Goal: Task Accomplishment & Management: Manage account settings

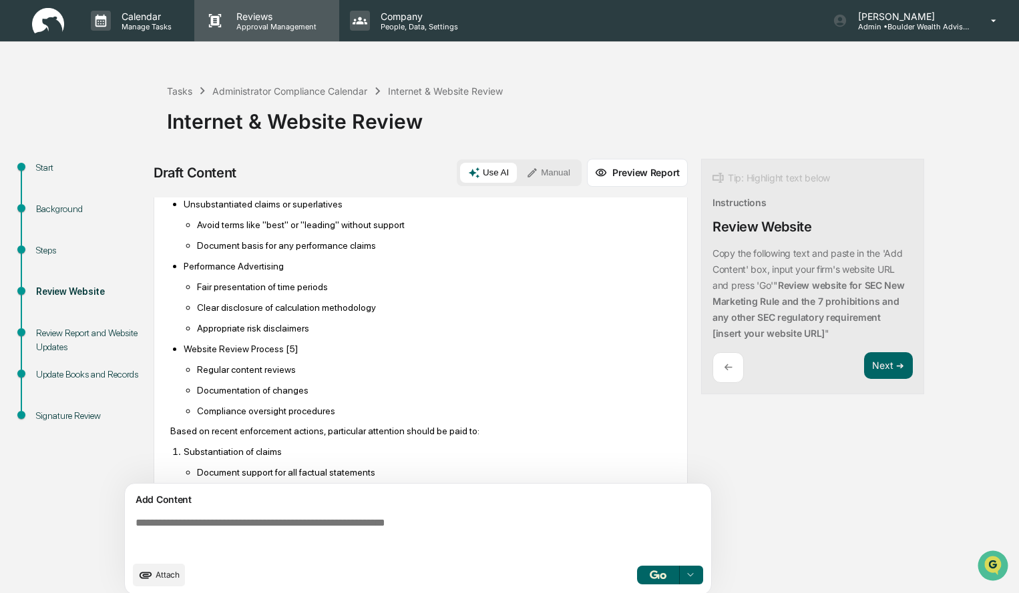
scroll to position [604, 0]
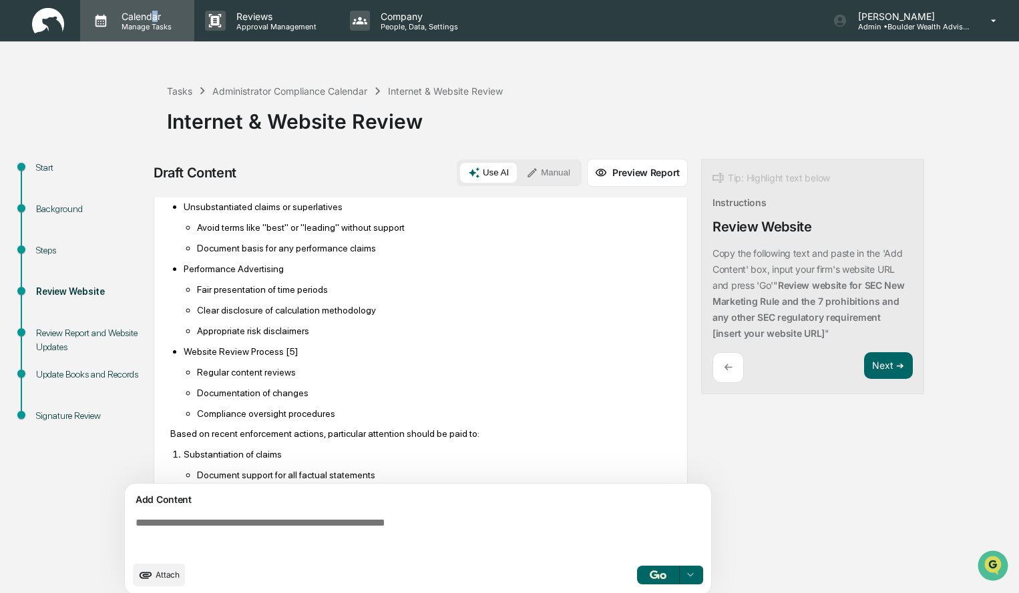
click at [156, 21] on p "Calendar" at bounding box center [144, 16] width 67 height 11
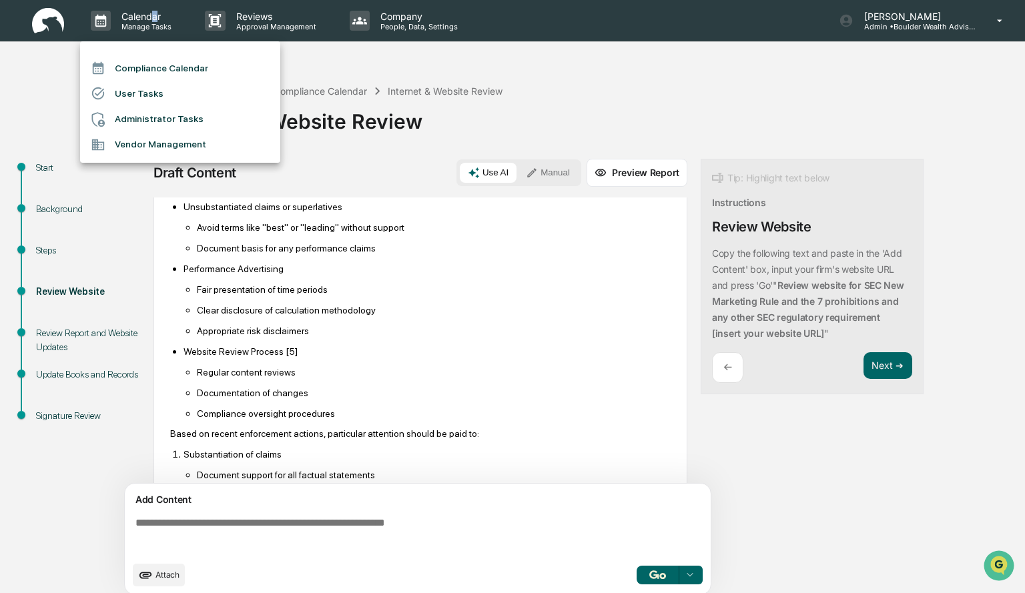
click at [160, 65] on li "Compliance Calendar" at bounding box center [180, 67] width 200 height 25
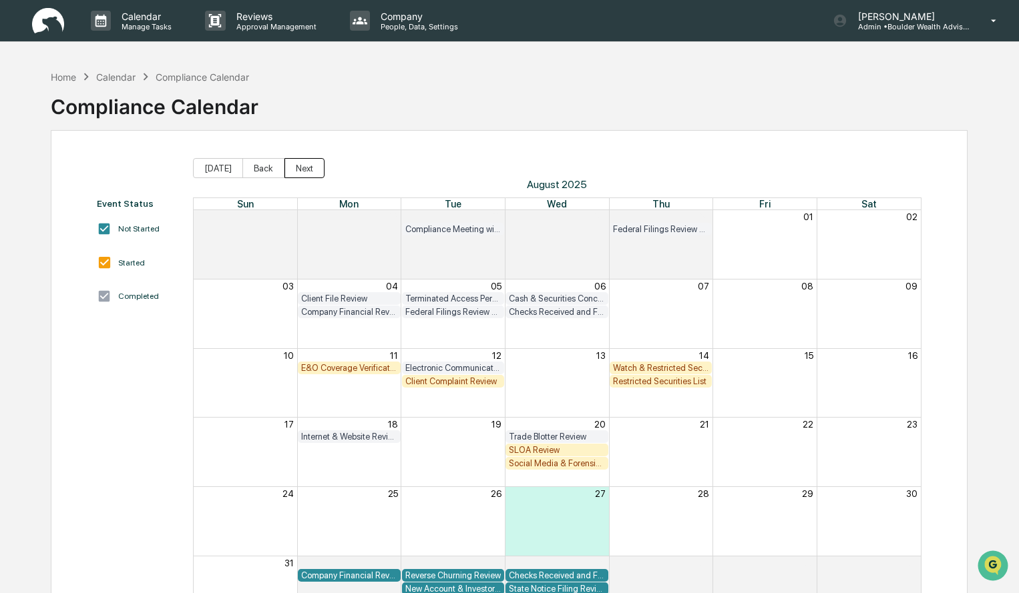
click at [298, 168] on button "Next" at bounding box center [304, 168] width 40 height 20
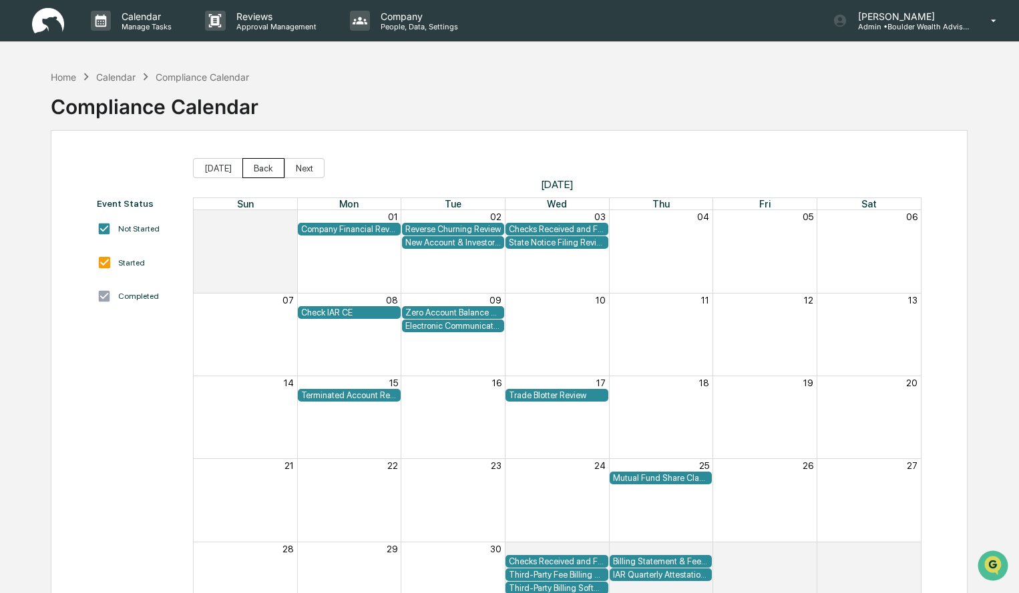
click at [258, 169] on button "Back" at bounding box center [263, 168] width 42 height 20
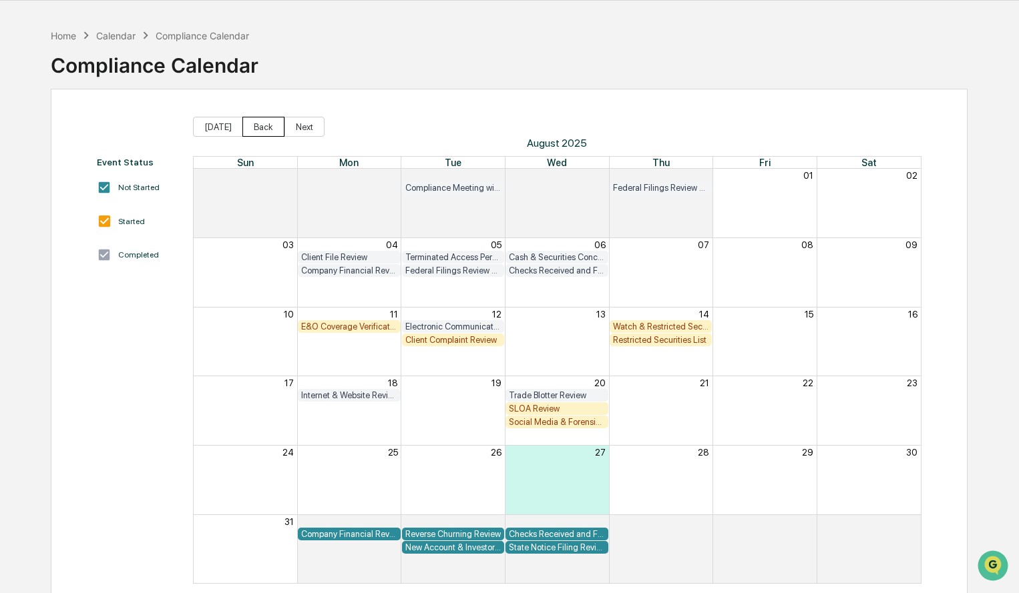
scroll to position [63, 0]
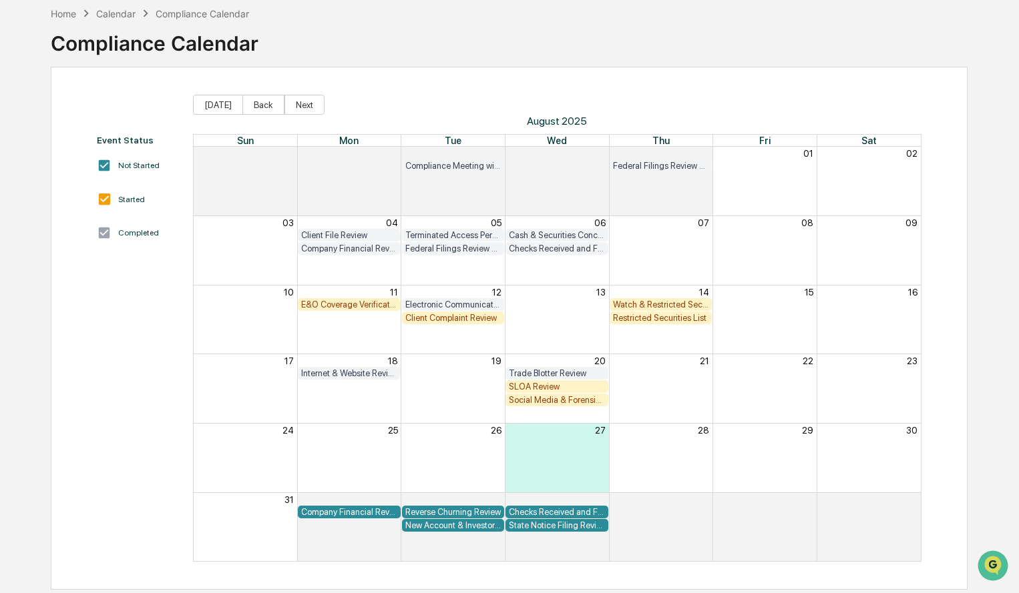
click at [557, 386] on div "SLOA Review" at bounding box center [557, 387] width 96 height 10
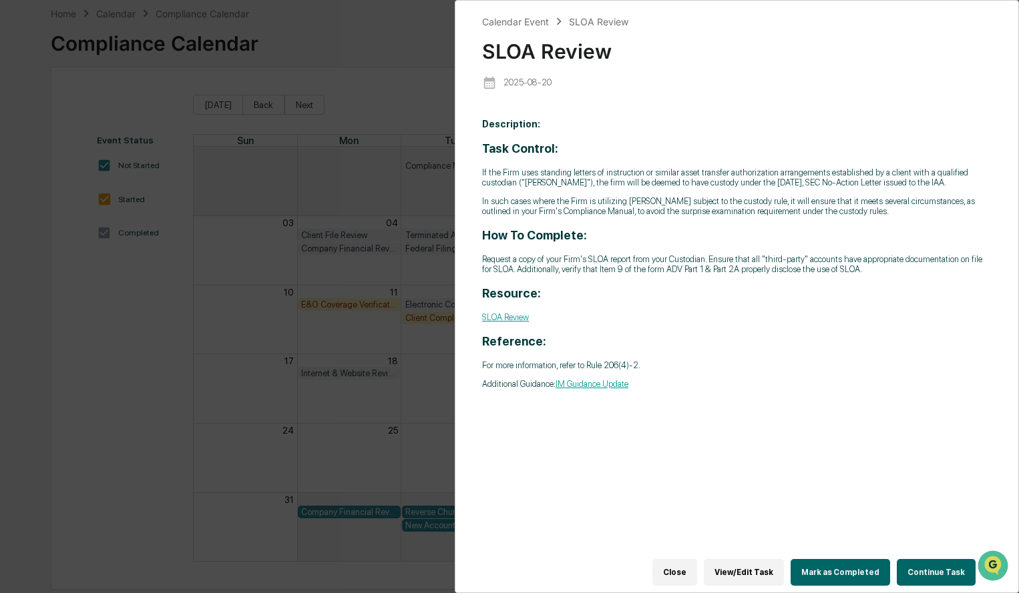
click at [929, 572] on button "Continue Task" at bounding box center [936, 572] width 79 height 27
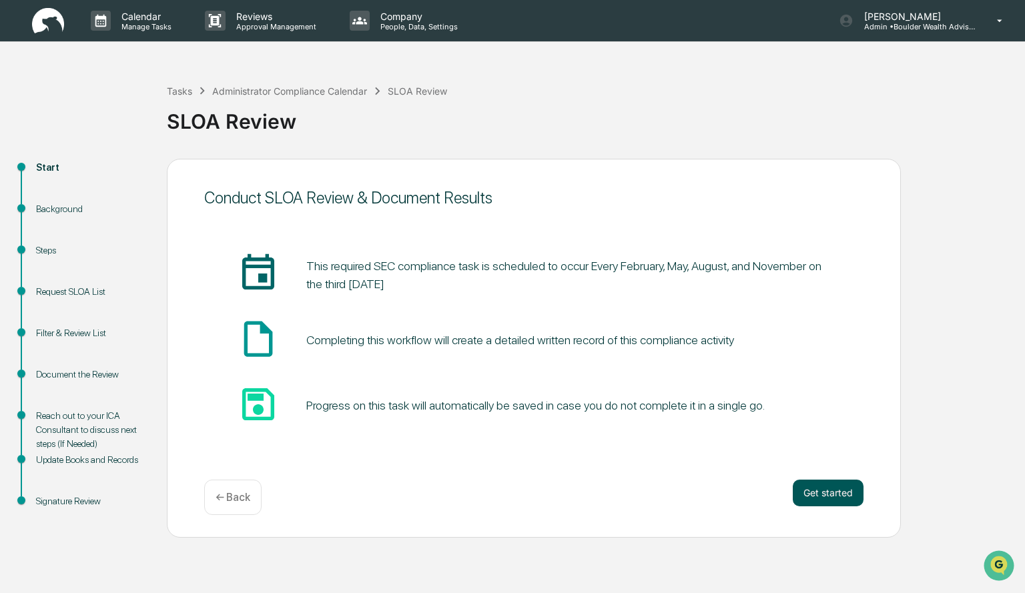
click at [822, 499] on button "Get started" at bounding box center [828, 493] width 71 height 27
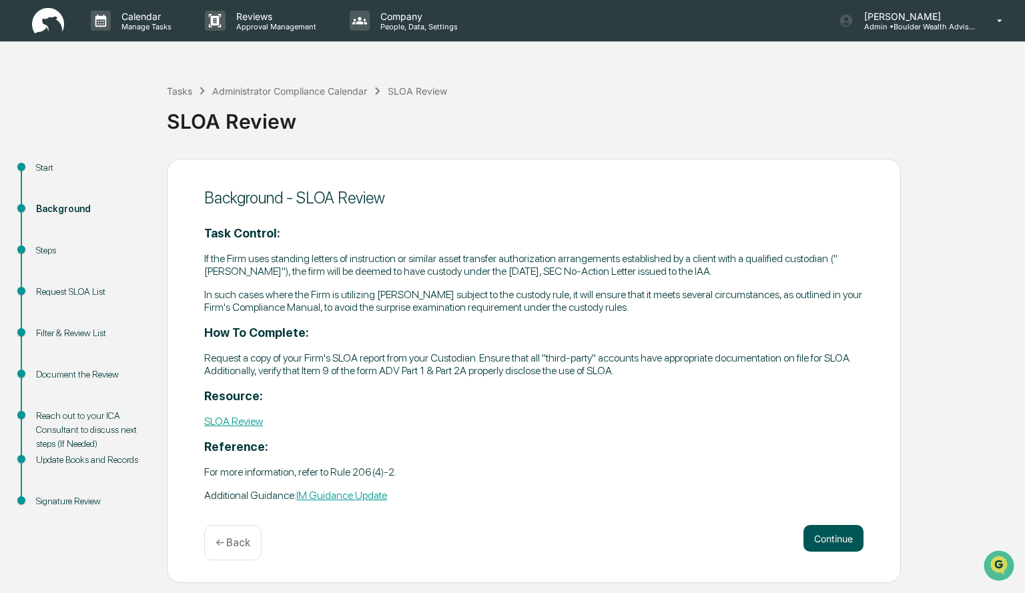
click at [831, 541] on button "Continue" at bounding box center [834, 538] width 60 height 27
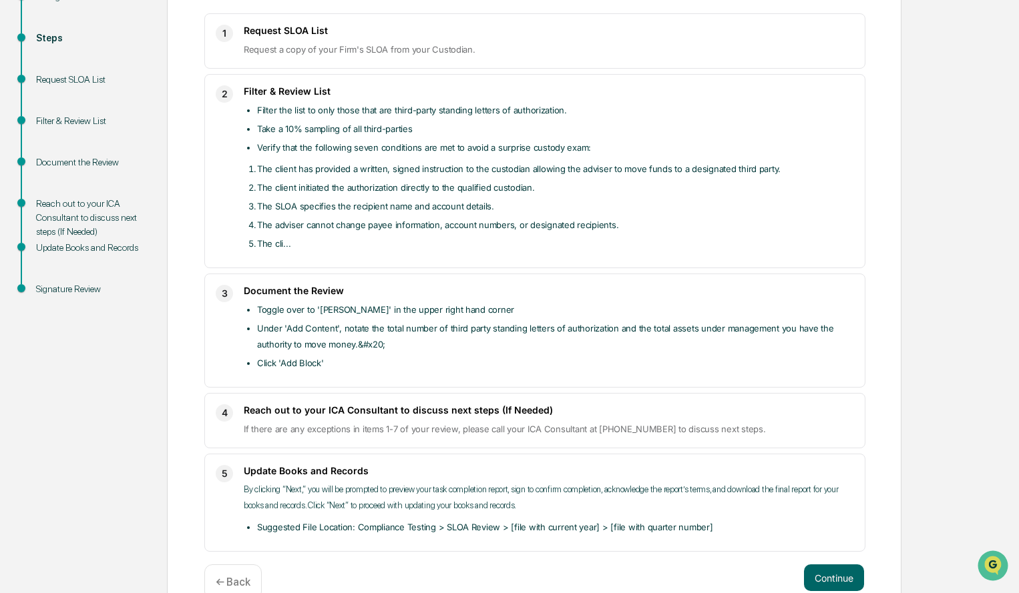
scroll to position [242, 0]
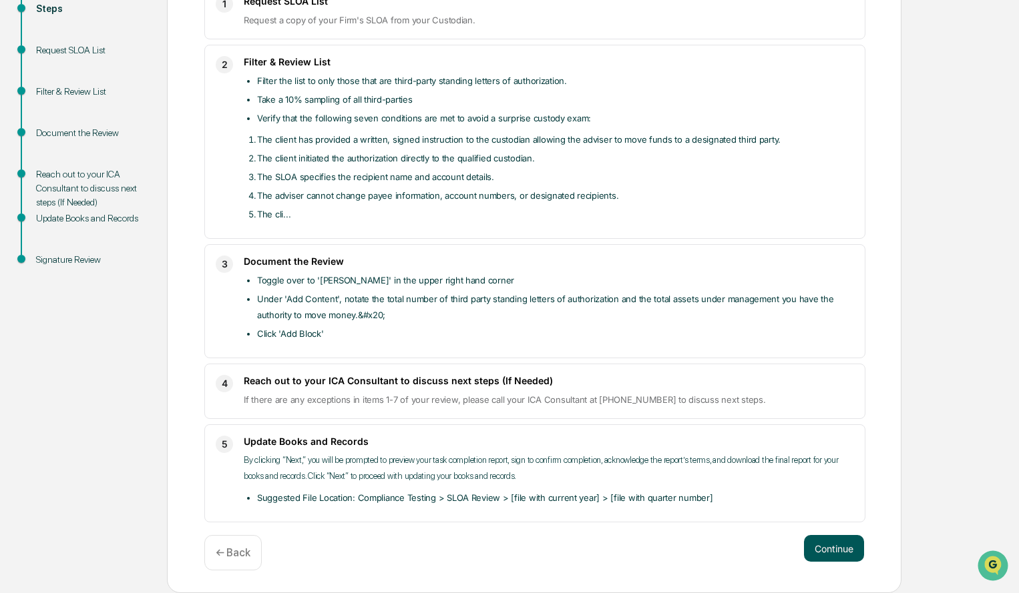
click at [834, 552] on button "Continue" at bounding box center [834, 548] width 60 height 27
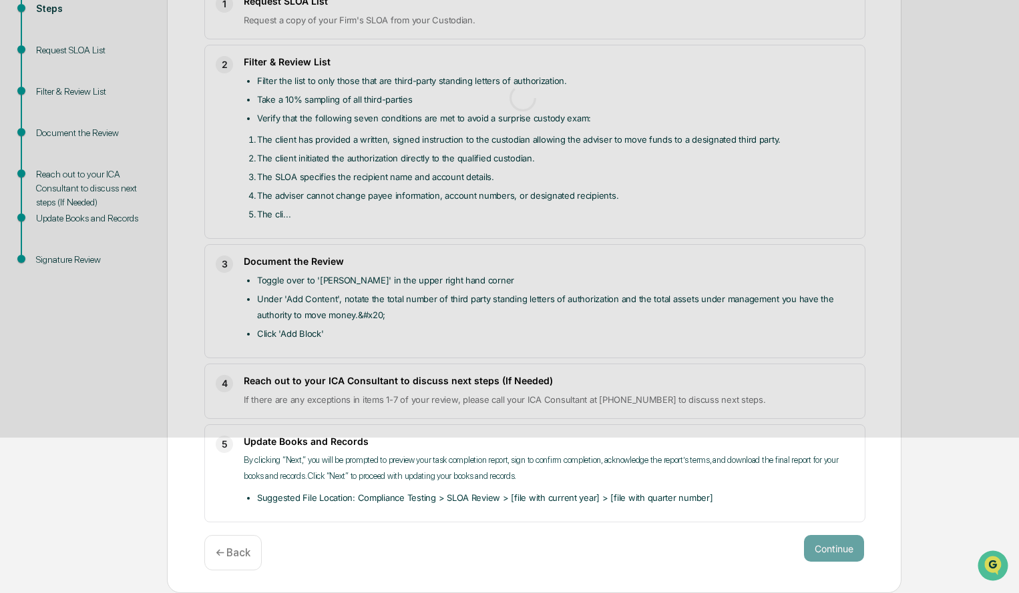
scroll to position [10, 0]
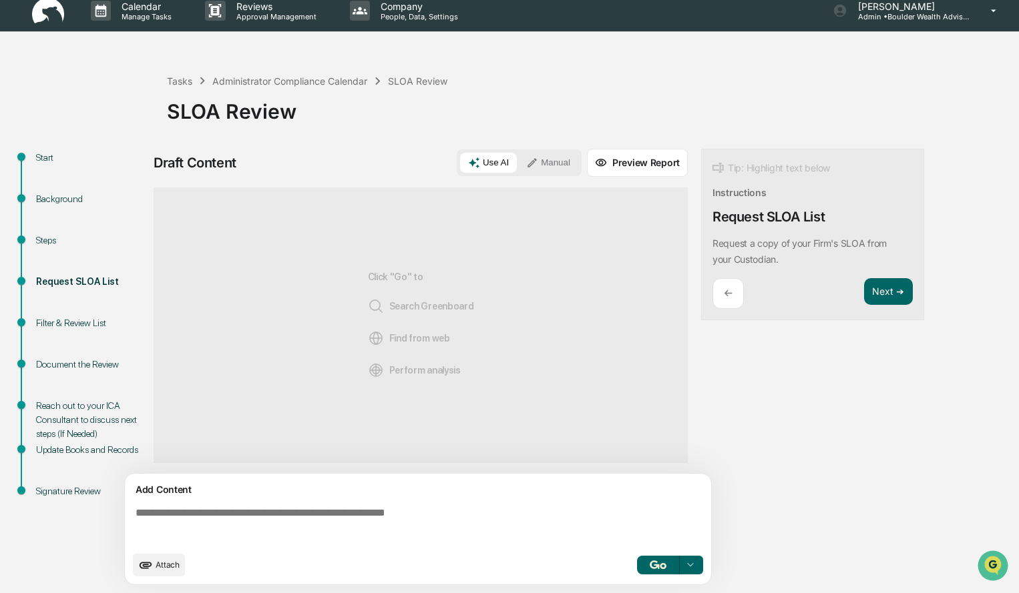
click at [546, 164] on button "Manual" at bounding box center [548, 163] width 60 height 20
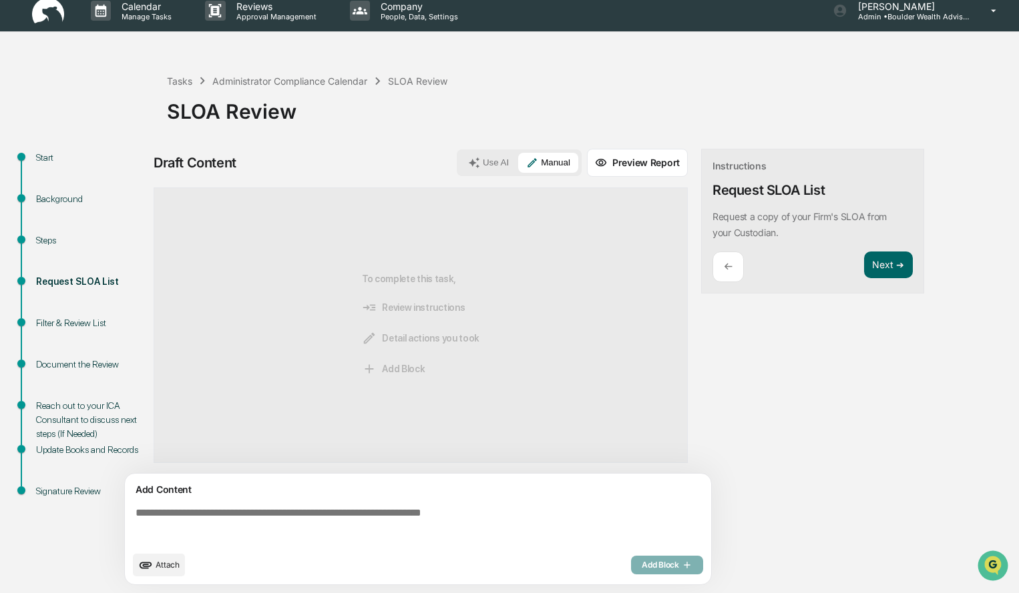
click at [264, 524] on textarea at bounding box center [420, 526] width 581 height 48
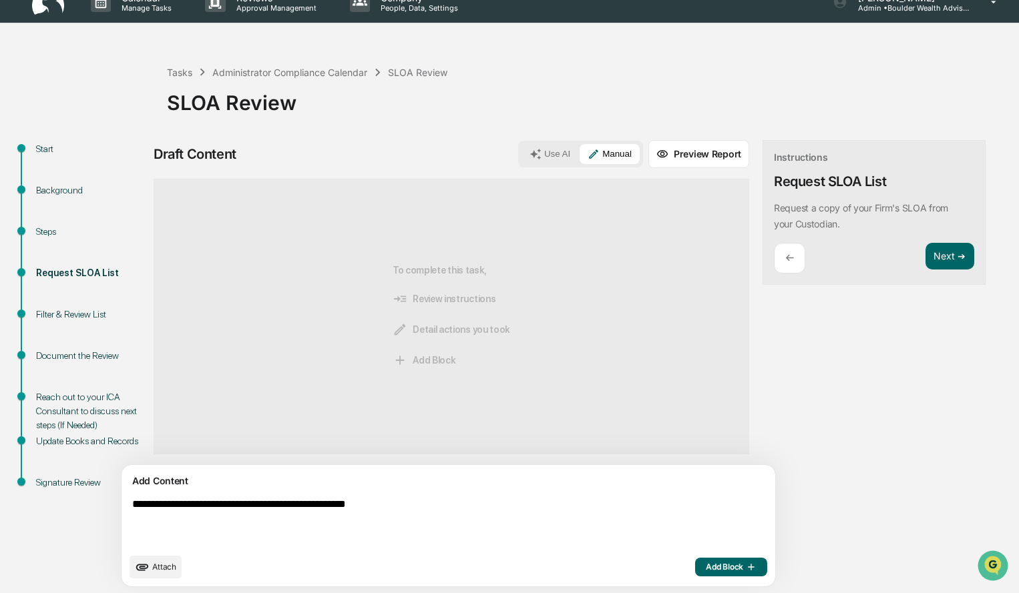
scroll to position [21, 0]
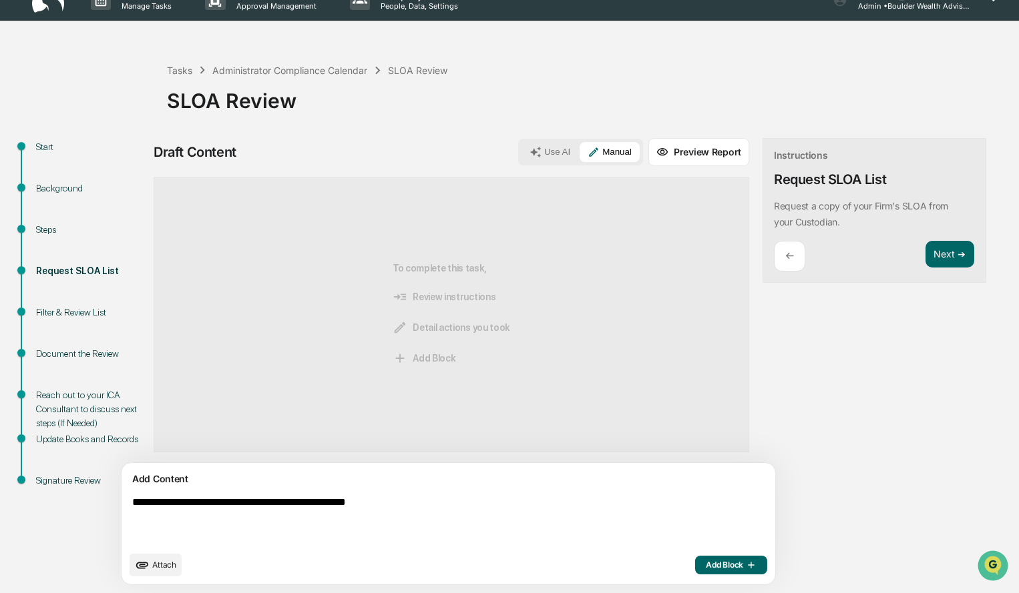
type textarea "**********"
click at [706, 567] on span "Add Block" at bounding box center [731, 565] width 51 height 11
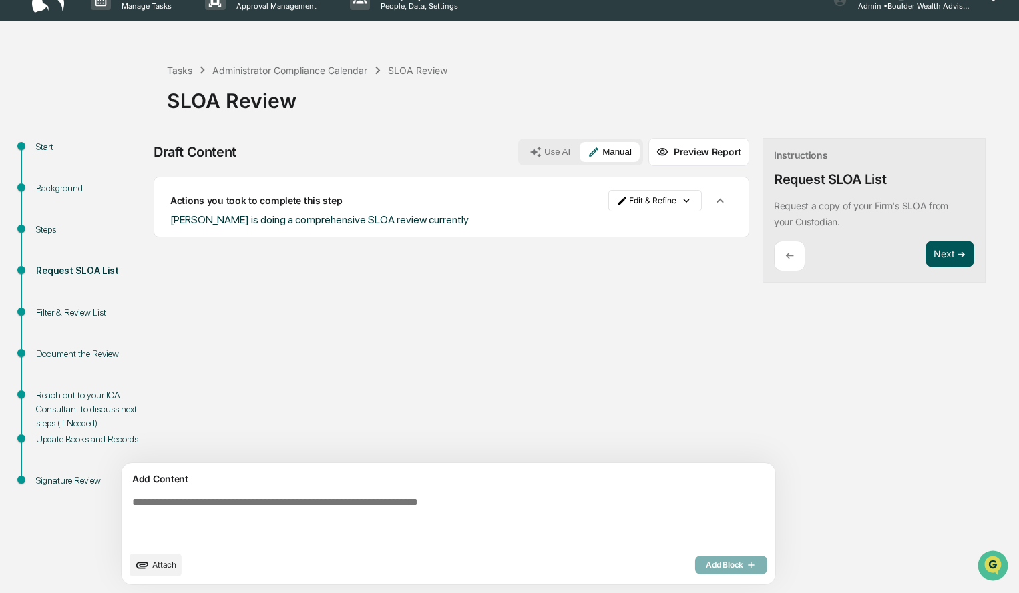
click at [925, 256] on button "Next ➔" at bounding box center [949, 254] width 49 height 27
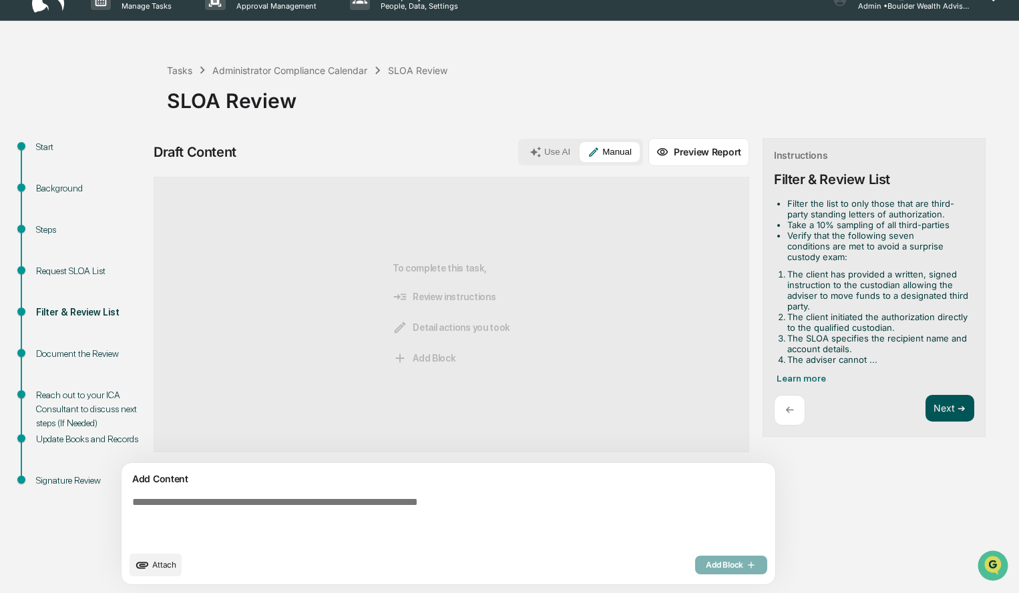
click at [925, 407] on button "Next ➔" at bounding box center [949, 408] width 49 height 27
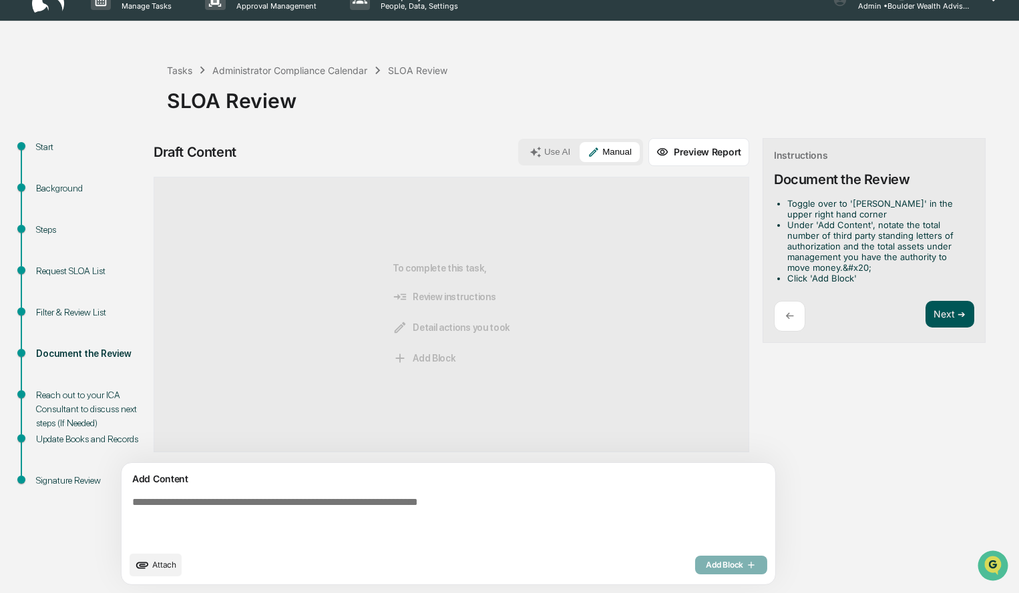
click at [925, 318] on button "Next ➔" at bounding box center [949, 314] width 49 height 27
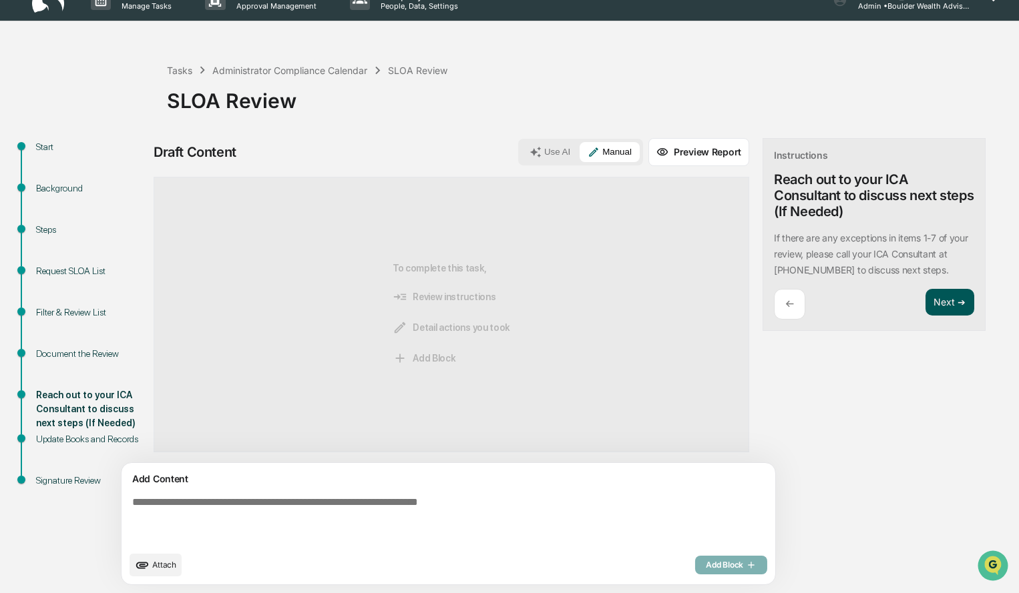
click at [925, 308] on button "Next ➔" at bounding box center [949, 302] width 49 height 27
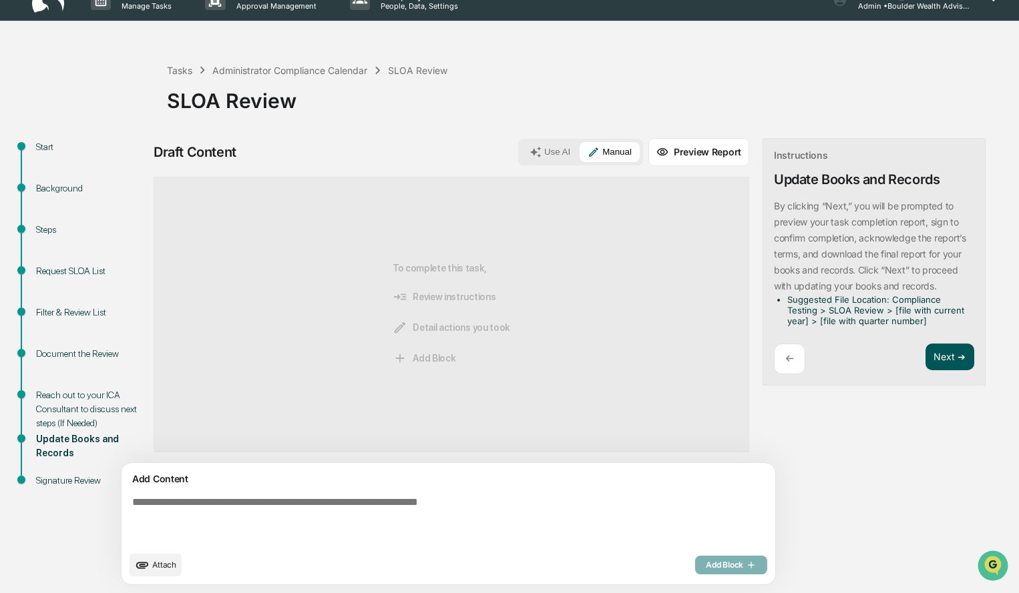
click at [925, 360] on button "Next ➔" at bounding box center [949, 357] width 49 height 27
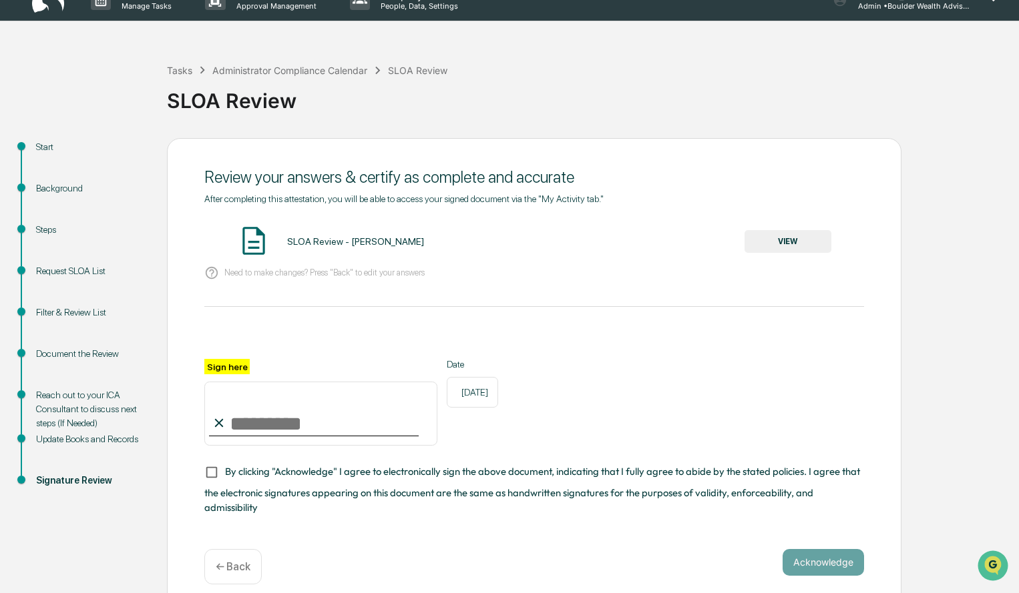
click at [769, 242] on button "VIEW" at bounding box center [787, 241] width 87 height 23
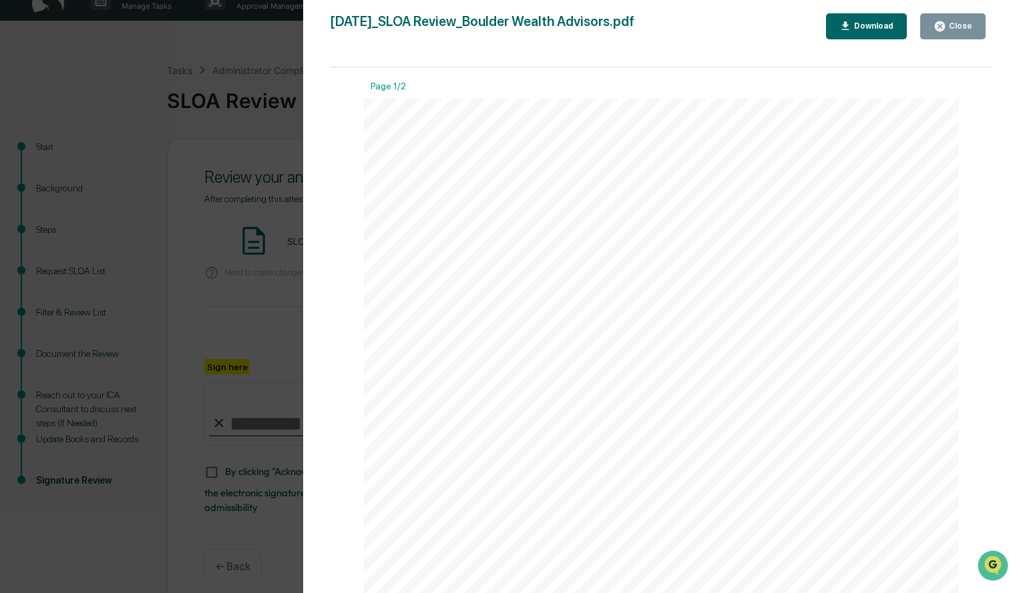
click at [944, 27] on icon "button" at bounding box center [940, 26] width 10 height 10
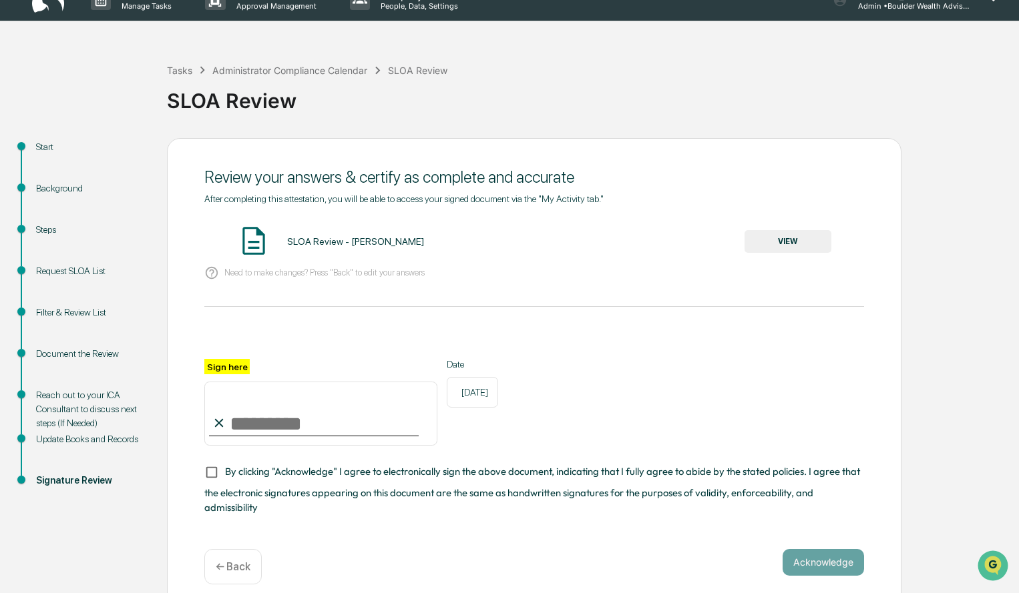
click at [334, 433] on input "Sign here" at bounding box center [320, 414] width 233 height 64
type input "**********"
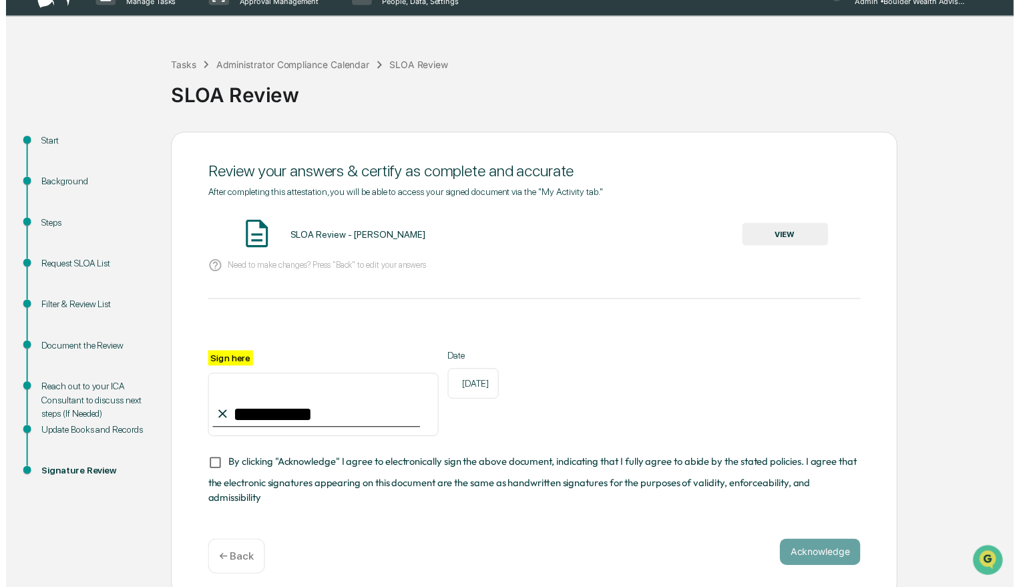
scroll to position [27, 0]
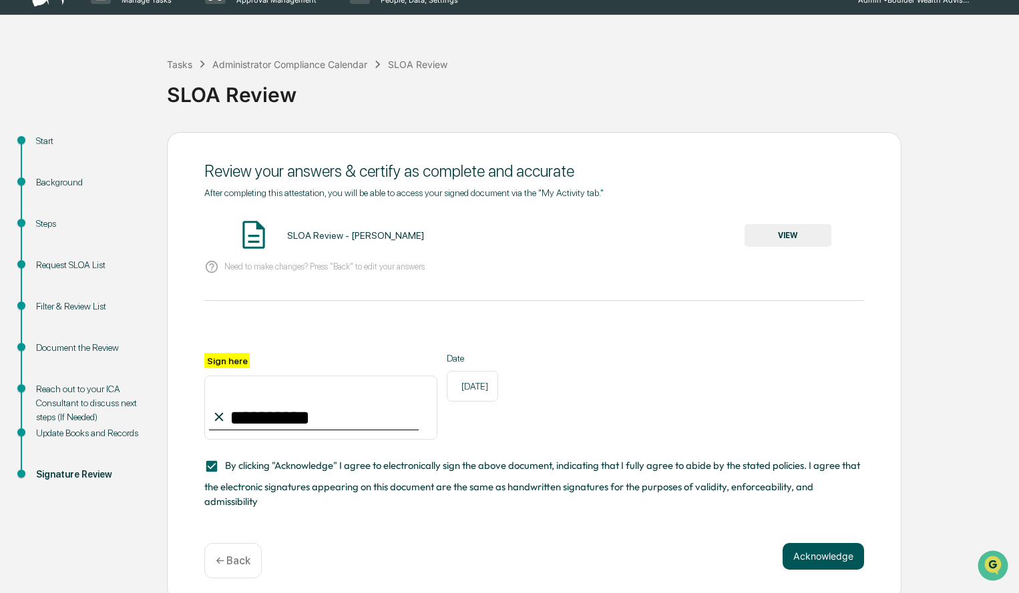
click at [806, 555] on button "Acknowledge" at bounding box center [822, 556] width 81 height 27
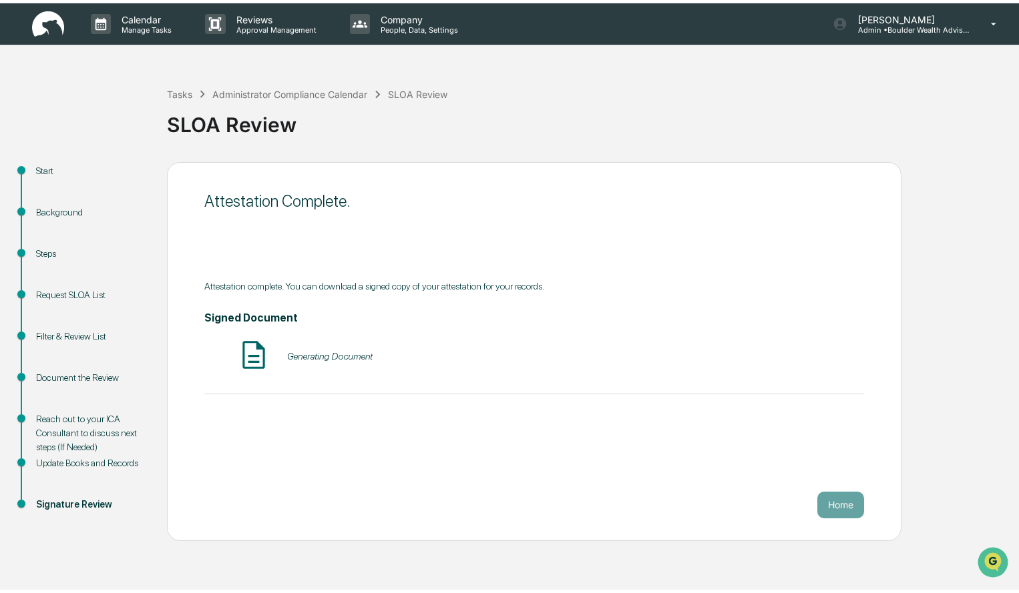
scroll to position [0, 0]
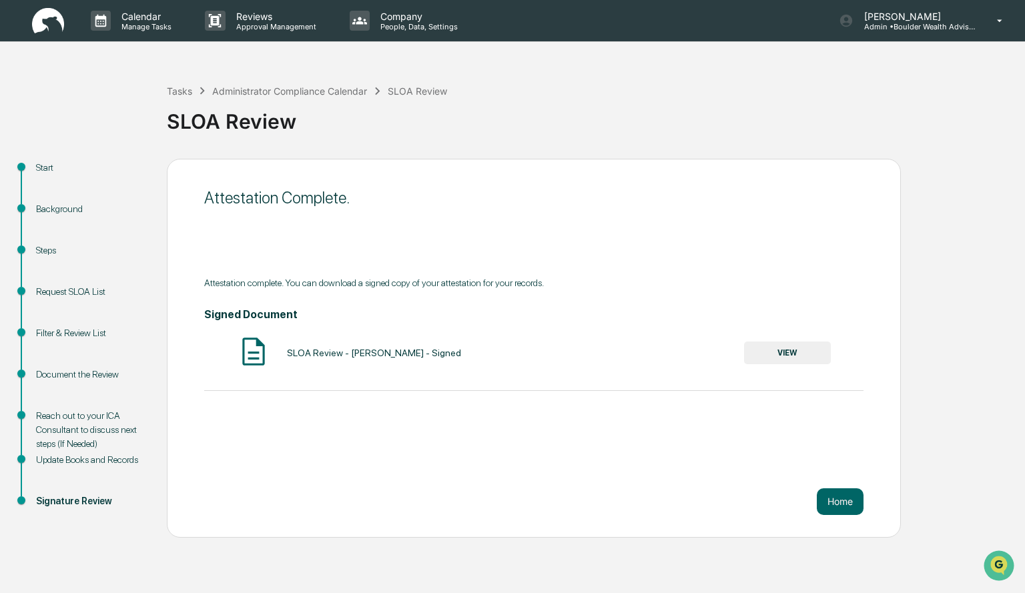
click at [815, 357] on button "VIEW" at bounding box center [787, 353] width 87 height 23
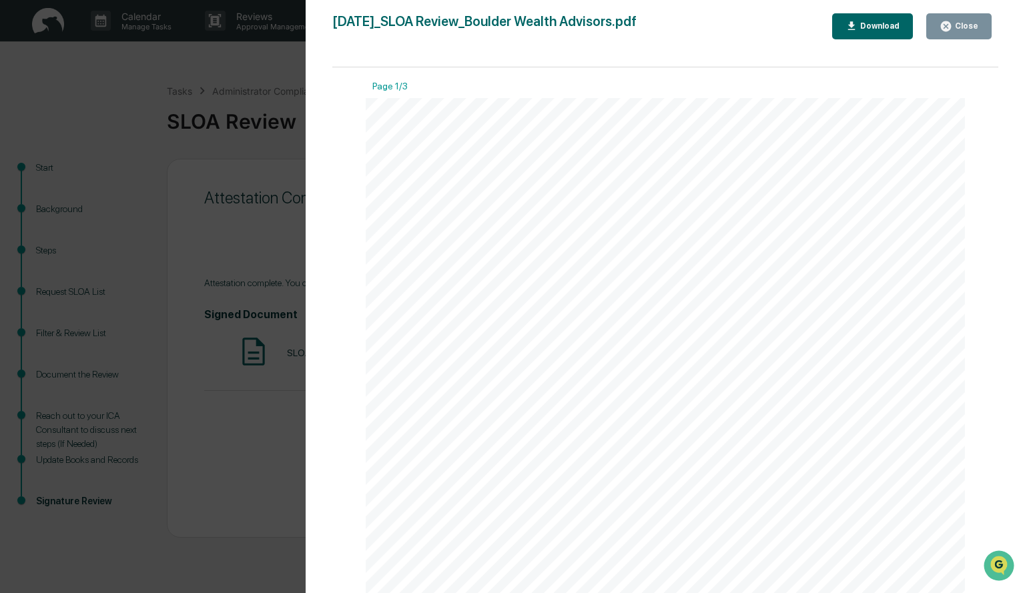
click at [894, 27] on div "Download" at bounding box center [879, 25] width 42 height 9
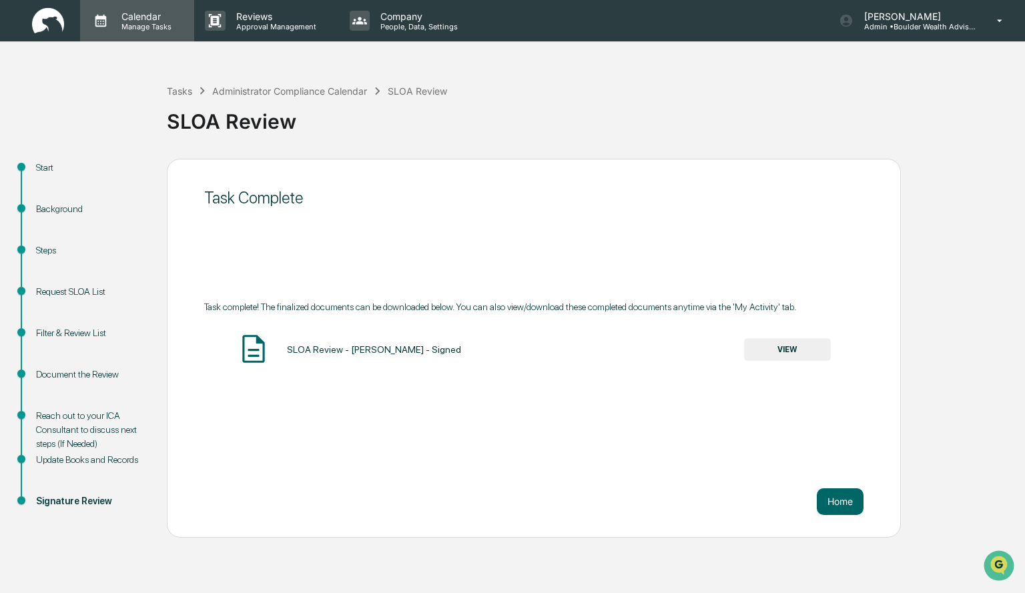
click at [146, 22] on p "Manage Tasks" at bounding box center [144, 26] width 67 height 9
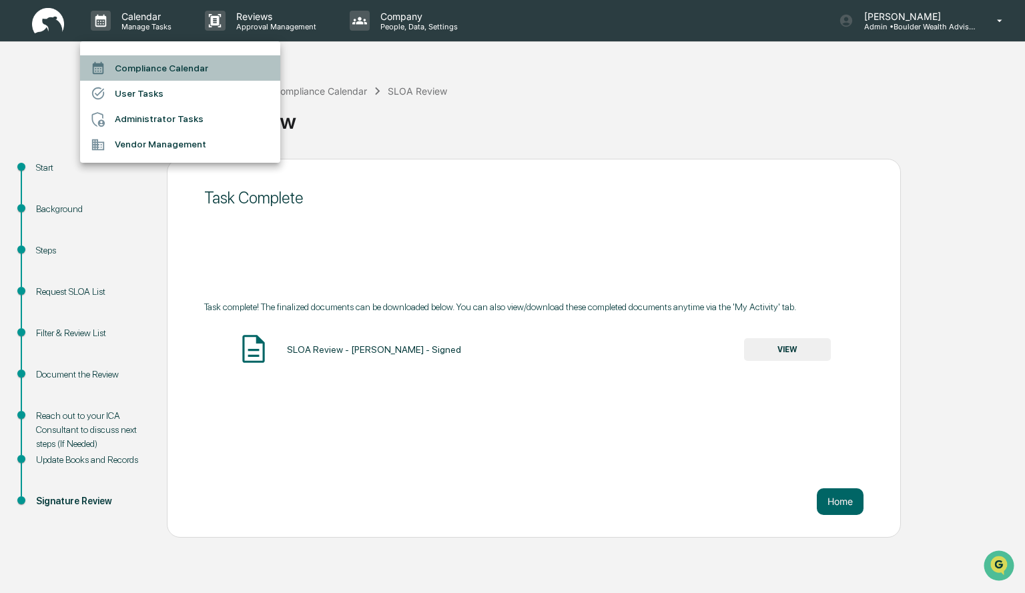
click at [139, 61] on li "Compliance Calendar" at bounding box center [180, 67] width 200 height 25
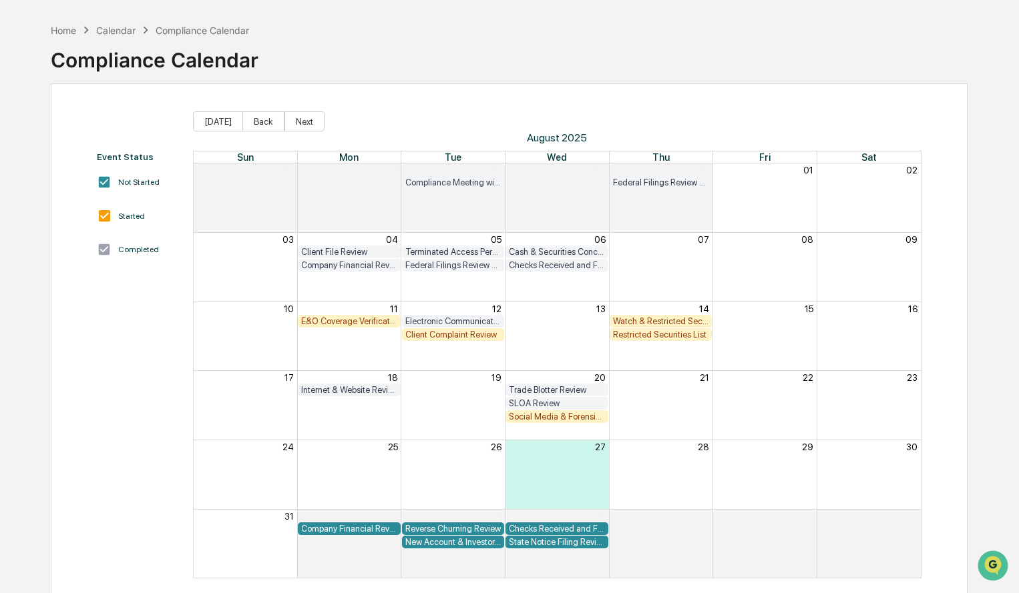
scroll to position [63, 0]
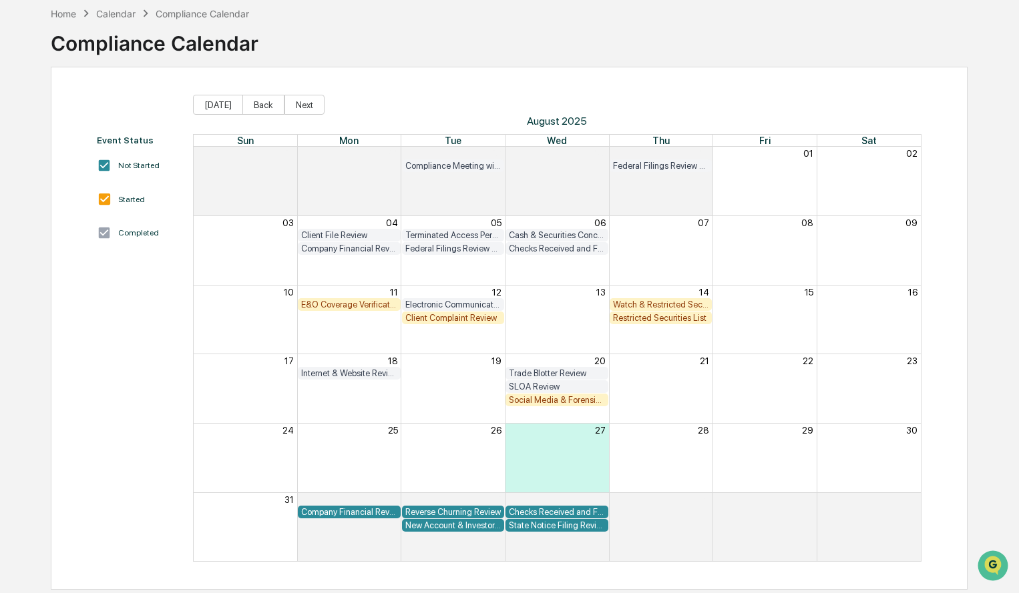
click at [676, 304] on div "Watch & Restricted Securities List" at bounding box center [661, 305] width 96 height 10
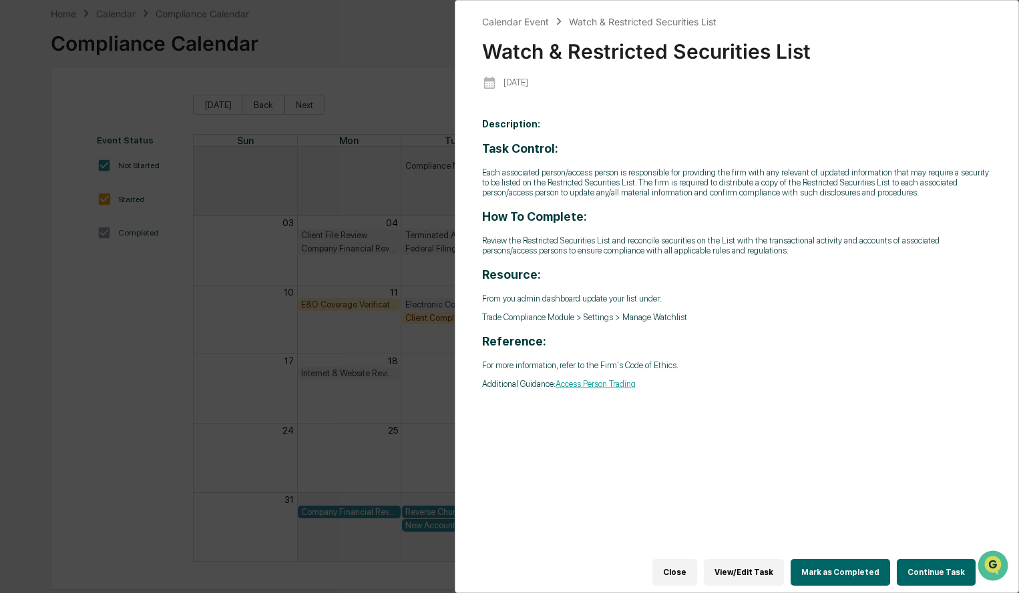
click at [693, 561] on button "Close" at bounding box center [674, 572] width 45 height 27
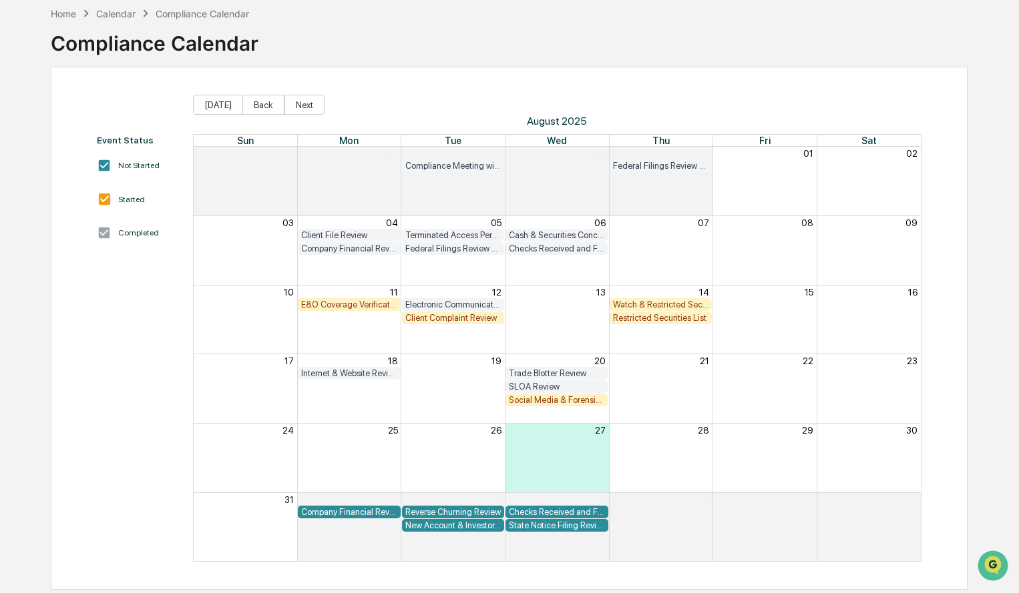
click at [672, 318] on div "Restricted Securities List" at bounding box center [661, 318] width 96 height 10
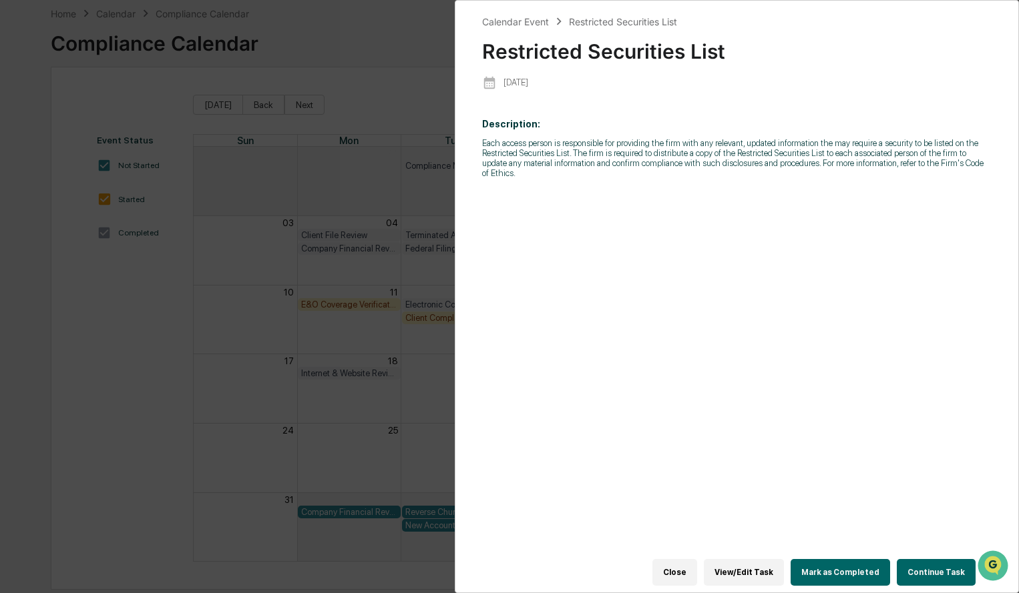
click at [690, 572] on button "Close" at bounding box center [674, 572] width 45 height 27
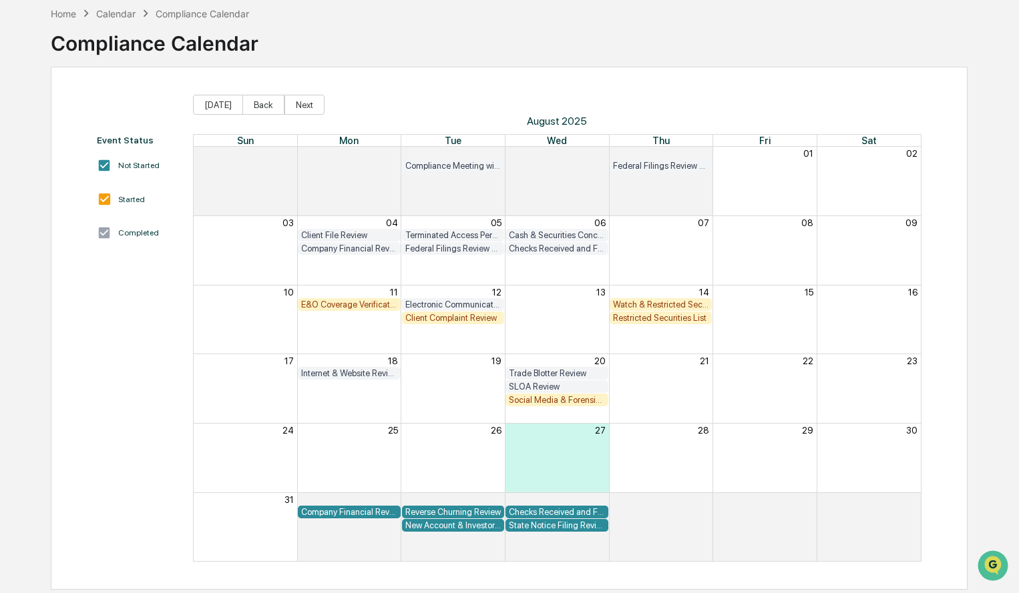
drag, startPoint x: 690, startPoint y: 572, endPoint x: 574, endPoint y: 401, distance: 206.6
click at [574, 401] on div "Social Media & Forensic Testing" at bounding box center [557, 400] width 96 height 10
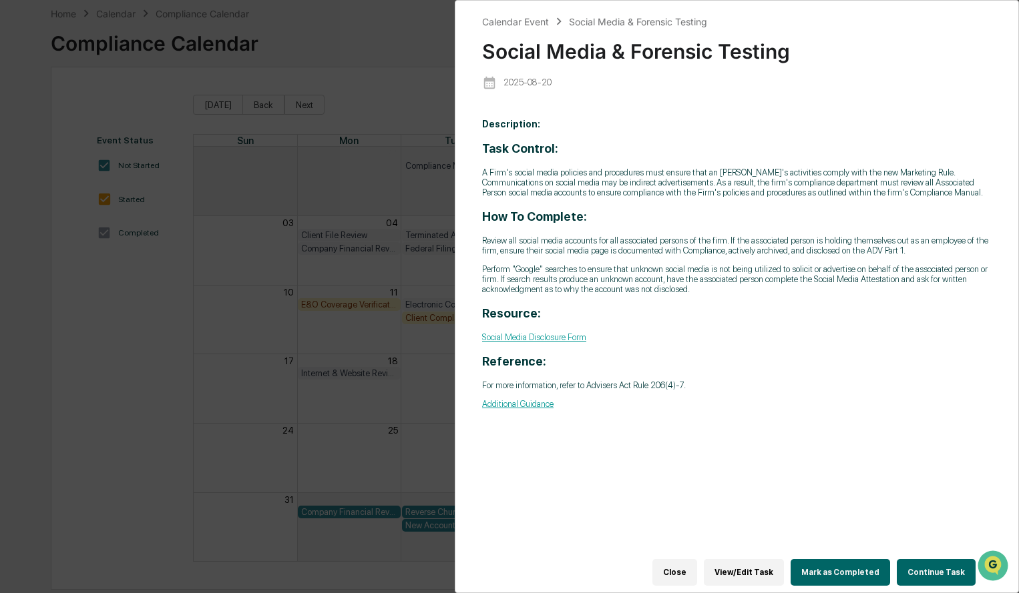
click at [692, 561] on button "Close" at bounding box center [674, 572] width 45 height 27
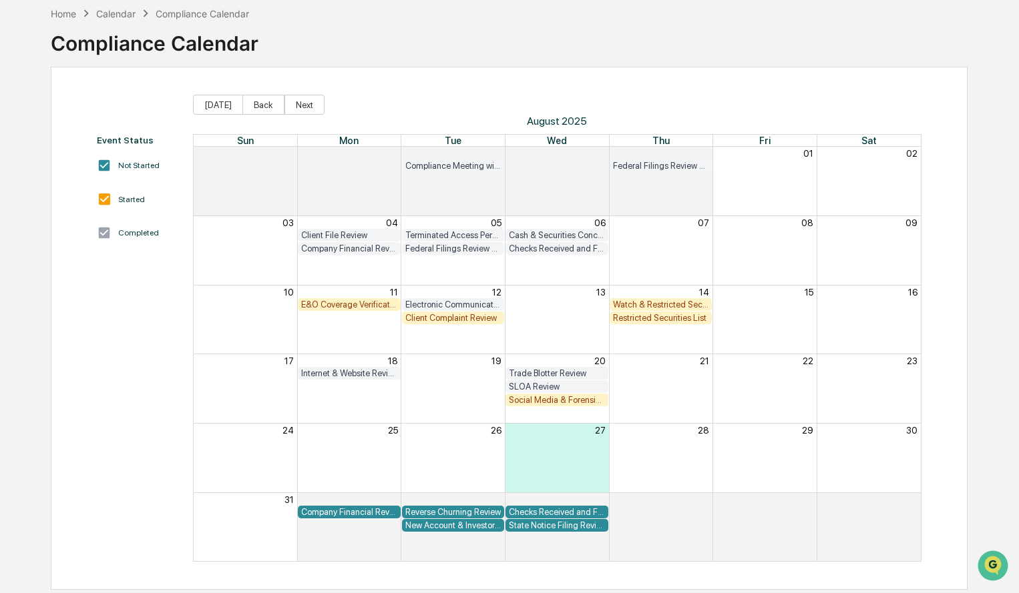
click at [367, 301] on div "E&O Coverage Verification" at bounding box center [349, 305] width 96 height 10
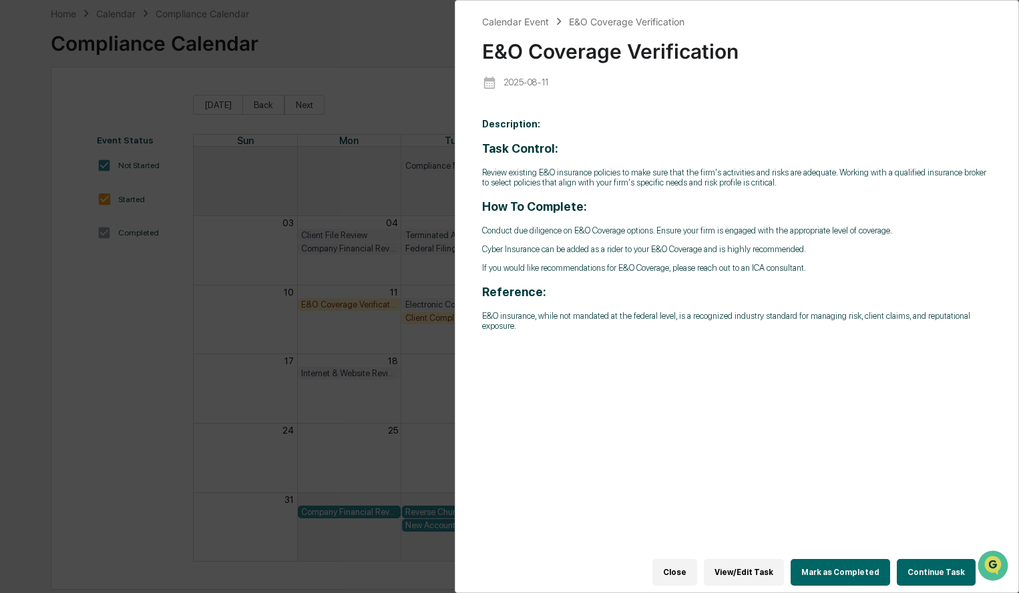
click at [694, 578] on button "Close" at bounding box center [674, 572] width 45 height 27
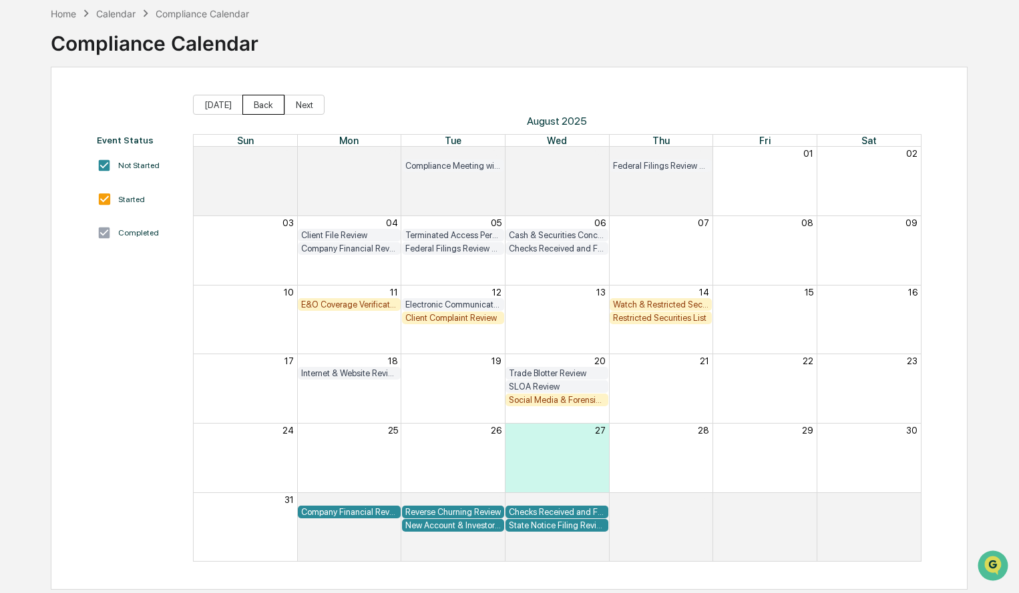
click at [262, 107] on button "Back" at bounding box center [263, 105] width 42 height 20
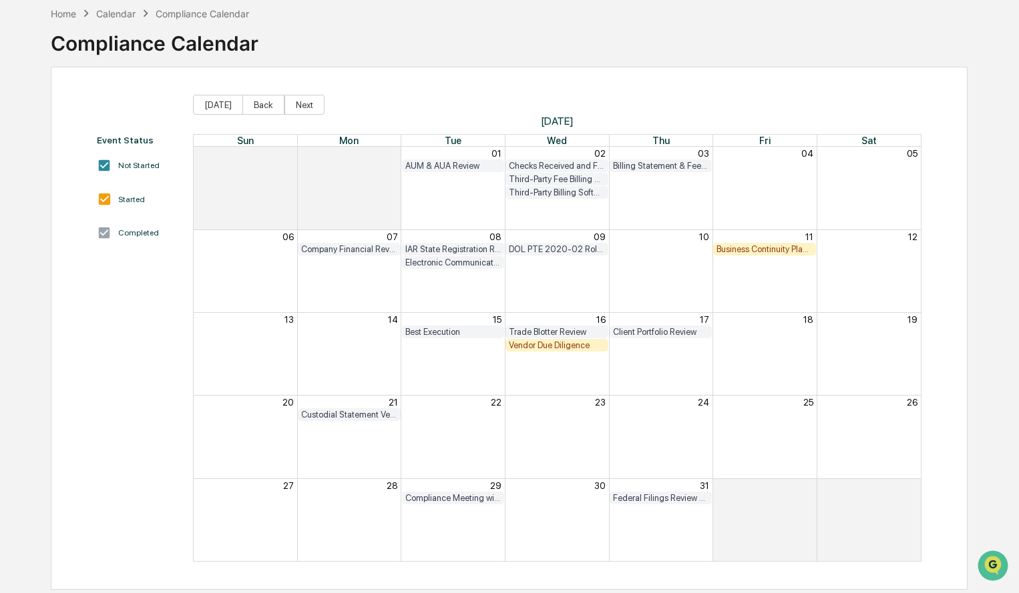
click at [571, 348] on div "Vendor Due Diligence" at bounding box center [557, 345] width 96 height 10
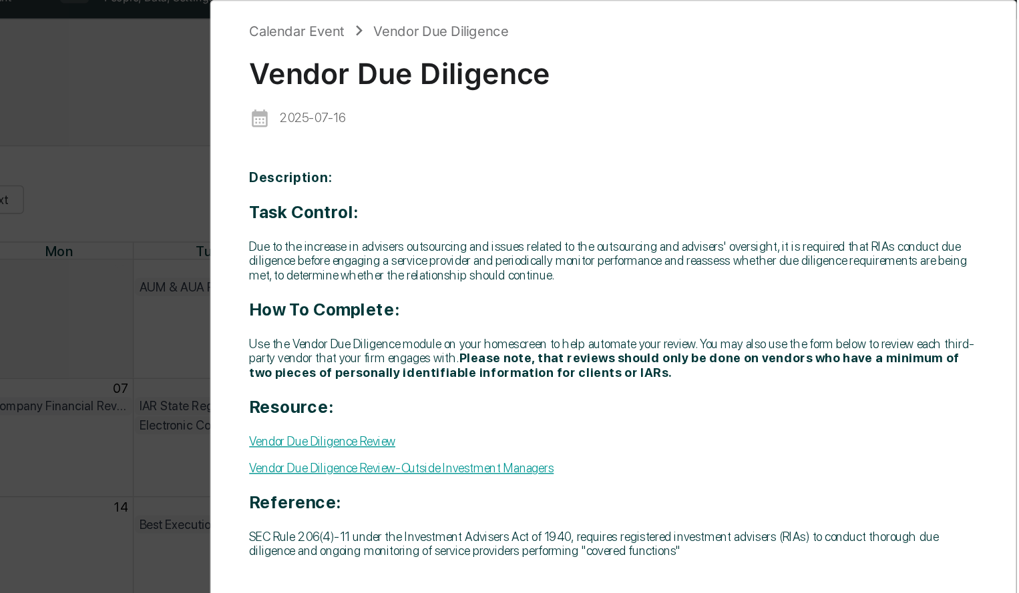
scroll to position [0, 0]
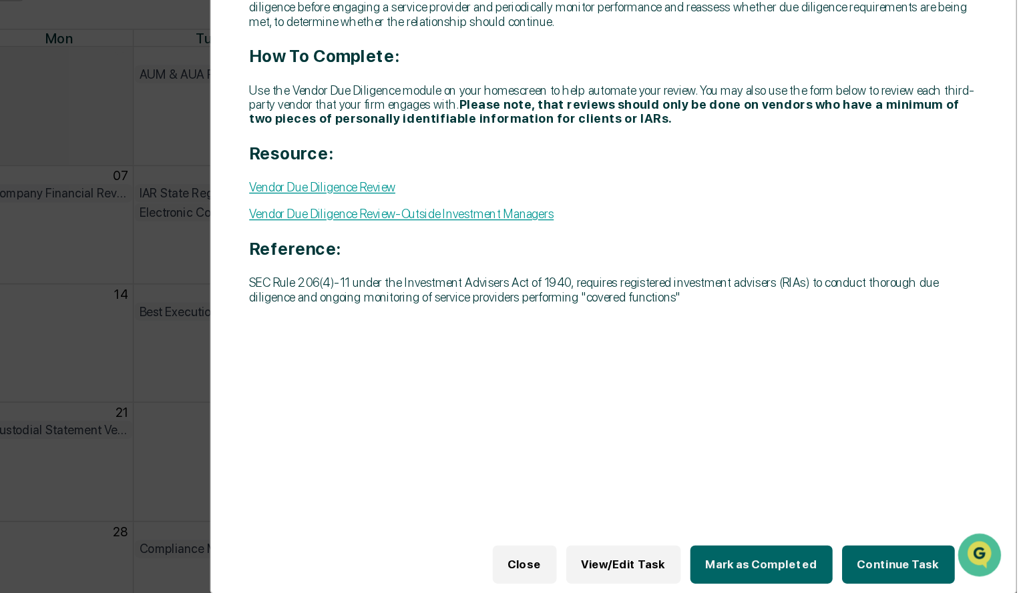
click at [697, 565] on button "Close" at bounding box center [674, 572] width 45 height 27
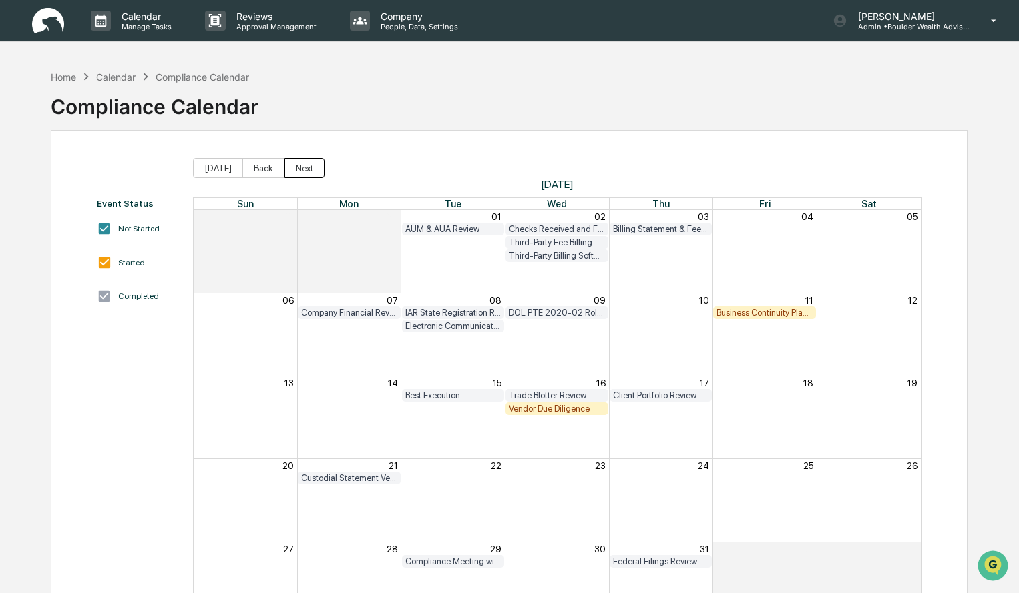
click at [304, 169] on button "Next" at bounding box center [304, 168] width 40 height 20
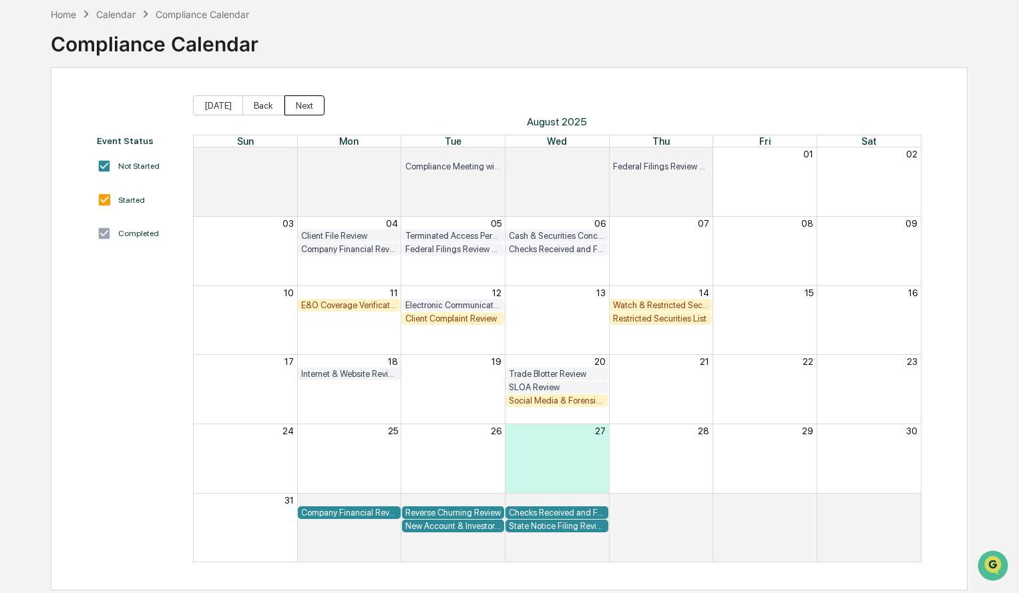
scroll to position [63, 0]
click at [437, 322] on div "Client Complaint Review" at bounding box center [453, 318] width 96 height 10
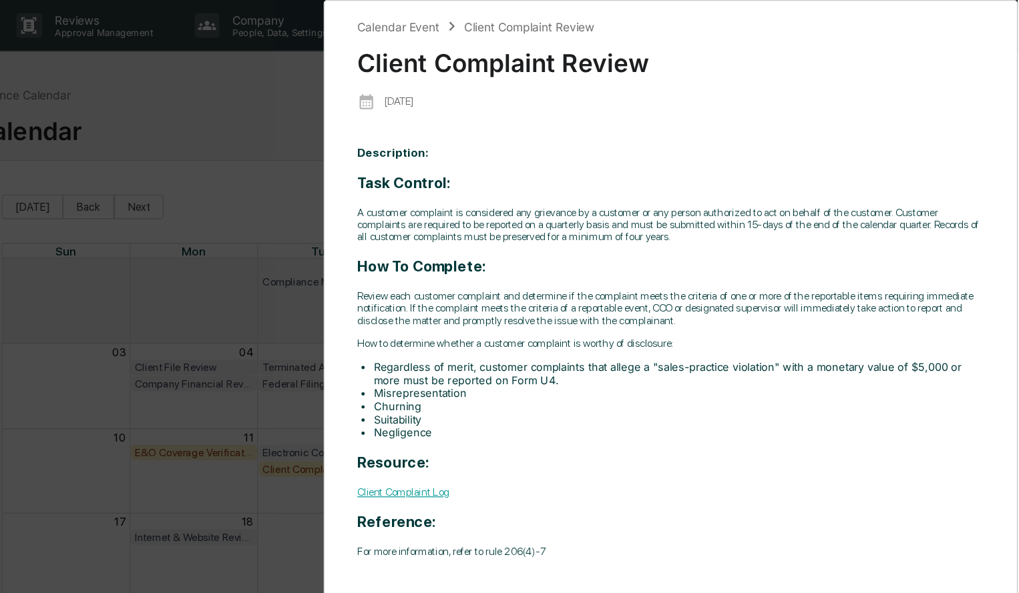
scroll to position [19, 0]
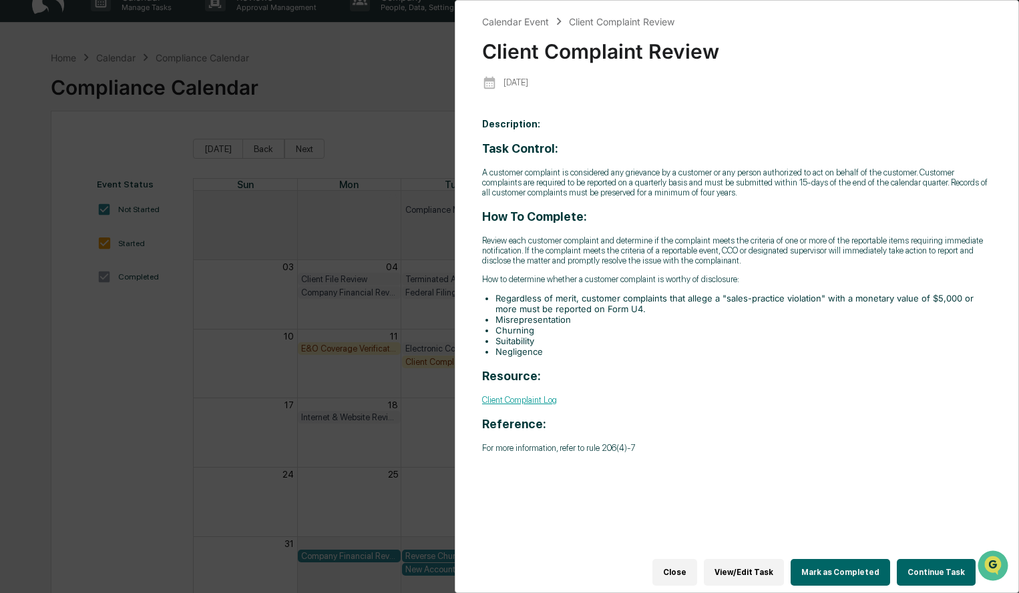
click at [948, 569] on button "Continue Task" at bounding box center [936, 572] width 79 height 27
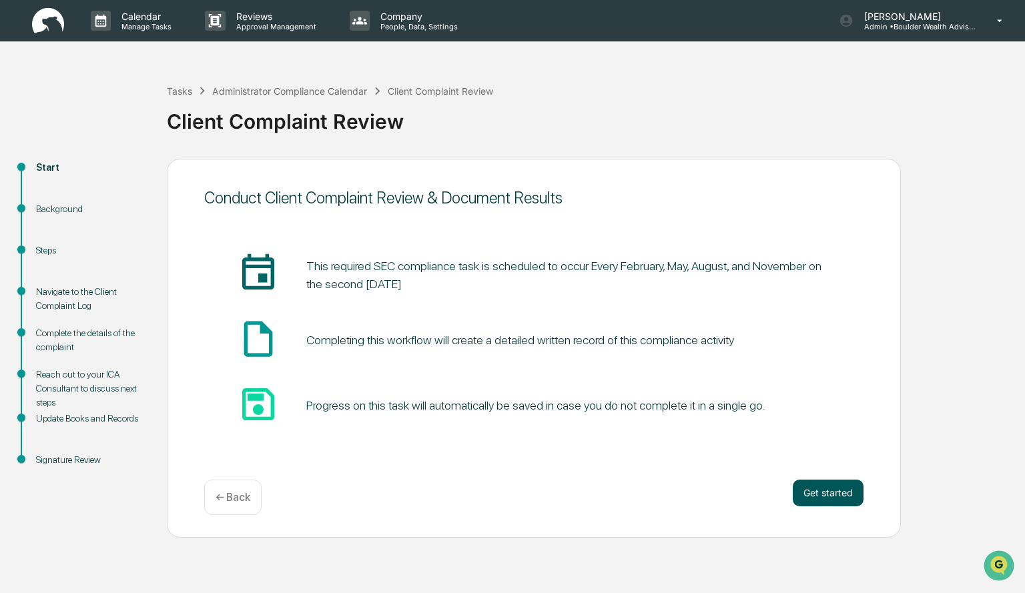
click at [828, 489] on button "Get started" at bounding box center [828, 493] width 71 height 27
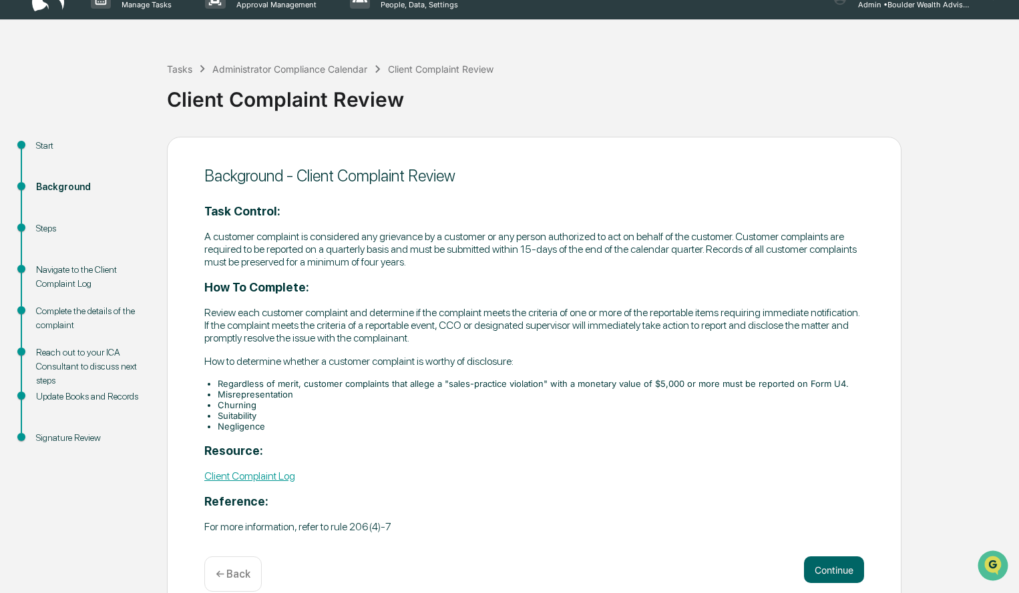
scroll to position [43, 0]
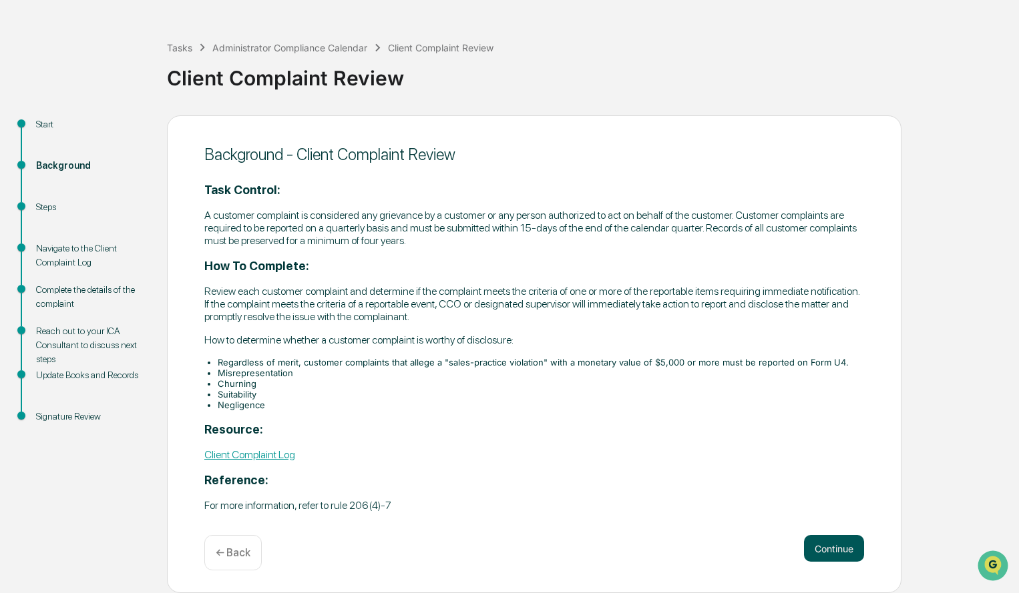
click at [842, 548] on button "Continue" at bounding box center [834, 548] width 60 height 27
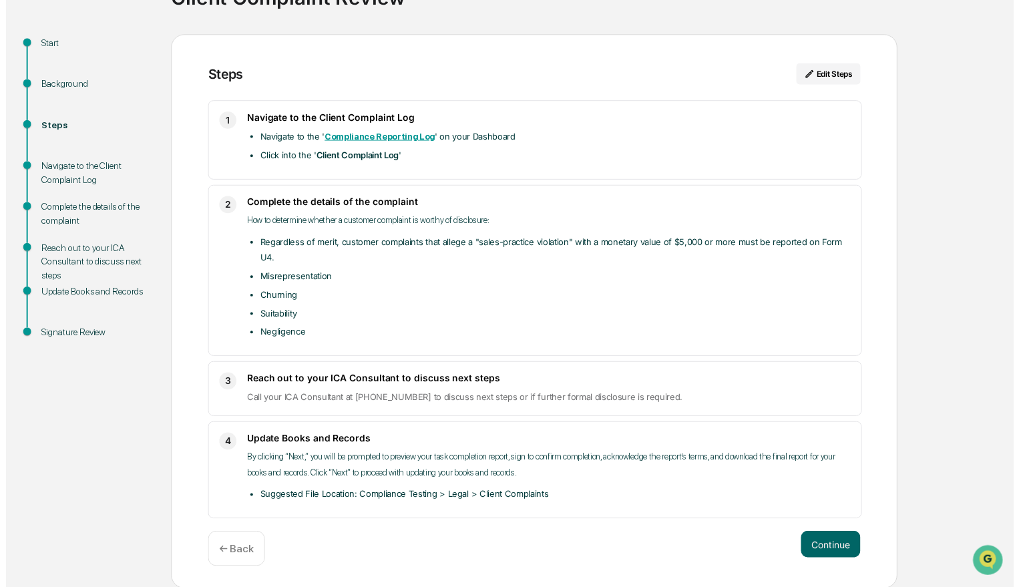
scroll to position [126, 0]
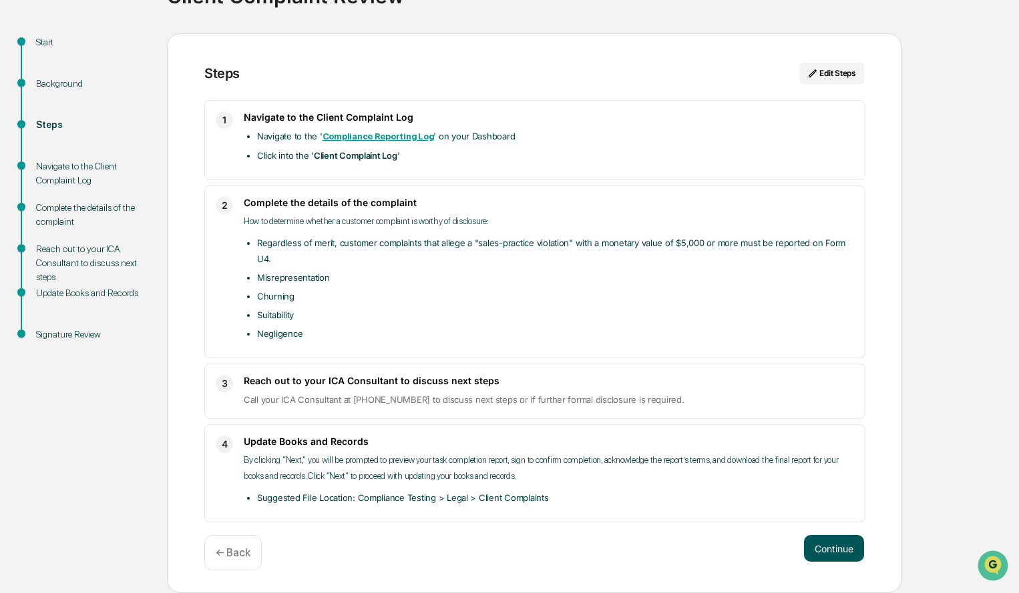
click at [846, 545] on button "Continue" at bounding box center [834, 548] width 60 height 27
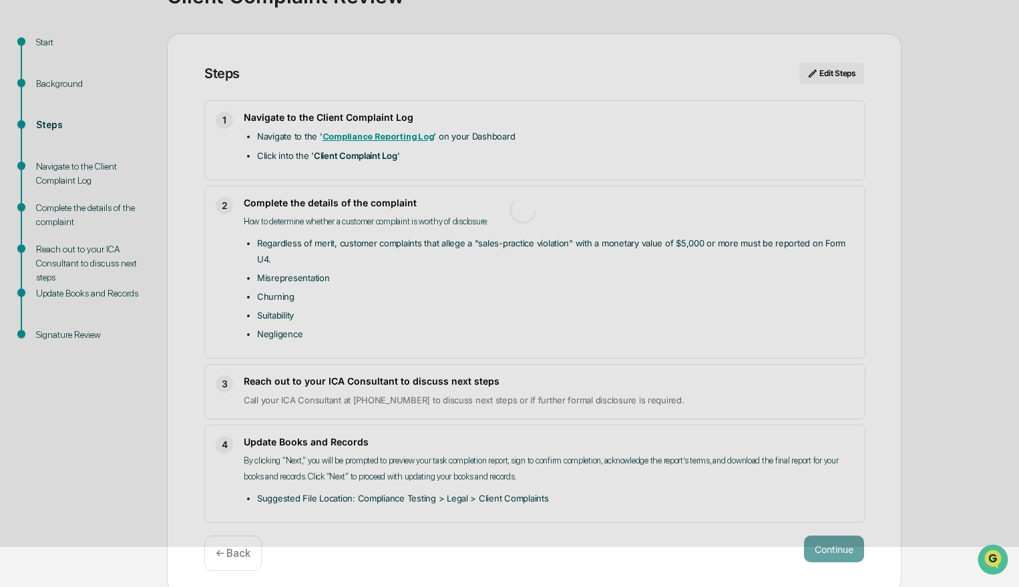
scroll to position [10, 0]
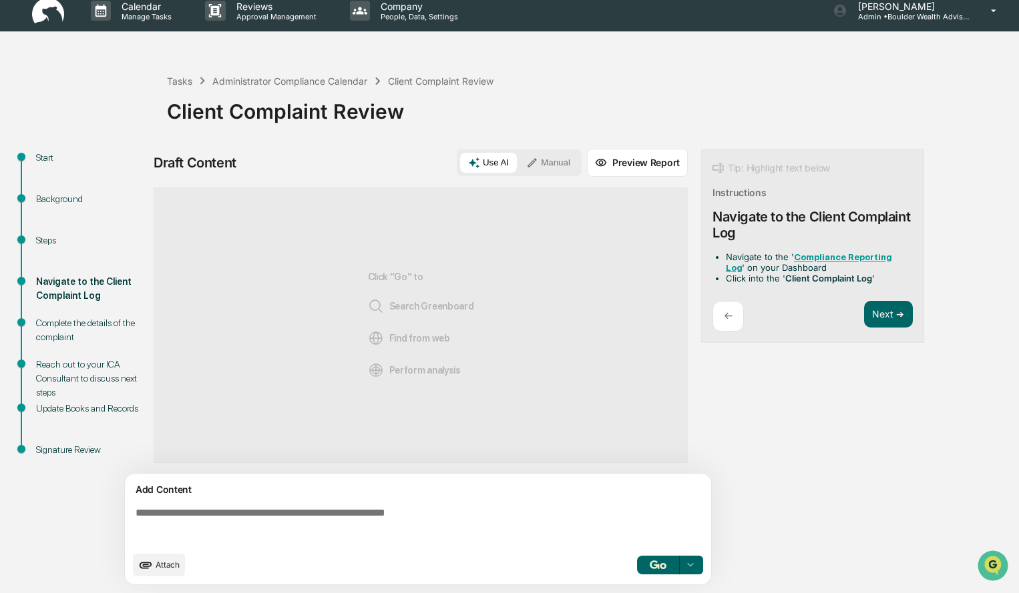
click at [565, 157] on button "Manual" at bounding box center [548, 163] width 60 height 20
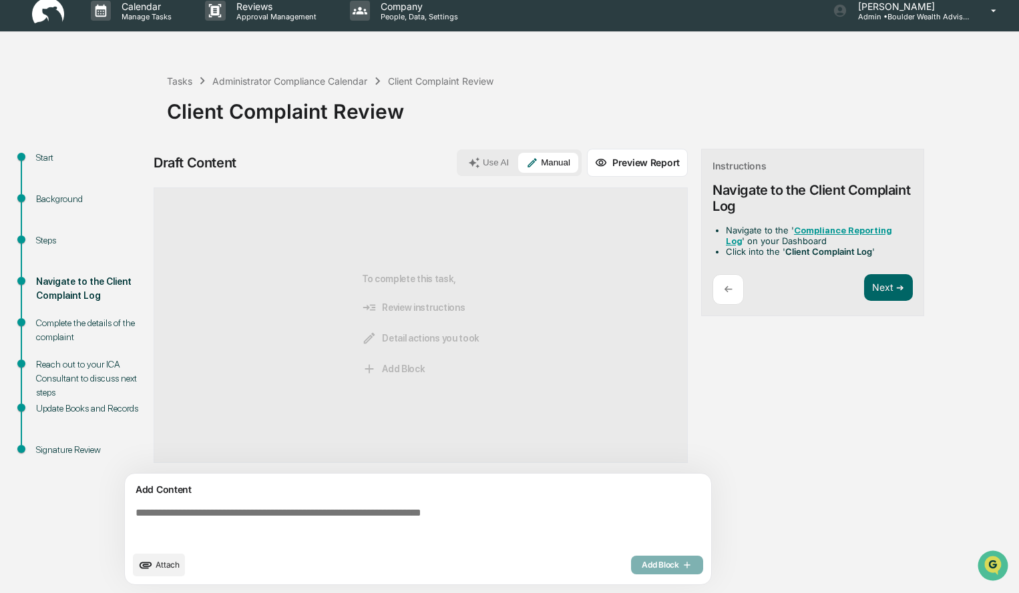
click at [252, 535] on textarea at bounding box center [420, 526] width 581 height 48
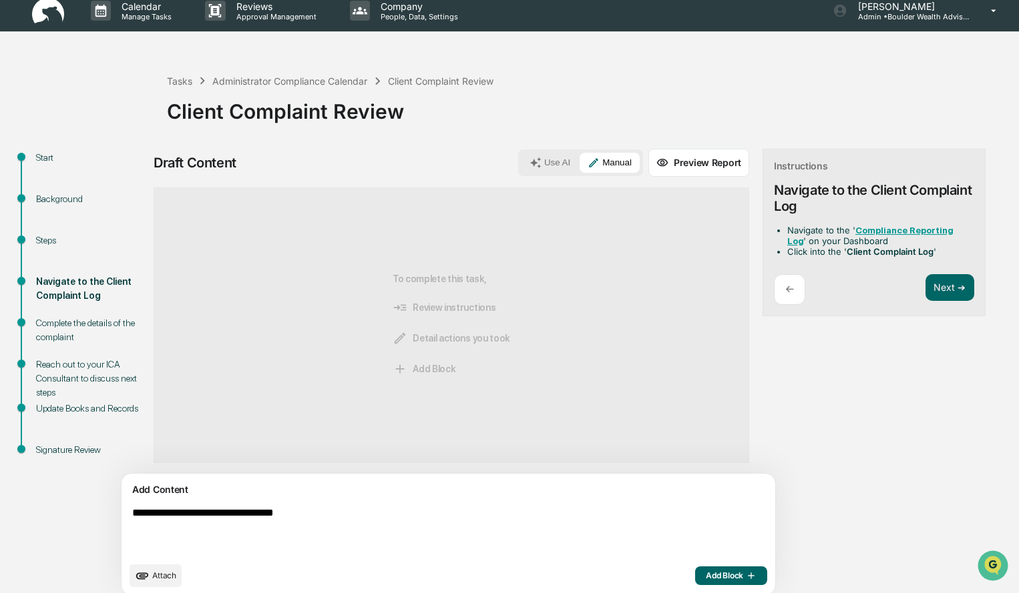
type textarea "**********"
click at [706, 578] on span "Add Block" at bounding box center [731, 576] width 51 height 11
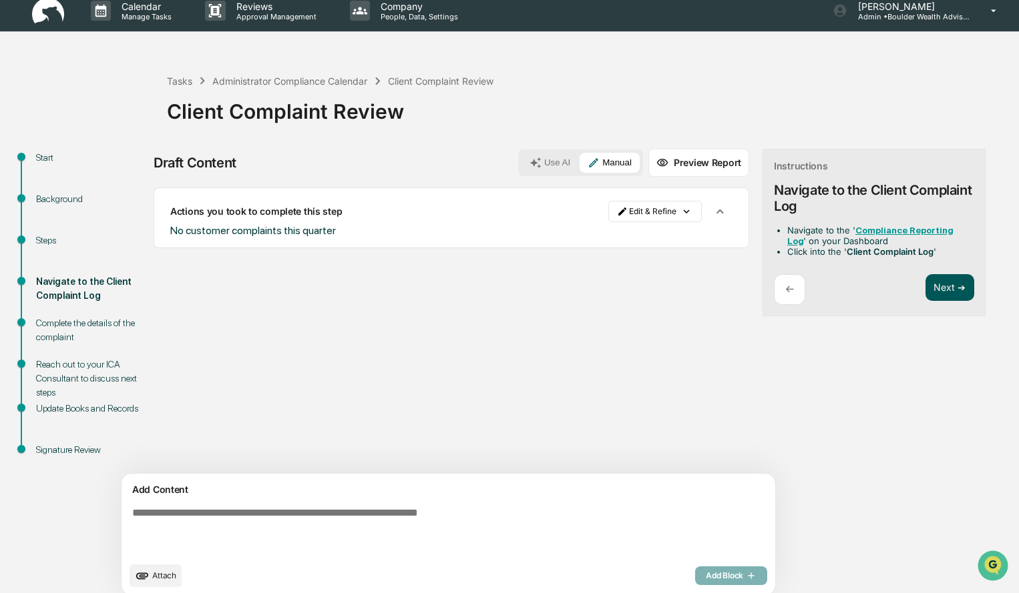
click at [925, 289] on button "Next ➔" at bounding box center [949, 287] width 49 height 27
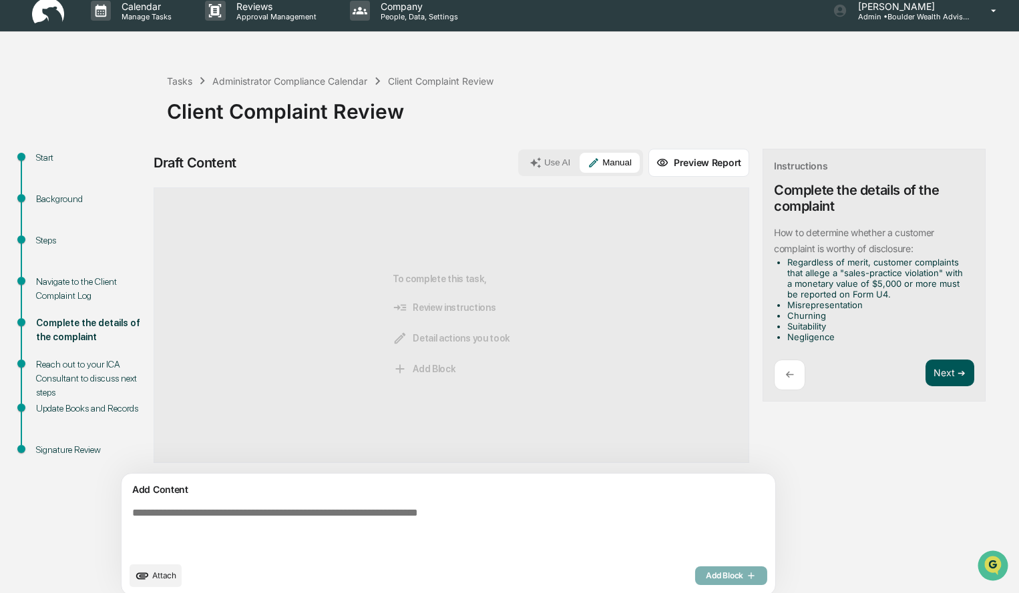
click at [925, 375] on button "Next ➔" at bounding box center [949, 373] width 49 height 27
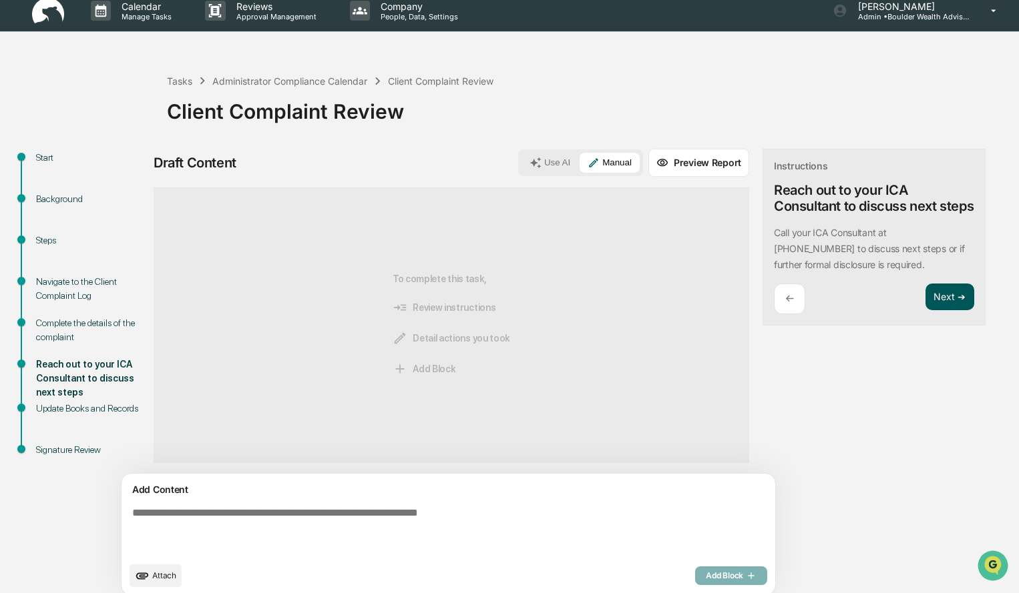
click at [925, 302] on button "Next ➔" at bounding box center [949, 297] width 49 height 27
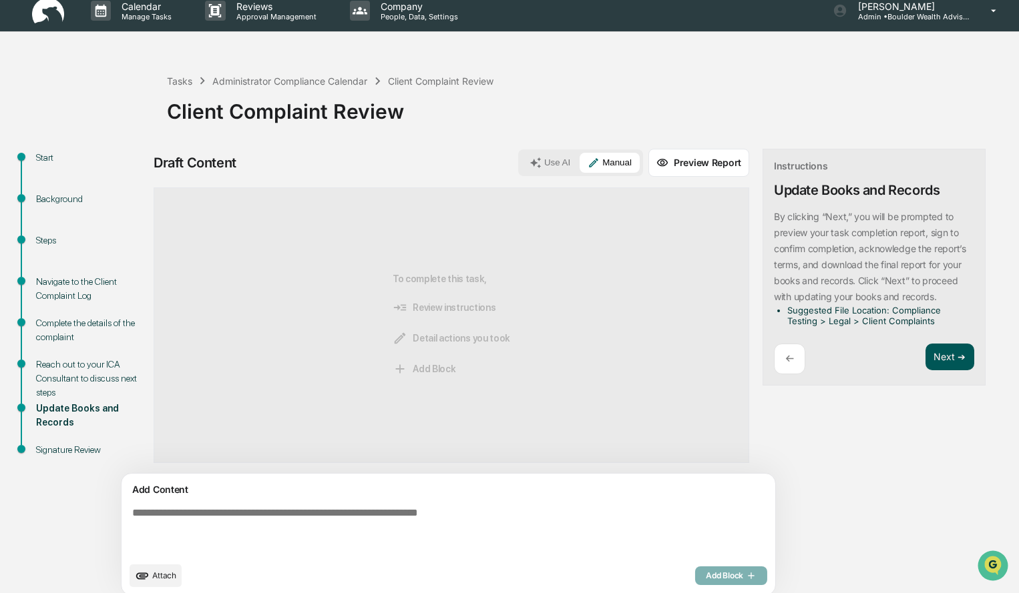
click at [925, 361] on button "Next ➔" at bounding box center [949, 357] width 49 height 27
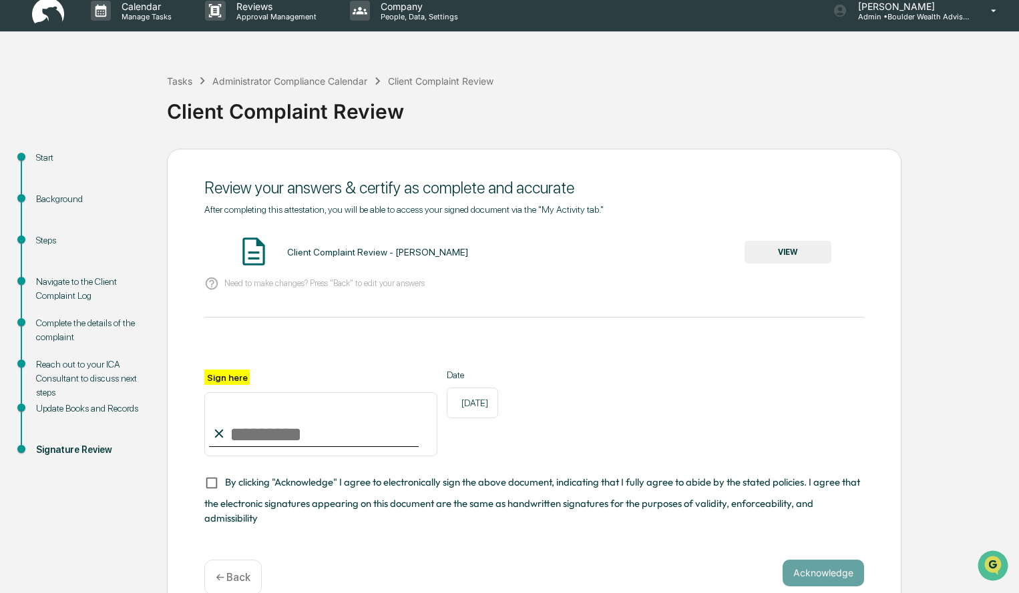
click at [765, 252] on button "VIEW" at bounding box center [787, 252] width 87 height 23
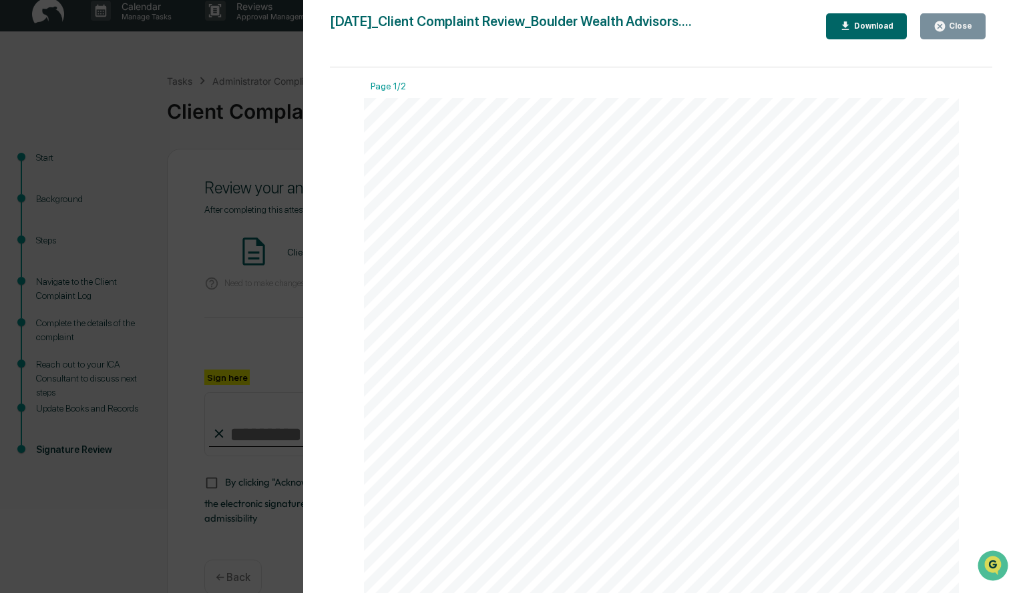
click at [973, 31] on button "Close" at bounding box center [952, 26] width 65 height 26
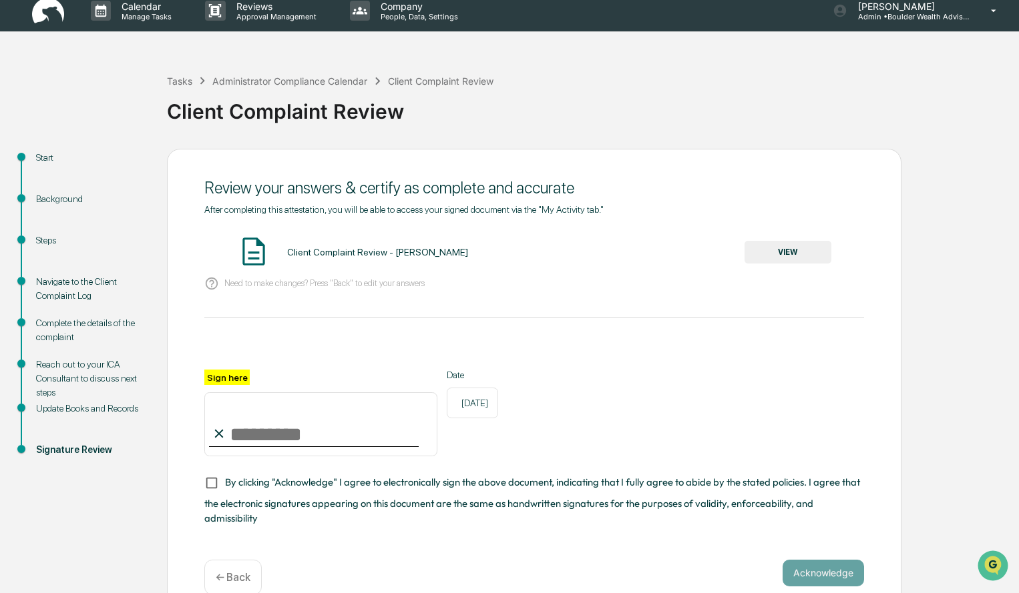
click at [343, 419] on input "Sign here" at bounding box center [320, 425] width 233 height 64
type input "**********"
click at [853, 571] on button "Acknowledge" at bounding box center [822, 573] width 81 height 27
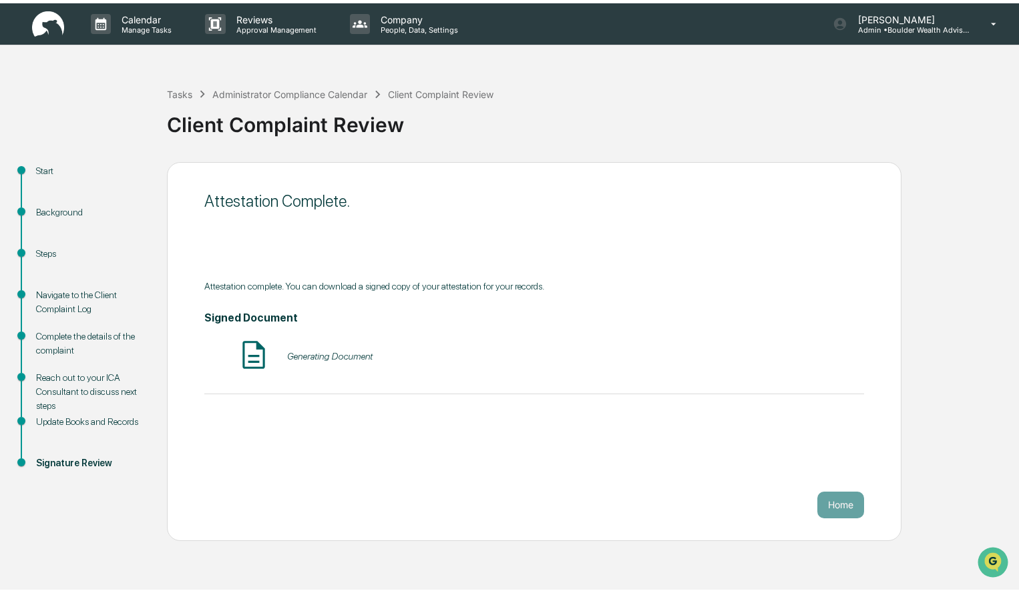
scroll to position [0, 0]
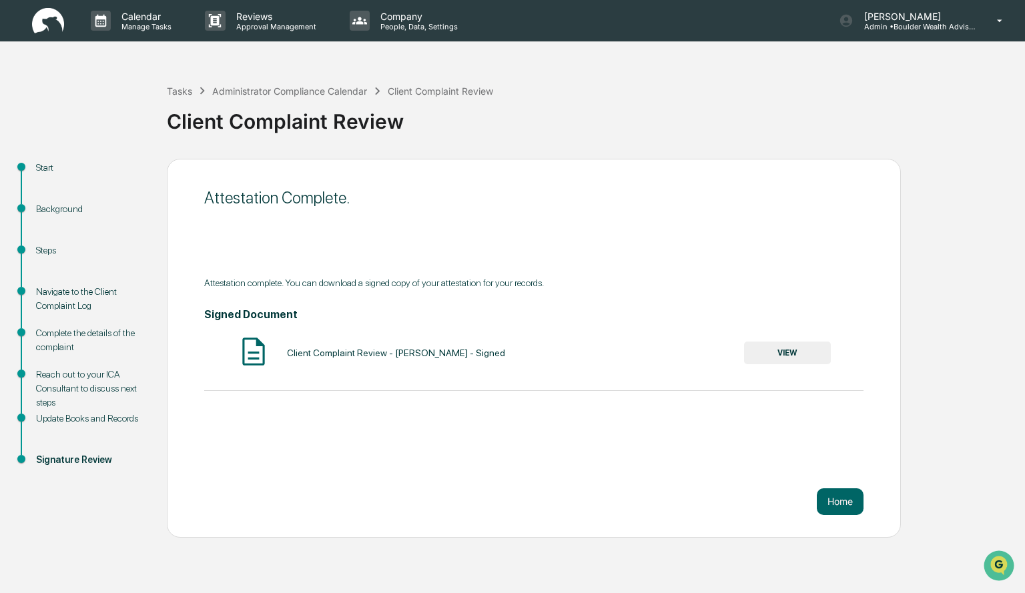
click at [803, 356] on button "VIEW" at bounding box center [787, 353] width 87 height 23
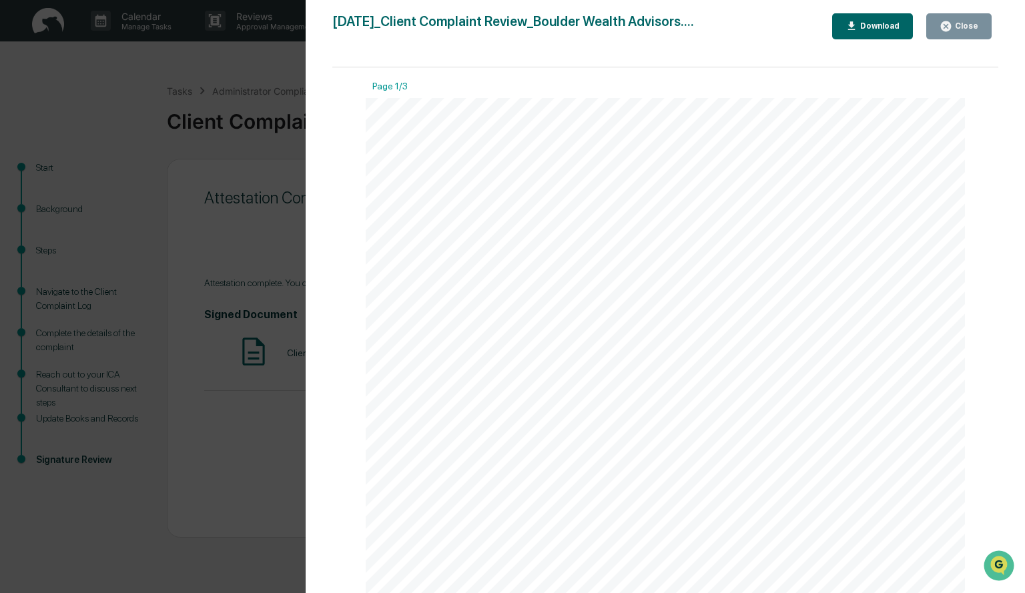
click at [905, 17] on button "Download" at bounding box center [872, 26] width 81 height 26
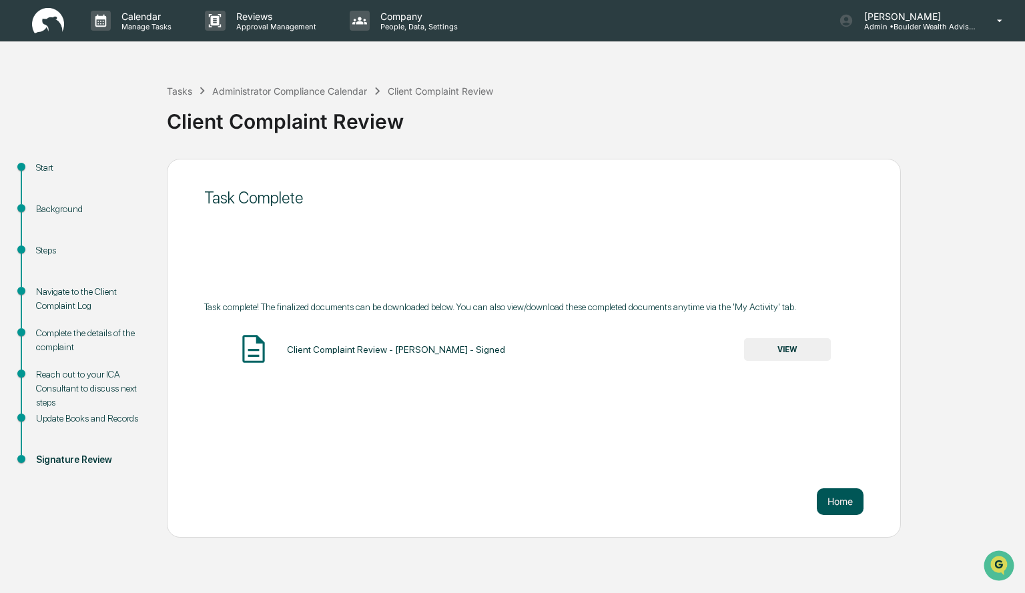
click at [842, 498] on button "Home" at bounding box center [840, 502] width 47 height 27
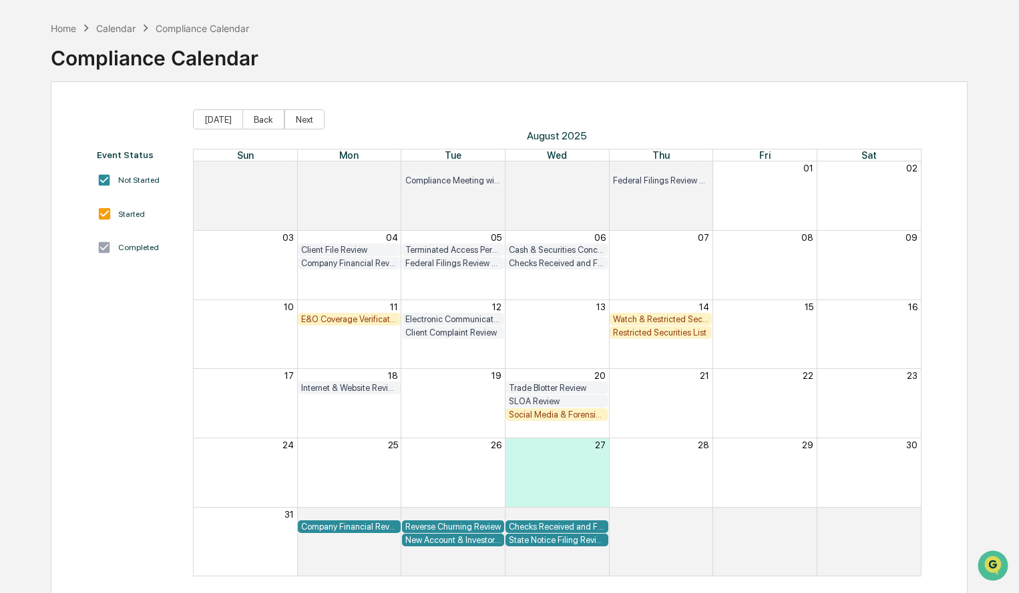
scroll to position [63, 0]
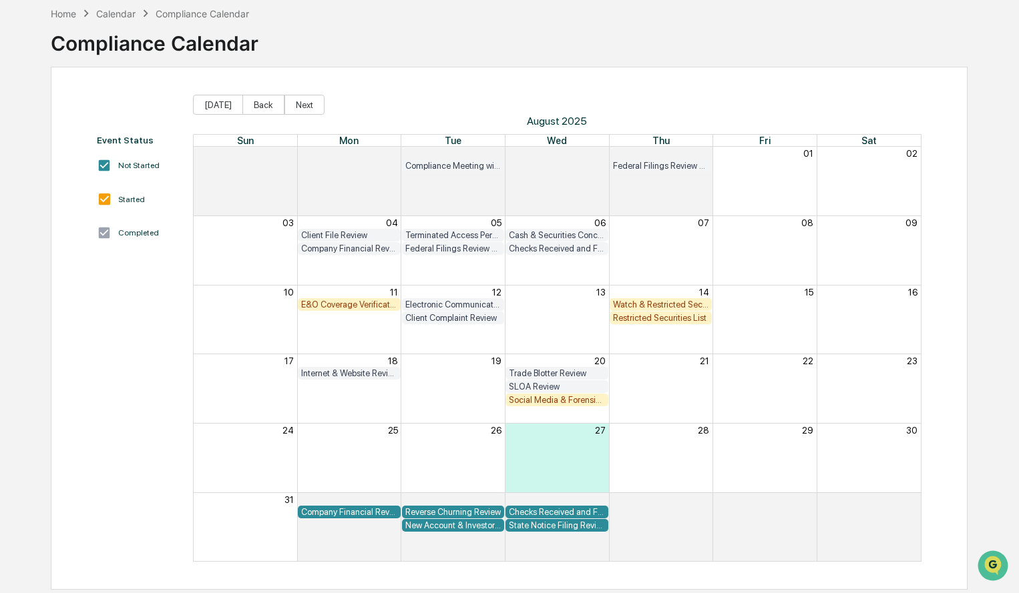
click at [554, 385] on div "SLOA Review" at bounding box center [557, 387] width 96 height 10
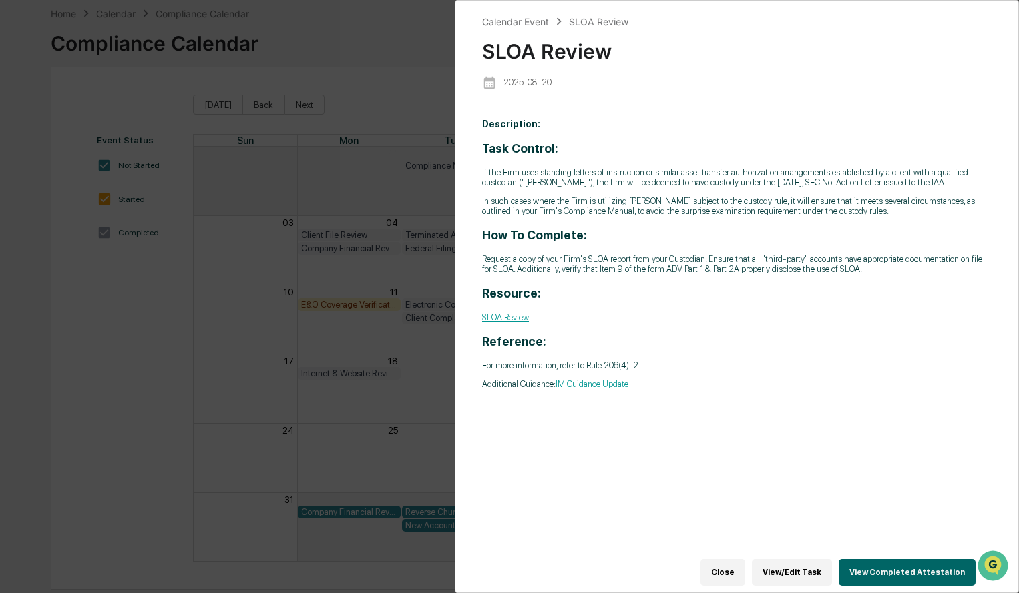
click at [879, 568] on button "View Completed Attestation" at bounding box center [906, 572] width 137 height 27
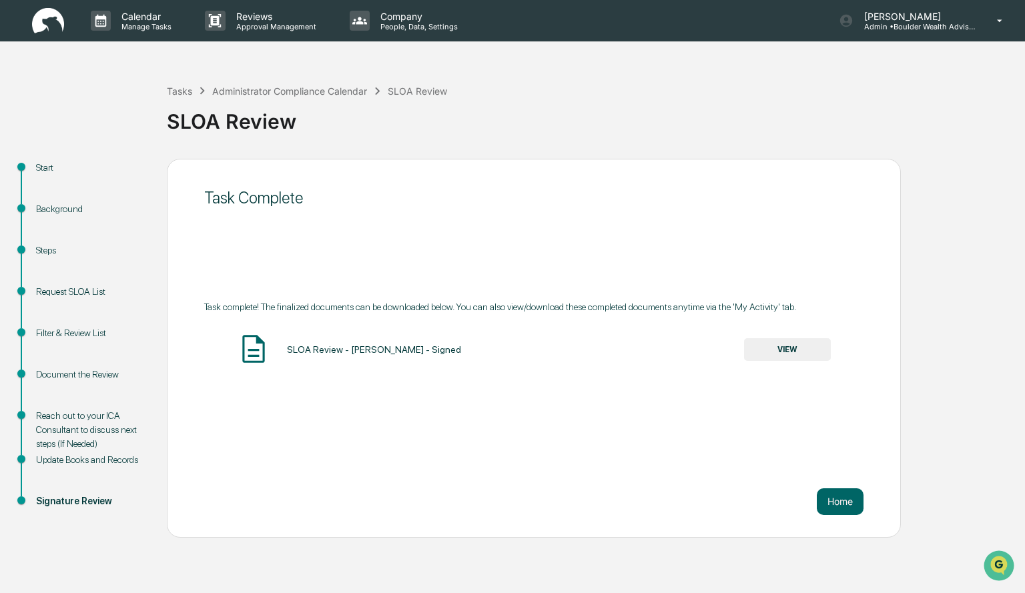
click at [811, 348] on button "VIEW" at bounding box center [787, 349] width 87 height 23
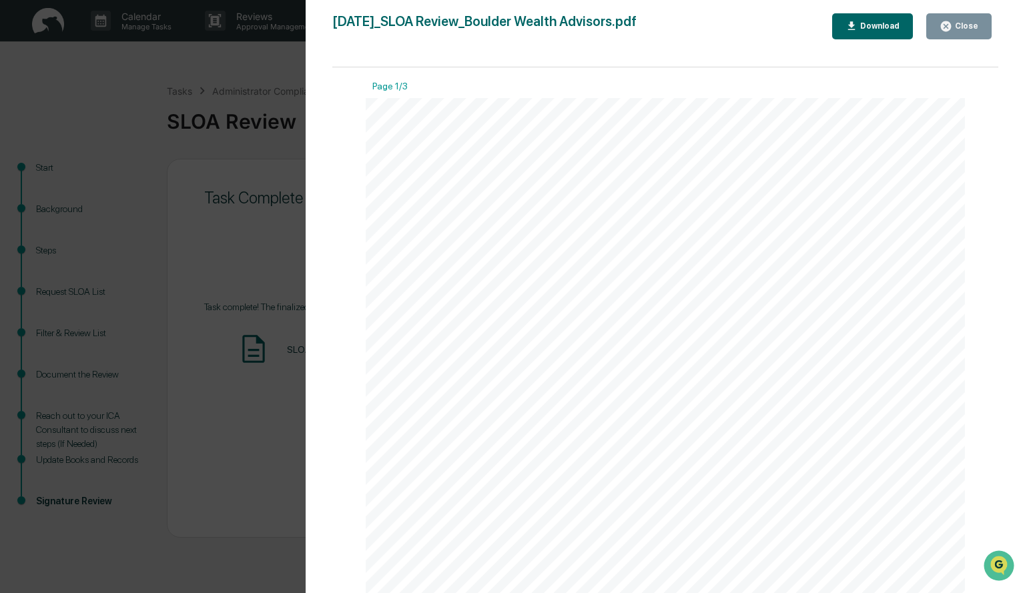
click at [914, 30] on button "Download" at bounding box center [872, 26] width 81 height 26
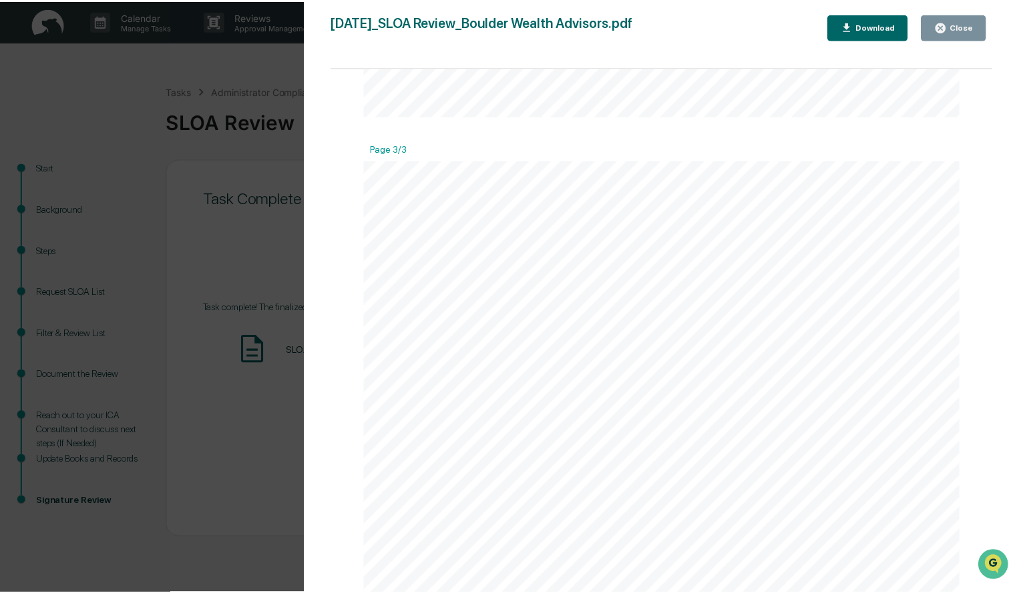
scroll to position [2064, 0]
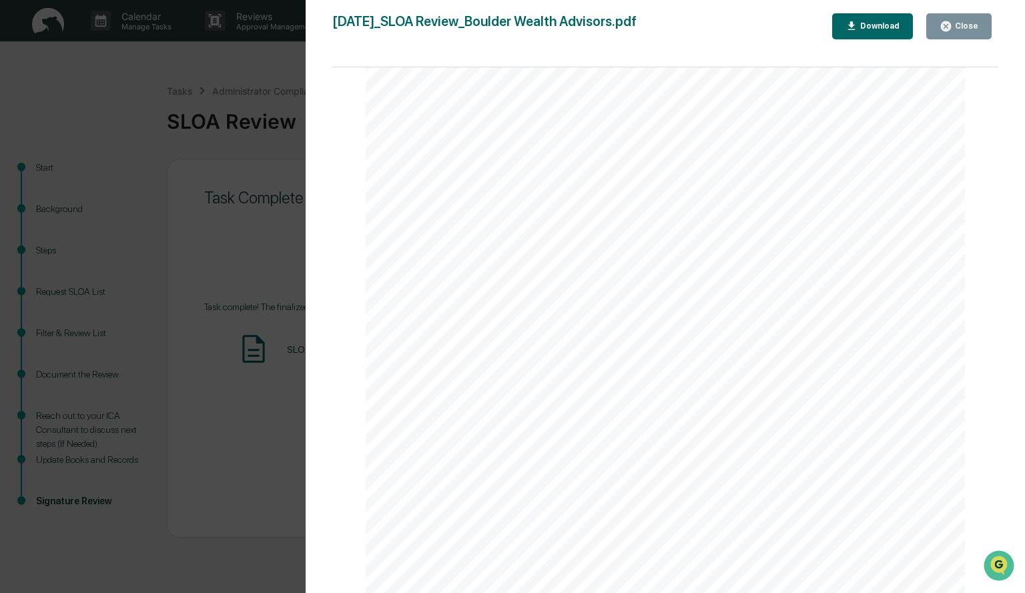
click at [972, 21] on div "Close" at bounding box center [959, 26] width 39 height 13
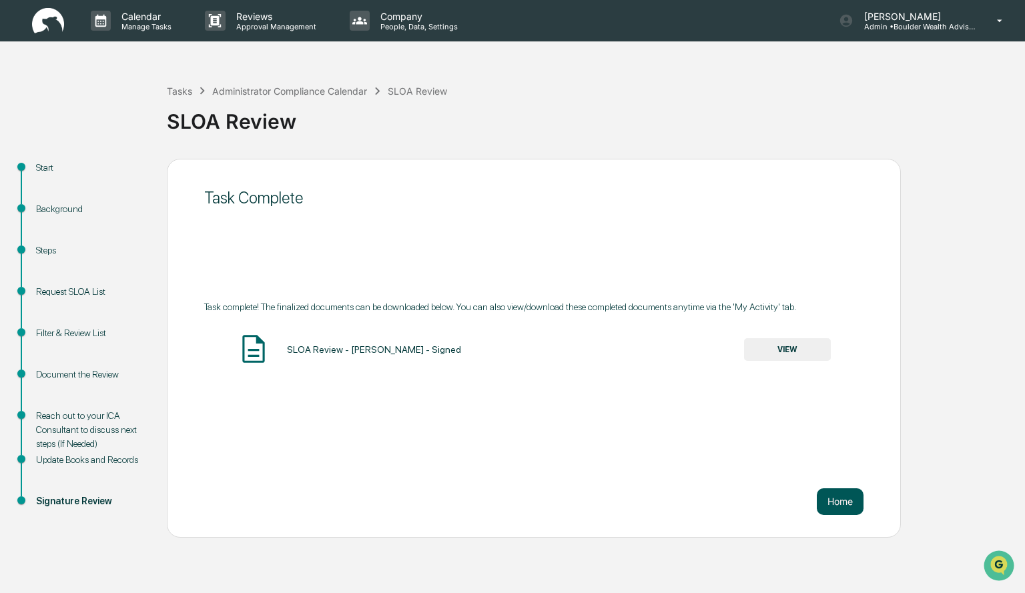
click at [831, 509] on button "Home" at bounding box center [840, 502] width 47 height 27
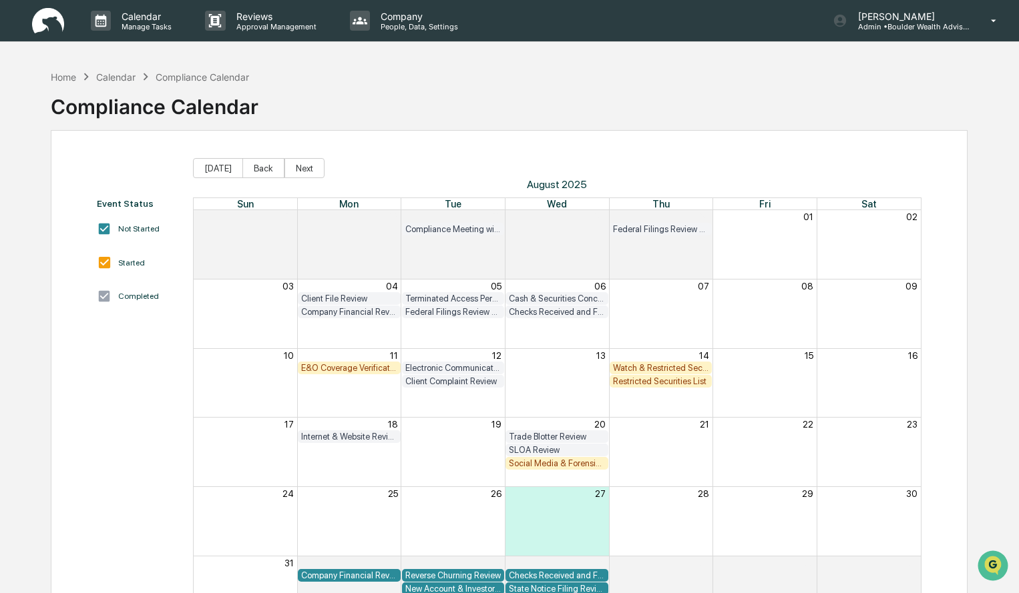
click at [360, 371] on div "E&O Coverage Verification" at bounding box center [349, 368] width 96 height 10
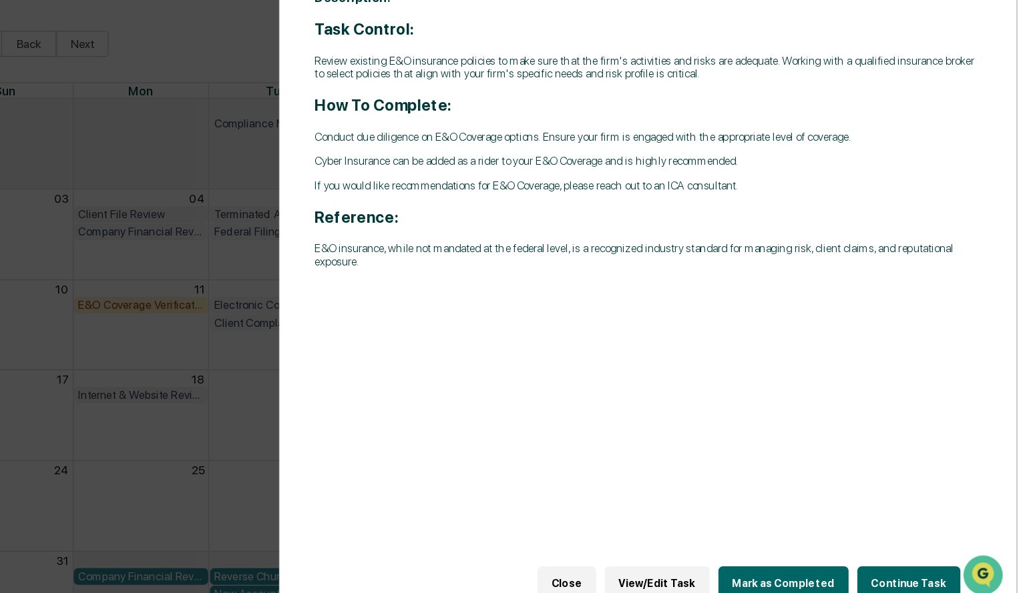
scroll to position [8, 0]
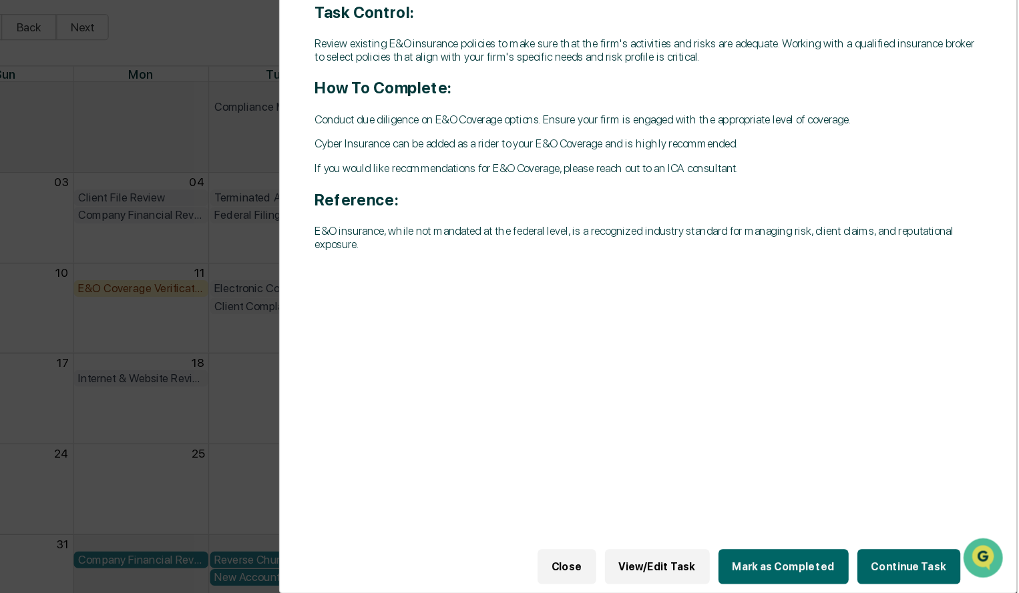
click at [911, 567] on button "Continue Task" at bounding box center [936, 572] width 79 height 27
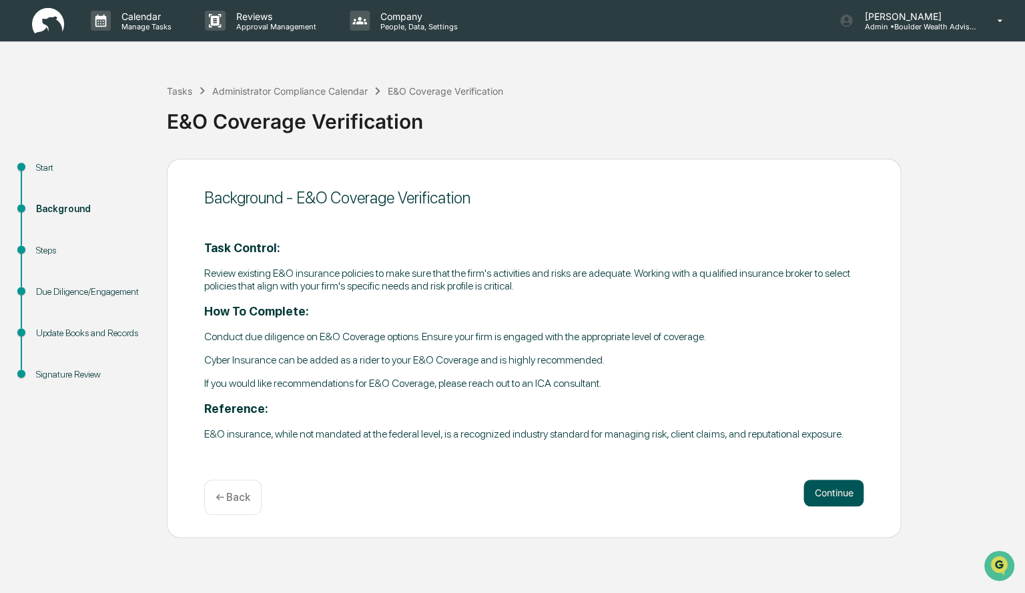
click at [834, 493] on button "Continue" at bounding box center [834, 493] width 60 height 27
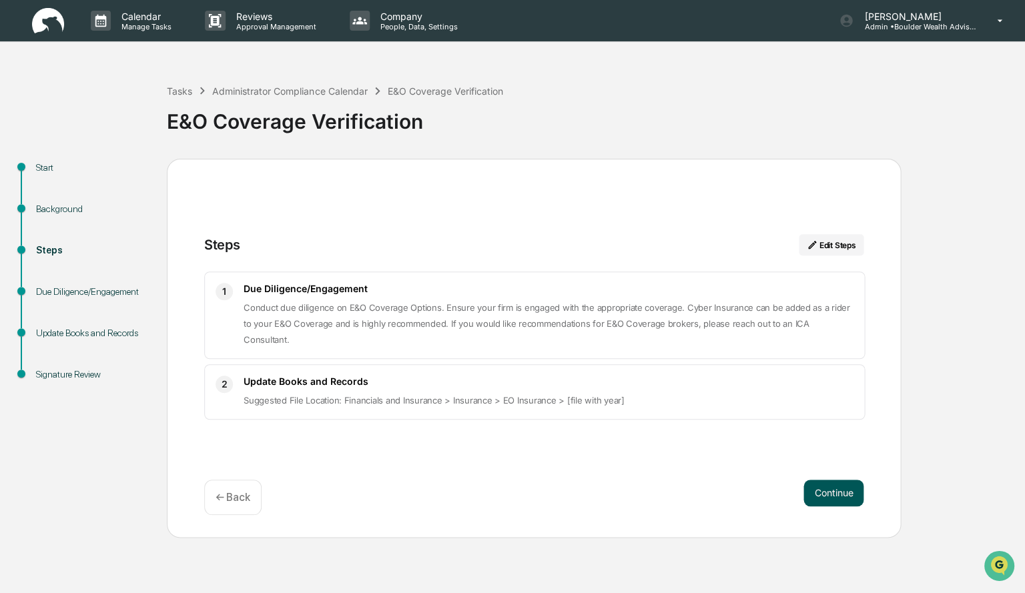
click at [842, 489] on button "Continue" at bounding box center [834, 493] width 60 height 27
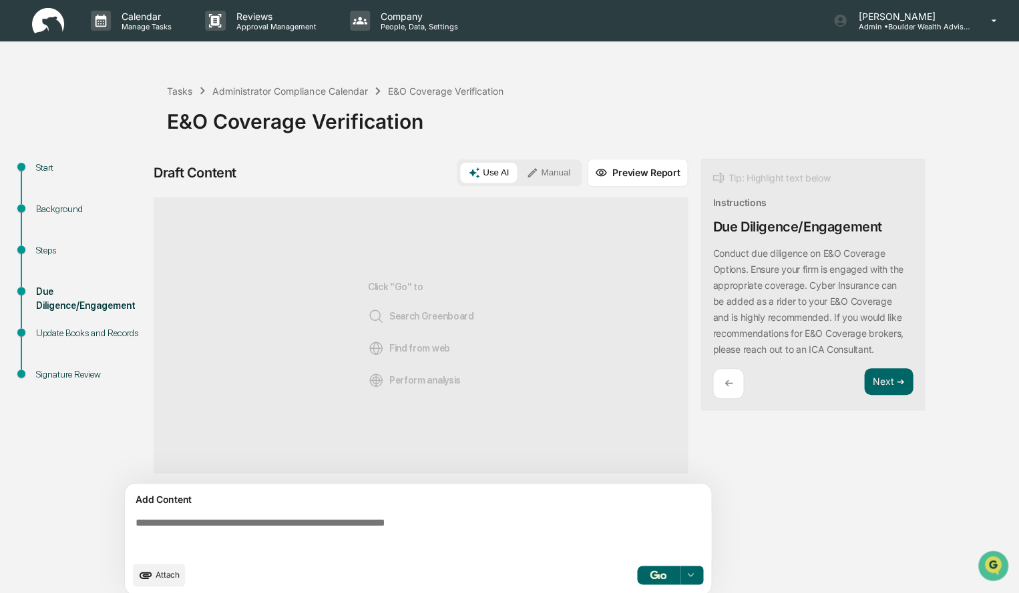
click at [553, 168] on button "Manual" at bounding box center [548, 173] width 60 height 20
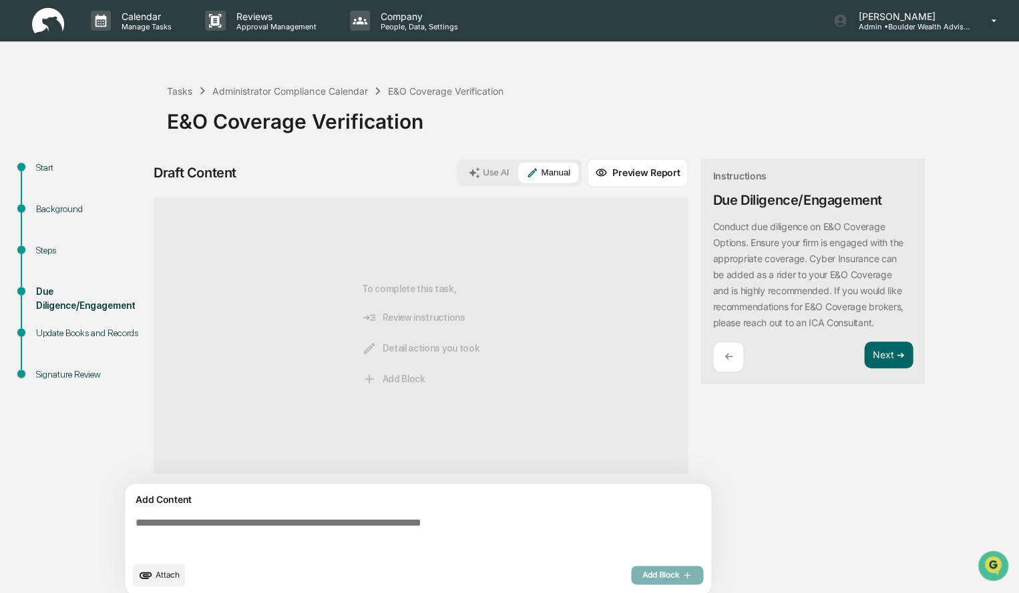
click at [170, 528] on textarea at bounding box center [420, 536] width 581 height 48
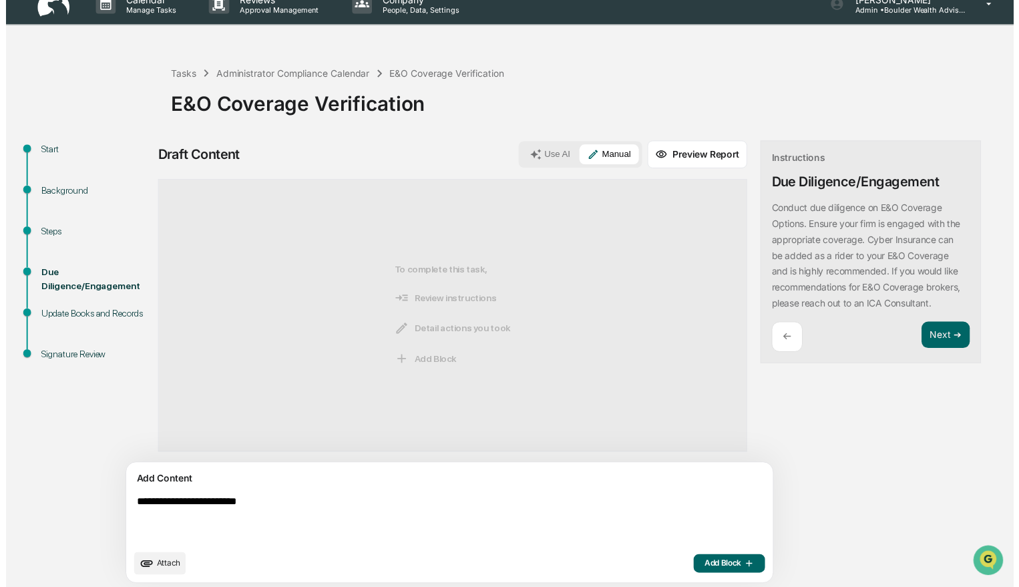
scroll to position [21, 0]
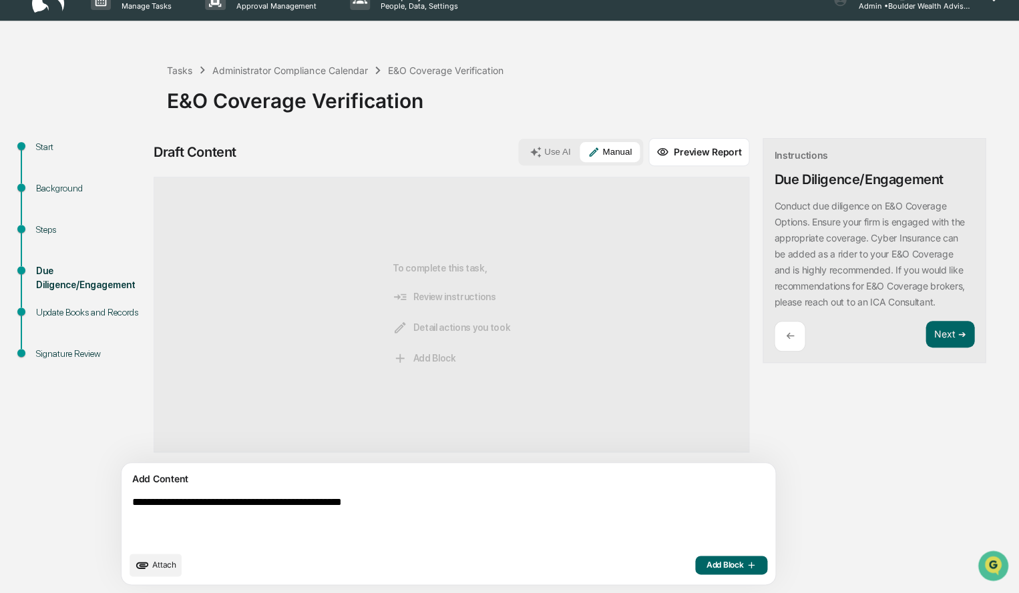
type textarea "**********"
click at [706, 566] on span "Add Block" at bounding box center [731, 565] width 51 height 11
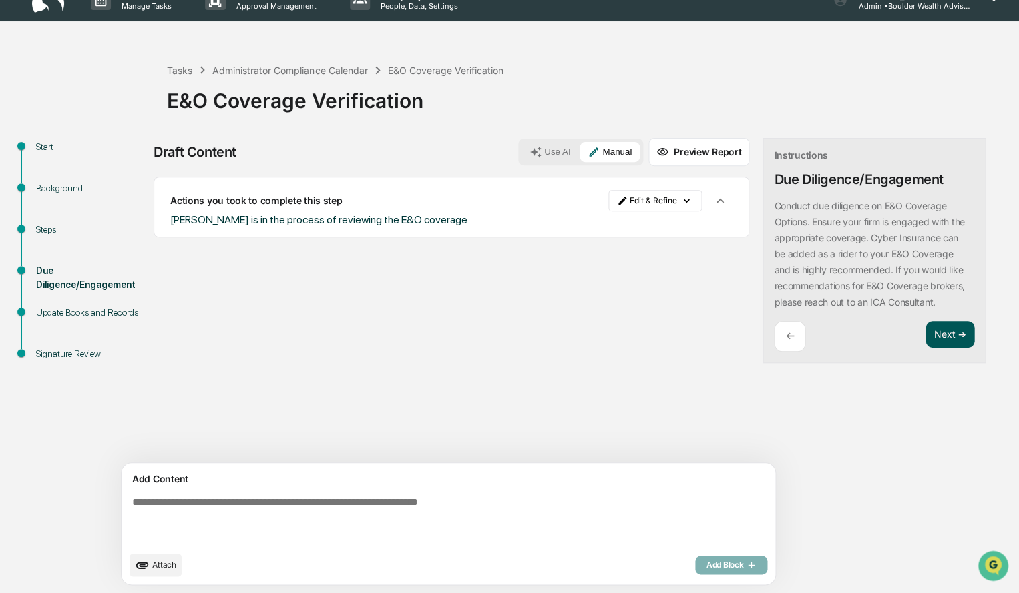
click at [925, 342] on button "Next ➔" at bounding box center [949, 334] width 49 height 27
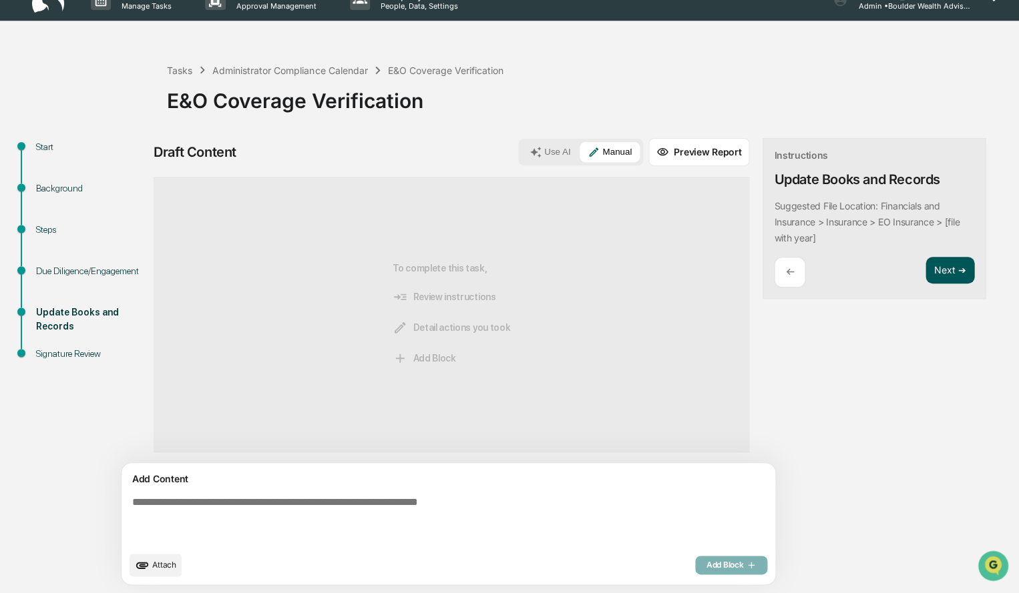
click at [925, 276] on button "Next ➔" at bounding box center [949, 270] width 49 height 27
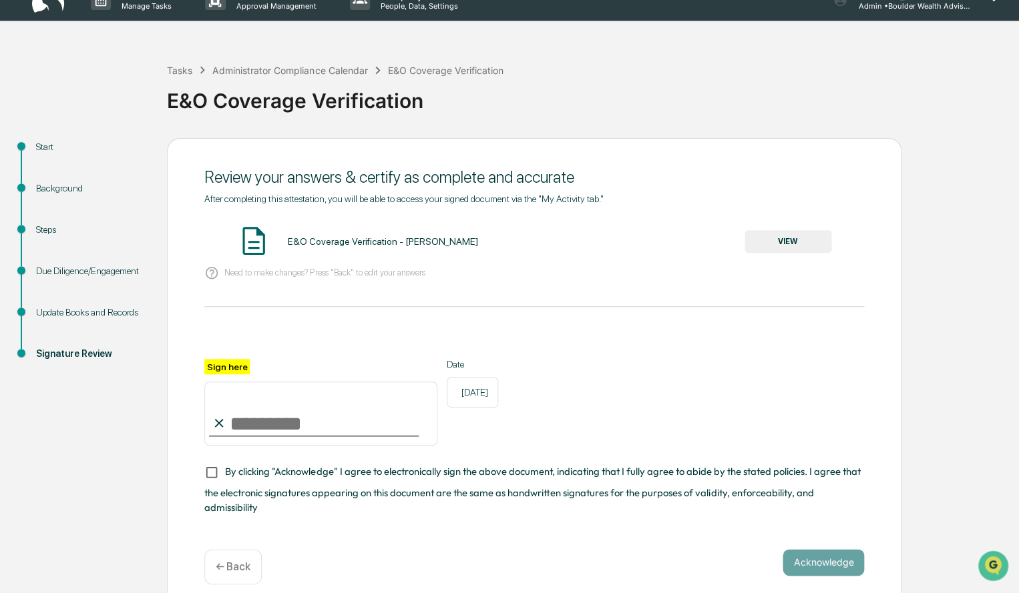
click at [824, 241] on button "VIEW" at bounding box center [787, 241] width 87 height 23
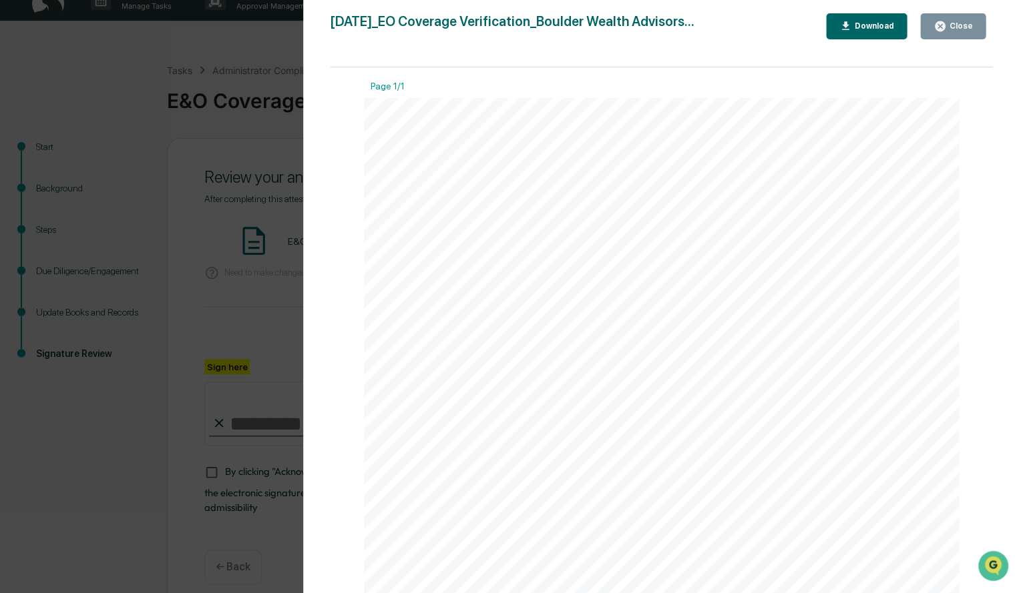
click at [971, 29] on div "Close" at bounding box center [959, 25] width 26 height 9
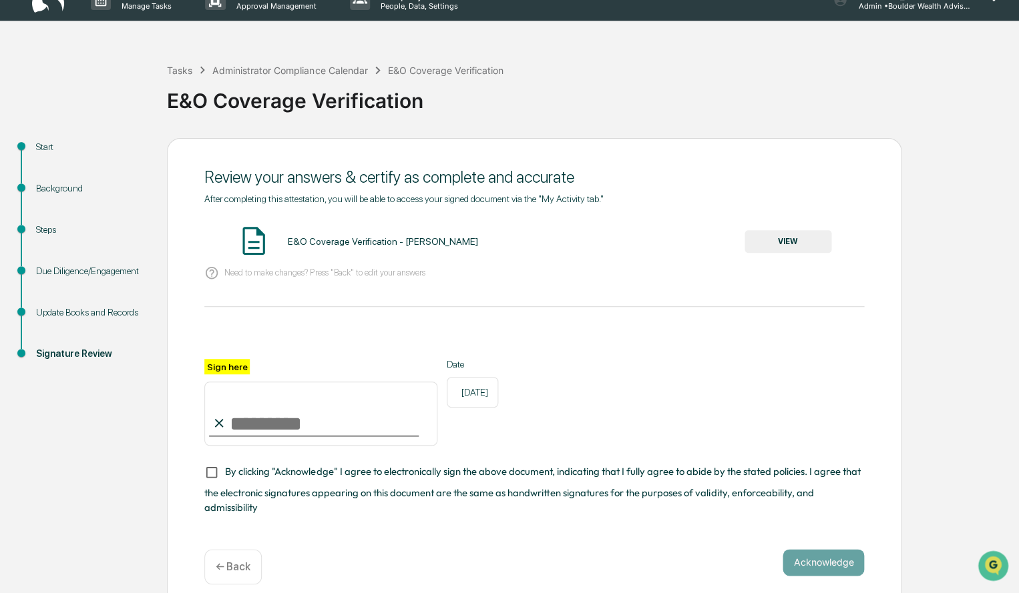
click at [318, 404] on input "Sign here" at bounding box center [320, 414] width 233 height 64
type input "**********"
click at [795, 551] on button "Acknowledge" at bounding box center [822, 562] width 81 height 27
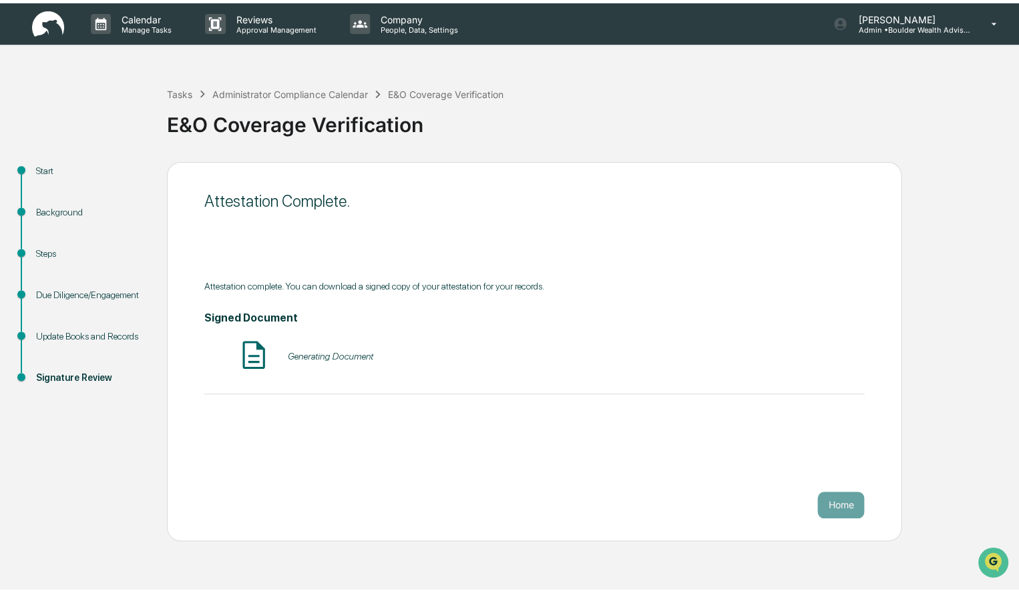
scroll to position [0, 0]
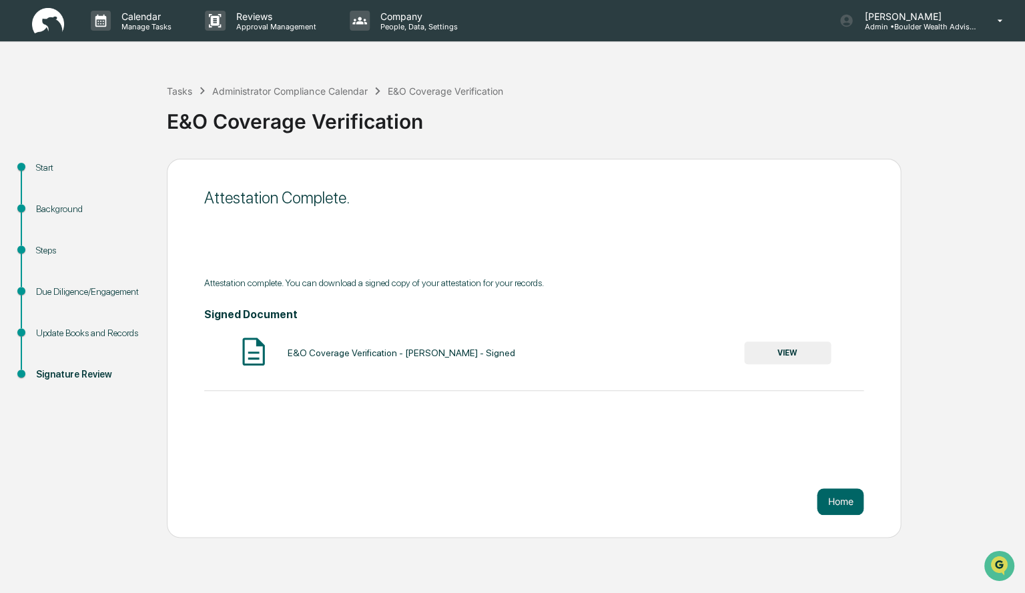
click at [801, 354] on button "VIEW" at bounding box center [787, 353] width 87 height 23
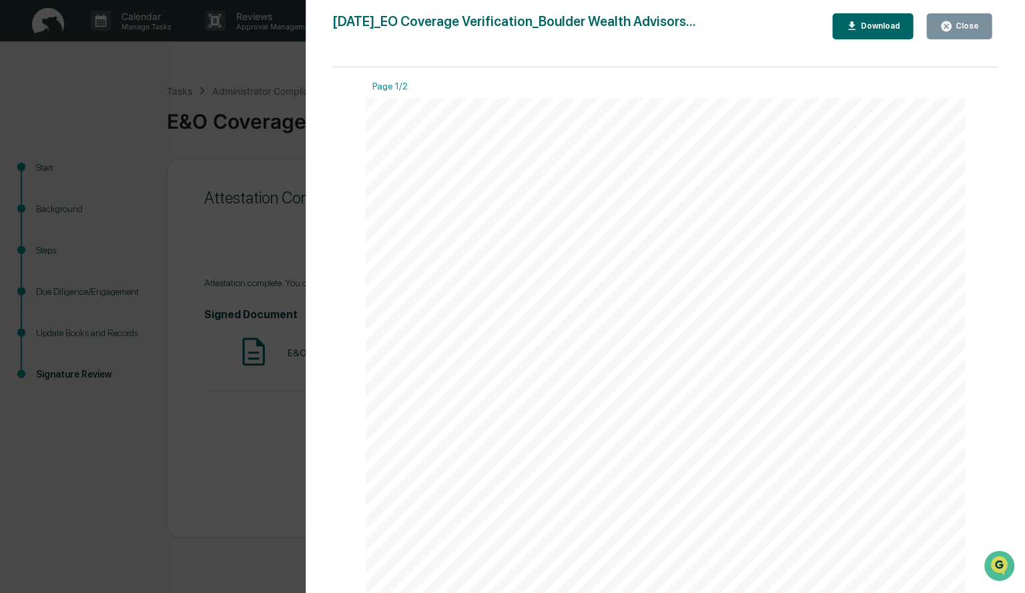
click at [891, 20] on div "Download" at bounding box center [873, 26] width 55 height 13
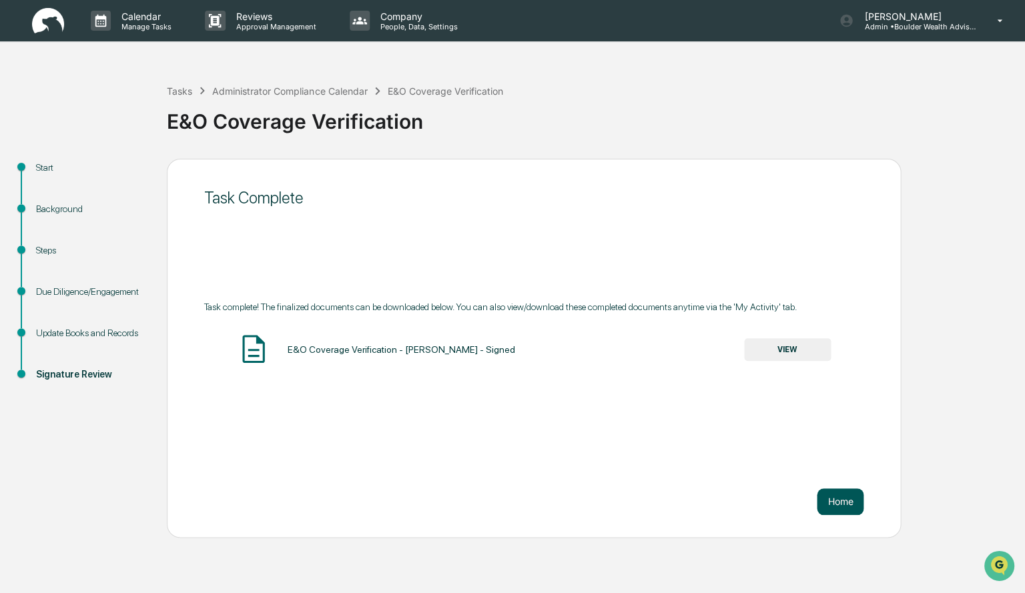
click at [841, 500] on button "Home" at bounding box center [840, 502] width 47 height 27
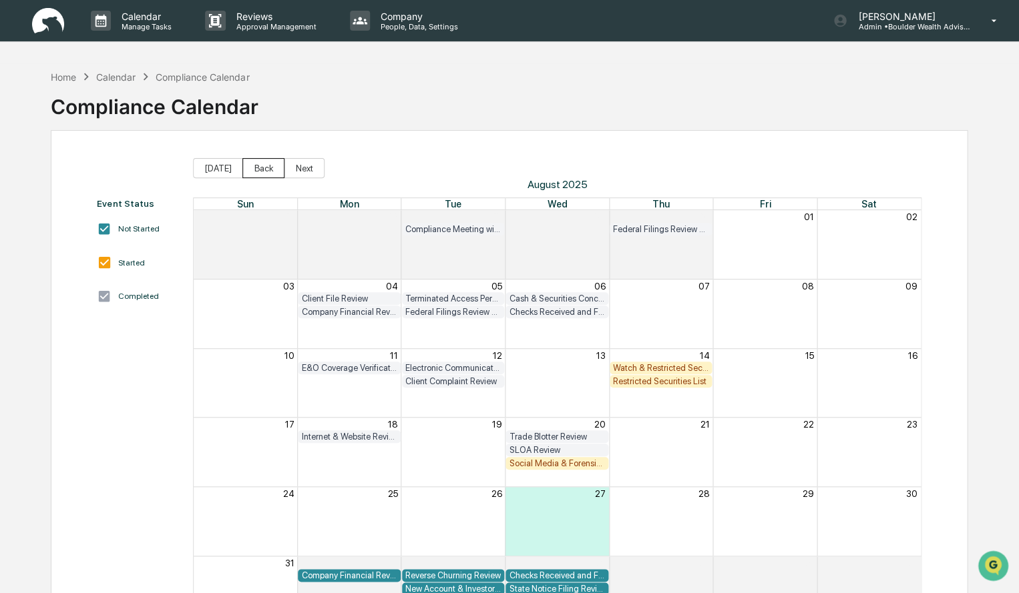
click at [267, 165] on button "Back" at bounding box center [263, 168] width 42 height 20
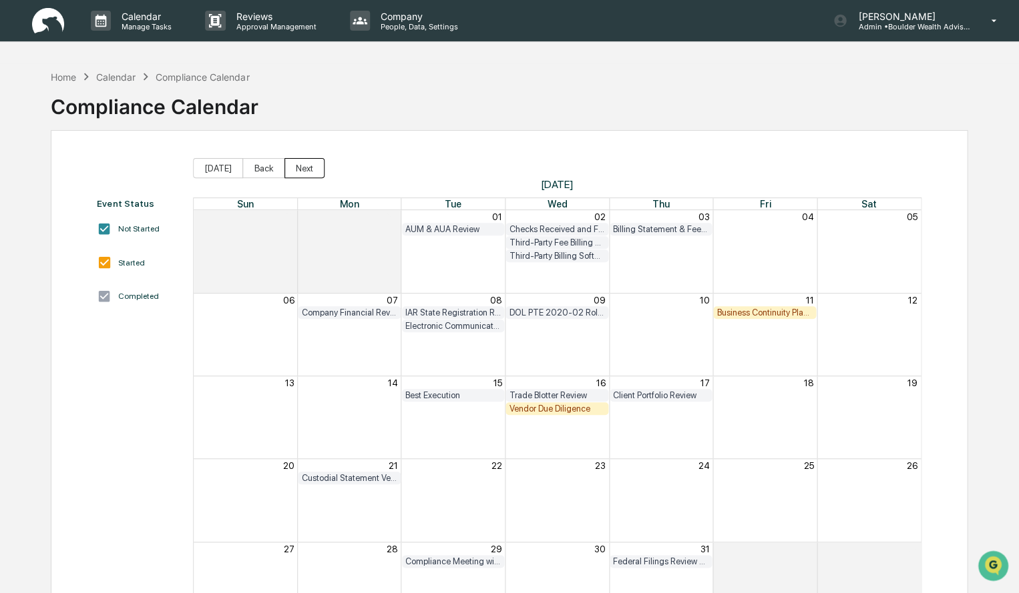
click at [288, 168] on button "Next" at bounding box center [304, 168] width 40 height 20
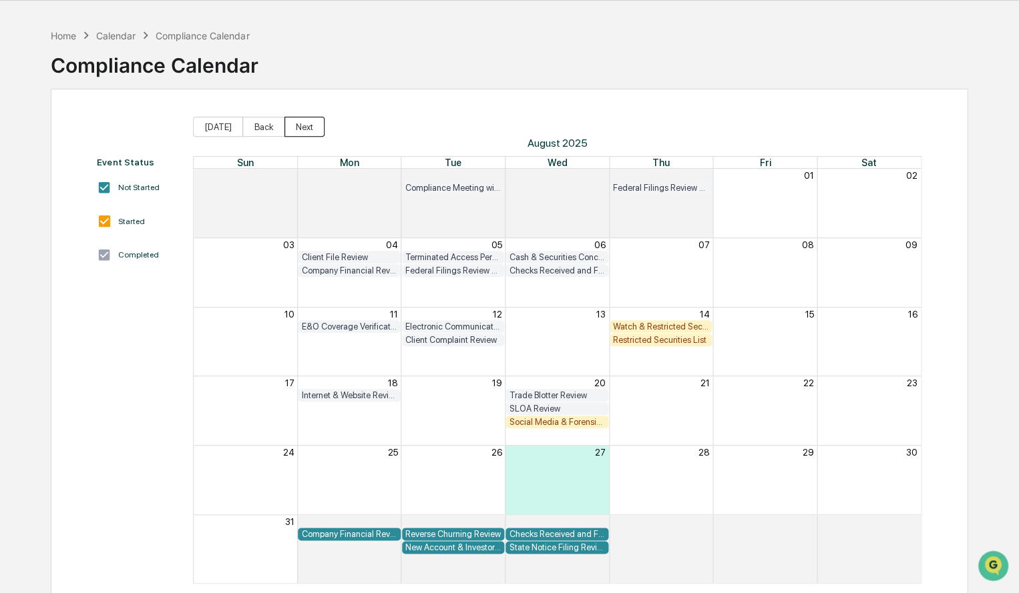
scroll to position [63, 0]
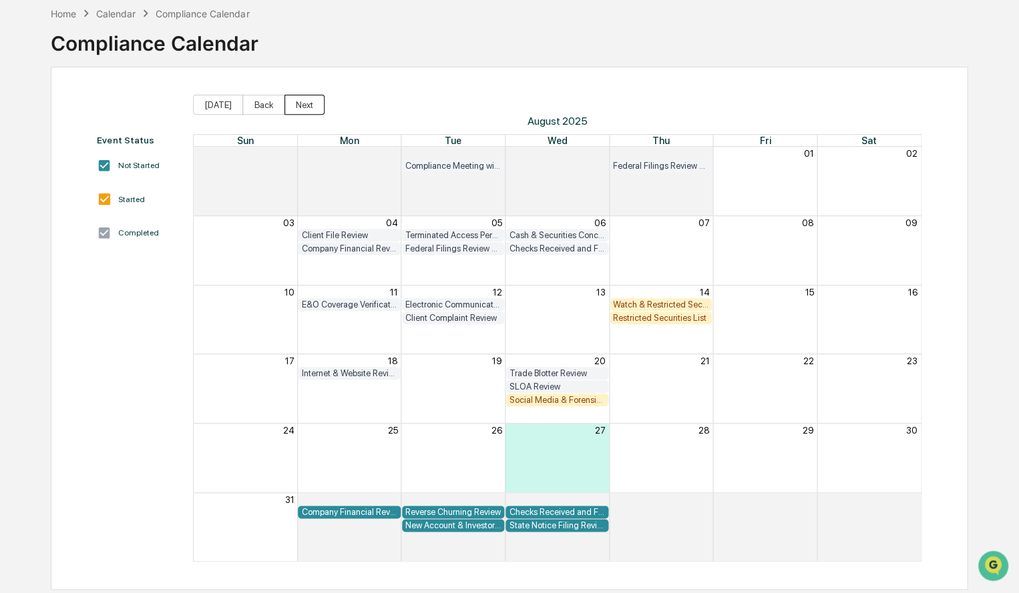
click at [307, 110] on button "Next" at bounding box center [304, 105] width 40 height 20
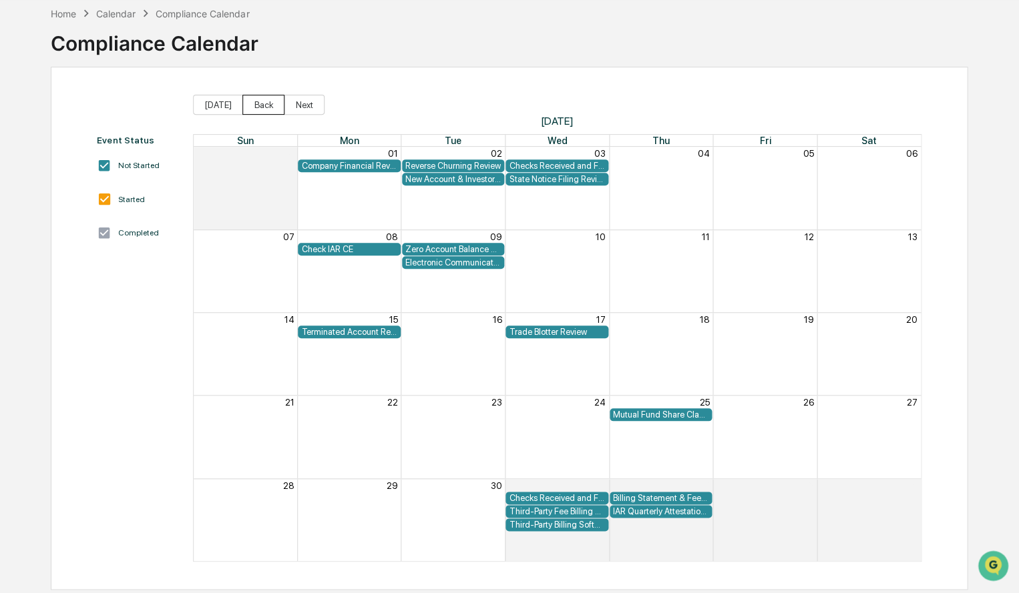
click at [267, 111] on button "Back" at bounding box center [263, 105] width 42 height 20
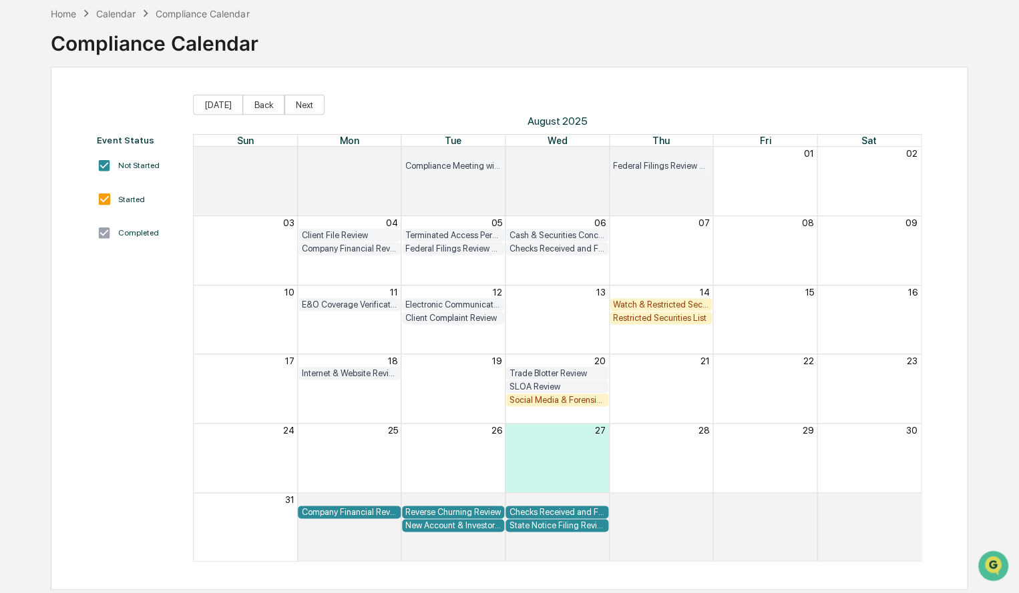
click at [682, 300] on div "Watch & Restricted Securities List" at bounding box center [661, 305] width 96 height 10
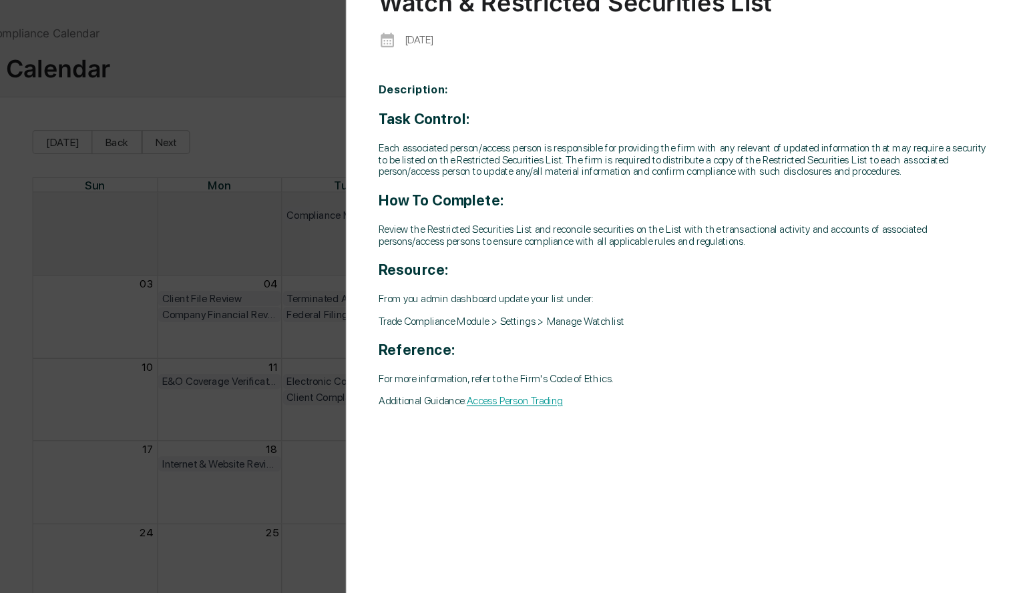
scroll to position [0, 0]
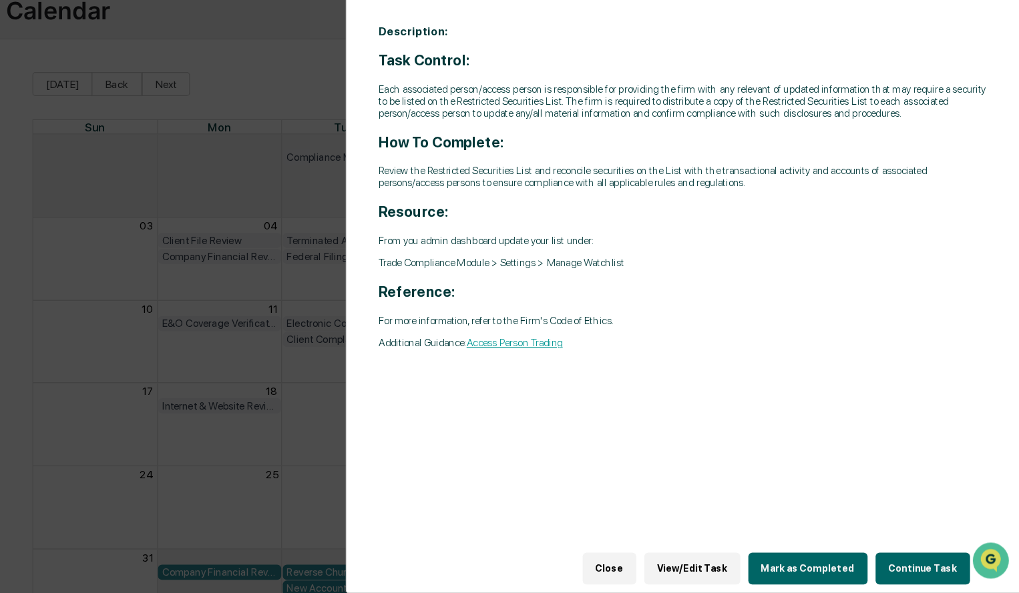
click at [694, 564] on button "Close" at bounding box center [674, 572] width 45 height 27
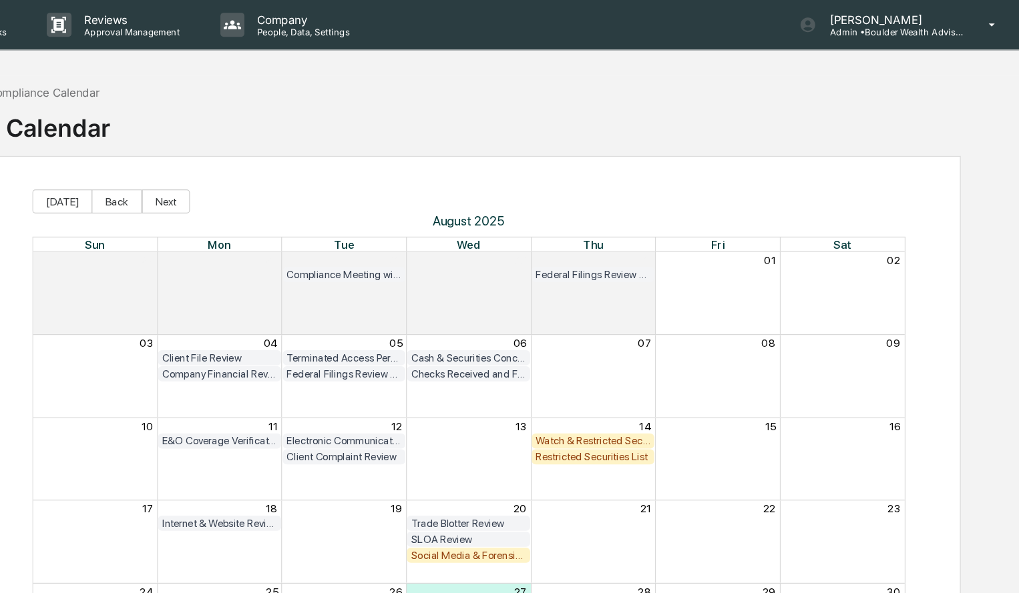
click at [677, 380] on div "Restricted Securities List" at bounding box center [661, 382] width 96 height 10
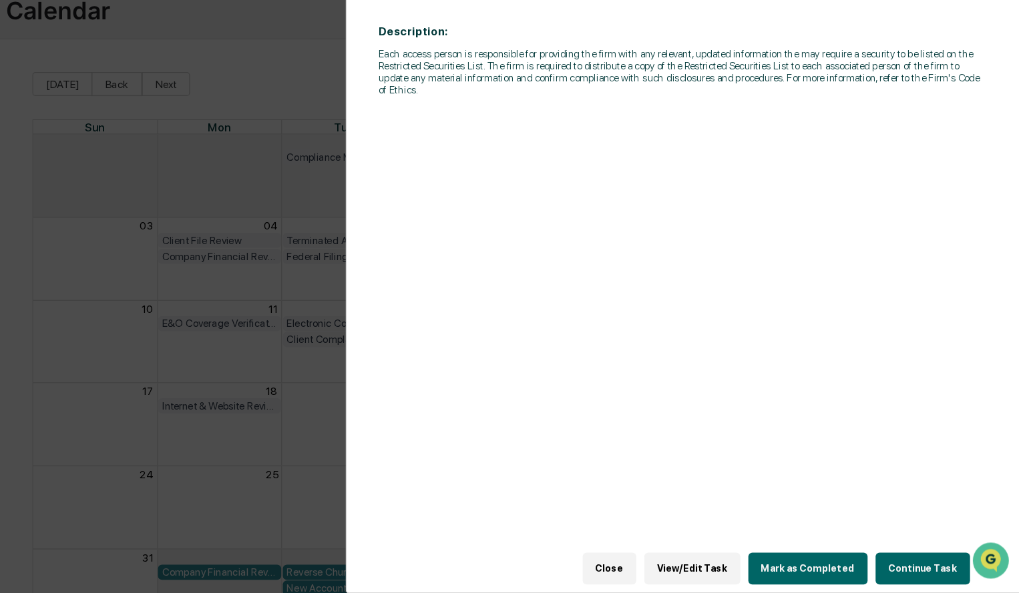
click at [688, 568] on button "Close" at bounding box center [674, 572] width 45 height 27
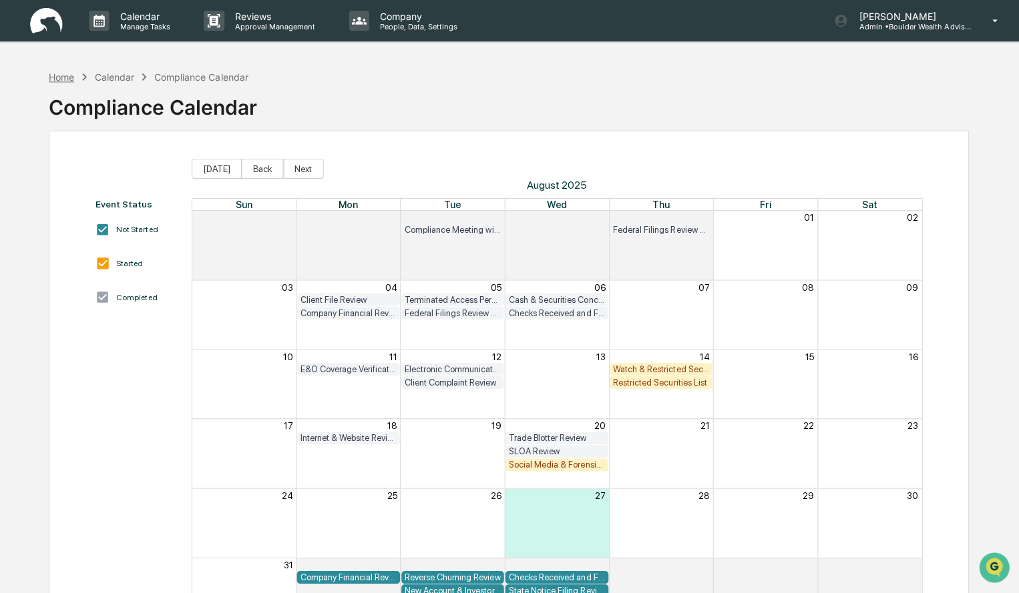
click at [69, 77] on div "Home" at bounding box center [63, 76] width 25 height 11
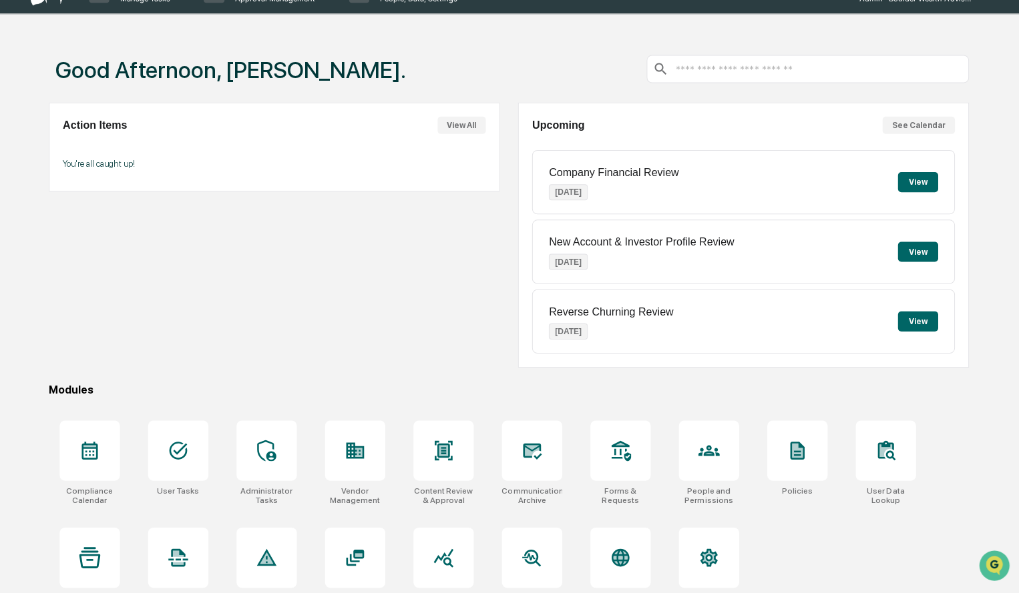
scroll to position [63, 0]
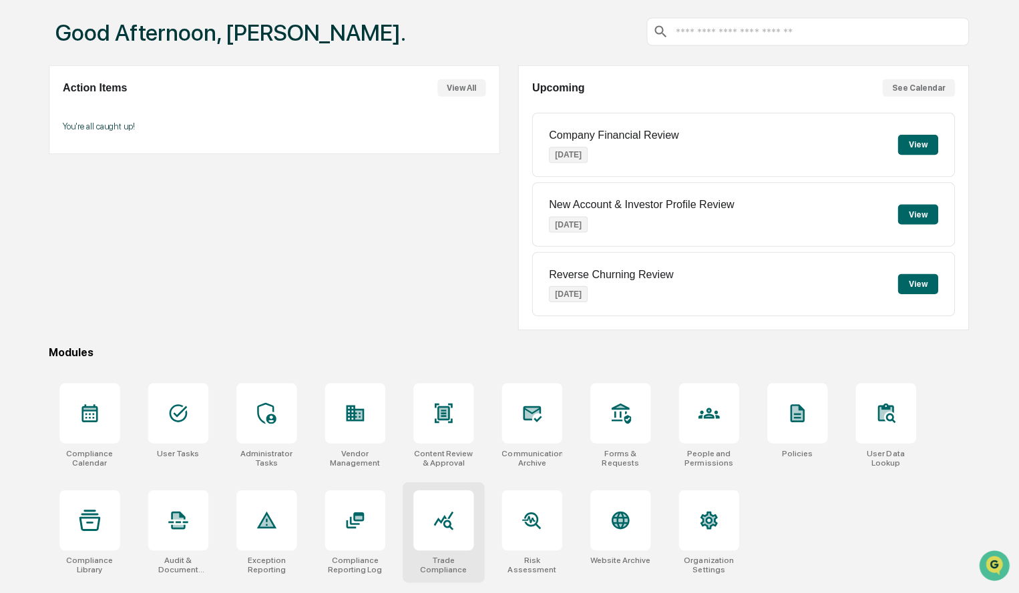
click at [461, 535] on div at bounding box center [444, 521] width 60 height 60
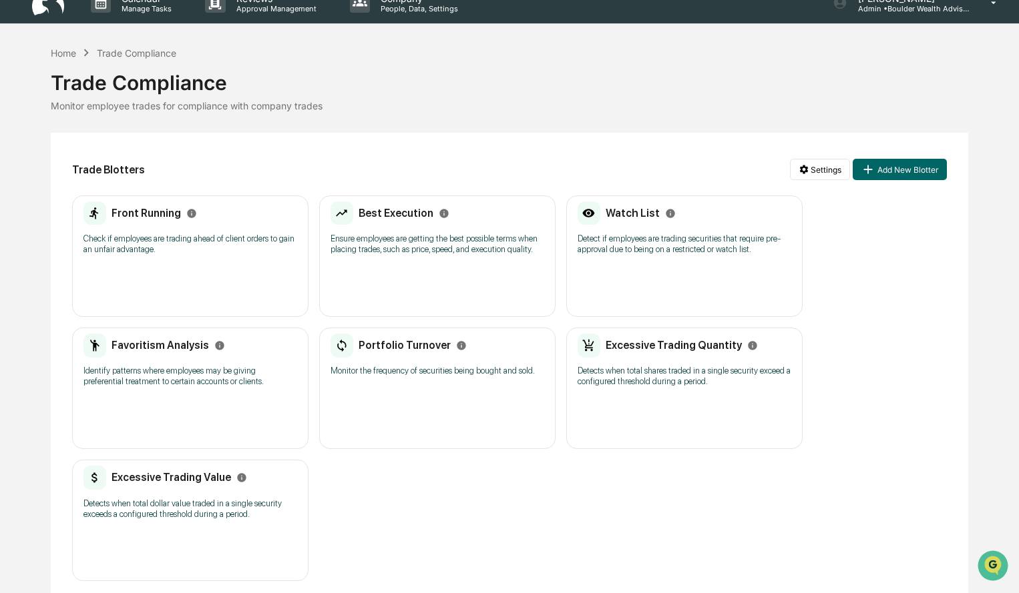
scroll to position [27, 0]
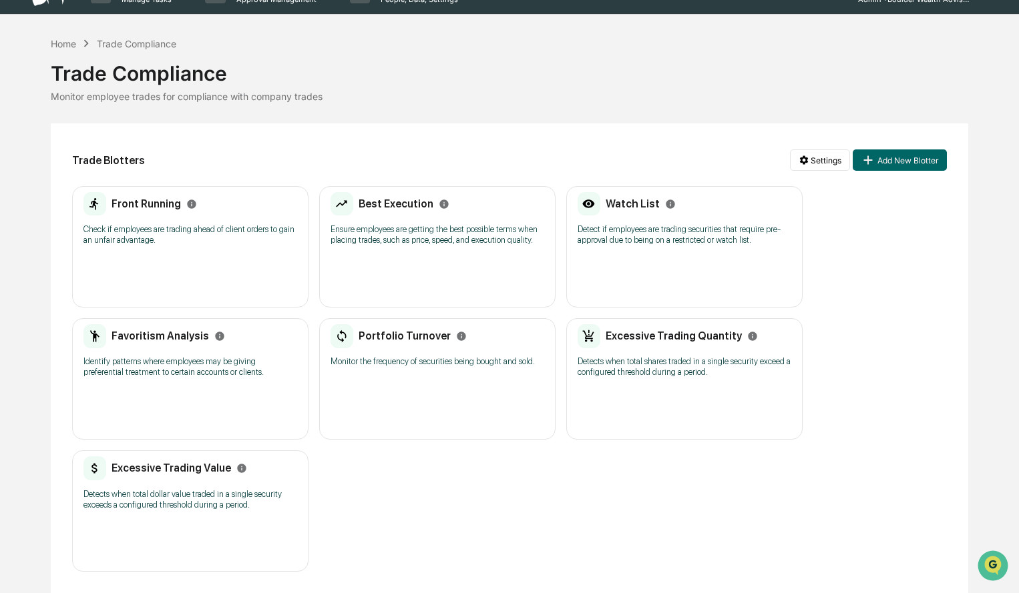
click at [643, 232] on p "Detect if employees are trading securities that require pre-approval due to bei…" at bounding box center [684, 234] width 214 height 21
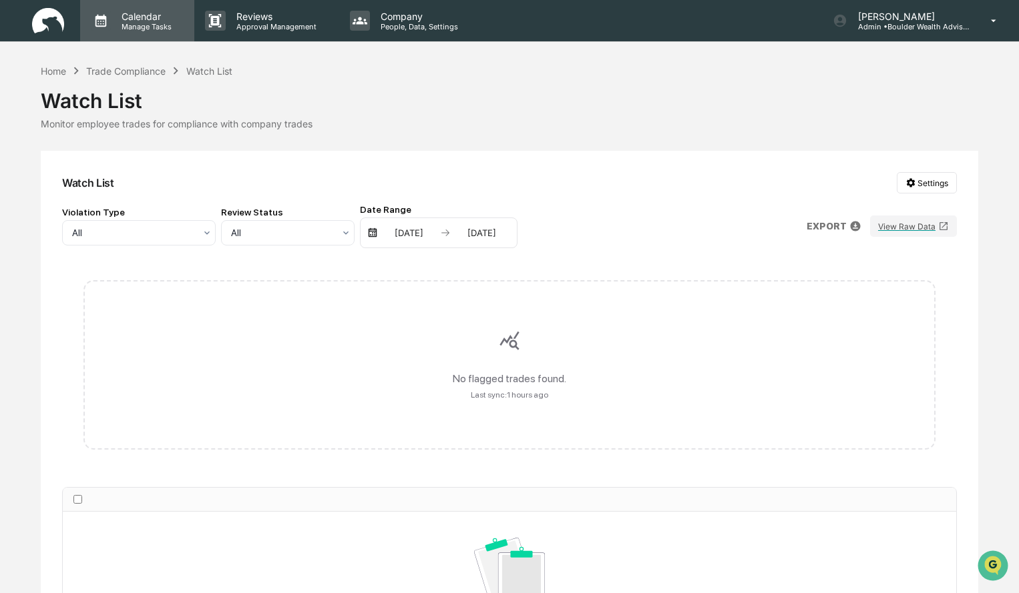
click at [154, 29] on p "Manage Tasks" at bounding box center [144, 26] width 67 height 9
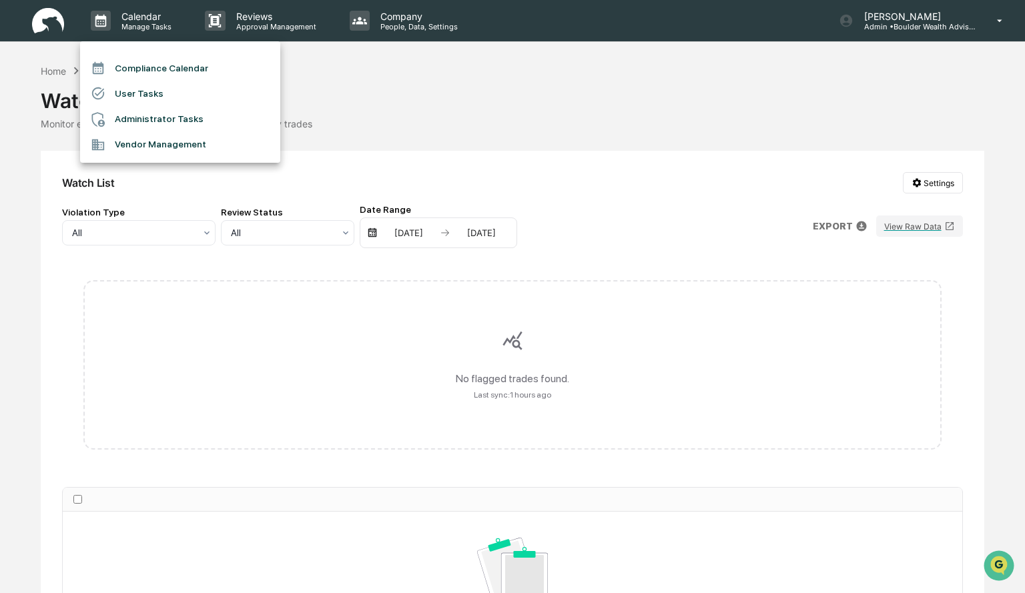
click at [160, 73] on li "Compliance Calendar" at bounding box center [180, 67] width 200 height 25
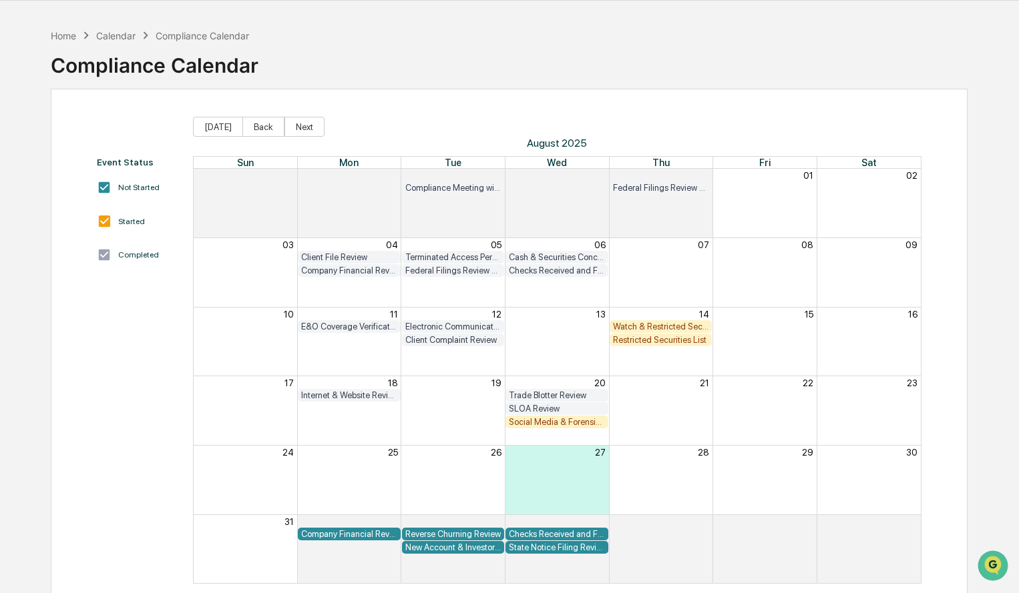
scroll to position [63, 0]
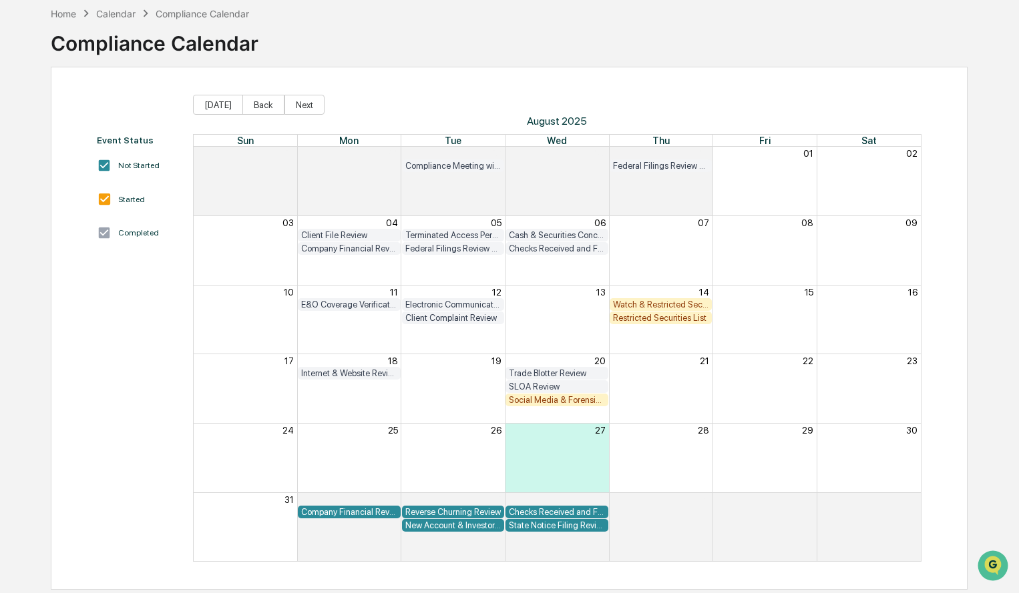
click at [79, 15] on div "Home Calendar Compliance Calendar" at bounding box center [150, 13] width 199 height 15
click at [56, 12] on div "Home" at bounding box center [63, 13] width 25 height 11
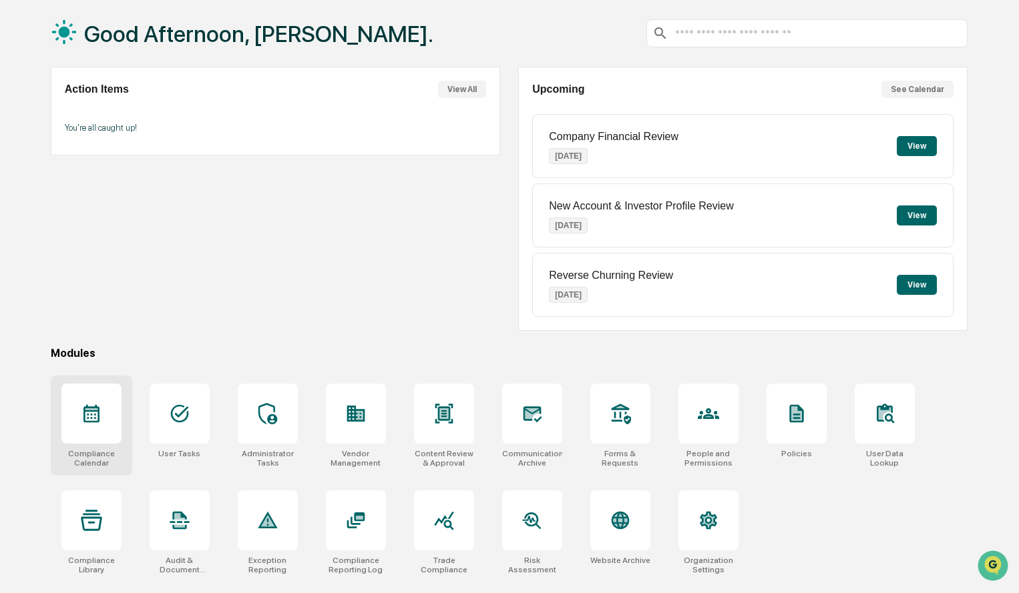
click at [118, 386] on div at bounding box center [91, 414] width 60 height 60
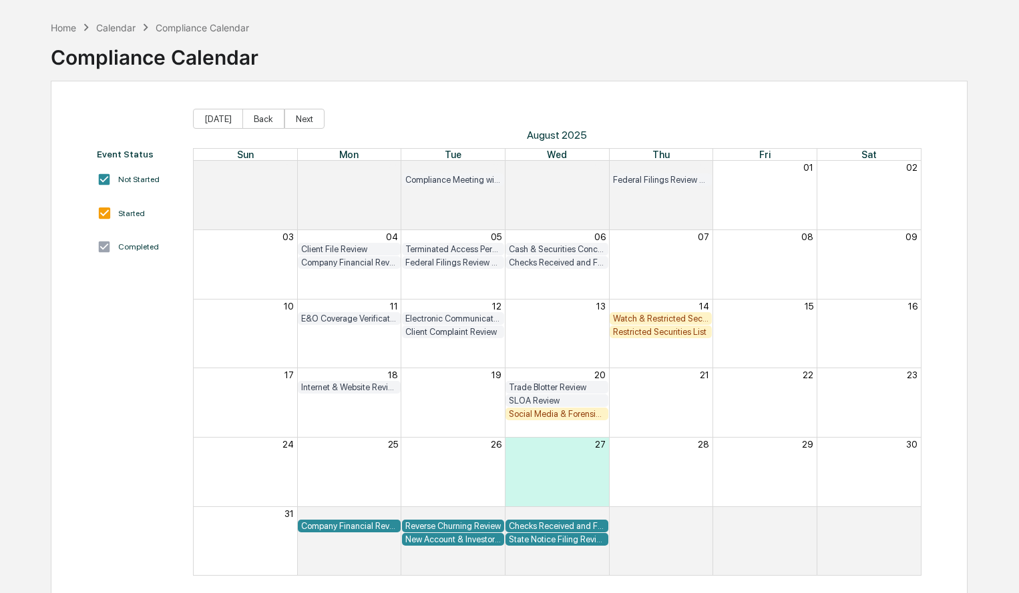
scroll to position [63, 0]
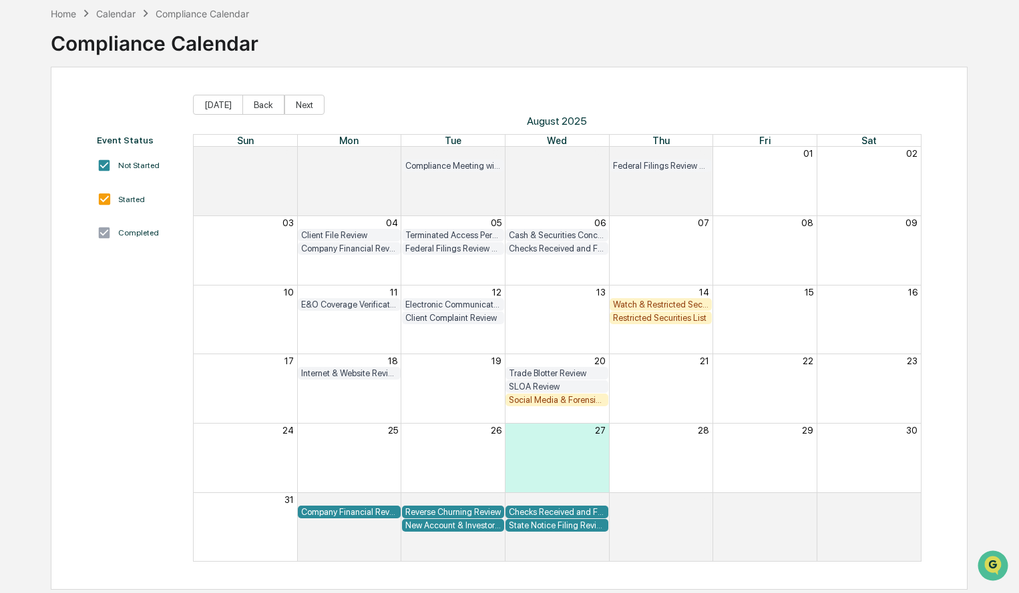
click at [545, 401] on div "Social Media & Forensic Testing" at bounding box center [557, 400] width 96 height 10
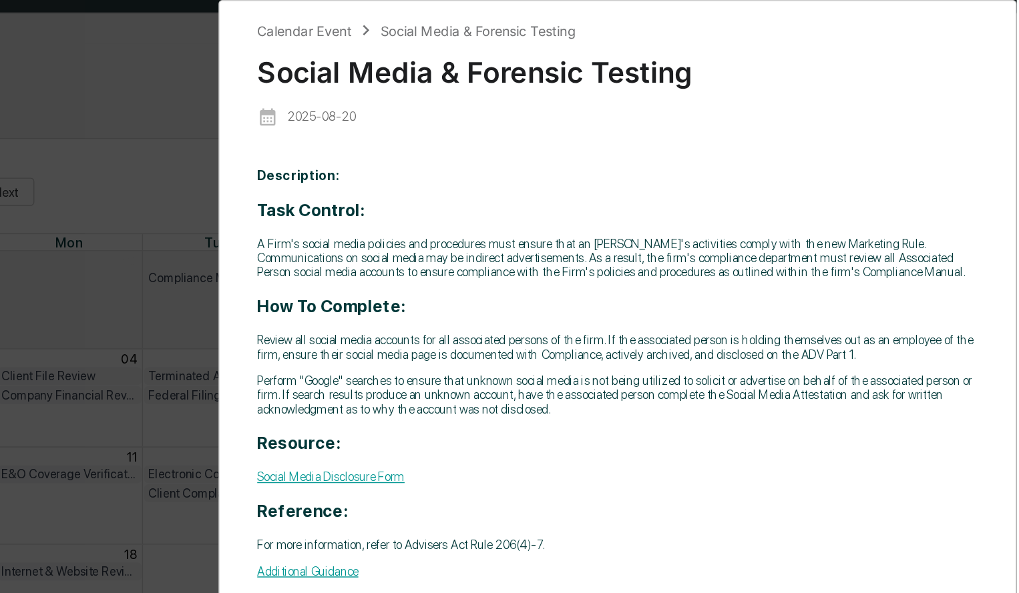
scroll to position [0, 0]
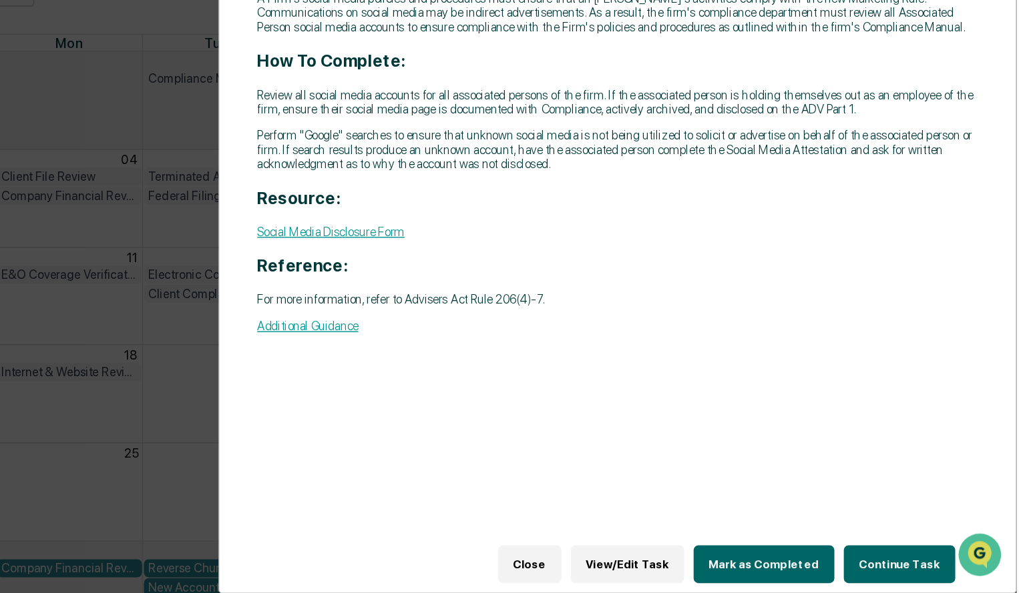
click at [697, 573] on button "Close" at bounding box center [674, 572] width 45 height 27
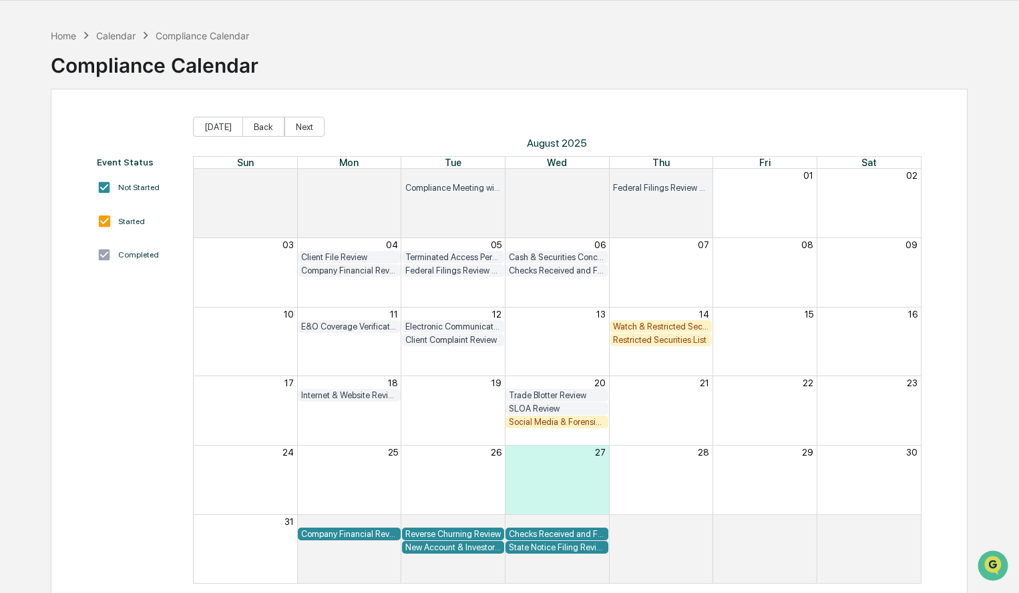
scroll to position [63, 0]
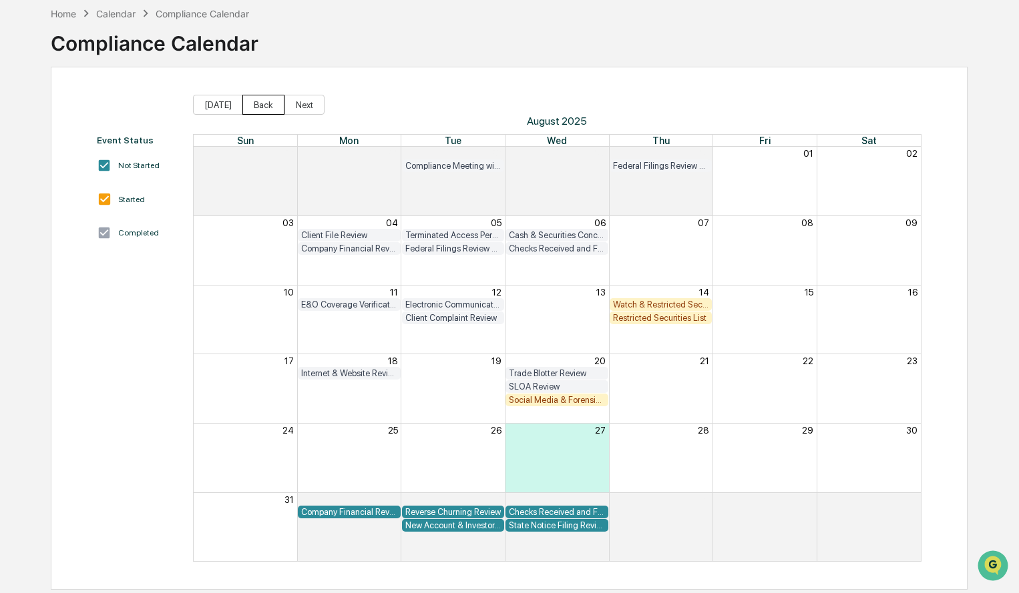
click at [258, 102] on button "Back" at bounding box center [263, 105] width 42 height 20
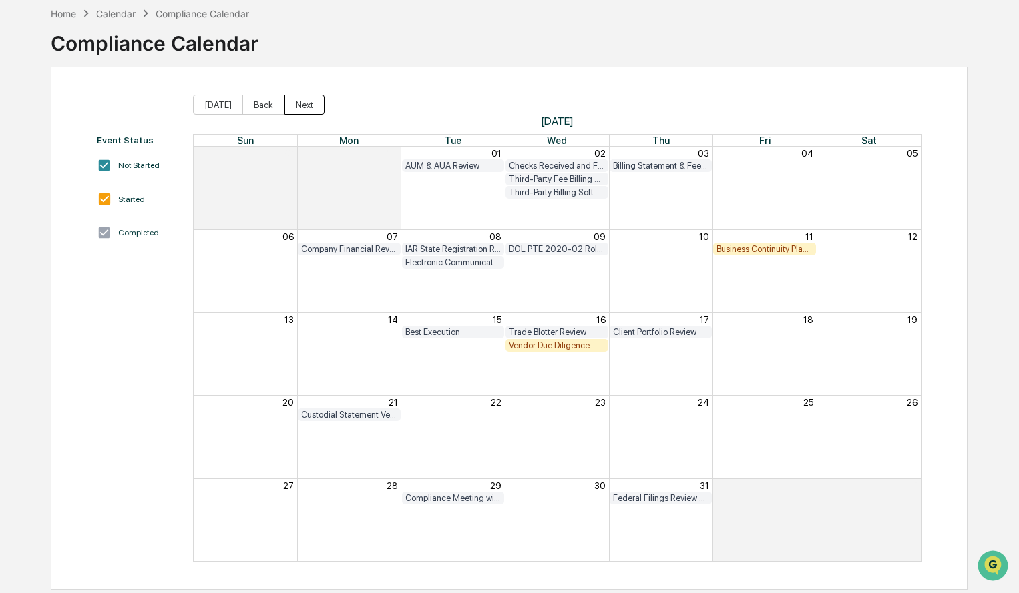
click at [298, 105] on button "Next" at bounding box center [304, 105] width 40 height 20
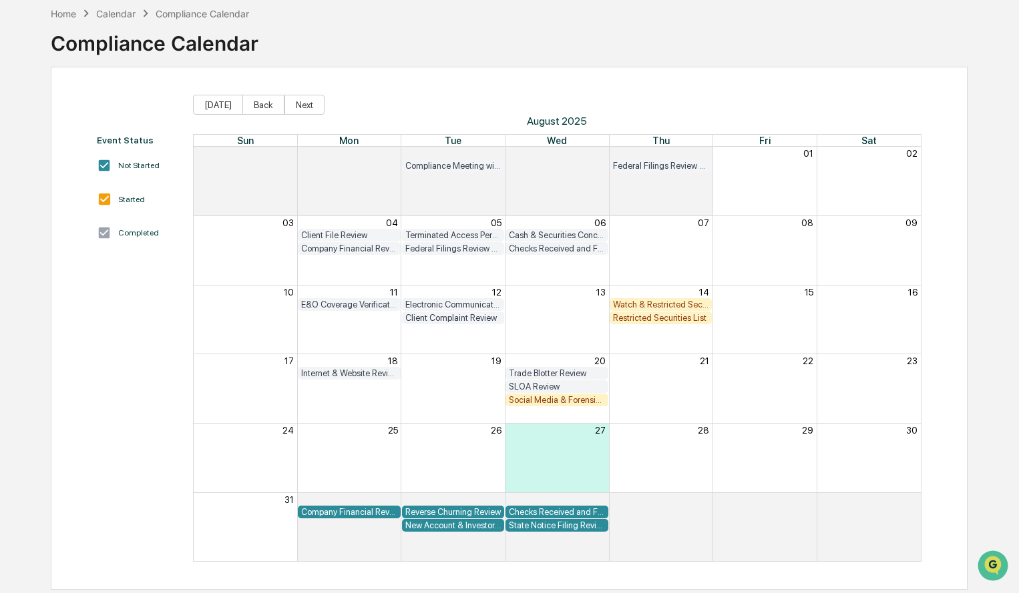
click at [361, 375] on div "Internet & Website Review" at bounding box center [349, 374] width 96 height 10
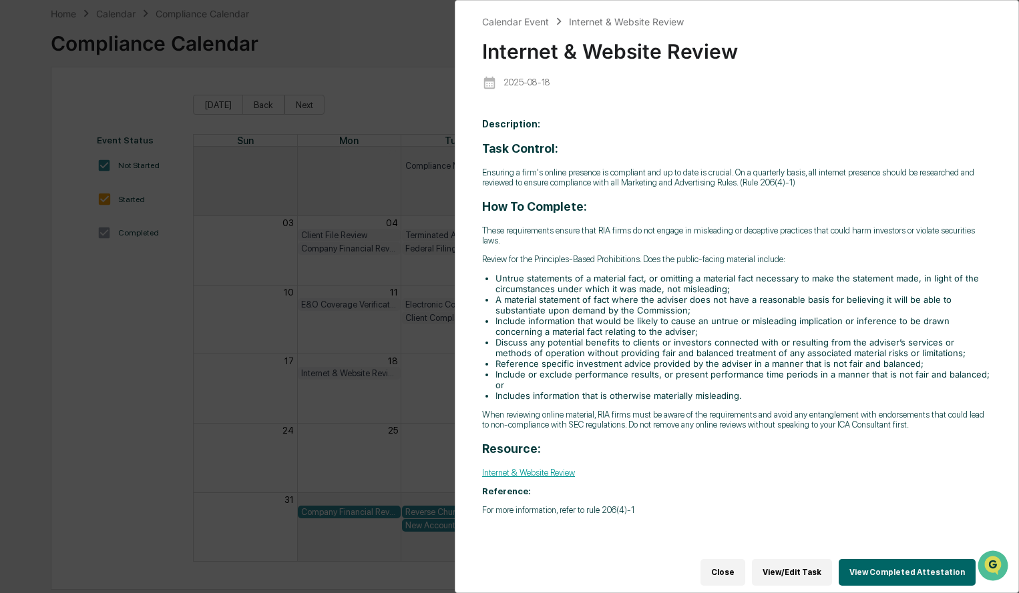
click at [782, 569] on button "View/Edit Task" at bounding box center [792, 572] width 80 height 27
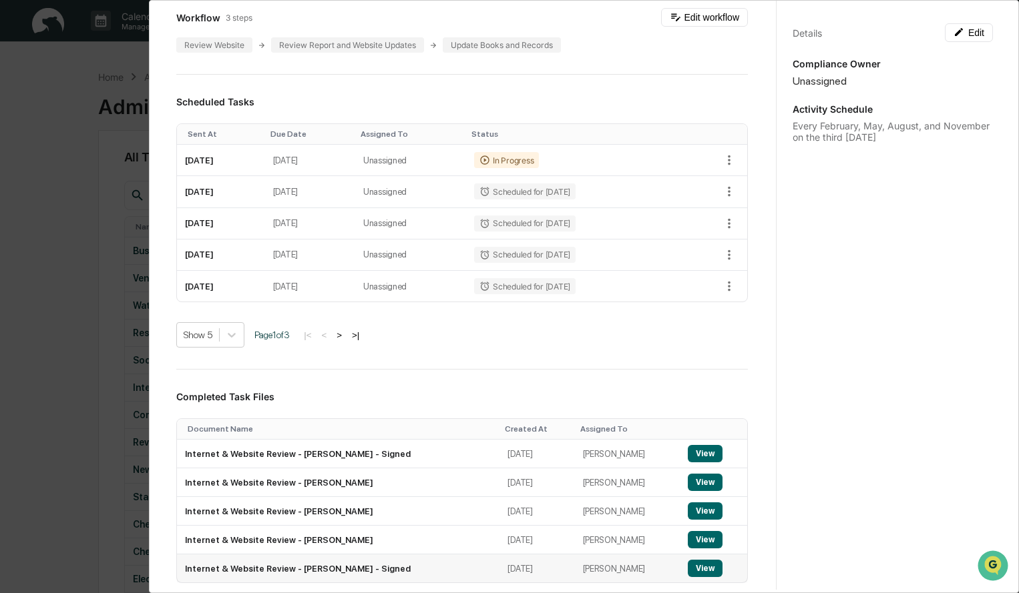
scroll to position [734, 0]
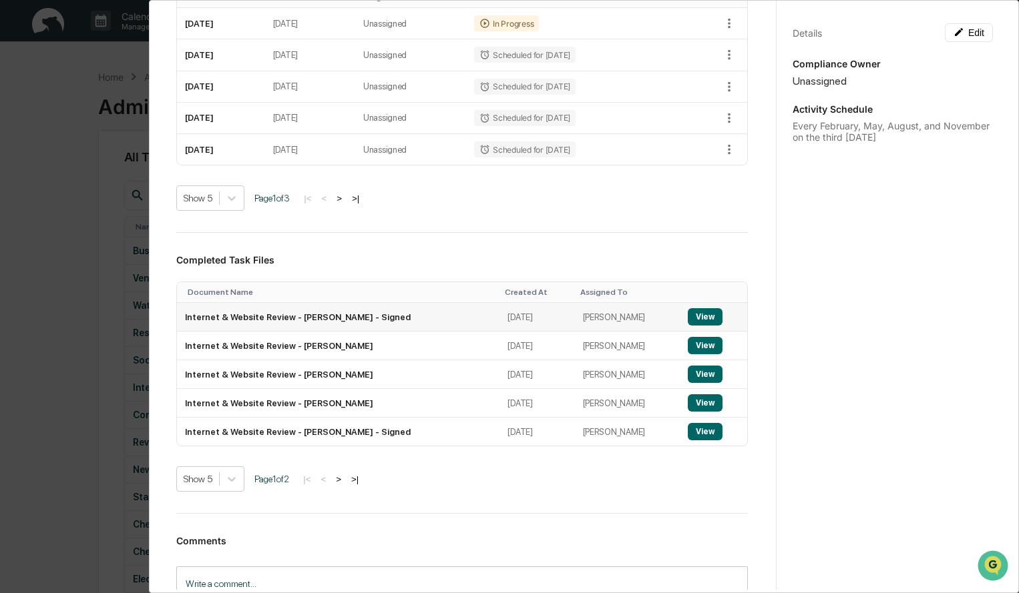
click at [688, 318] on button "View" at bounding box center [705, 316] width 35 height 17
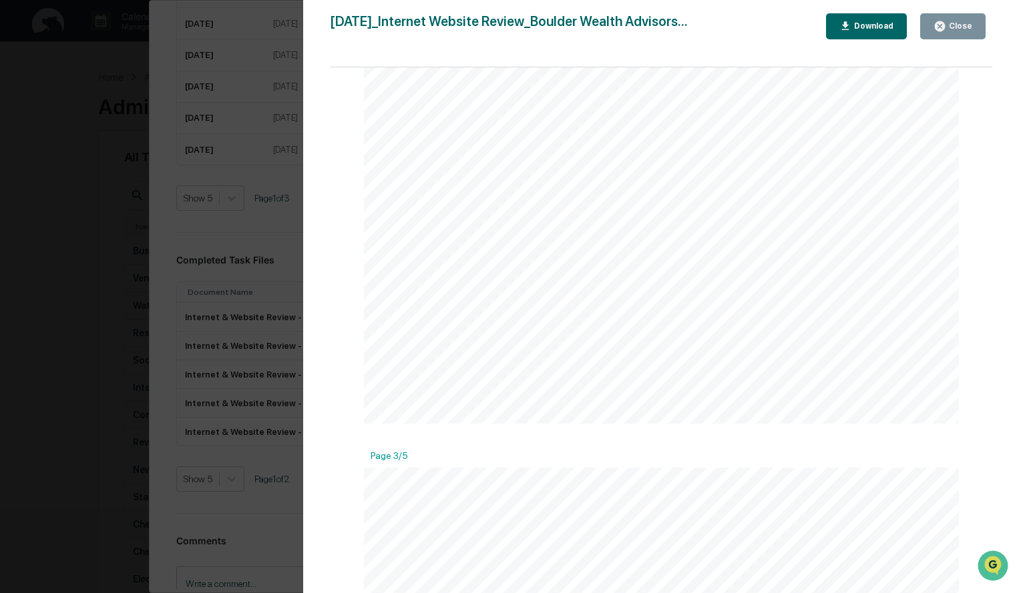
scroll to position [935, 0]
click at [962, 29] on div "Close" at bounding box center [959, 25] width 26 height 9
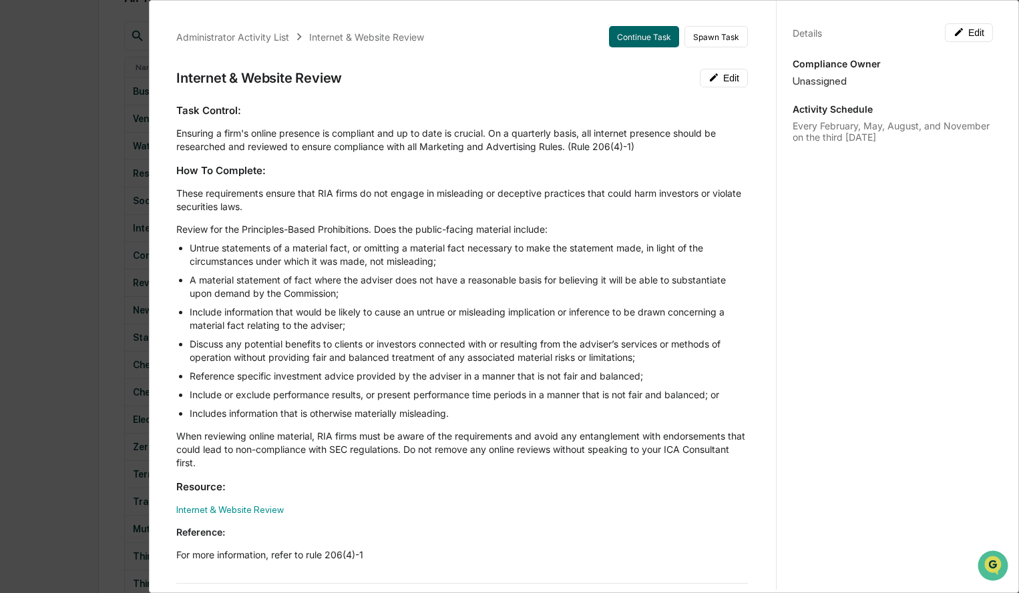
scroll to position [0, 0]
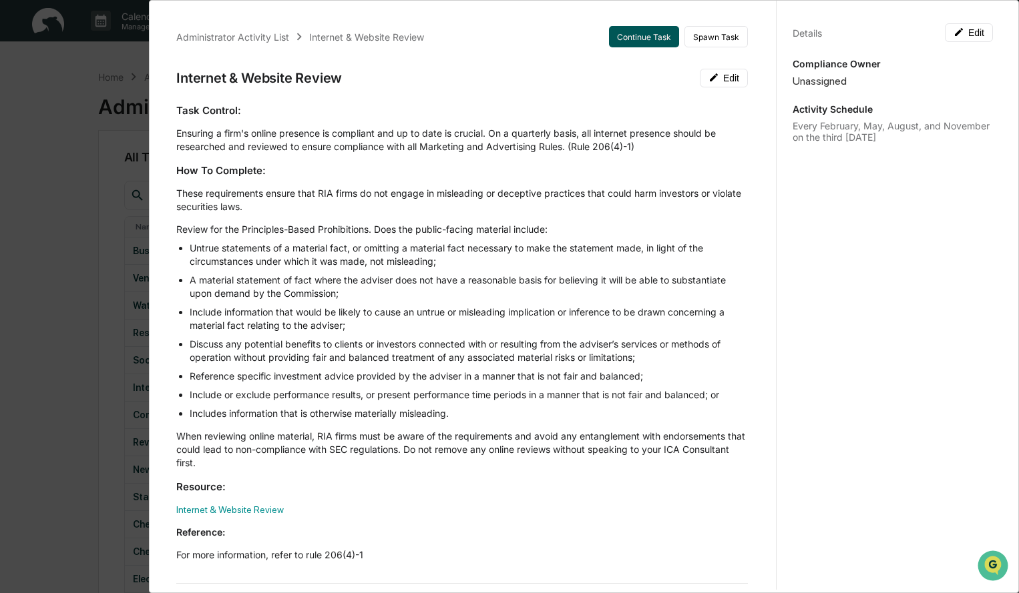
click at [622, 37] on button "Continue Task" at bounding box center [644, 36] width 70 height 21
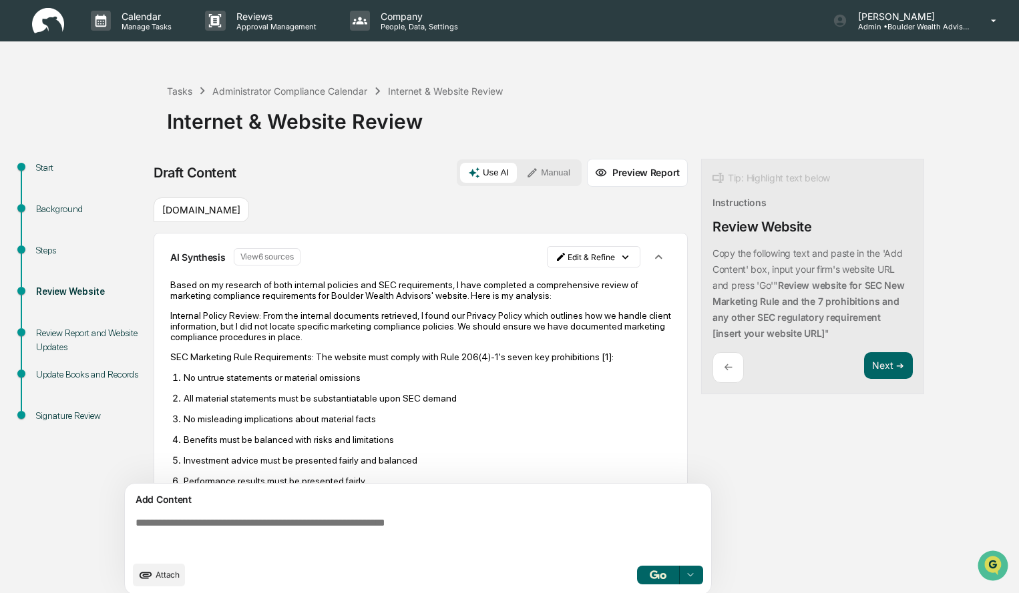
click at [401, 528] on textarea at bounding box center [420, 536] width 581 height 48
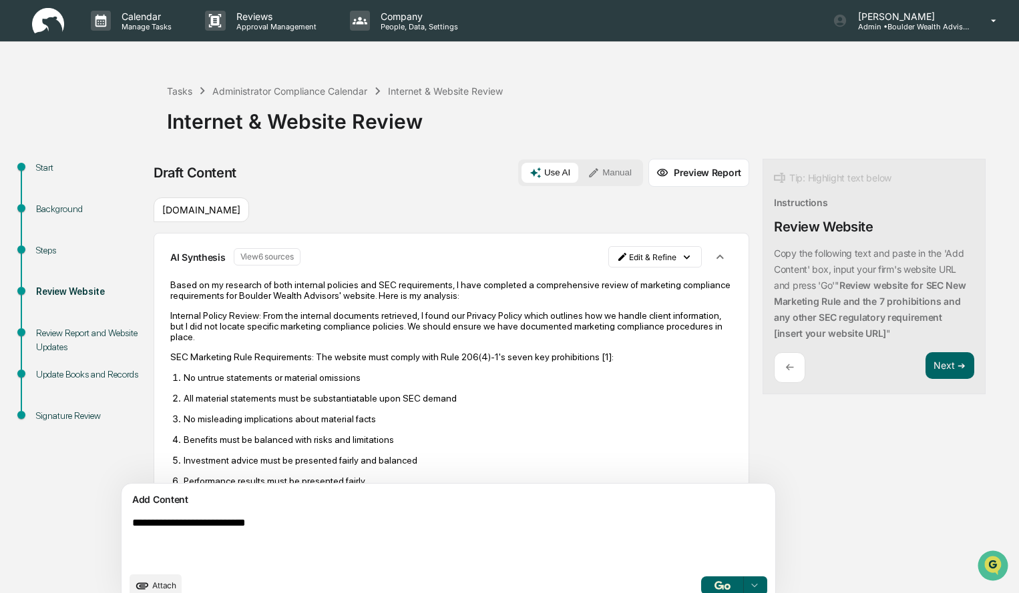
type textarea "**********"
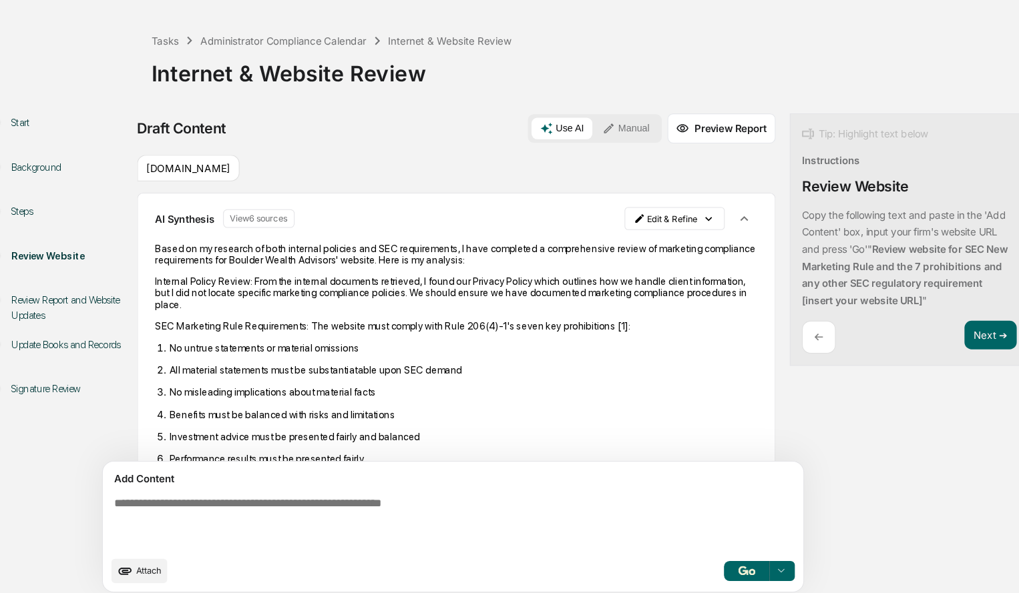
click at [815, 480] on div "Draft Content Use AI Manual Preview Report Sources www.boulderwealthadvisors.co…" at bounding box center [528, 365] width 748 height 455
click at [925, 346] on button "Next ➔" at bounding box center [949, 345] width 49 height 27
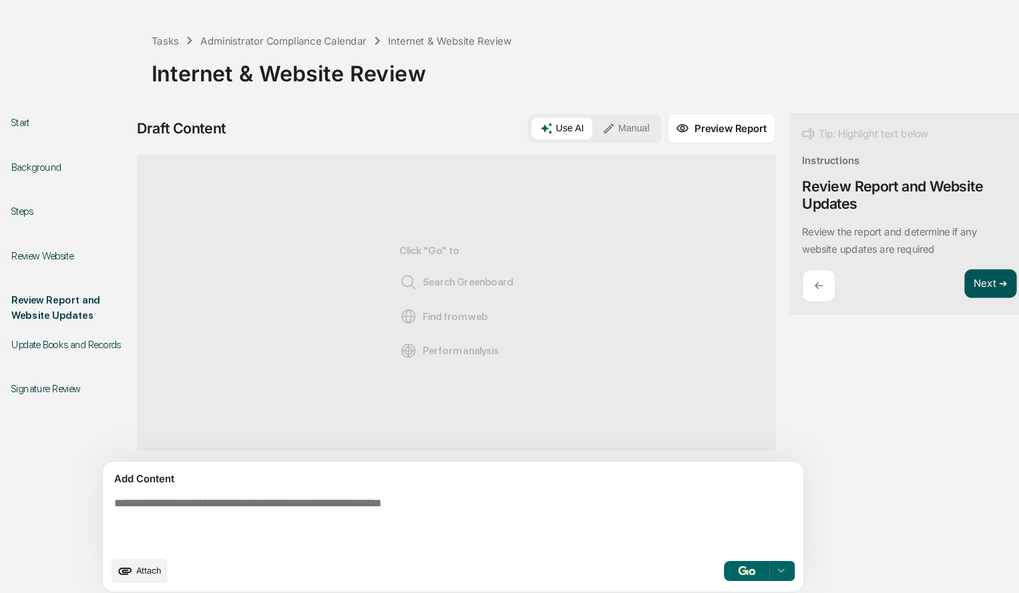
click at [925, 299] on button "Next ➔" at bounding box center [949, 297] width 49 height 27
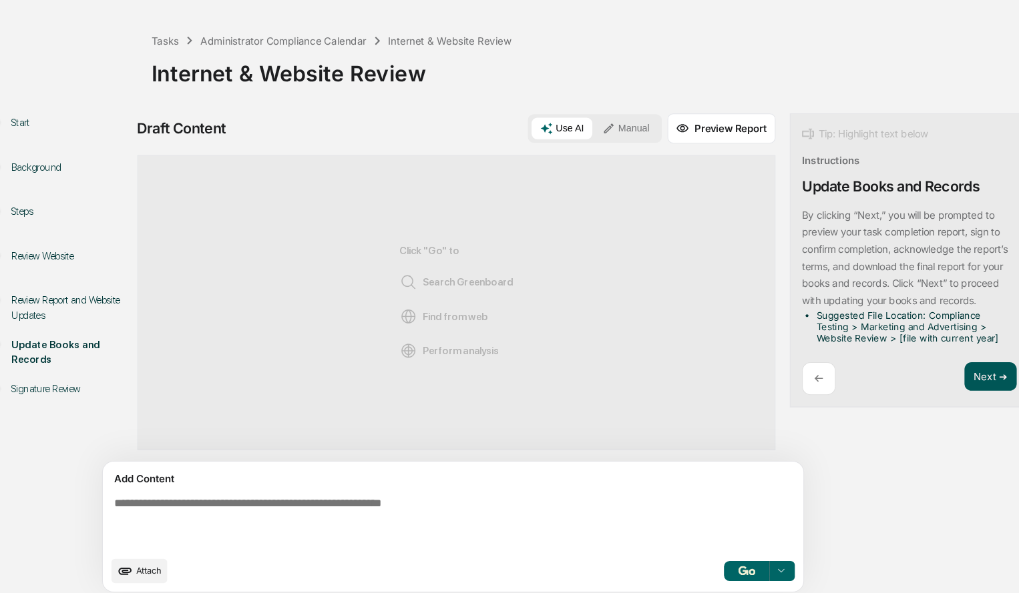
click at [925, 387] on button "Next ➔" at bounding box center [949, 384] width 49 height 27
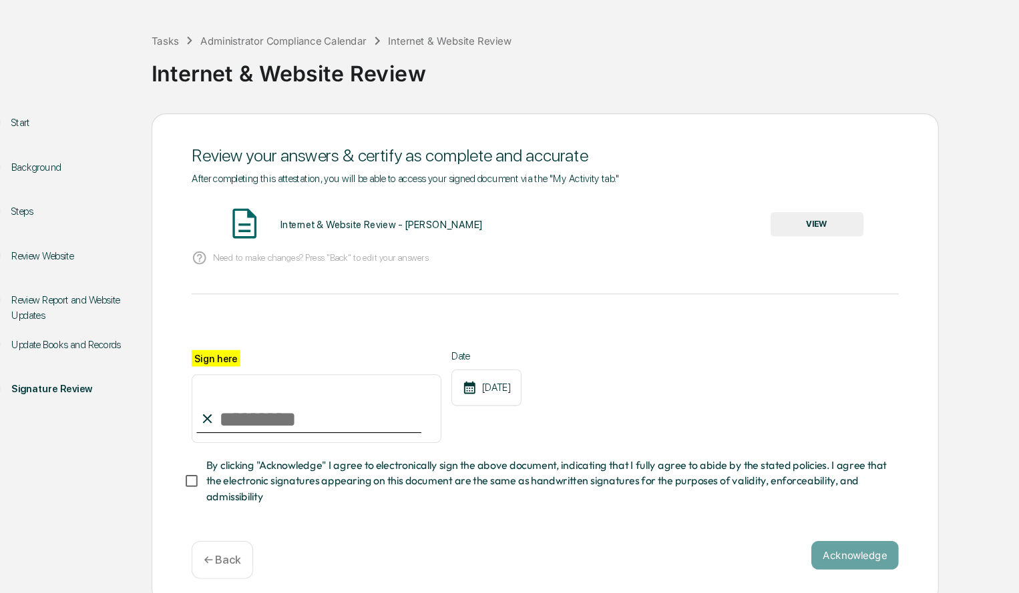
click at [760, 235] on button "VIEW" at bounding box center [787, 241] width 87 height 23
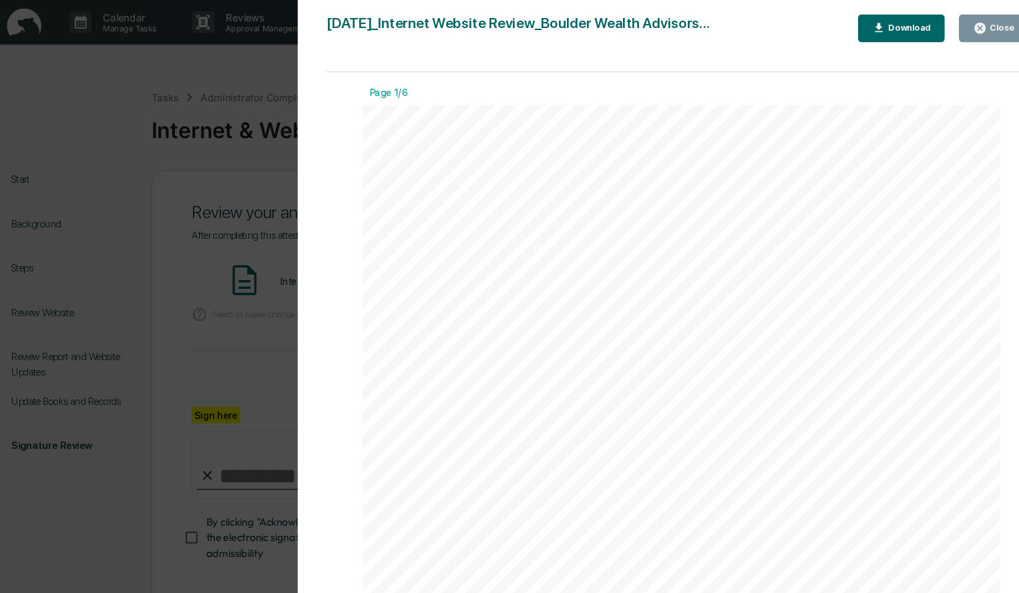
click at [878, 27] on div "Download" at bounding box center [872, 25] width 42 height 9
click at [953, 33] on button "Close" at bounding box center [952, 26] width 65 height 26
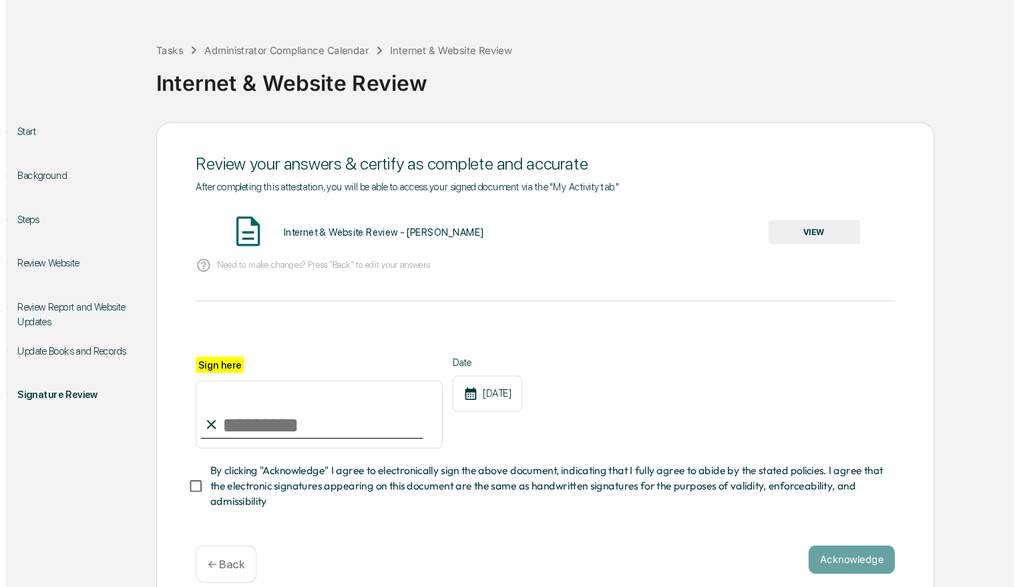
scroll to position [23, 0]
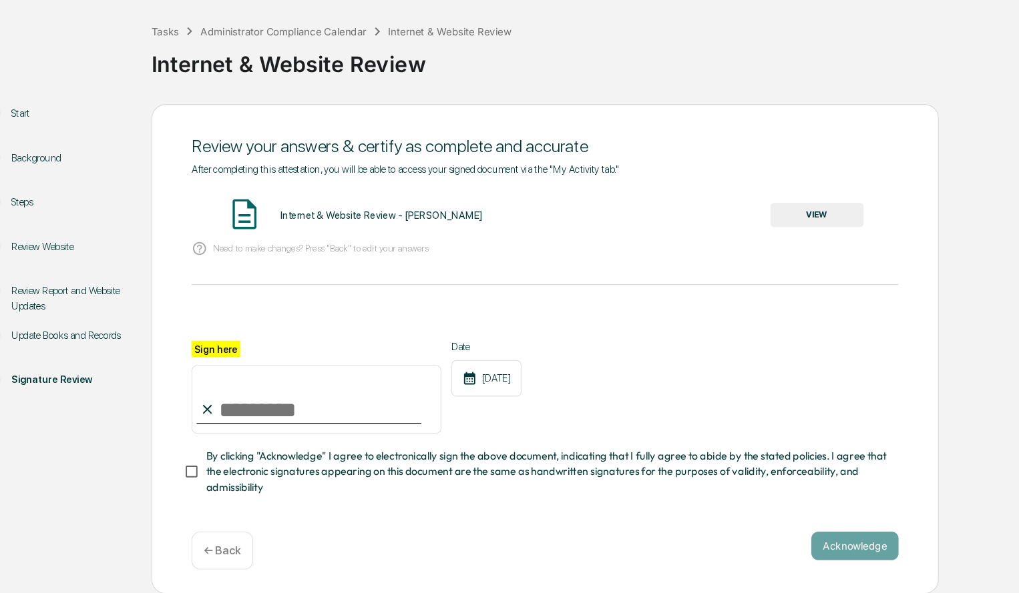
click at [303, 420] on input "Sign here" at bounding box center [320, 412] width 233 height 64
type input "**********"
click at [826, 549] on button "Acknowledge" at bounding box center [822, 548] width 81 height 27
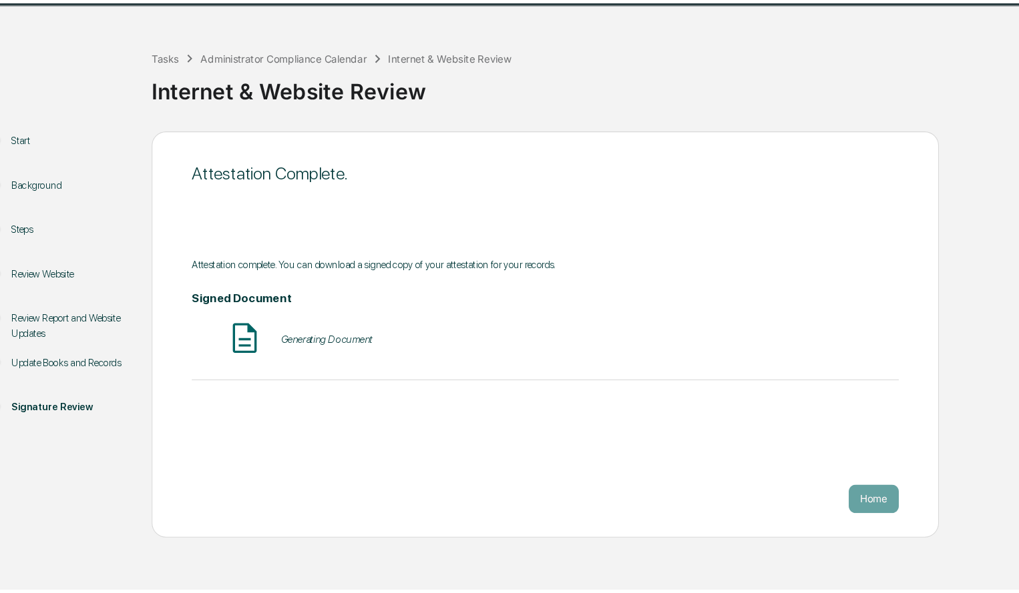
scroll to position [0, 0]
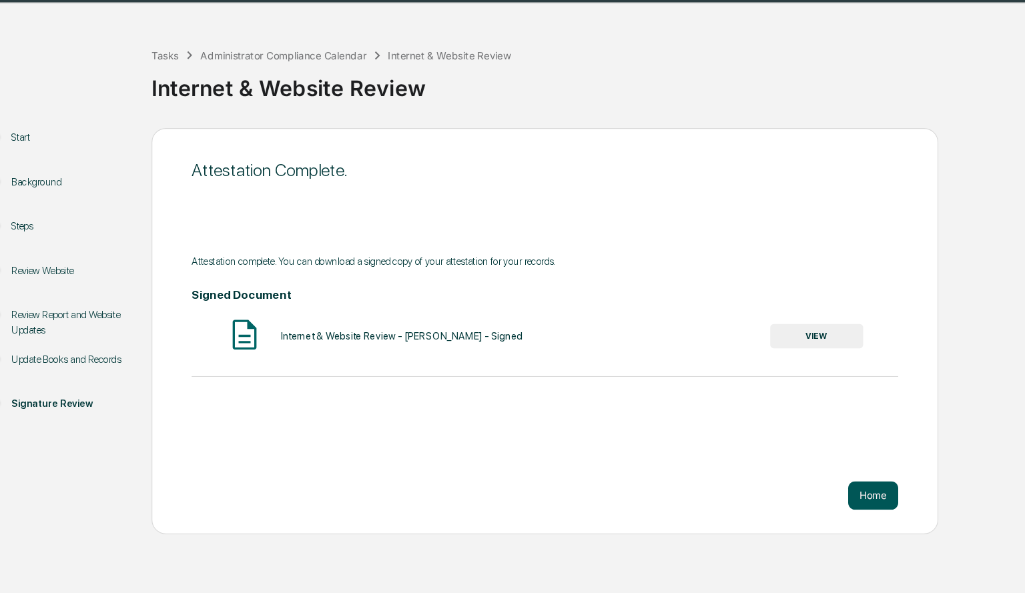
click at [840, 504] on button "Home" at bounding box center [840, 502] width 47 height 27
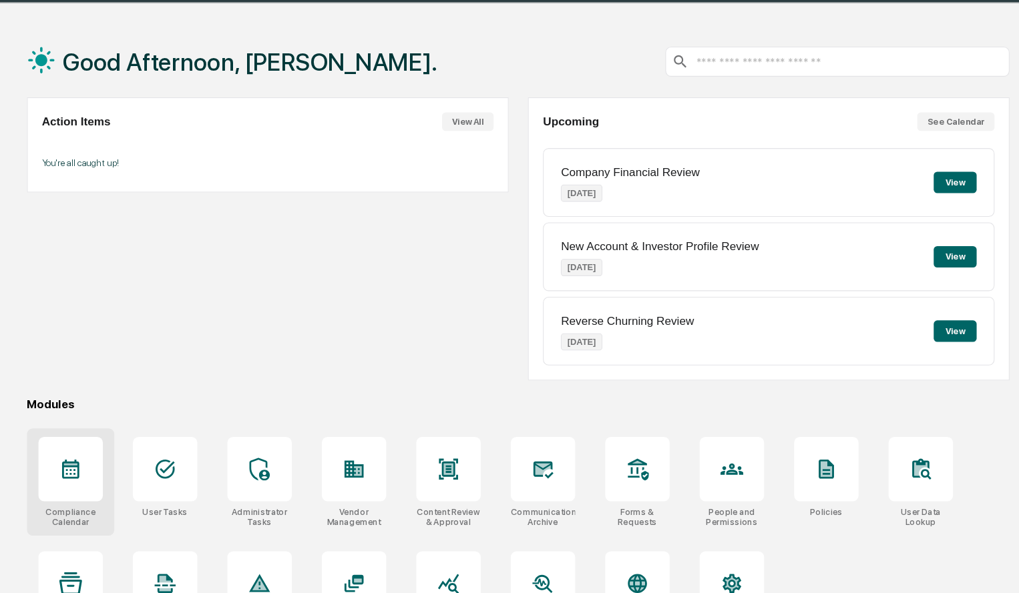
click at [110, 464] on div at bounding box center [91, 477] width 60 height 60
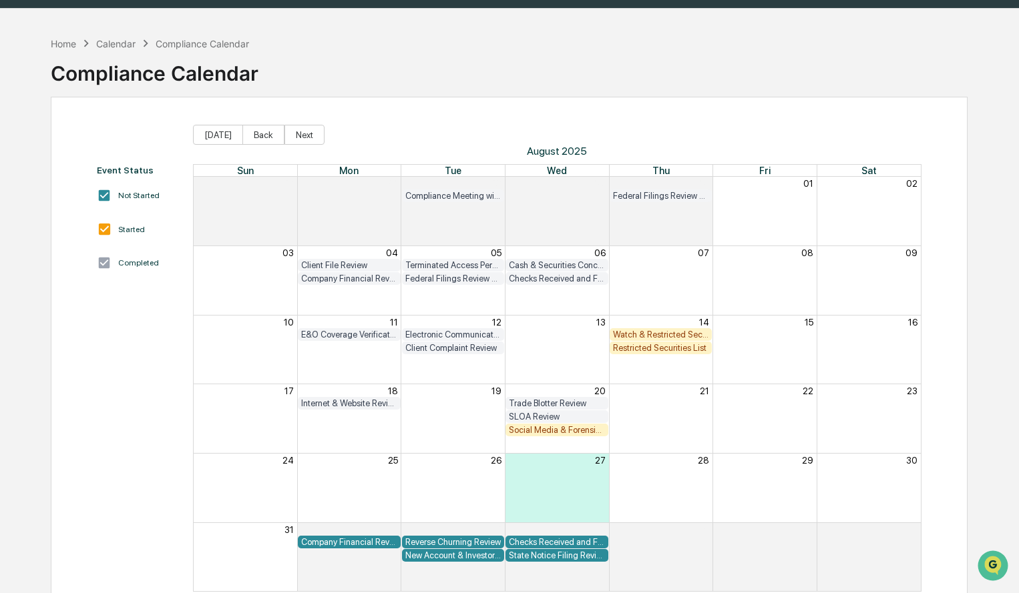
scroll to position [63, 0]
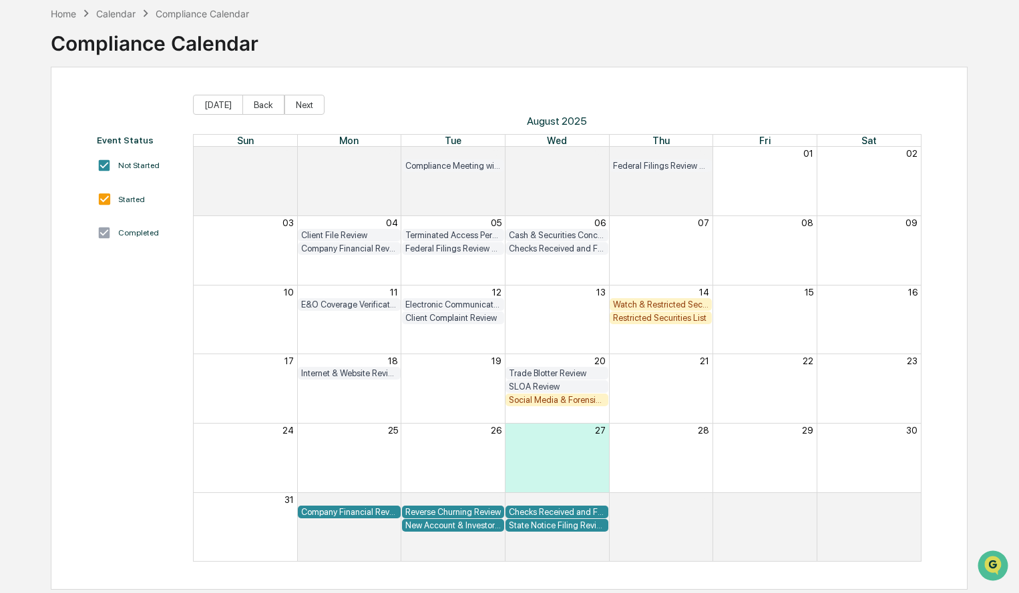
click at [374, 252] on div "Company Financial Review" at bounding box center [349, 249] width 96 height 10
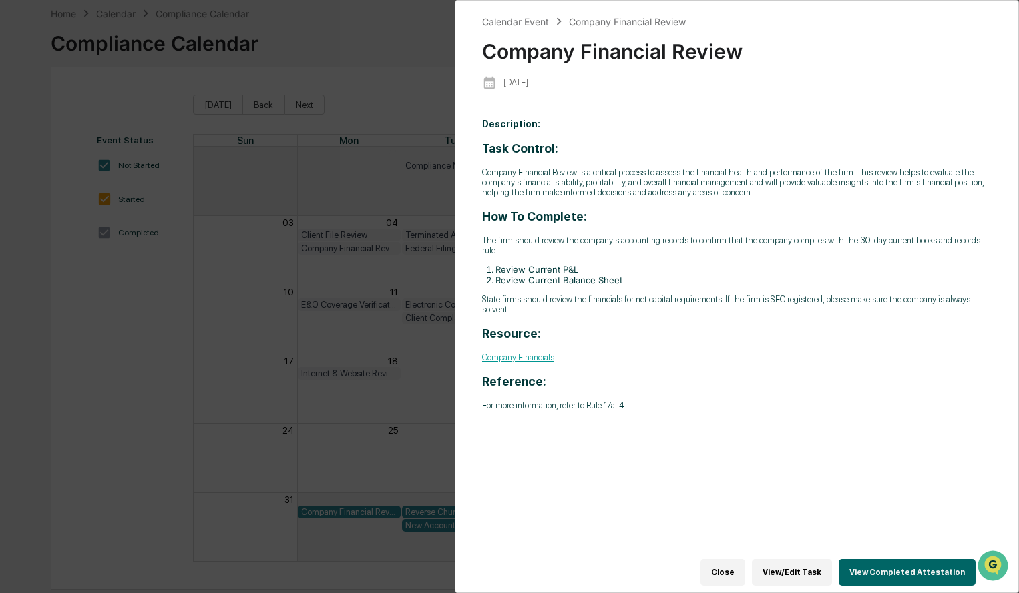
click at [902, 569] on button "View Completed Attestation" at bounding box center [906, 572] width 137 height 27
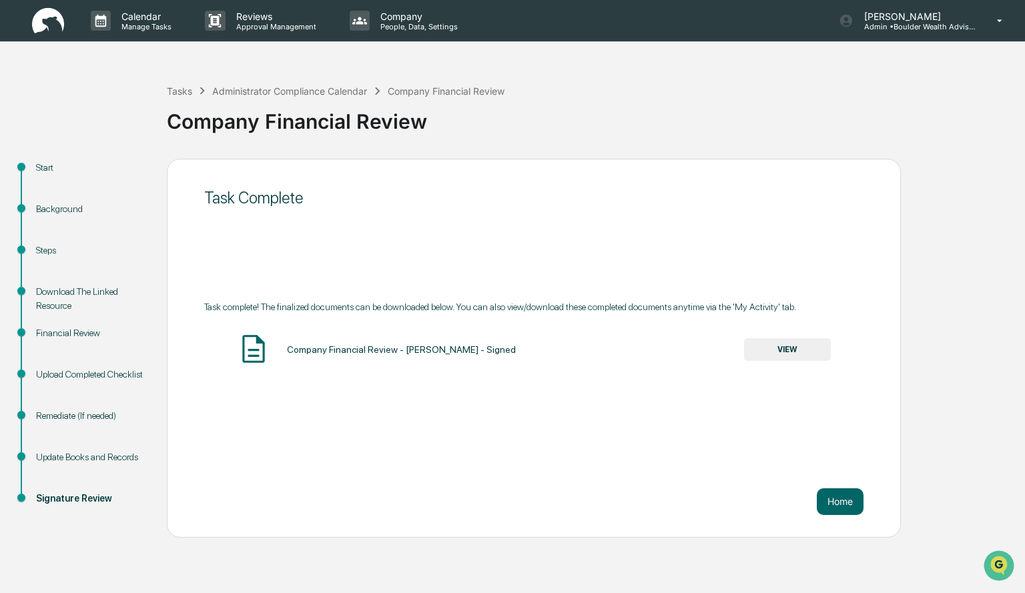
click at [804, 353] on button "VIEW" at bounding box center [787, 349] width 87 height 23
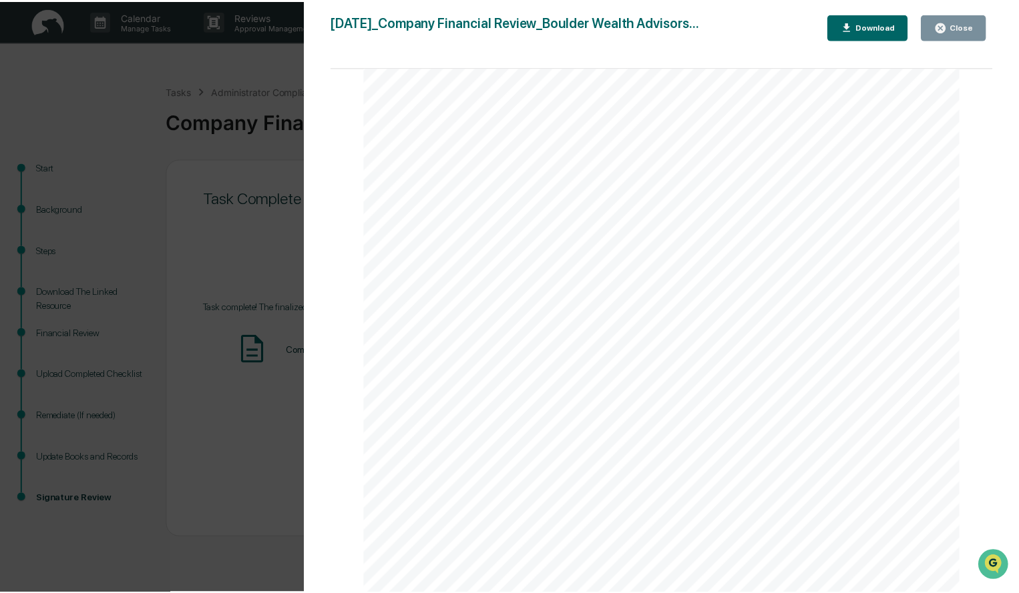
scroll to position [134, 0]
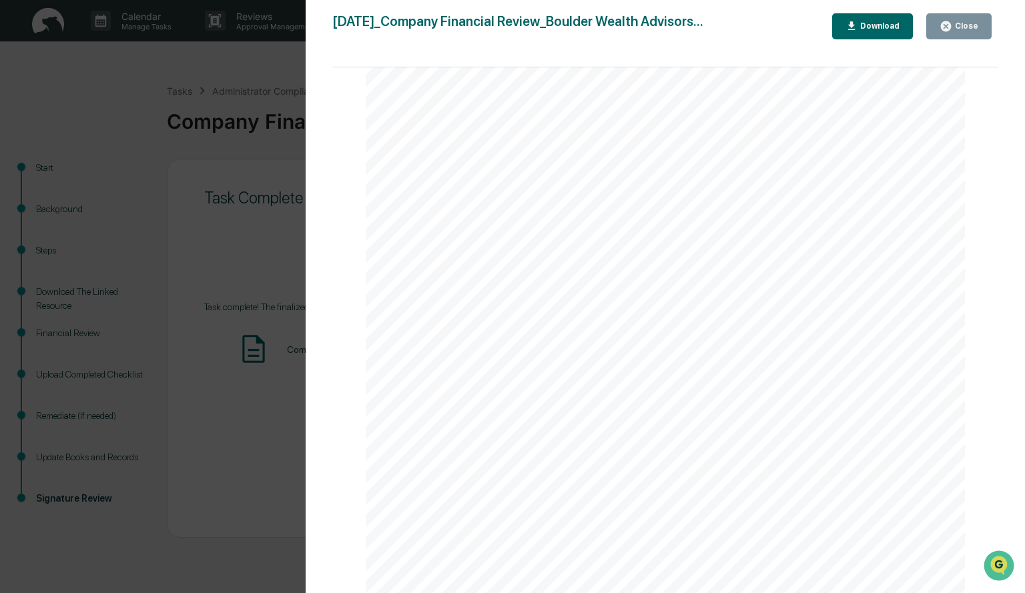
click at [955, 27] on div "Close" at bounding box center [959, 26] width 39 height 13
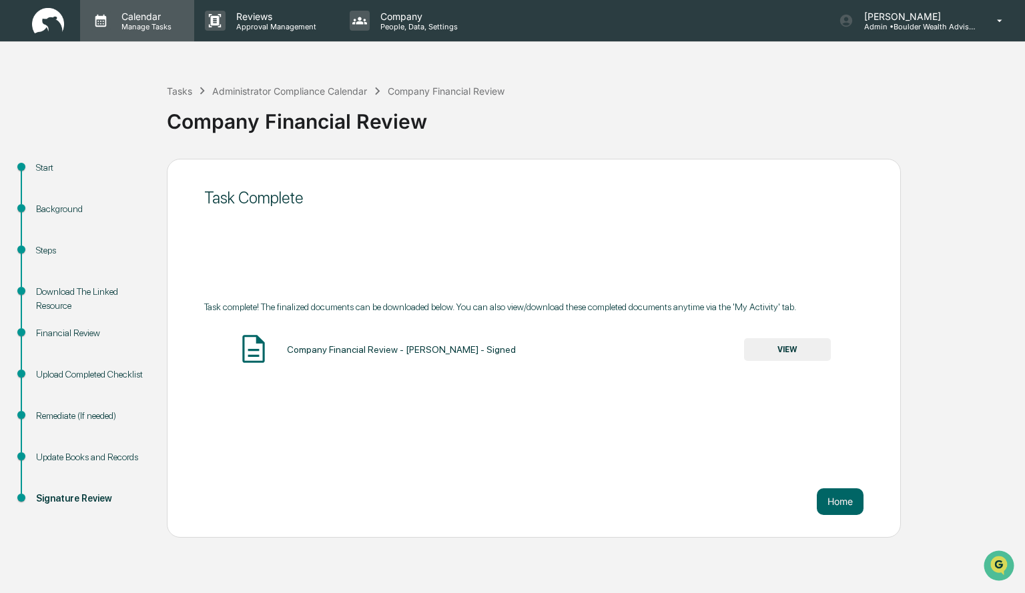
click at [125, 19] on p "Calendar" at bounding box center [144, 16] width 67 height 11
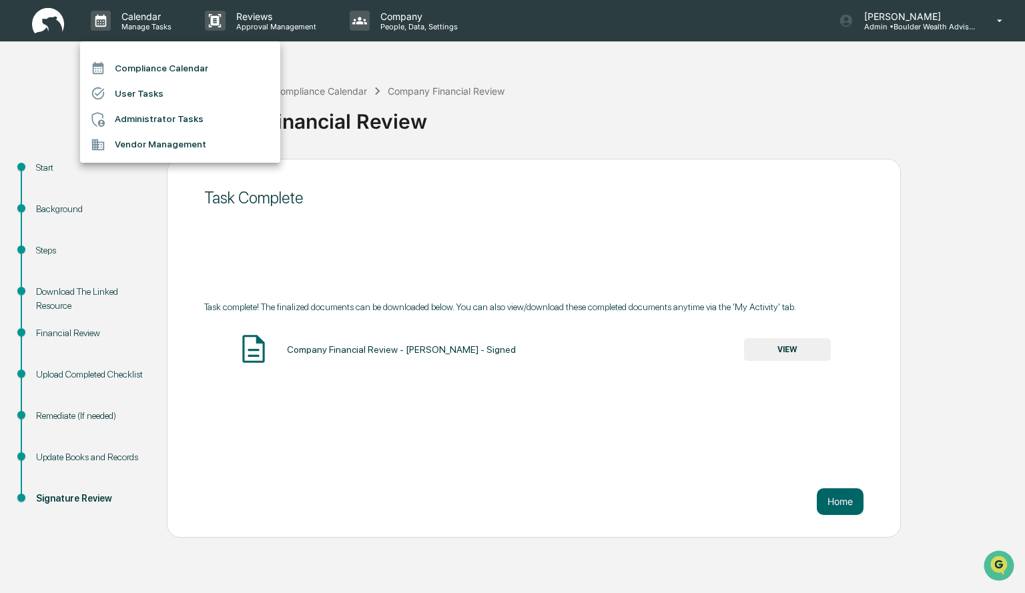
click at [144, 68] on li "Compliance Calendar" at bounding box center [180, 67] width 200 height 25
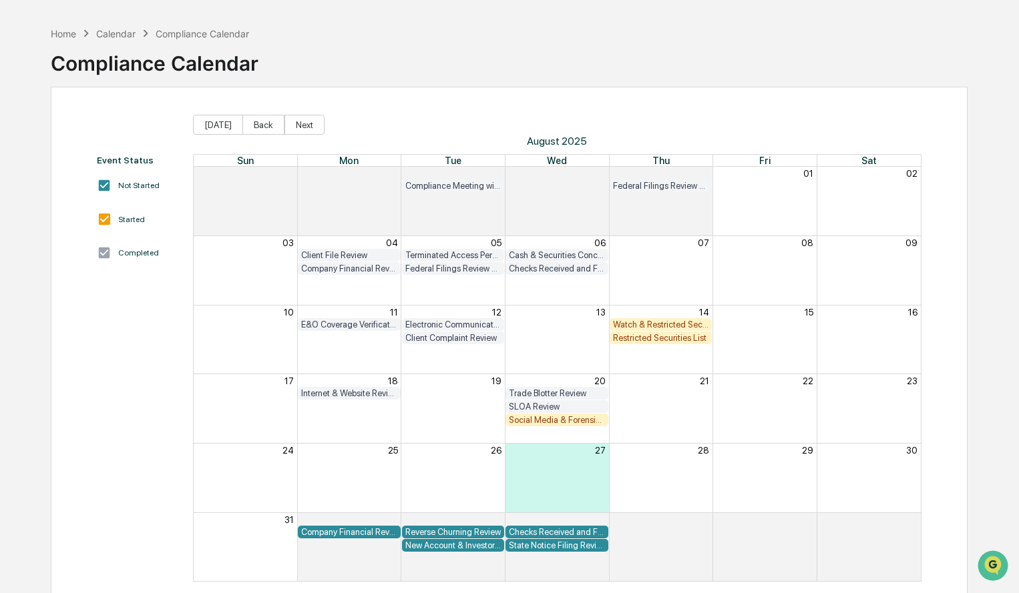
scroll to position [63, 0]
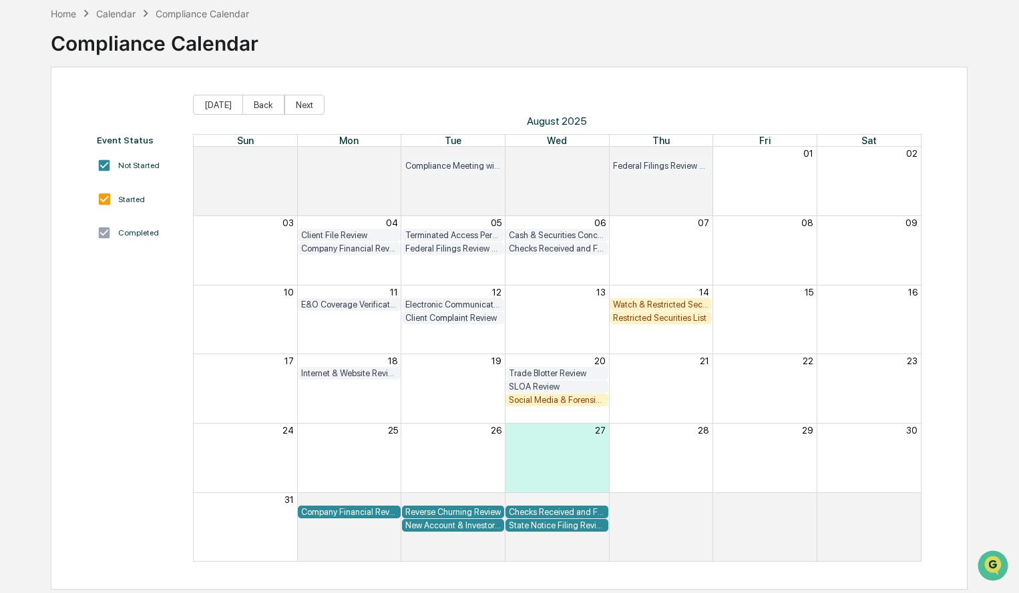
click at [471, 529] on div "New Account & Investor Profile Review" at bounding box center [453, 526] width 96 height 10
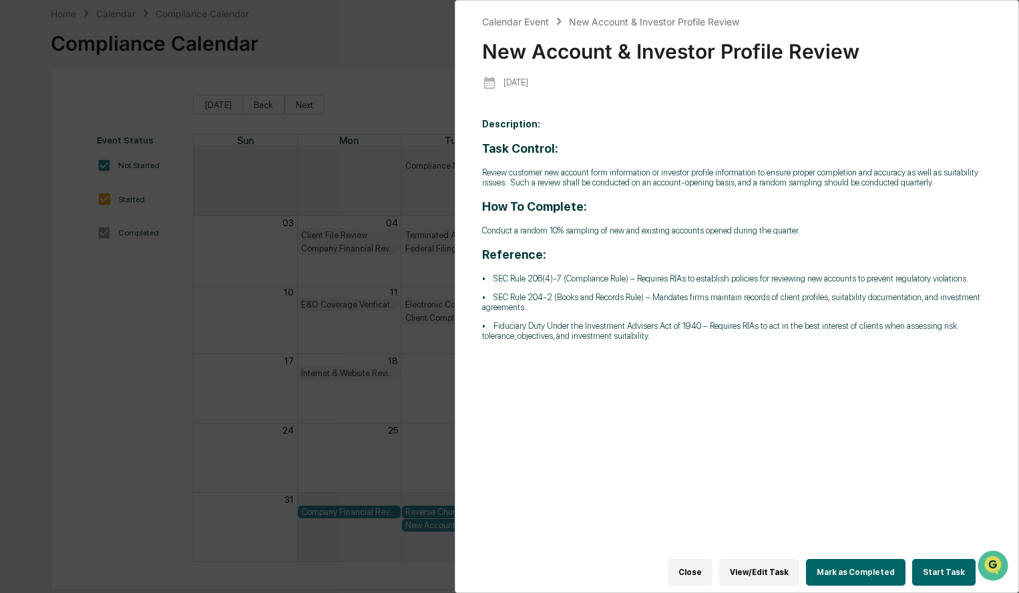
click at [697, 563] on button "Close" at bounding box center [690, 572] width 45 height 27
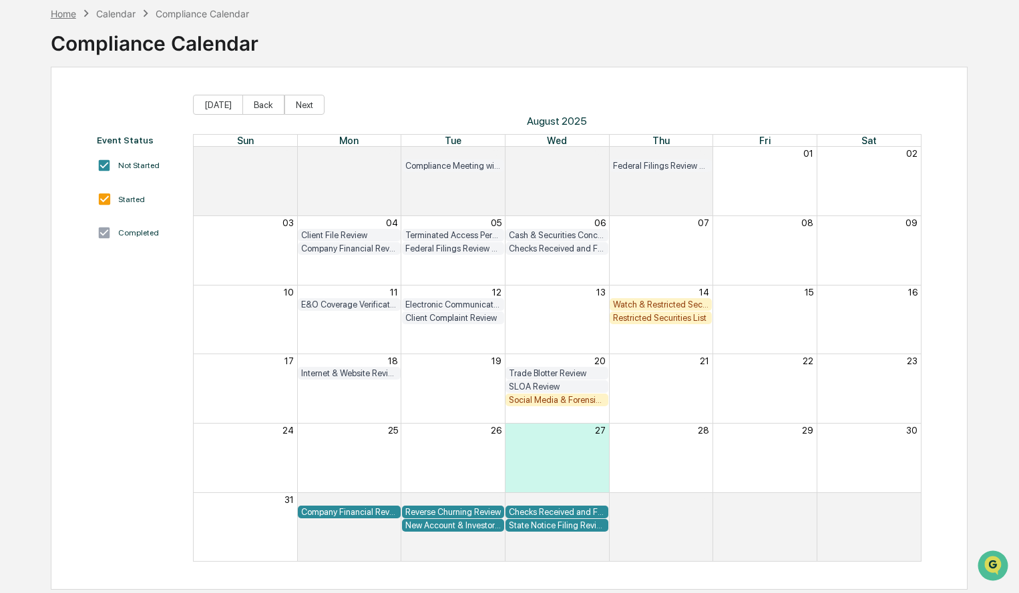
click at [59, 17] on div "Home" at bounding box center [63, 13] width 25 height 11
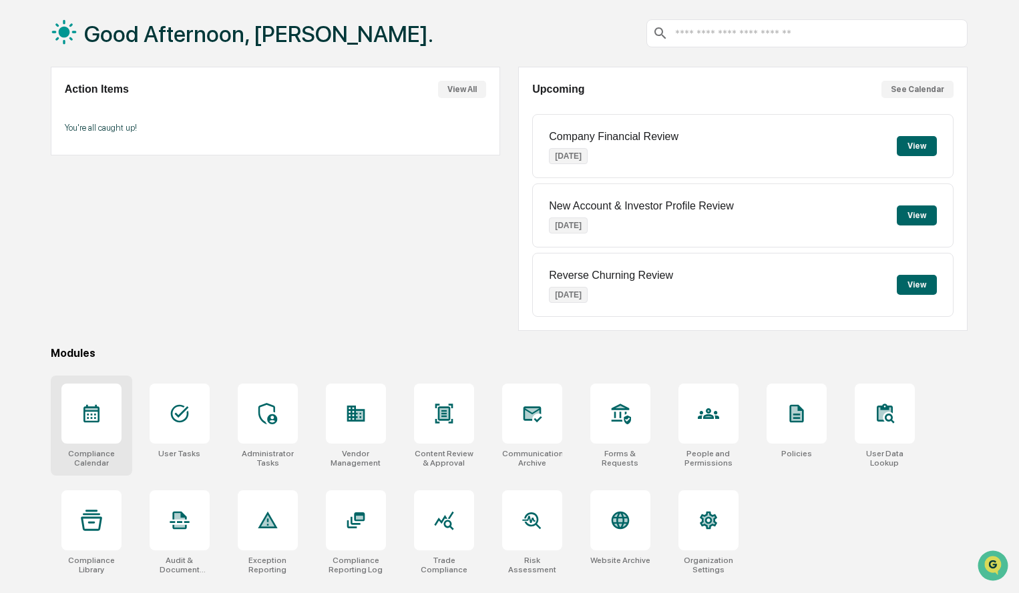
click at [115, 421] on div at bounding box center [91, 414] width 60 height 60
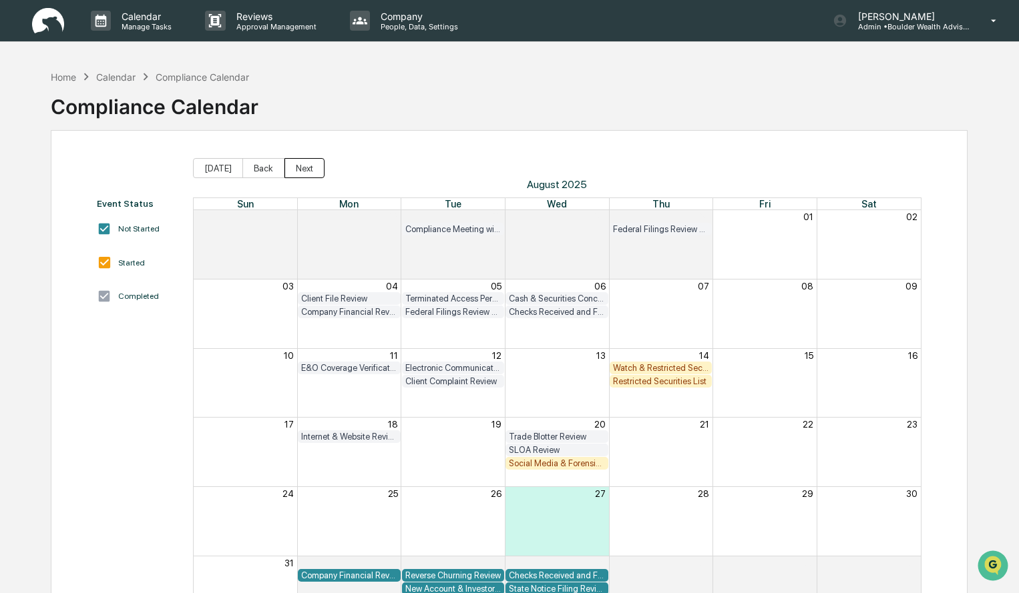
click at [304, 173] on button "Next" at bounding box center [304, 168] width 40 height 20
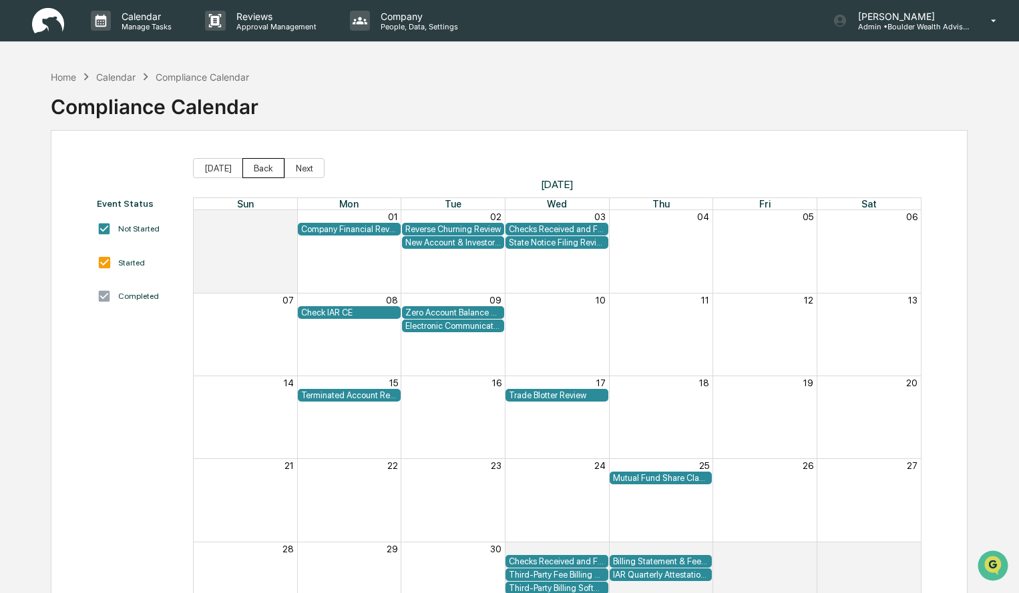
click at [261, 177] on button "Back" at bounding box center [263, 168] width 42 height 20
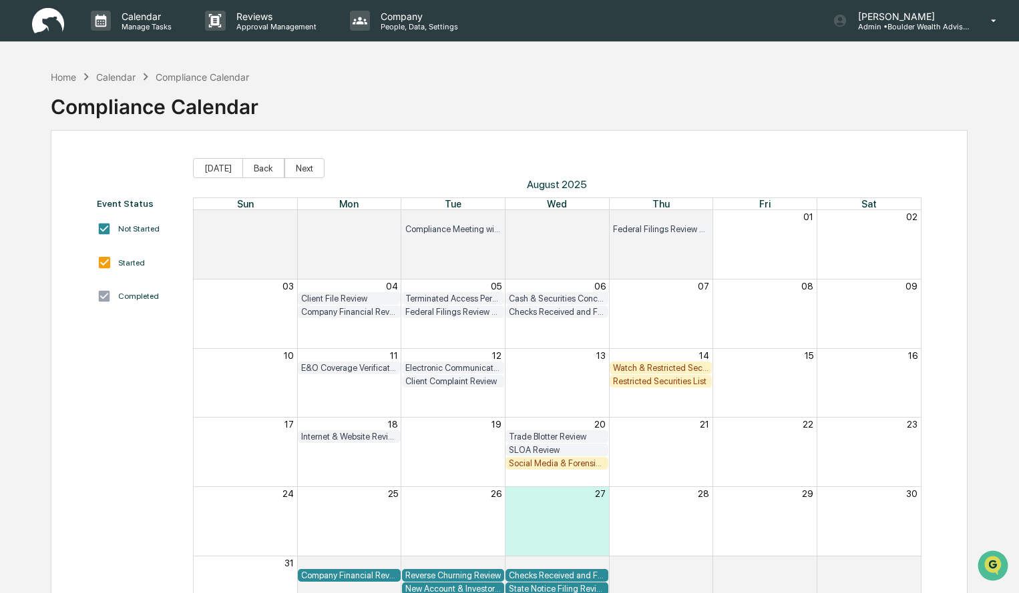
click at [360, 437] on div "Internet & Website Review" at bounding box center [349, 437] width 96 height 10
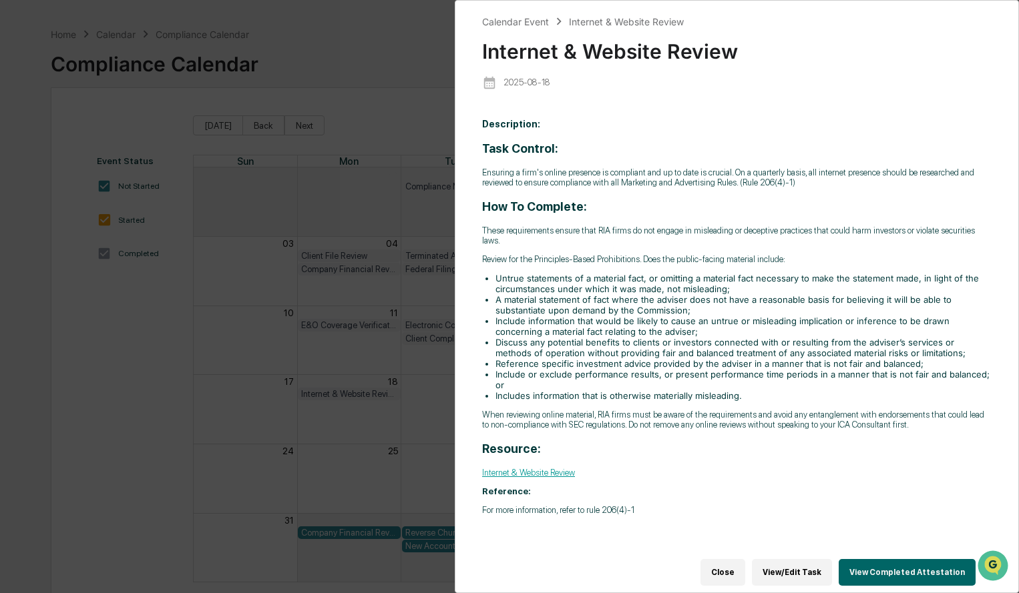
scroll to position [63, 0]
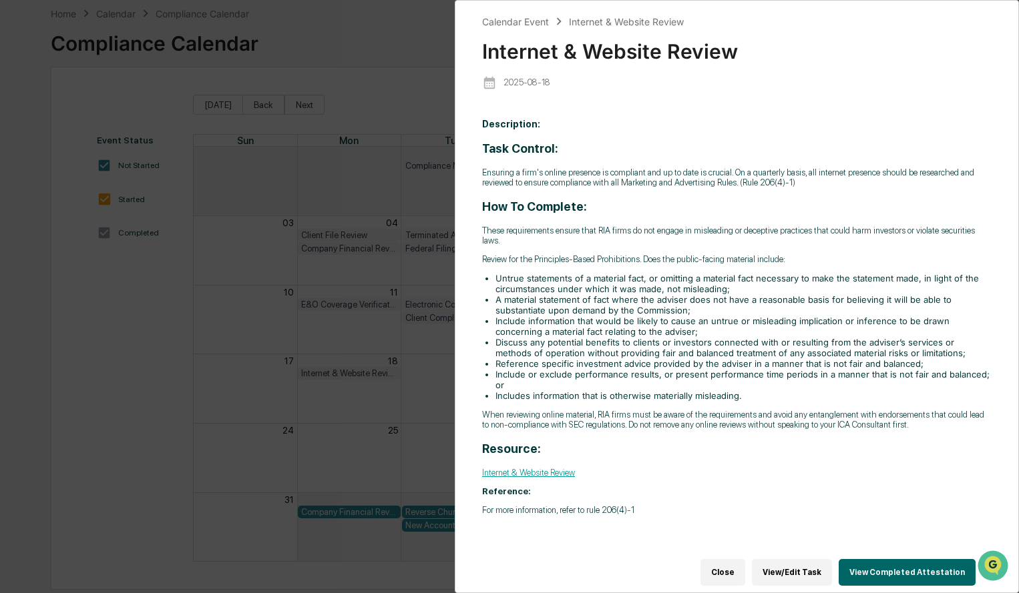
click at [913, 568] on button "View Completed Attestation" at bounding box center [906, 572] width 137 height 27
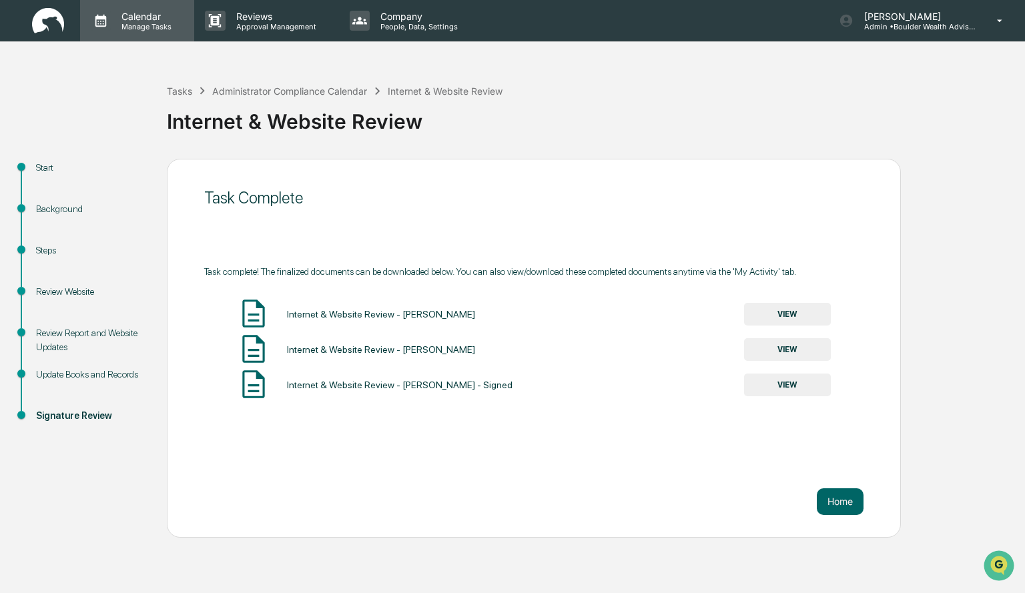
click at [146, 25] on p "Manage Tasks" at bounding box center [144, 26] width 67 height 9
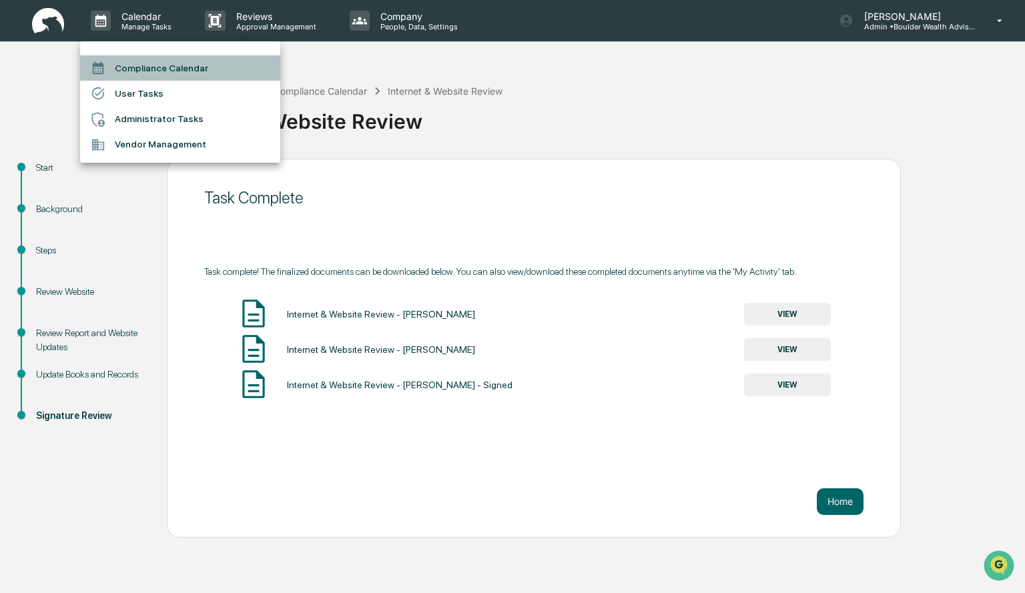
click at [167, 75] on li "Compliance Calendar" at bounding box center [180, 67] width 200 height 25
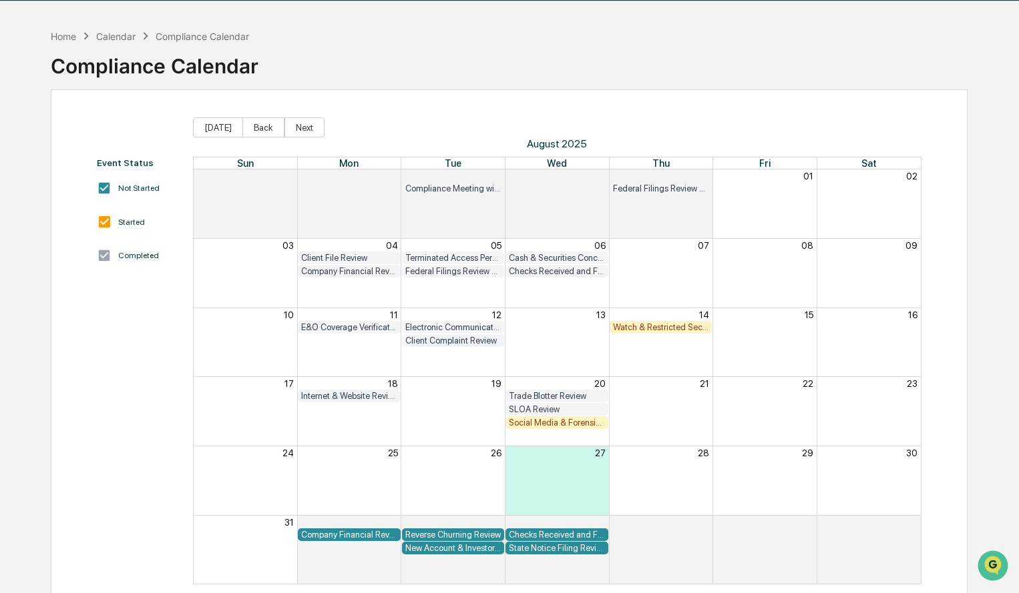
scroll to position [63, 0]
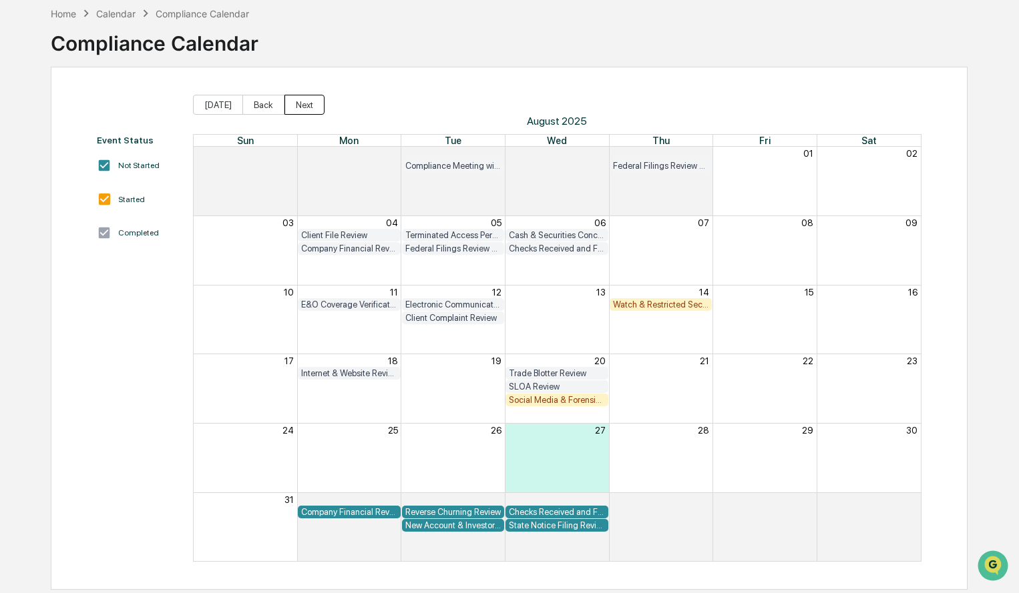
click at [294, 111] on button "Next" at bounding box center [304, 105] width 40 height 20
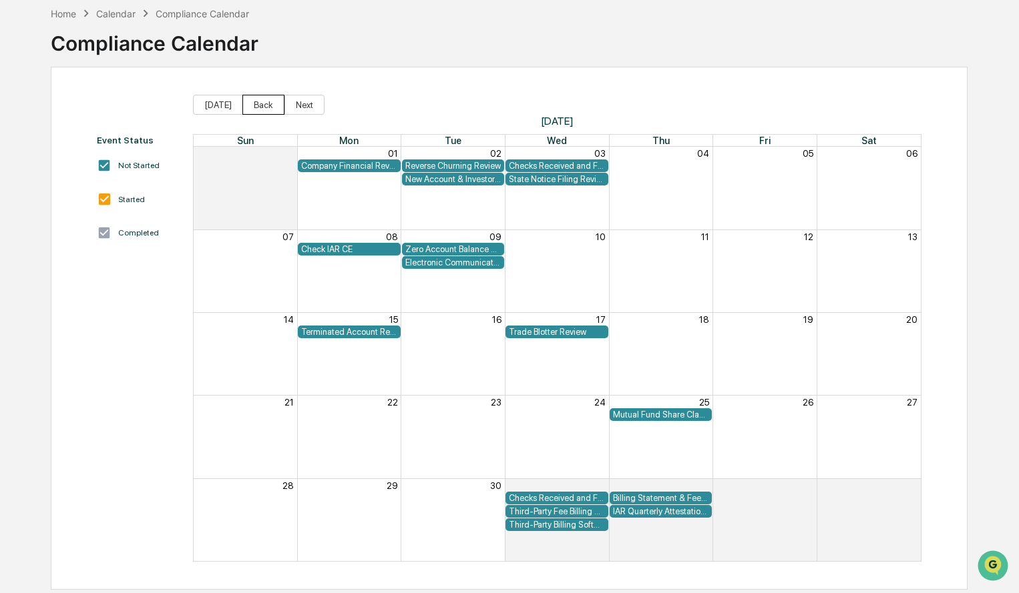
click at [255, 108] on button "Back" at bounding box center [263, 105] width 42 height 20
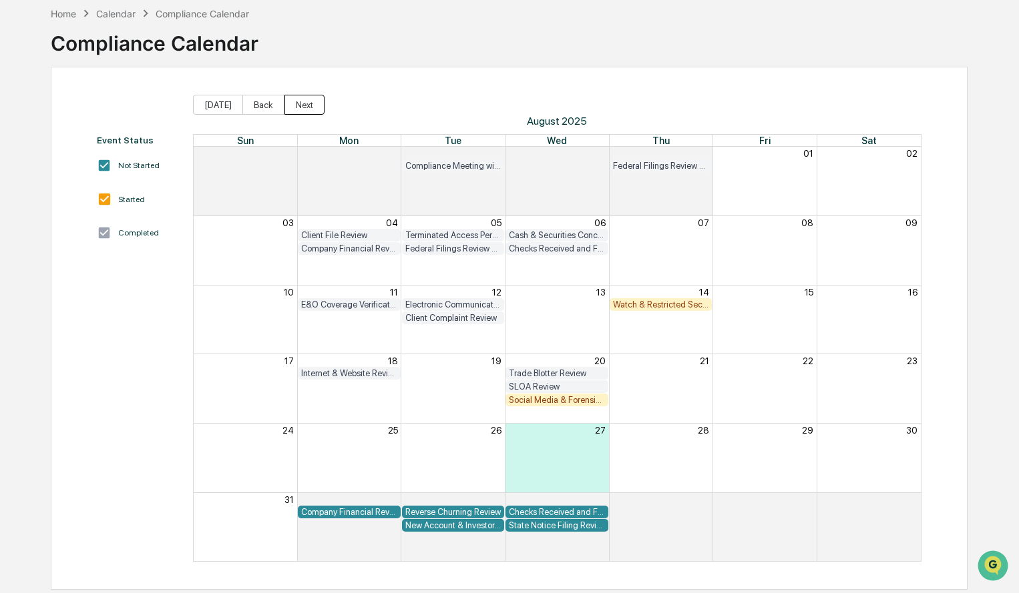
click at [295, 107] on button "Next" at bounding box center [304, 105] width 40 height 20
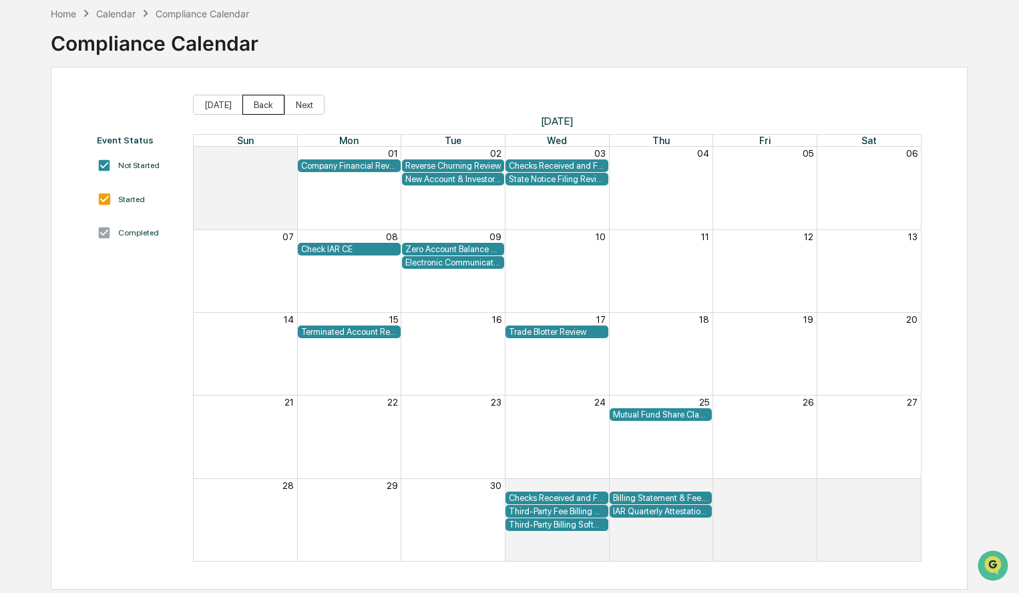
click at [263, 112] on button "Back" at bounding box center [263, 105] width 42 height 20
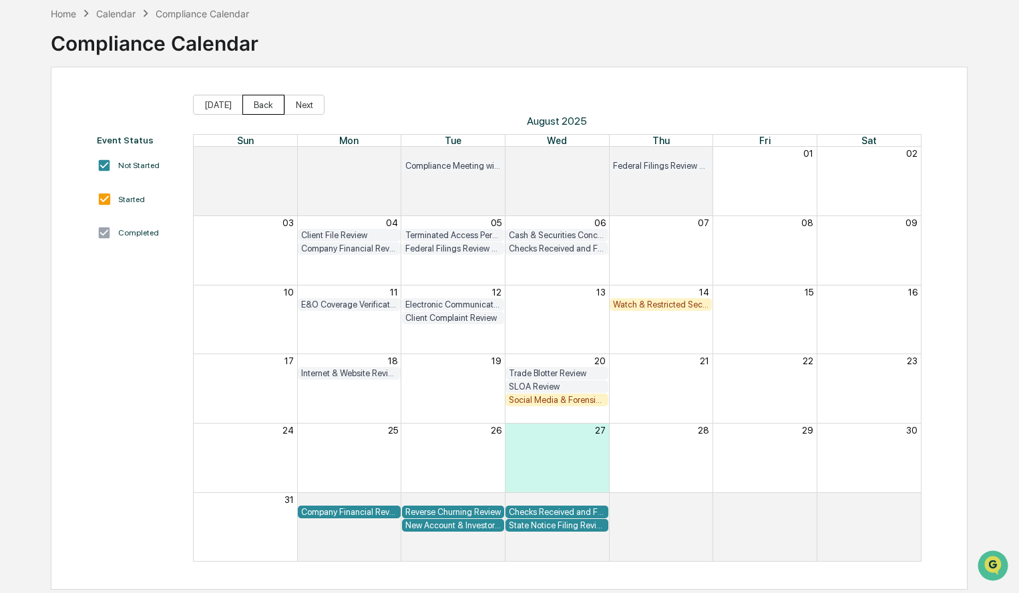
click at [265, 109] on button "Back" at bounding box center [263, 105] width 42 height 20
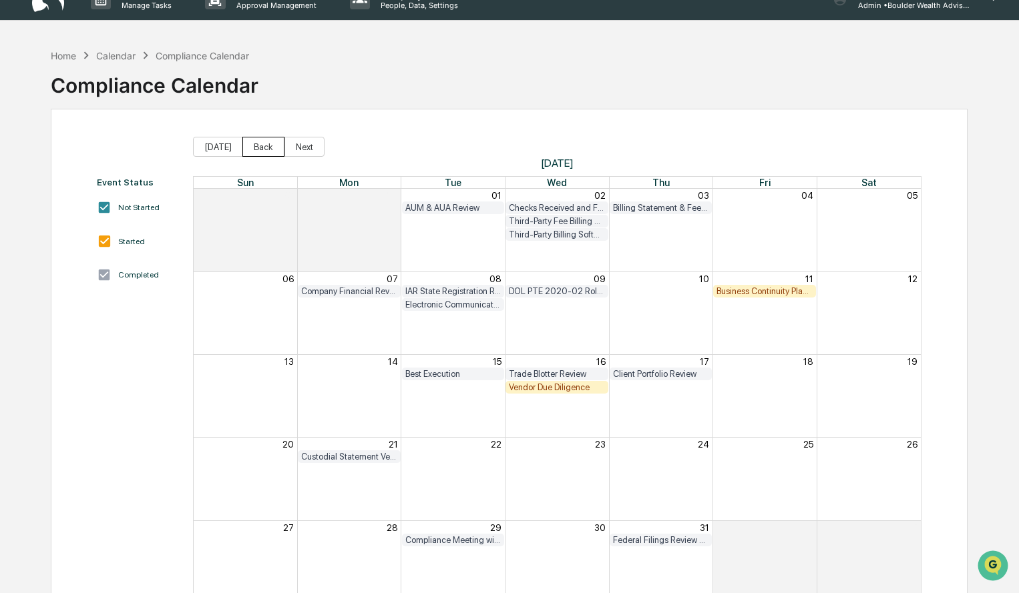
scroll to position [0, 0]
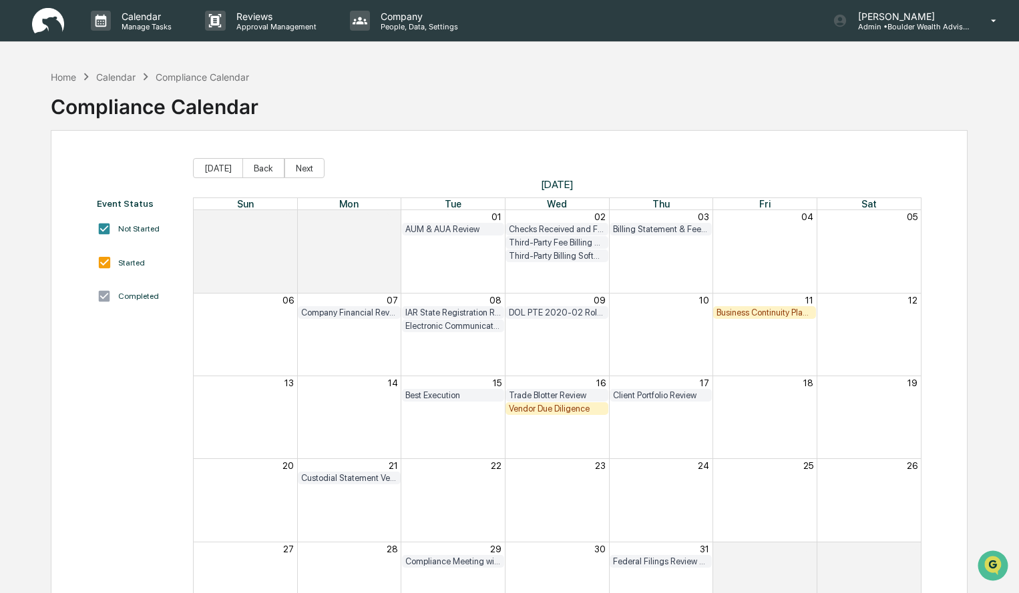
click at [48, 20] on img at bounding box center [48, 21] width 32 height 26
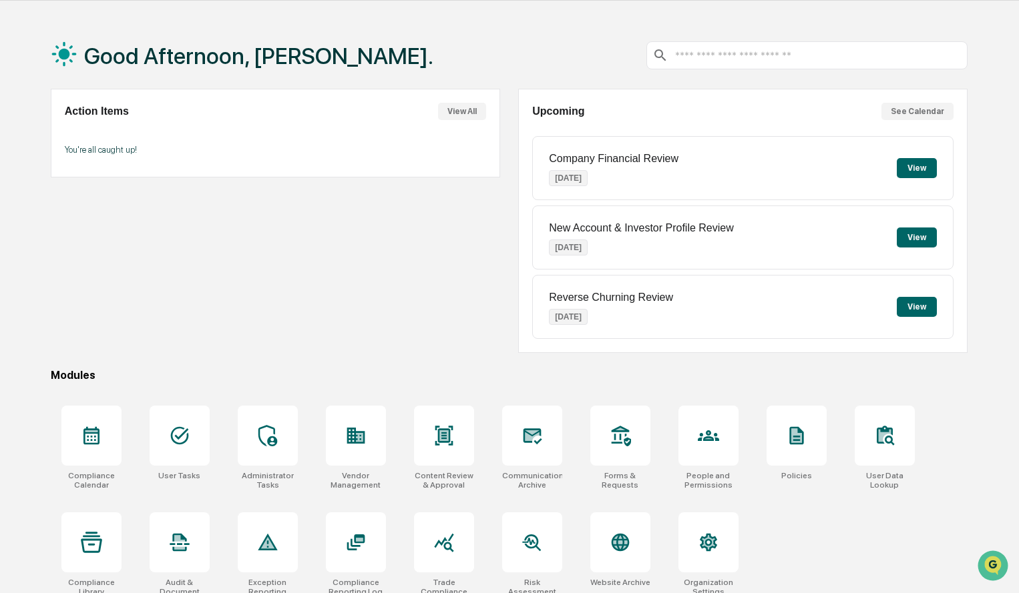
scroll to position [63, 0]
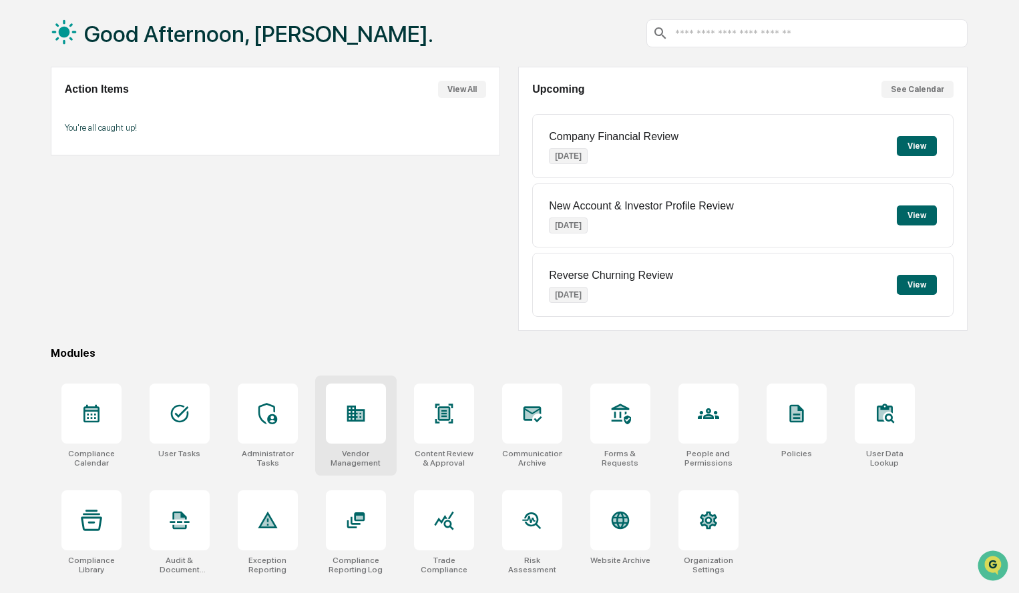
click at [354, 411] on icon at bounding box center [355, 414] width 18 height 16
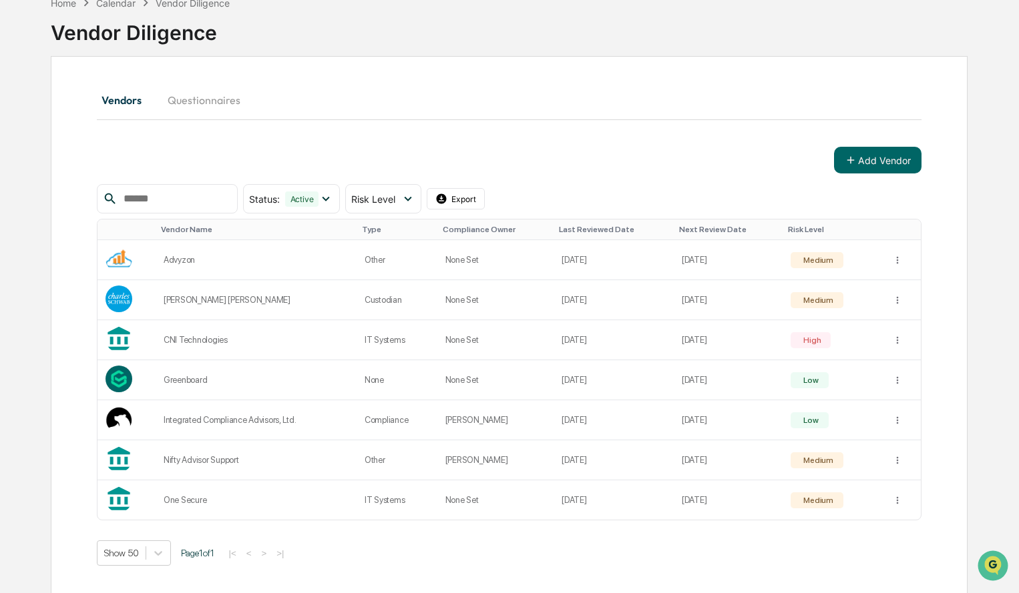
scroll to position [75, 0]
click at [824, 263] on div "Medium" at bounding box center [816, 259] width 32 height 9
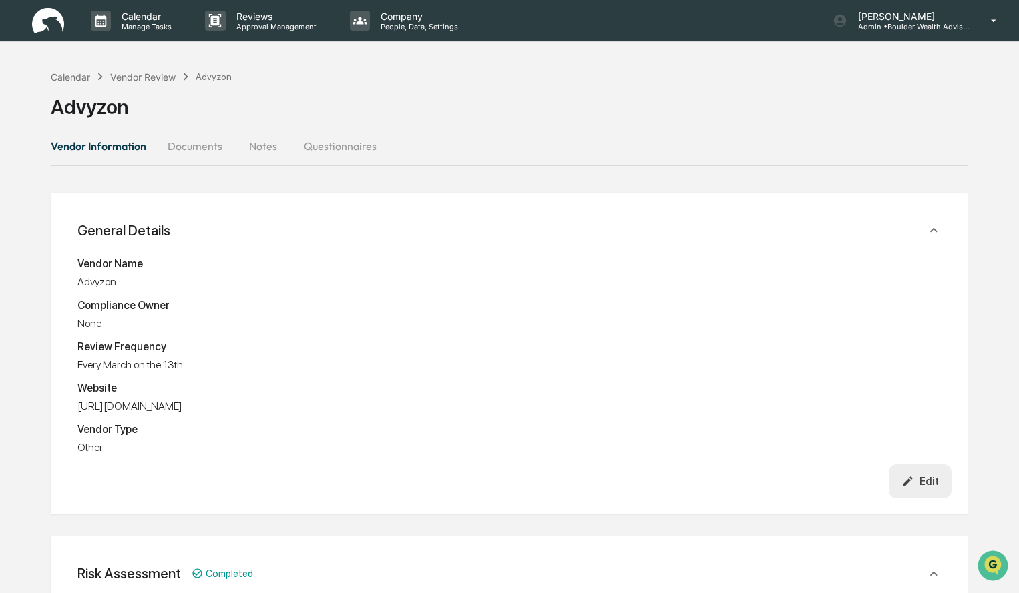
click at [204, 146] on button "Documents" at bounding box center [195, 146] width 76 height 32
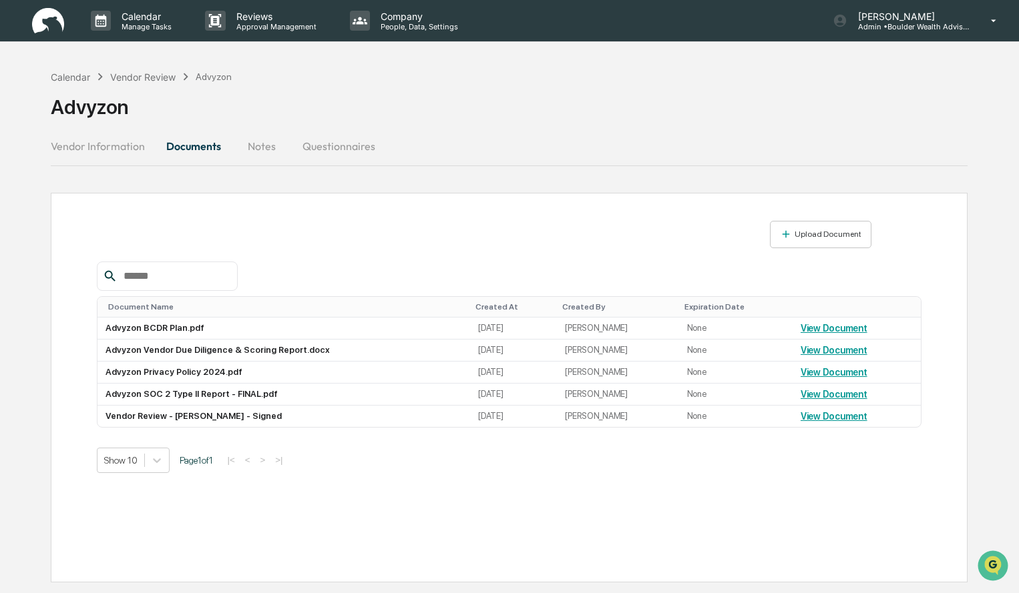
click at [101, 146] on button "Vendor Information" at bounding box center [103, 146] width 105 height 32
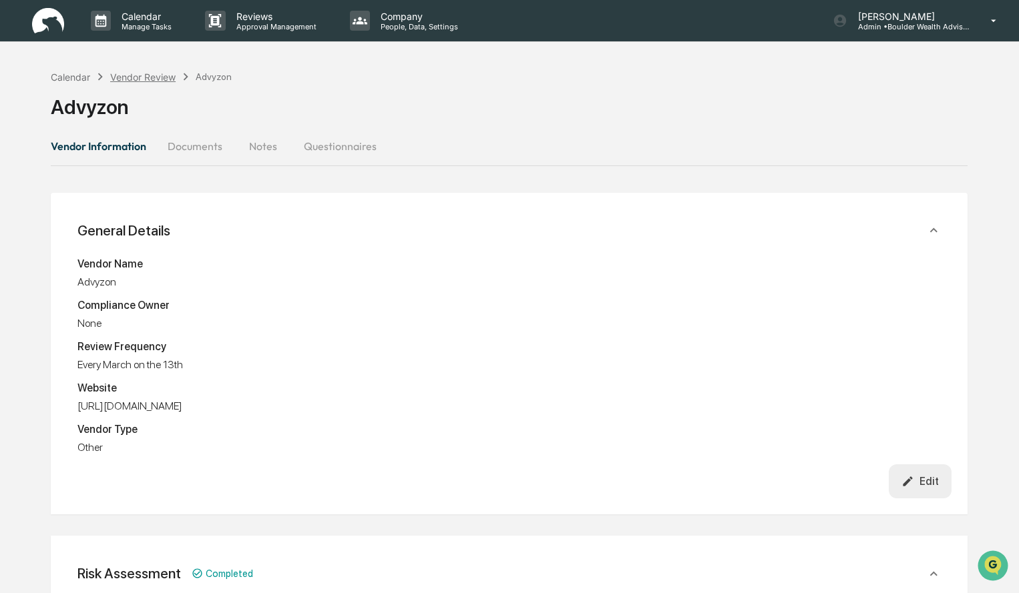
click at [159, 75] on div "Vendor Review" at bounding box center [142, 76] width 65 height 11
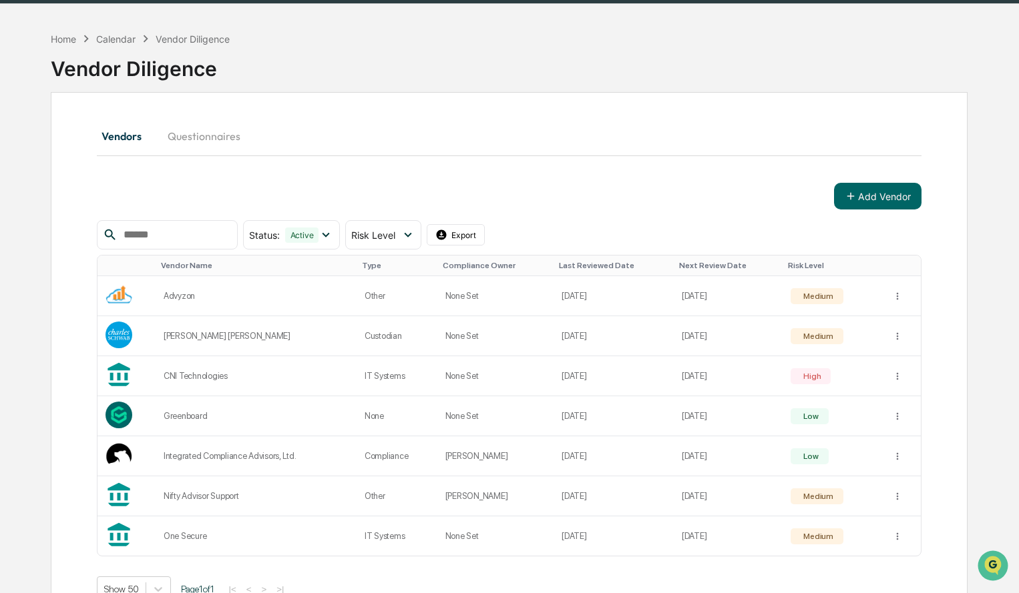
scroll to position [75, 0]
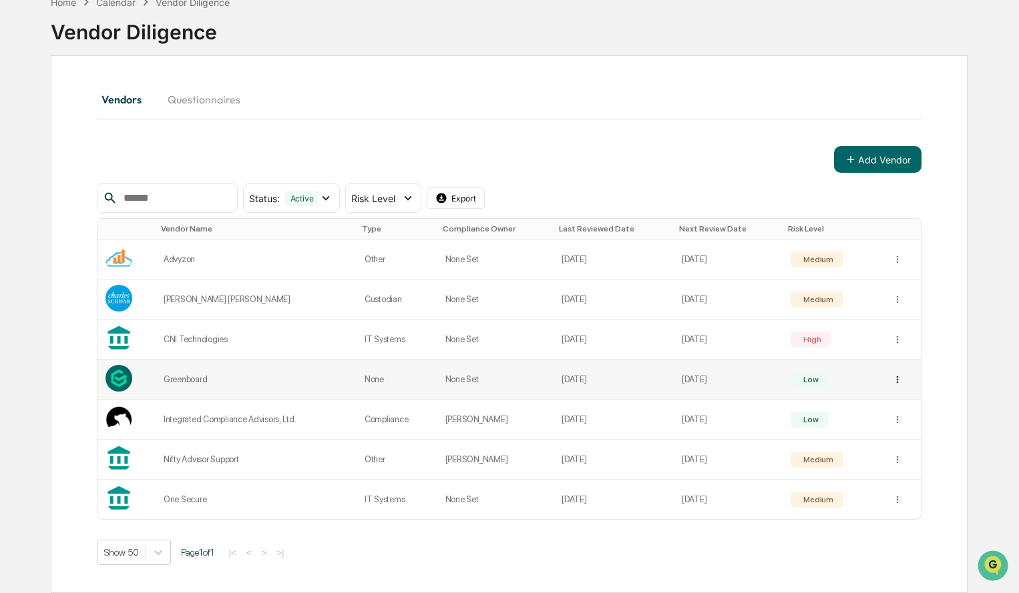
click at [897, 383] on html "Calendar Manage Tasks Reviews Approval Management Company People, Data, Setting…" at bounding box center [509, 221] width 1019 height 593
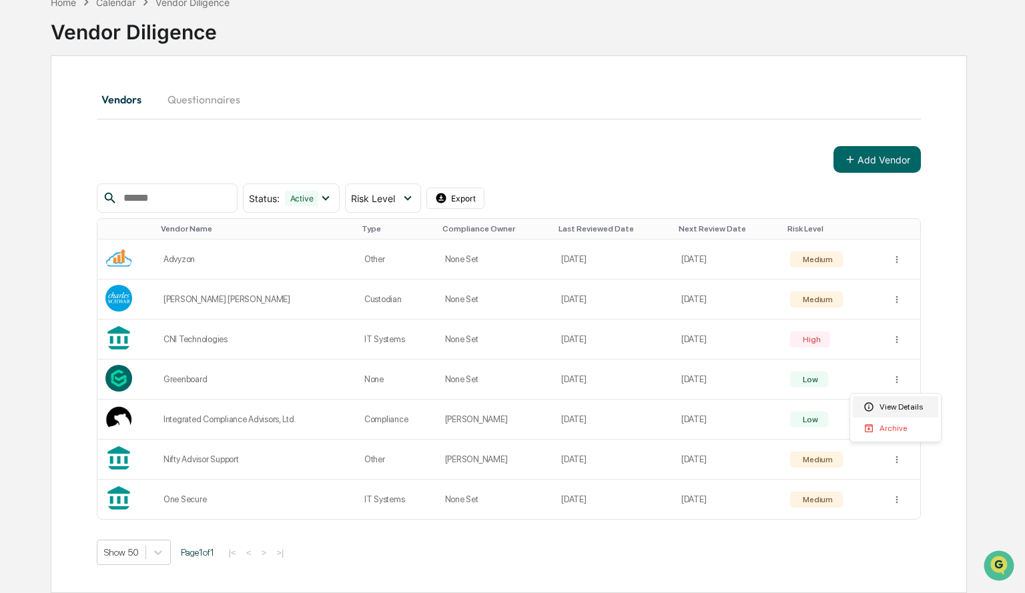
click at [897, 407] on div "View Details" at bounding box center [895, 407] width 85 height 21
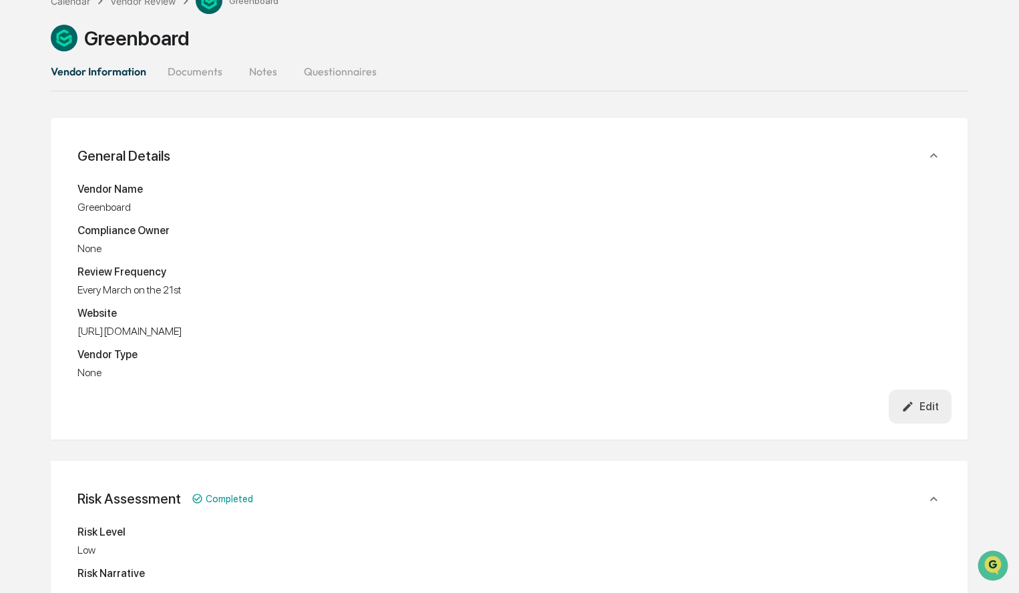
click at [211, 69] on button "Documents" at bounding box center [195, 71] width 76 height 32
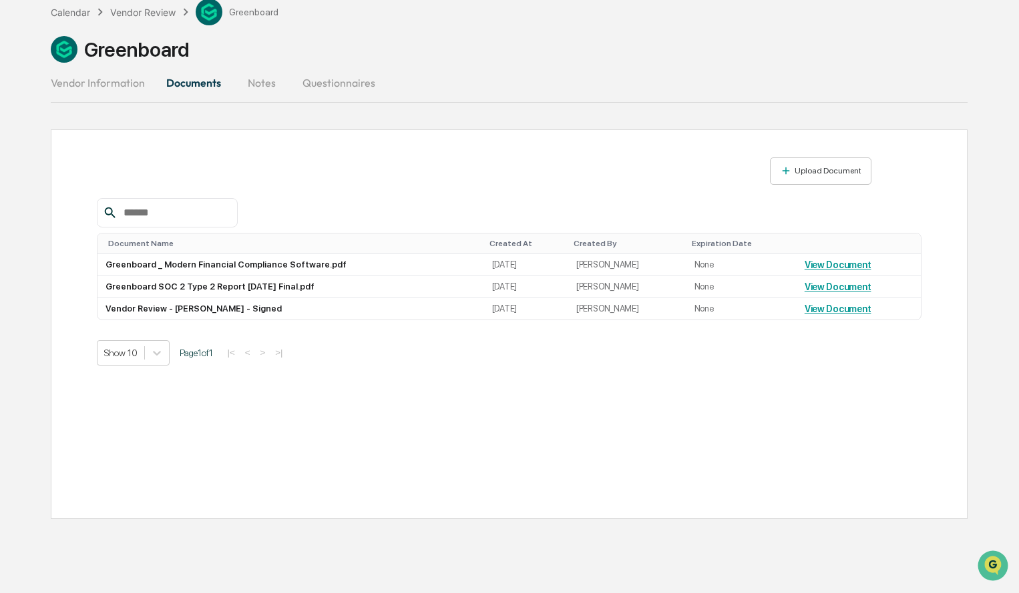
click at [122, 84] on button "Vendor Information" at bounding box center [103, 83] width 105 height 32
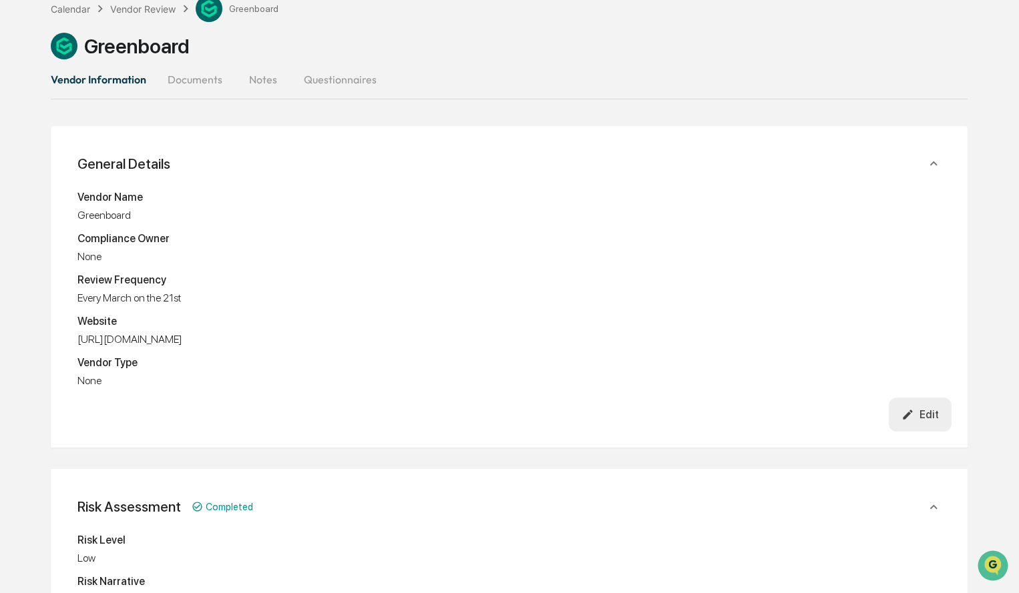
scroll to position [0, 0]
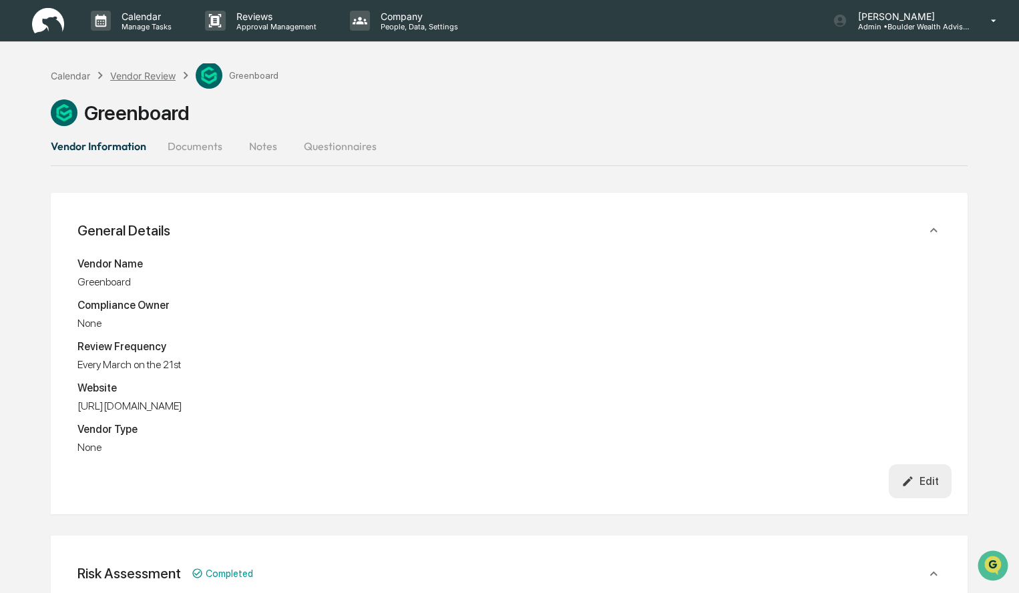
click at [162, 75] on div "Vendor Review" at bounding box center [142, 75] width 65 height 11
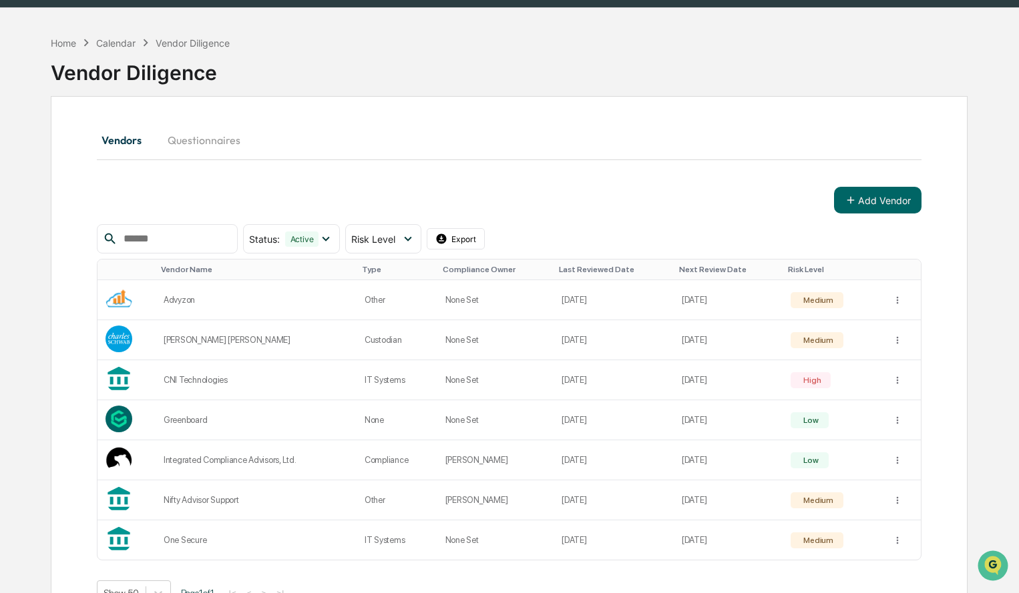
scroll to position [75, 0]
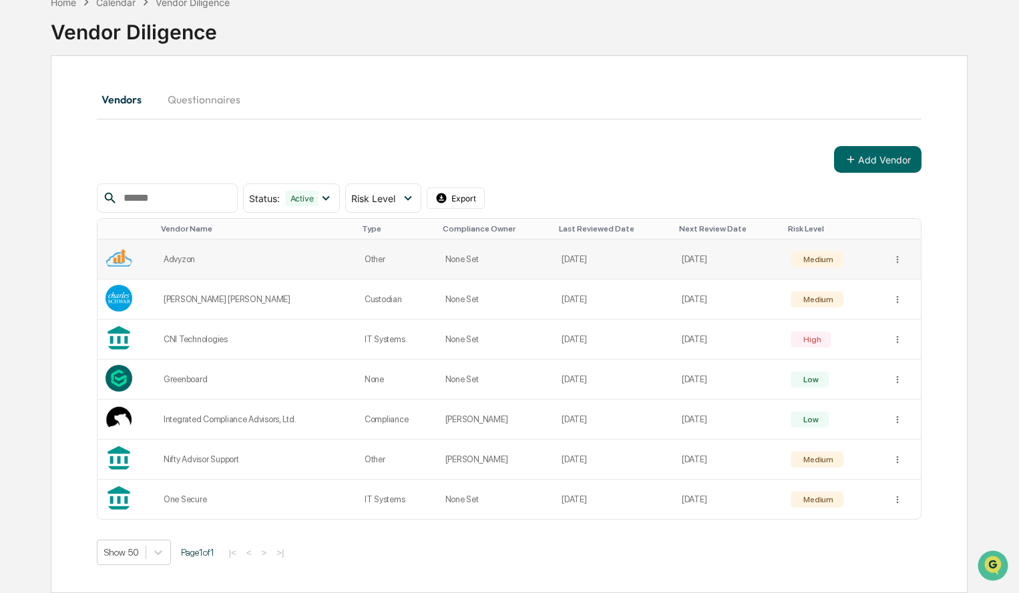
click at [270, 251] on td "Advyzon" at bounding box center [256, 260] width 201 height 40
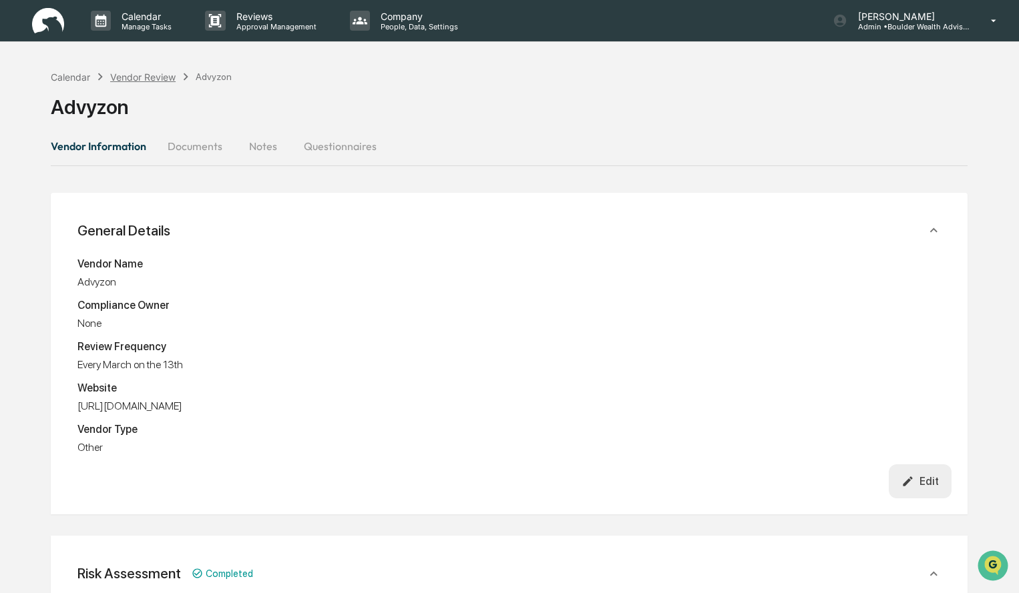
click at [154, 79] on div "Vendor Review" at bounding box center [142, 76] width 65 height 11
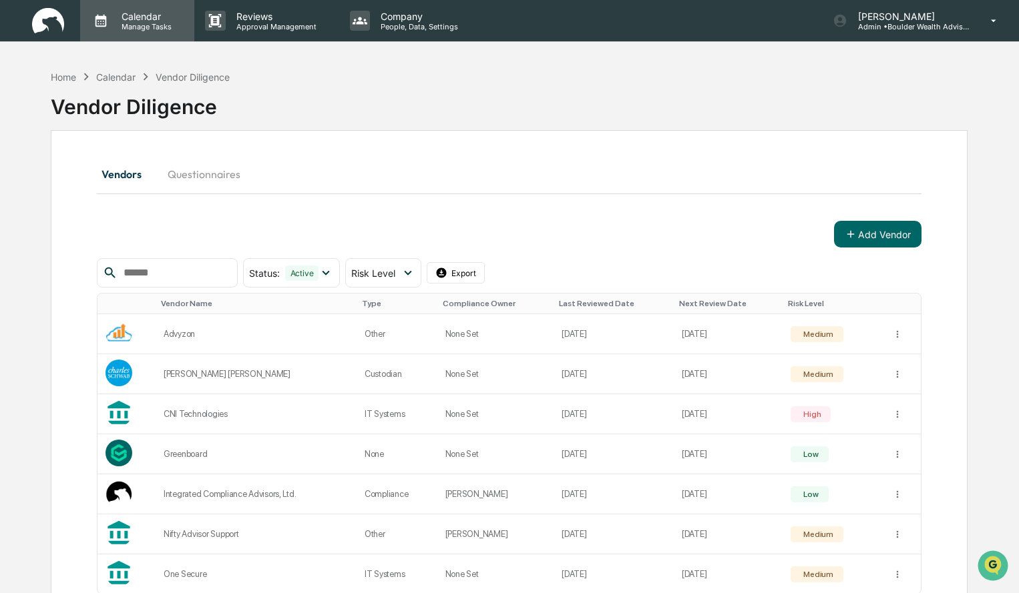
click at [146, 21] on p "Calendar" at bounding box center [144, 16] width 67 height 11
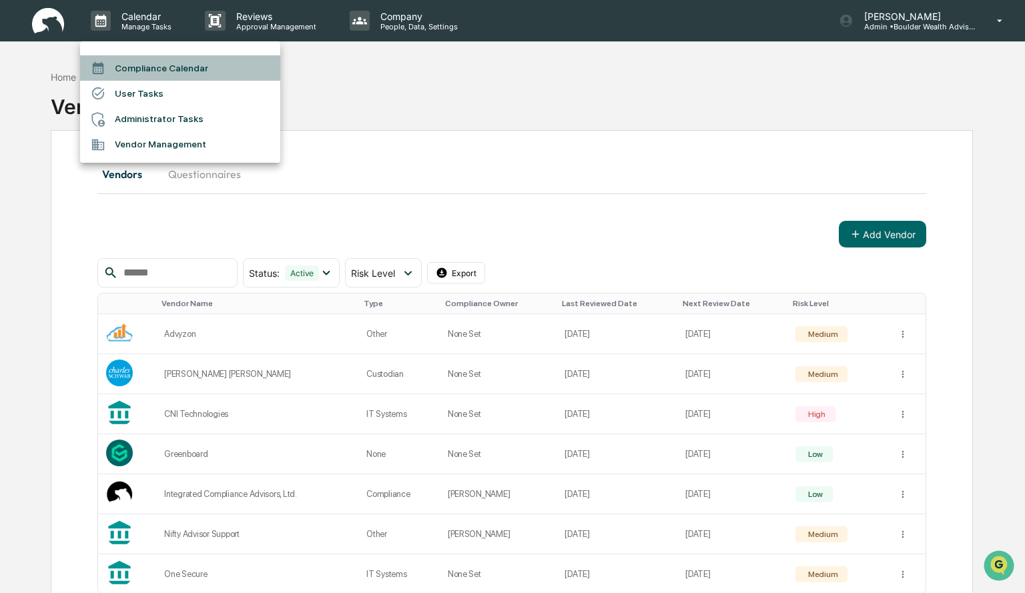
click at [156, 69] on li "Compliance Calendar" at bounding box center [180, 67] width 200 height 25
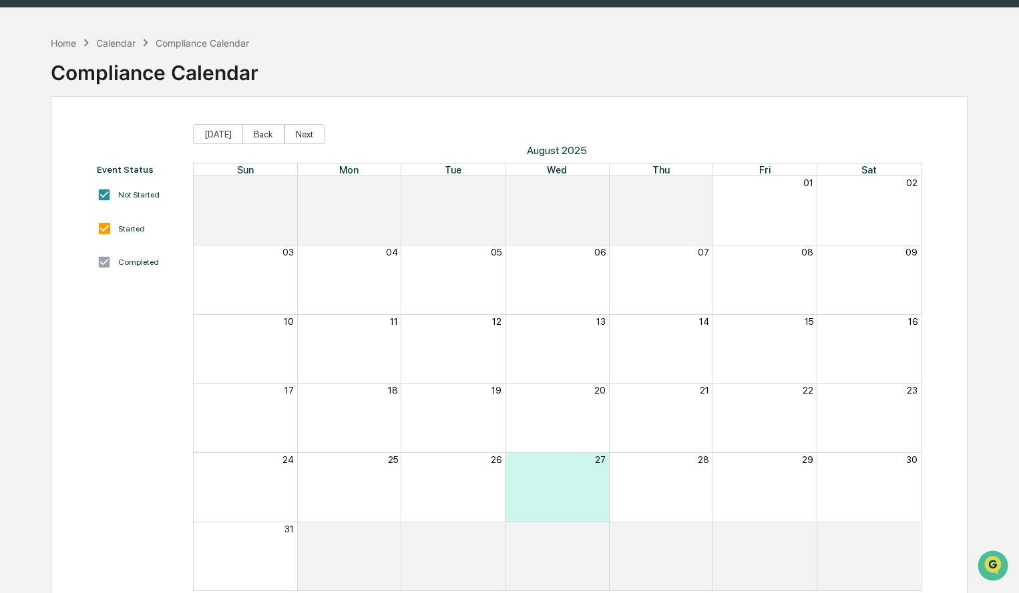
scroll to position [63, 0]
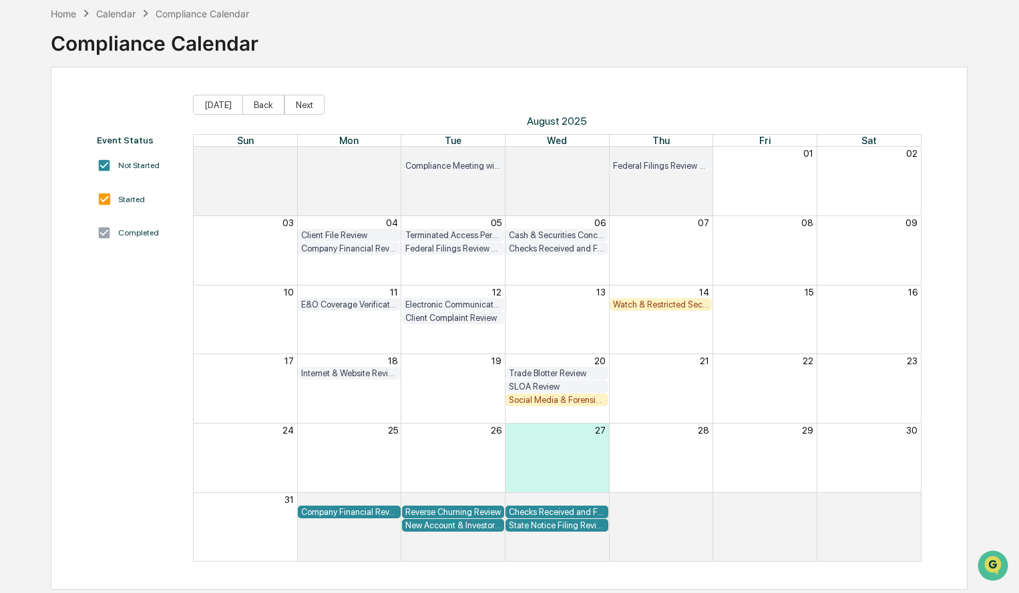
click at [666, 302] on div "Watch & Restricted Securities List" at bounding box center [661, 305] width 96 height 10
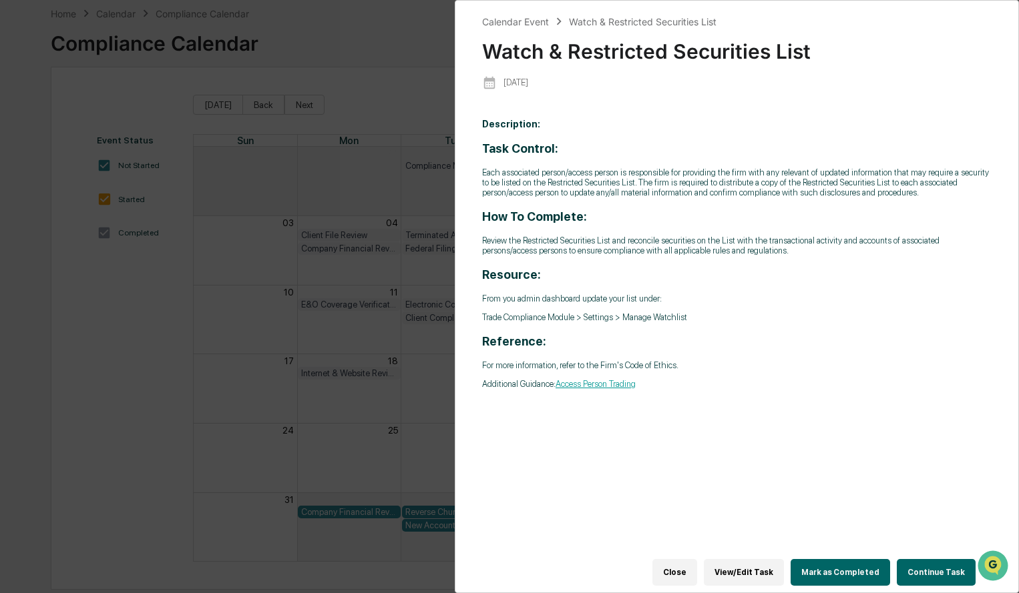
click at [931, 569] on button "Continue Task" at bounding box center [936, 572] width 79 height 27
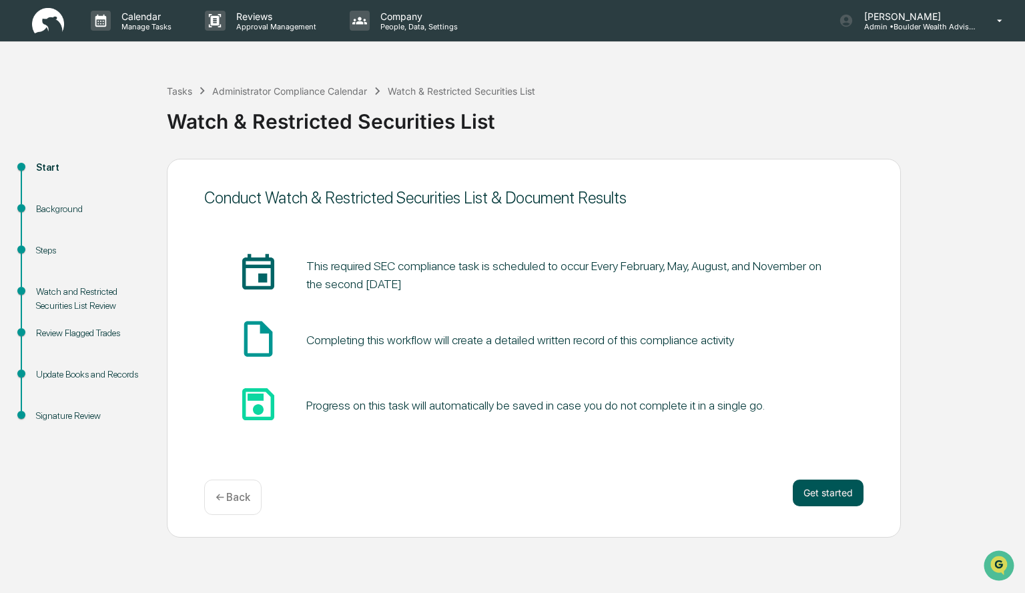
click at [857, 497] on button "Get started" at bounding box center [828, 493] width 71 height 27
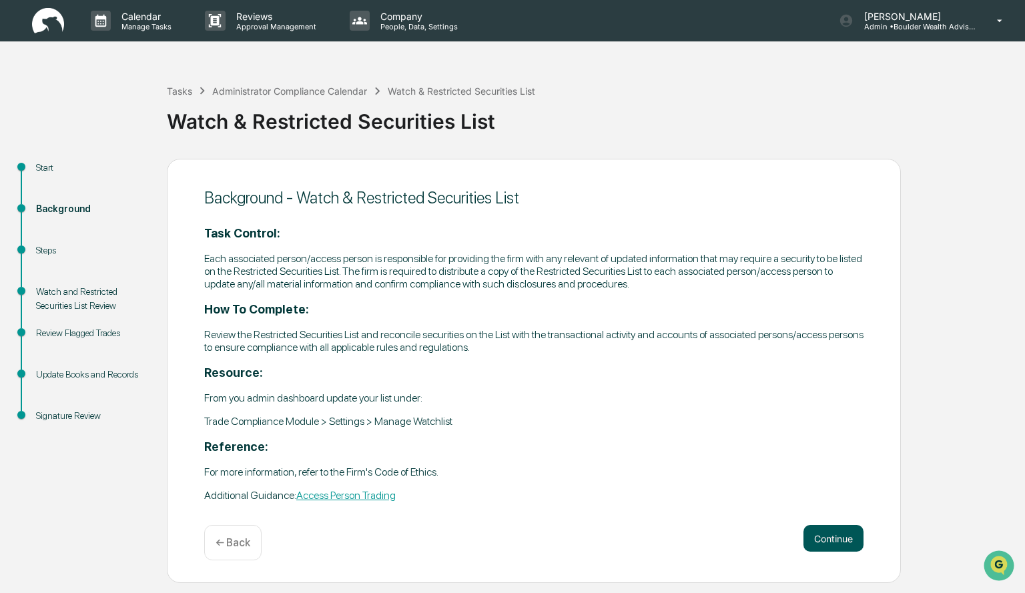
click at [837, 534] on button "Continue" at bounding box center [834, 538] width 60 height 27
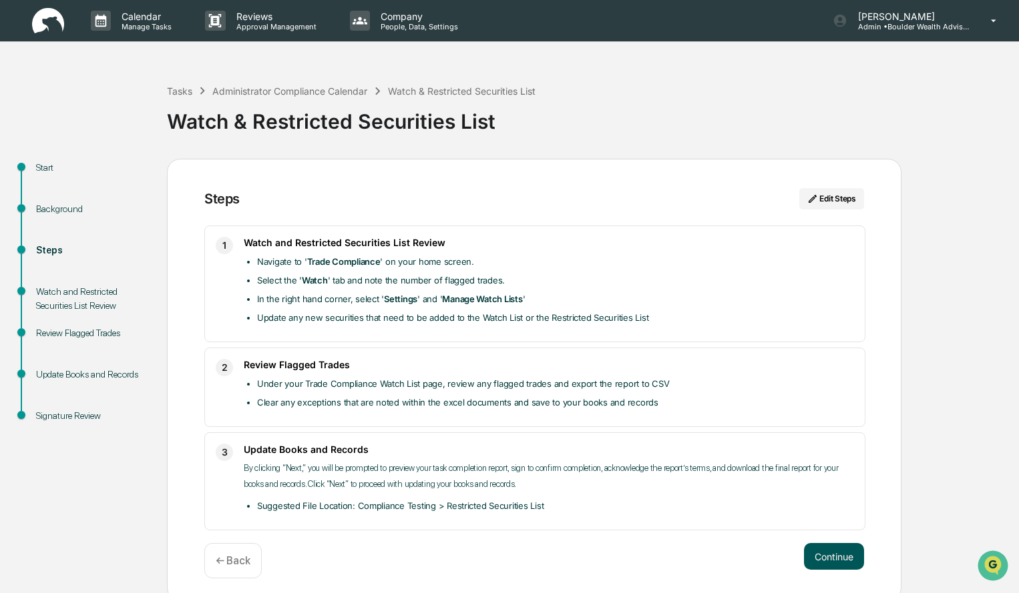
click at [851, 557] on button "Continue" at bounding box center [834, 556] width 60 height 27
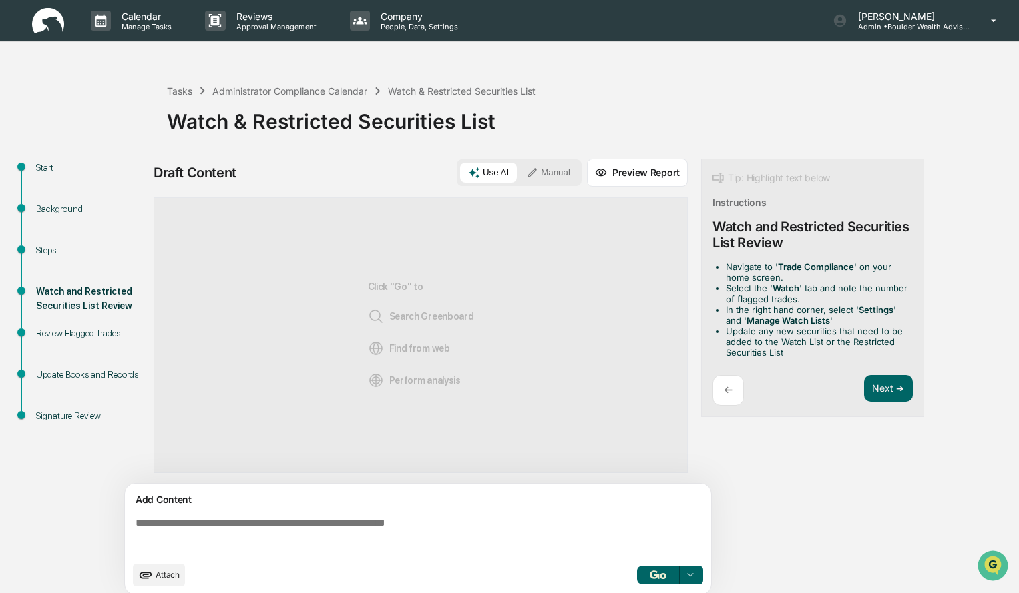
click at [556, 171] on button "Manual" at bounding box center [548, 173] width 60 height 20
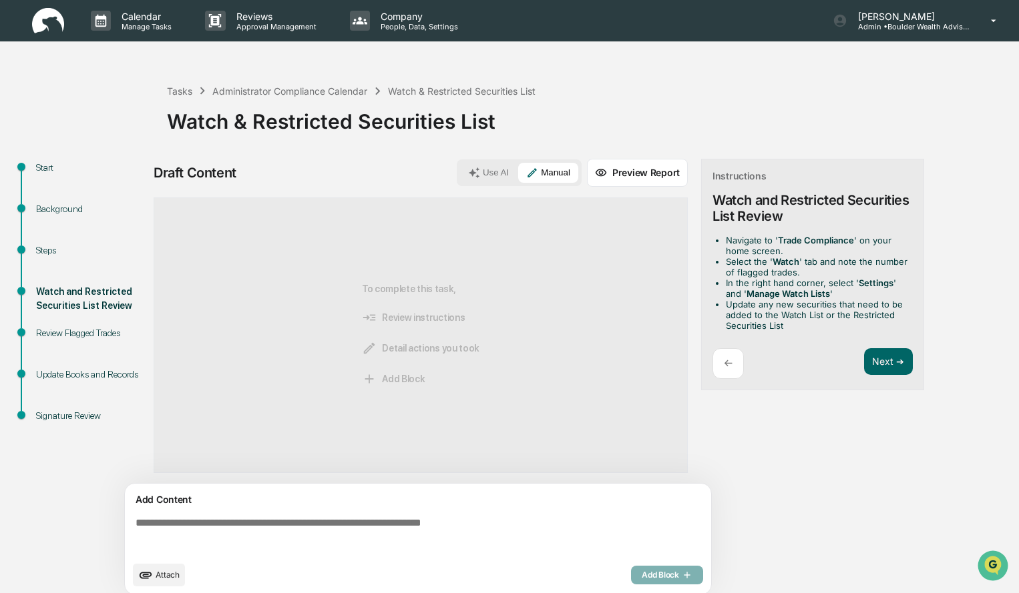
click at [420, 536] on textarea at bounding box center [420, 536] width 581 height 48
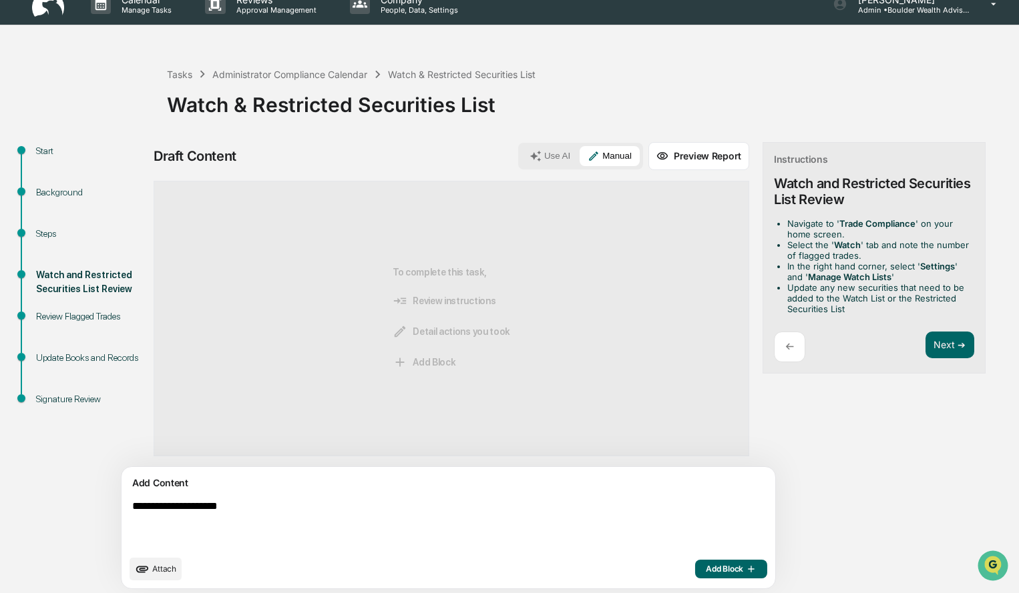
scroll to position [21, 0]
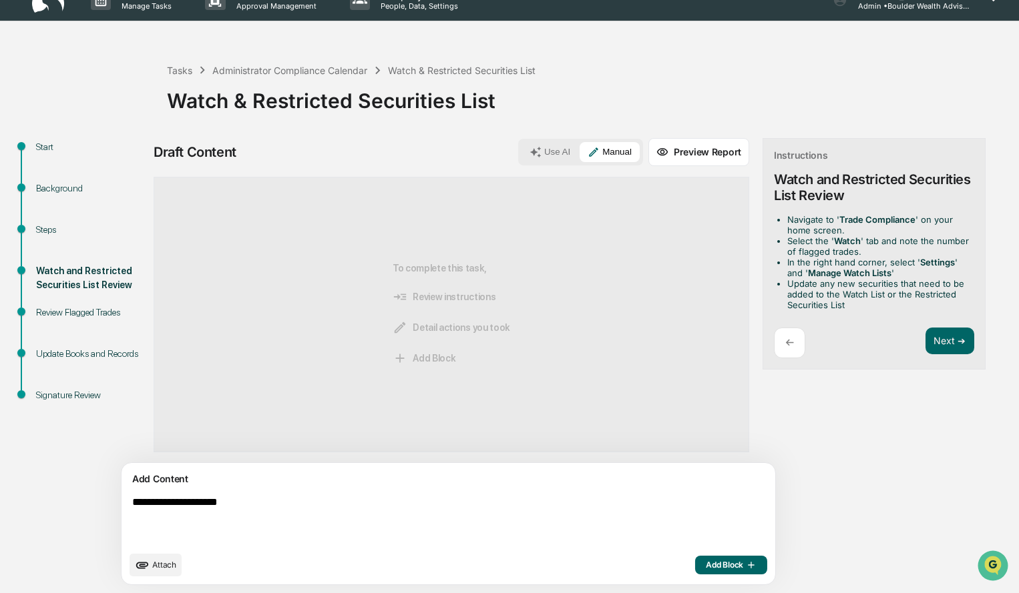
drag, startPoint x: 265, startPoint y: 500, endPoint x: 117, endPoint y: 505, distance: 147.6
click at [117, 505] on div "**********" at bounding box center [509, 365] width 1005 height 455
type textarea "**********"
click at [706, 566] on span "Add Block" at bounding box center [731, 565] width 51 height 11
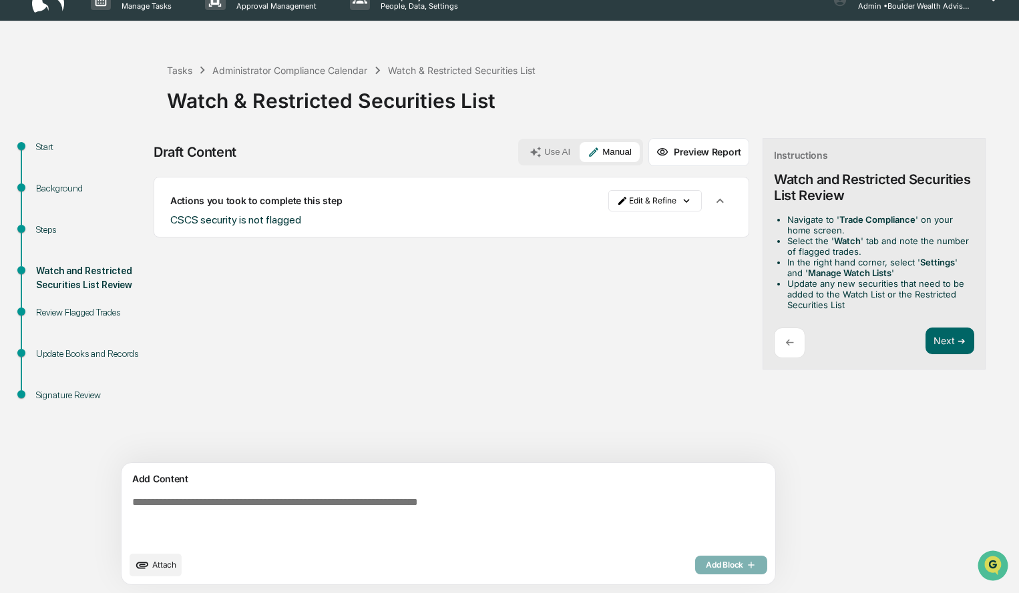
click at [913, 348] on div "Instructions Watch and Restricted Securities List Review Navigate to ' Trade Co…" at bounding box center [873, 254] width 223 height 232
click at [925, 340] on button "Next ➔" at bounding box center [949, 341] width 49 height 27
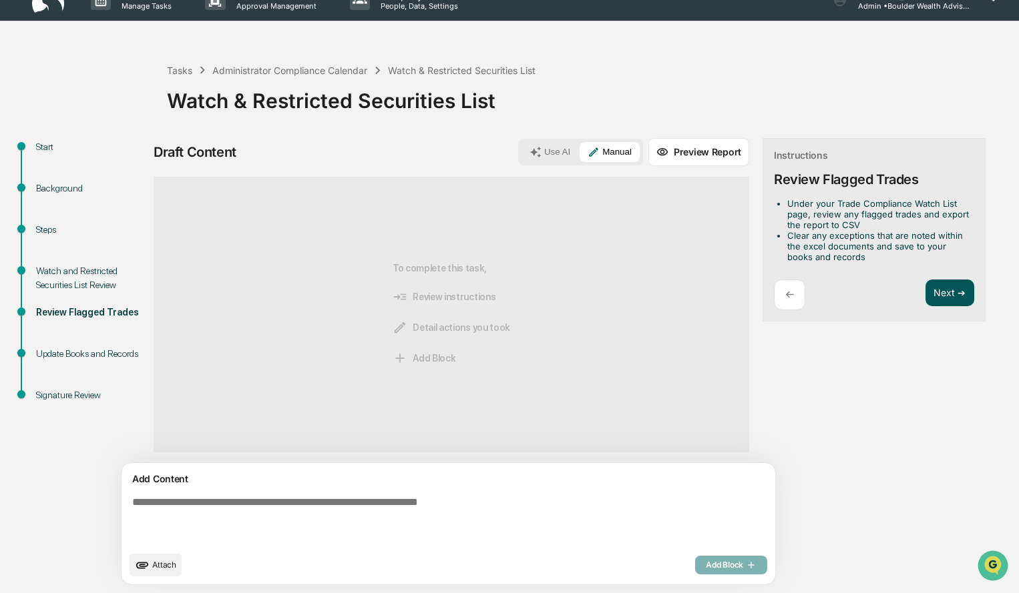
click at [925, 291] on button "Next ➔" at bounding box center [949, 293] width 49 height 27
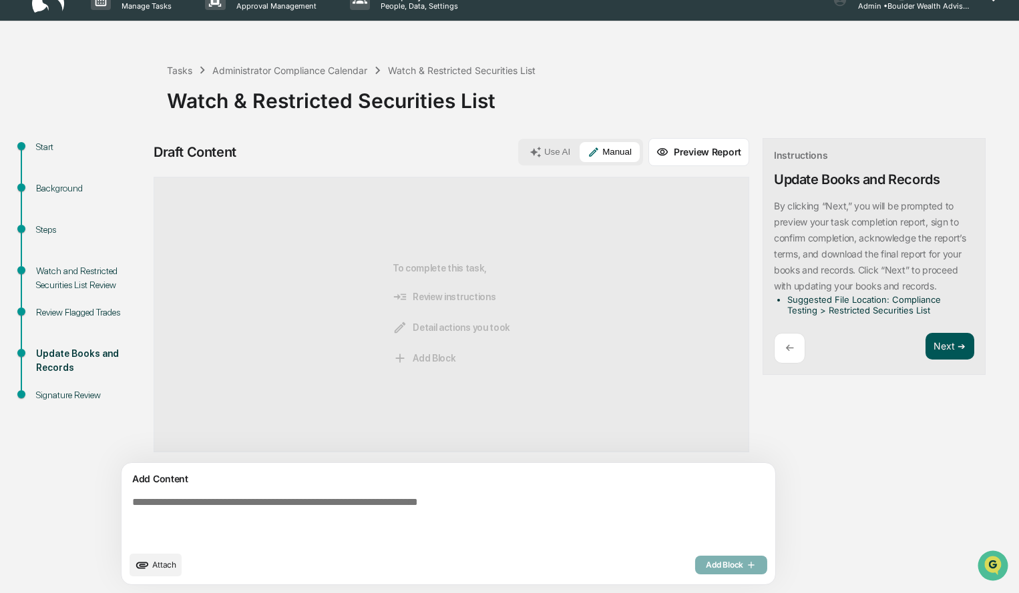
click at [925, 351] on button "Next ➔" at bounding box center [949, 346] width 49 height 27
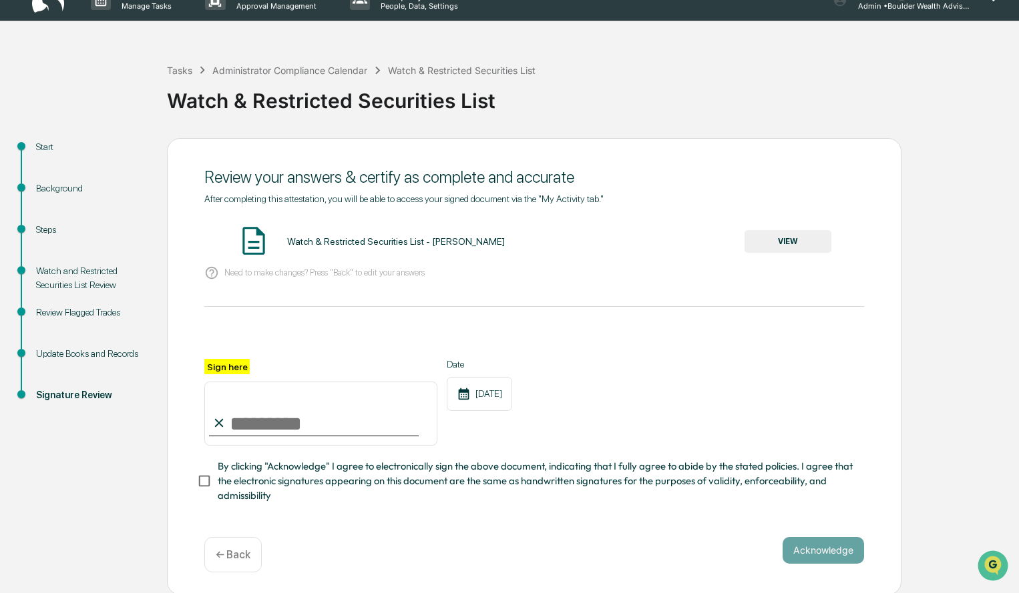
click at [796, 233] on button "VIEW" at bounding box center [787, 241] width 87 height 23
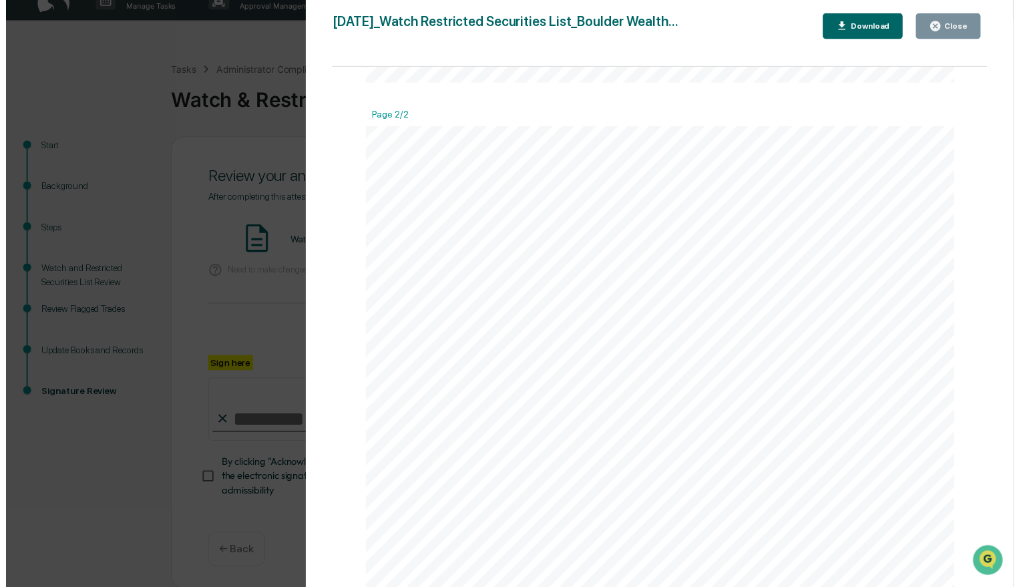
scroll to position [734, 0]
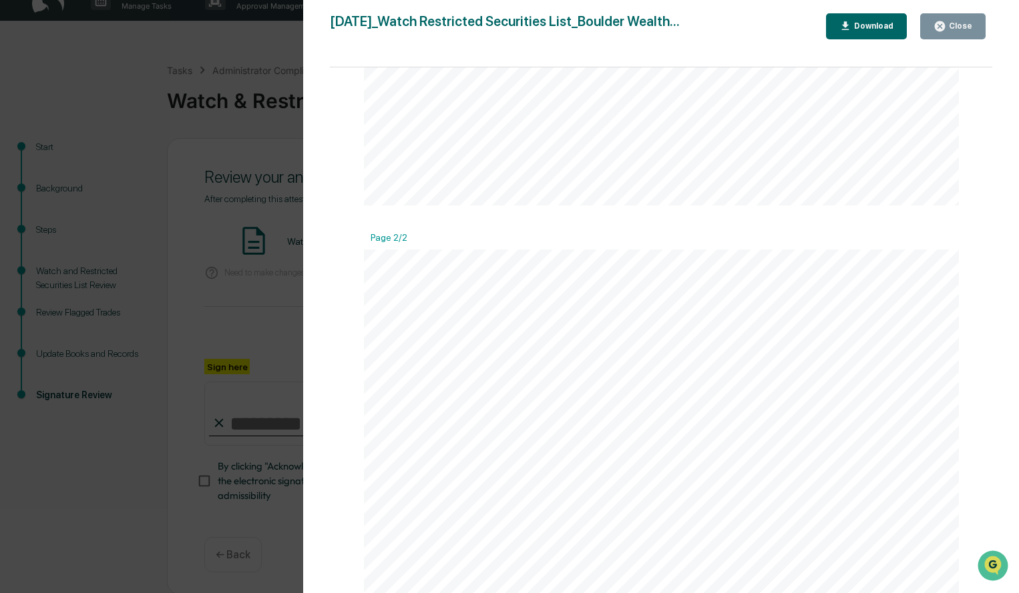
click at [957, 31] on div "Close" at bounding box center [952, 26] width 39 height 13
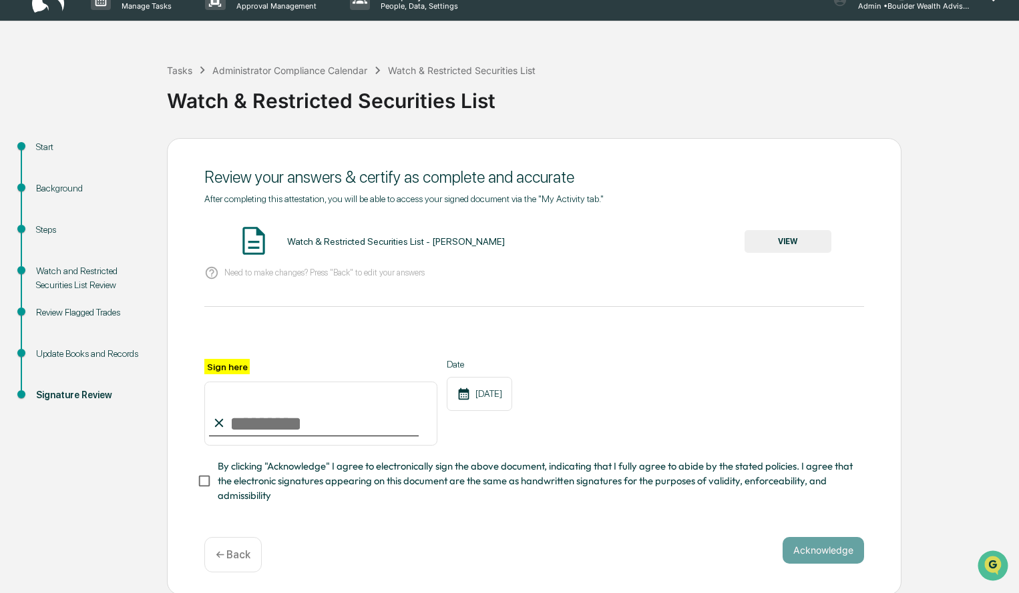
click at [296, 437] on input "Sign here" at bounding box center [320, 414] width 233 height 64
type input "**********"
click at [822, 555] on button "Acknowledge" at bounding box center [822, 550] width 81 height 27
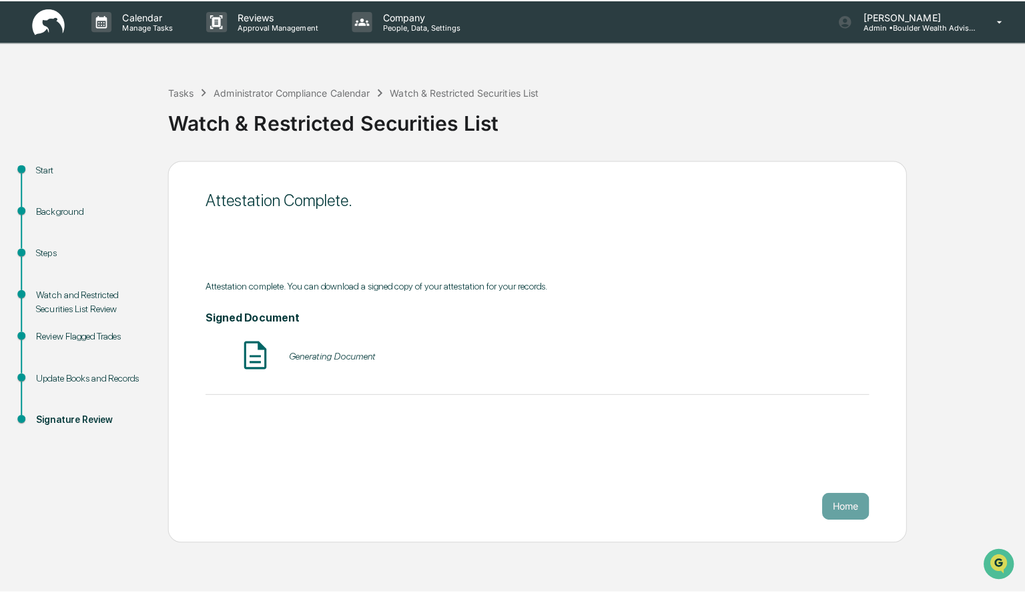
scroll to position [0, 0]
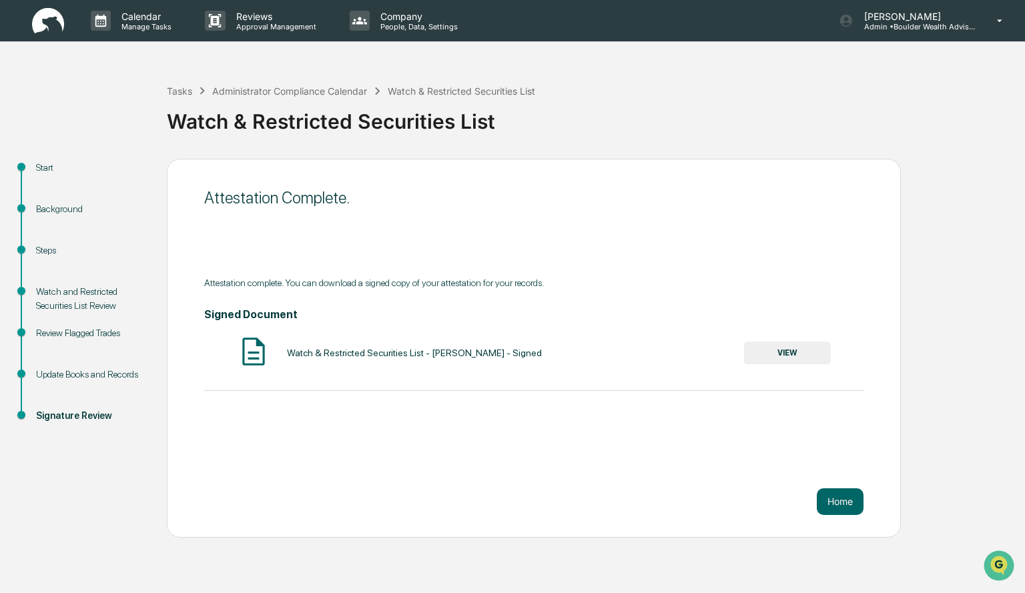
click at [804, 352] on button "VIEW" at bounding box center [787, 353] width 87 height 23
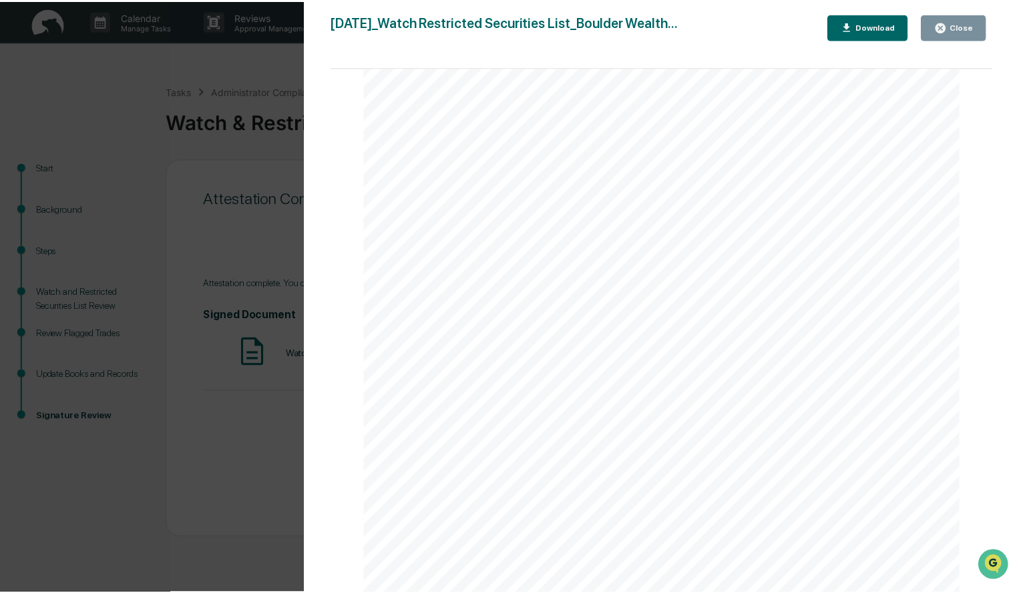
scroll to position [668, 0]
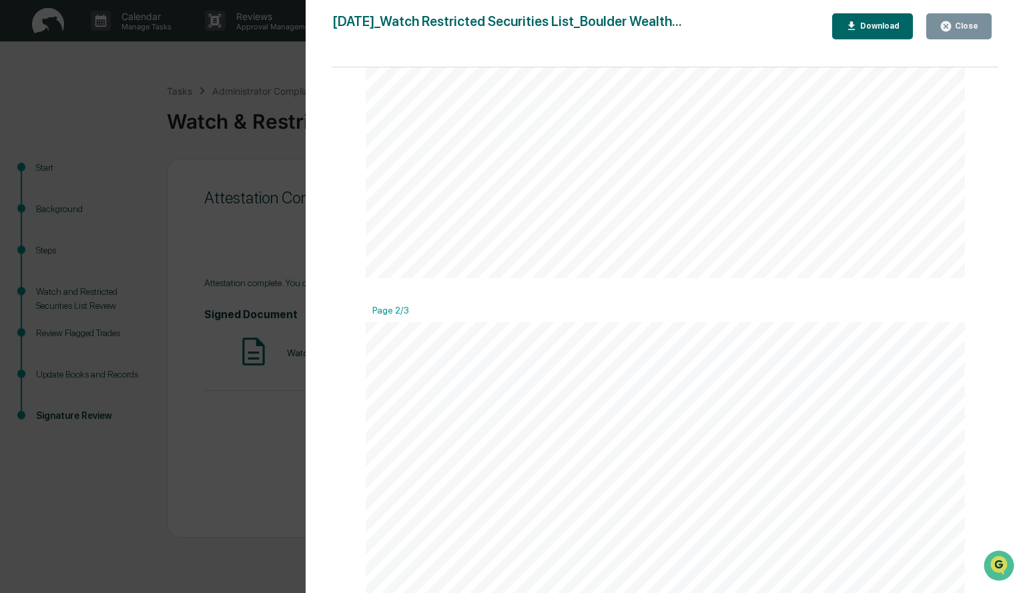
click at [856, 26] on icon "button" at bounding box center [851, 25] width 7 height 9
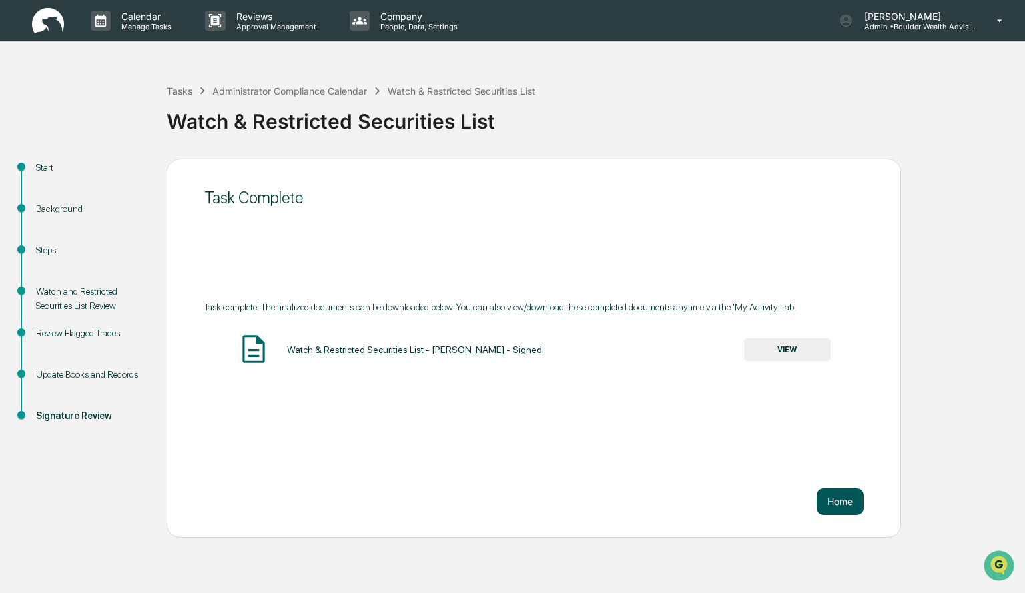
click at [841, 489] on button "Home" at bounding box center [840, 502] width 47 height 27
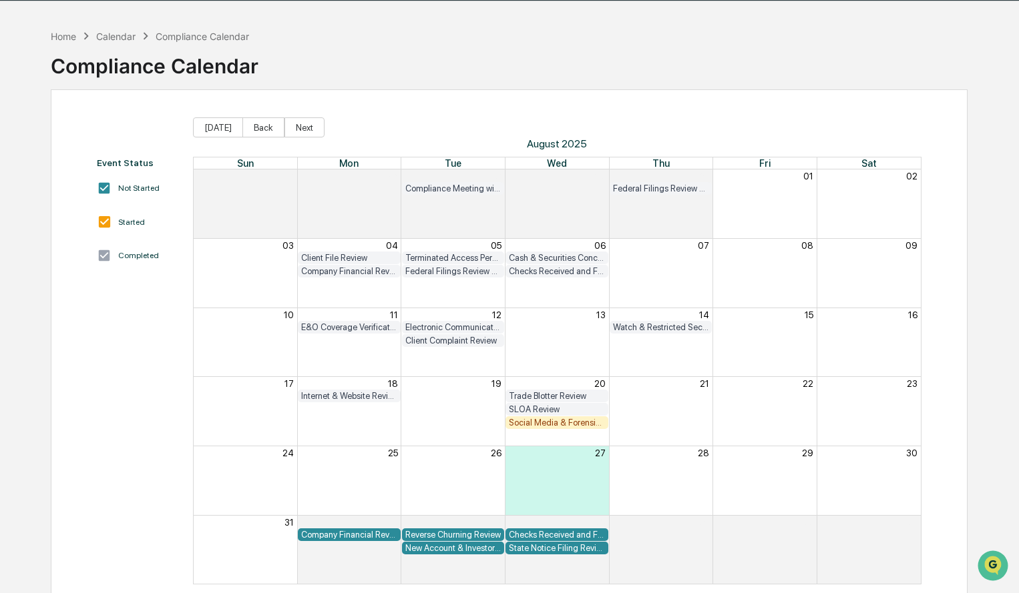
scroll to position [63, 0]
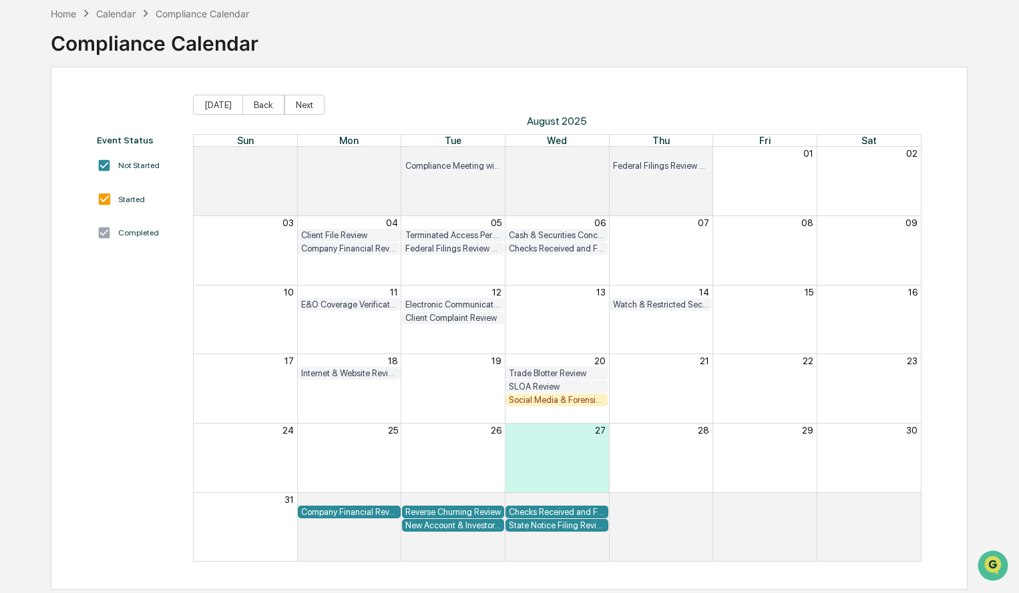
click at [573, 403] on div "Social Media & Forensic Testing" at bounding box center [557, 400] width 96 height 10
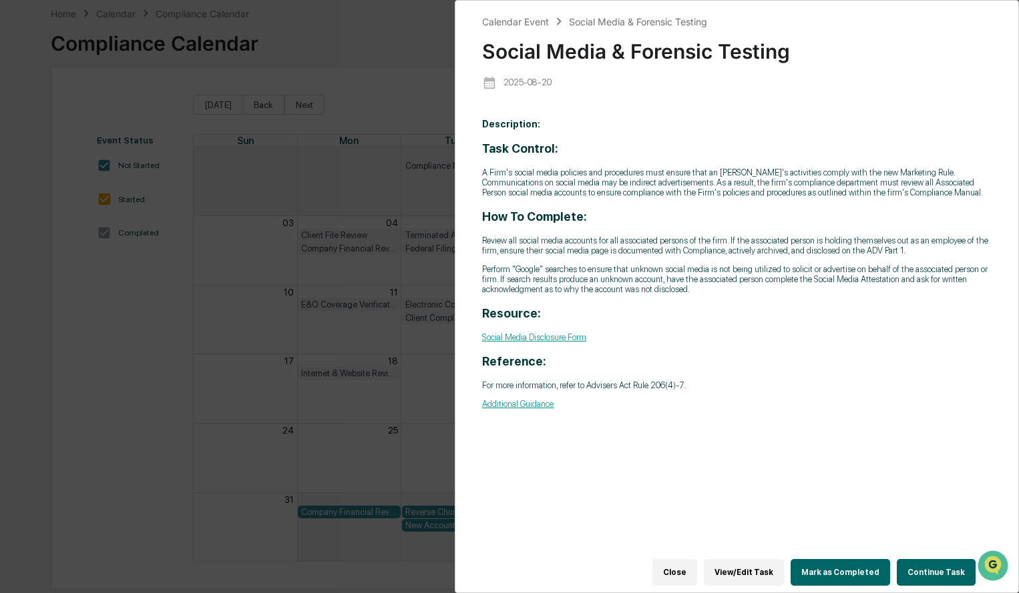
click at [939, 572] on button "Continue Task" at bounding box center [936, 572] width 79 height 27
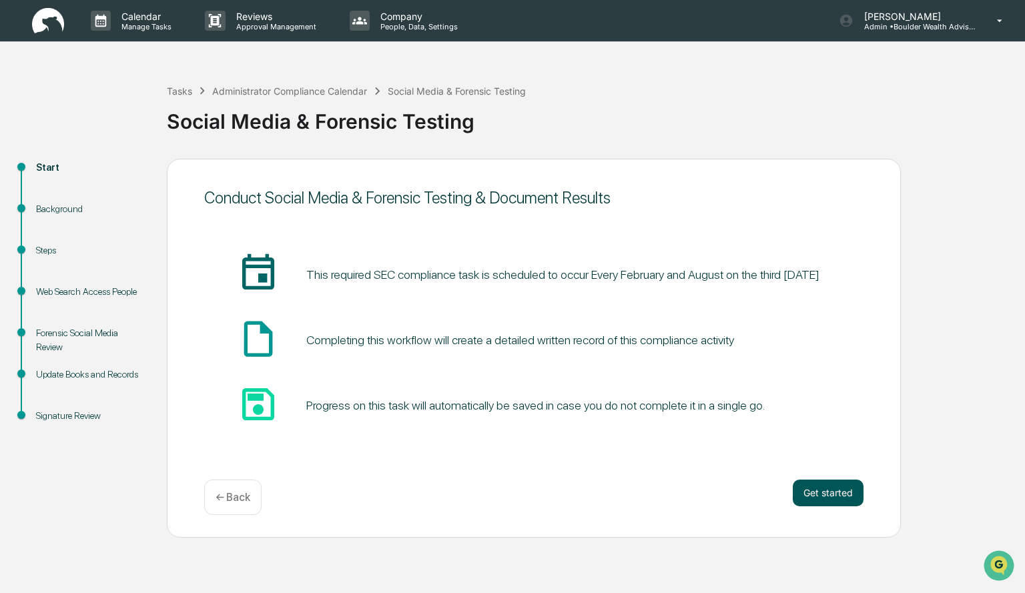
click at [854, 495] on button "Get started" at bounding box center [828, 493] width 71 height 27
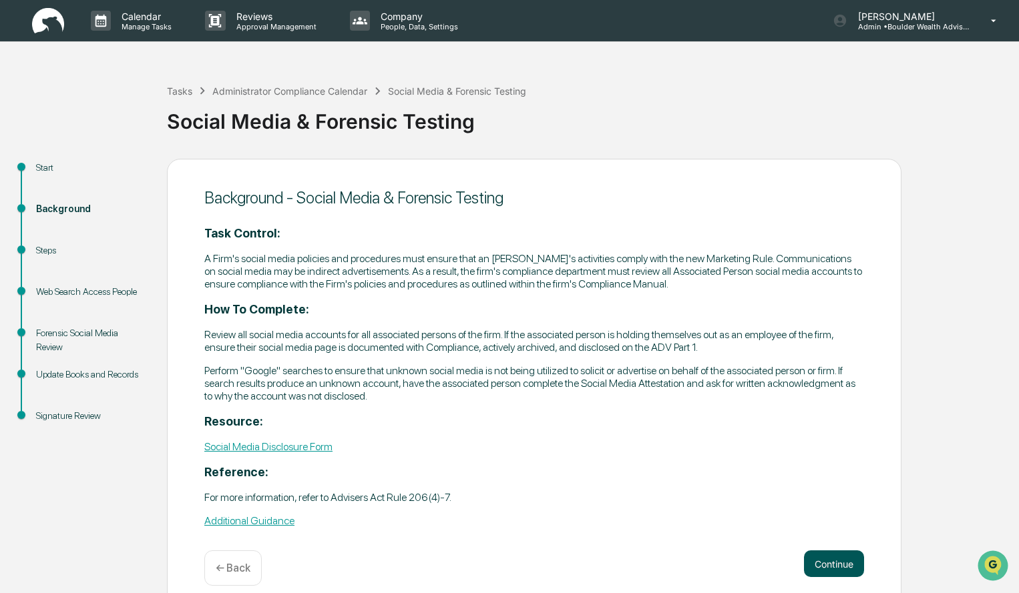
click at [832, 560] on button "Continue" at bounding box center [834, 564] width 60 height 27
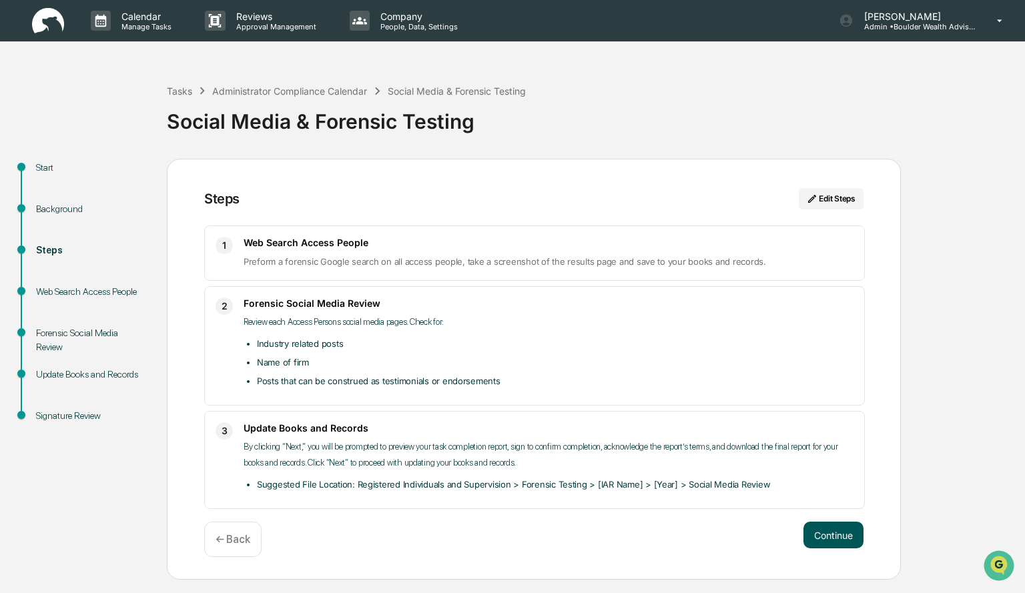
click at [842, 541] on button "Continue" at bounding box center [834, 535] width 60 height 27
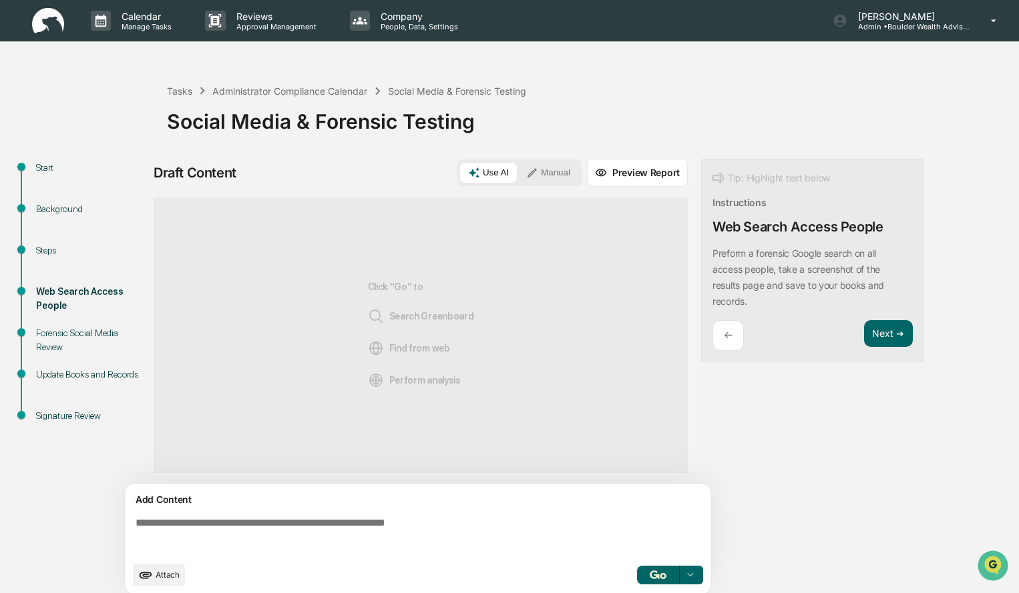
click at [560, 178] on button "Manual" at bounding box center [548, 173] width 60 height 20
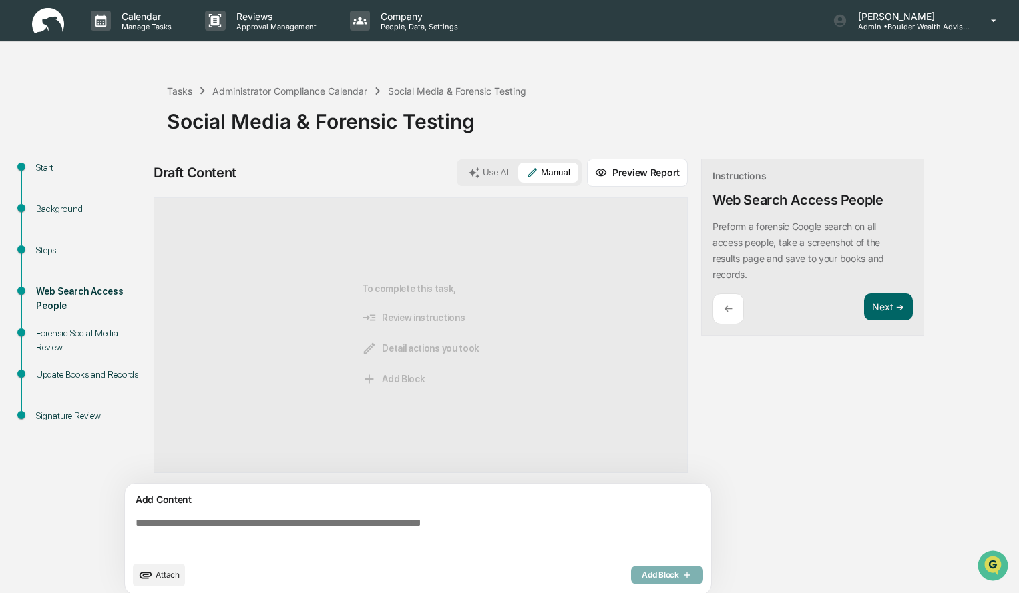
click at [249, 505] on div "Add Content" at bounding box center [418, 500] width 570 height 16
click at [230, 520] on textarea at bounding box center [420, 536] width 581 height 48
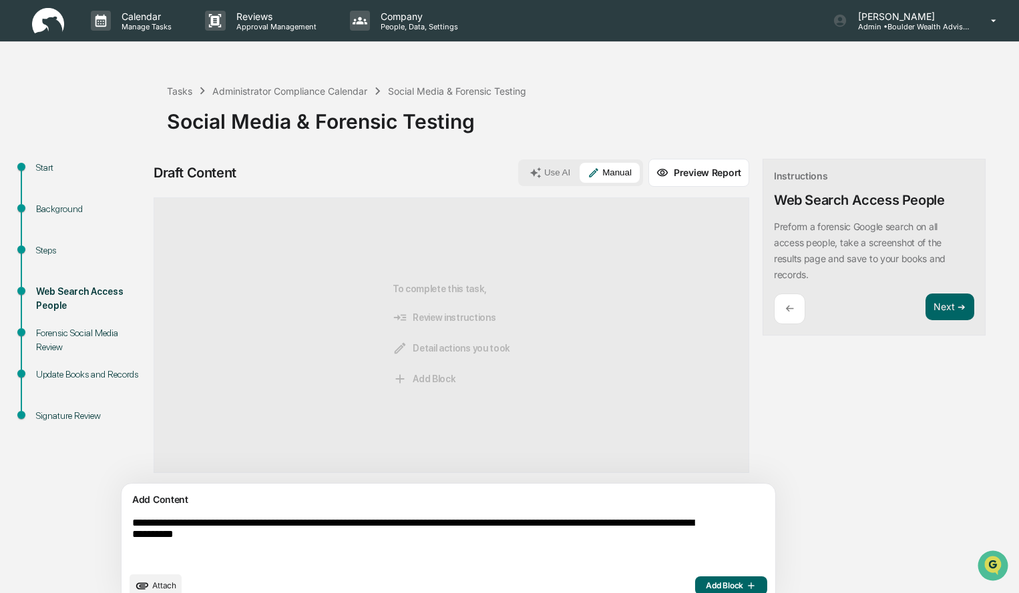
type textarea "**********"
click at [706, 584] on span "Add Block" at bounding box center [731, 586] width 51 height 11
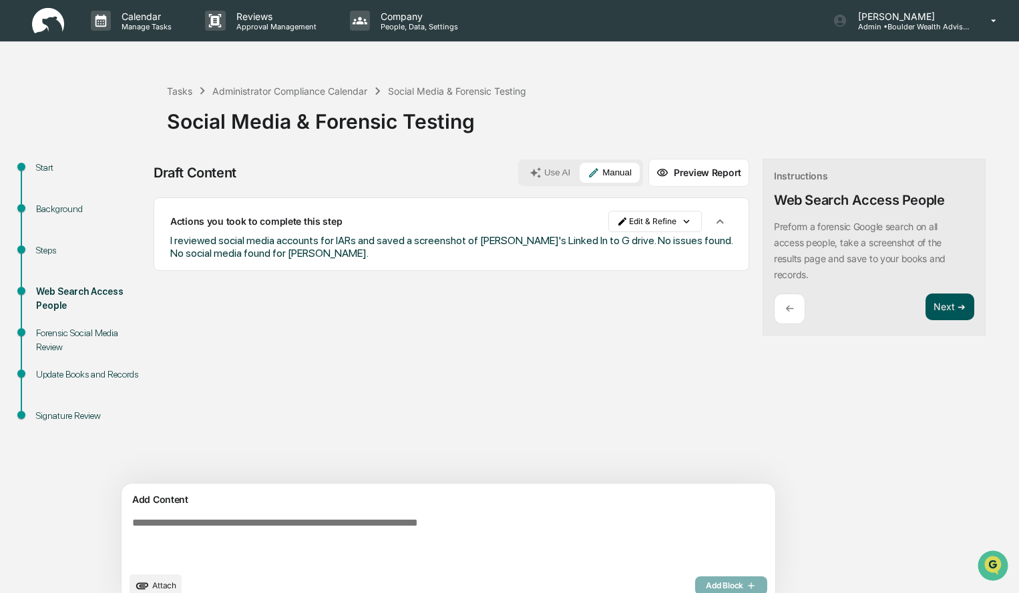
click at [925, 310] on button "Next ➔" at bounding box center [949, 307] width 49 height 27
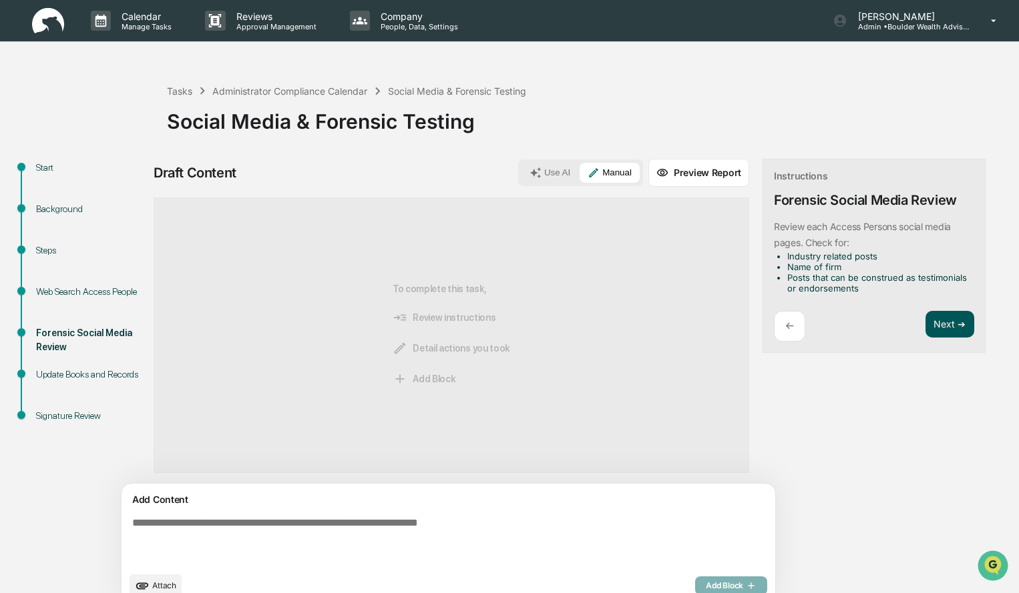
click at [925, 327] on button "Next ➔" at bounding box center [949, 324] width 49 height 27
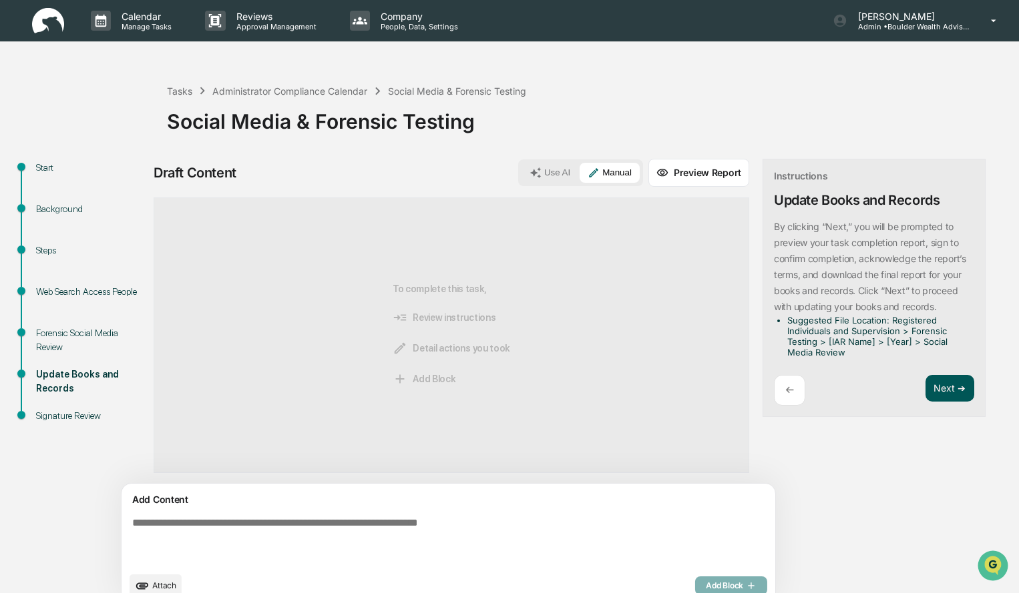
click at [925, 401] on button "Next ➔" at bounding box center [949, 388] width 49 height 27
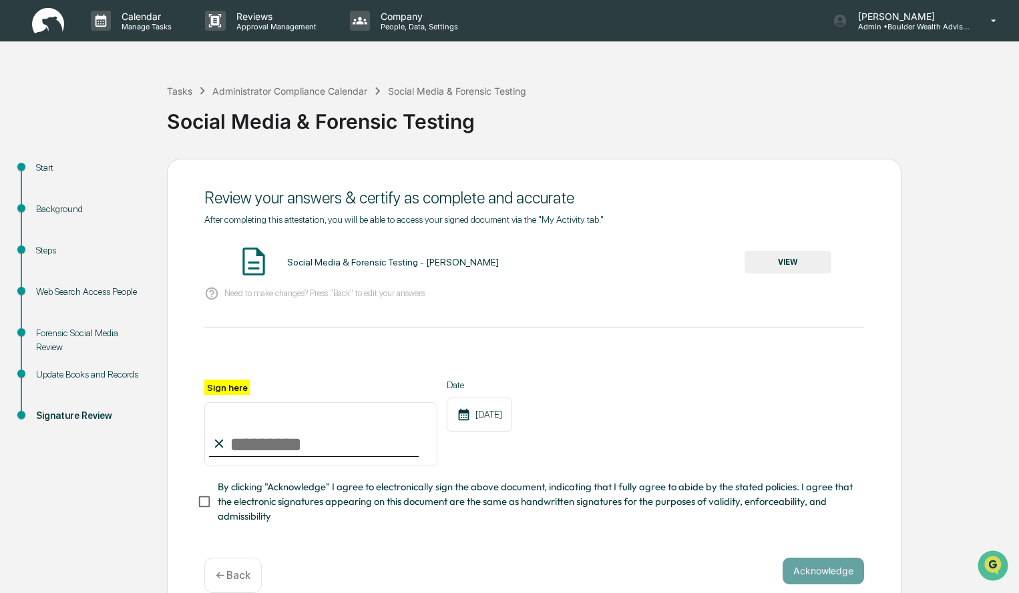
click at [782, 260] on button "VIEW" at bounding box center [787, 262] width 87 height 23
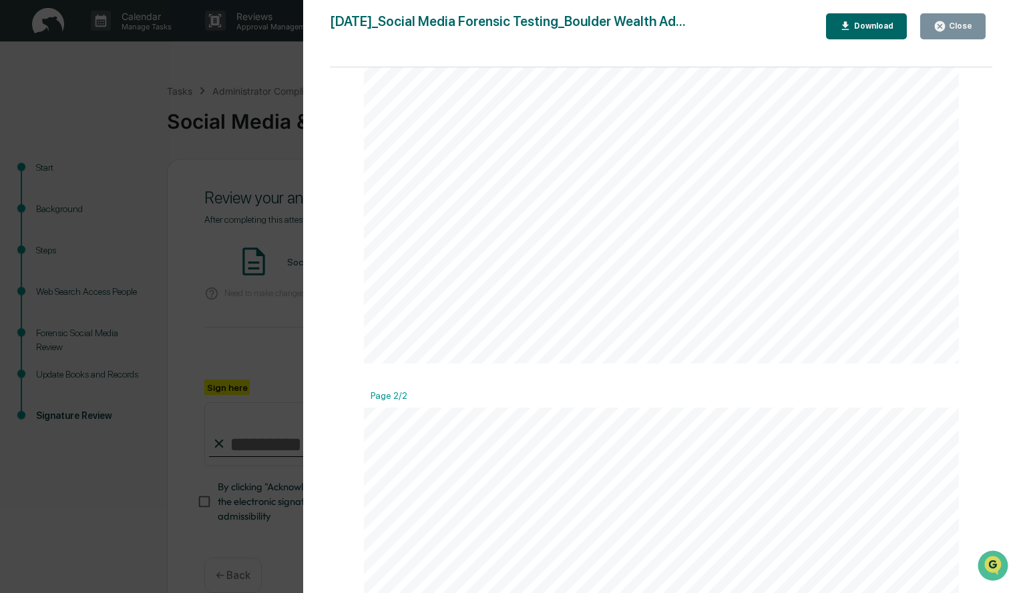
scroll to position [565, 0]
click at [961, 31] on div "Close" at bounding box center [952, 26] width 39 height 13
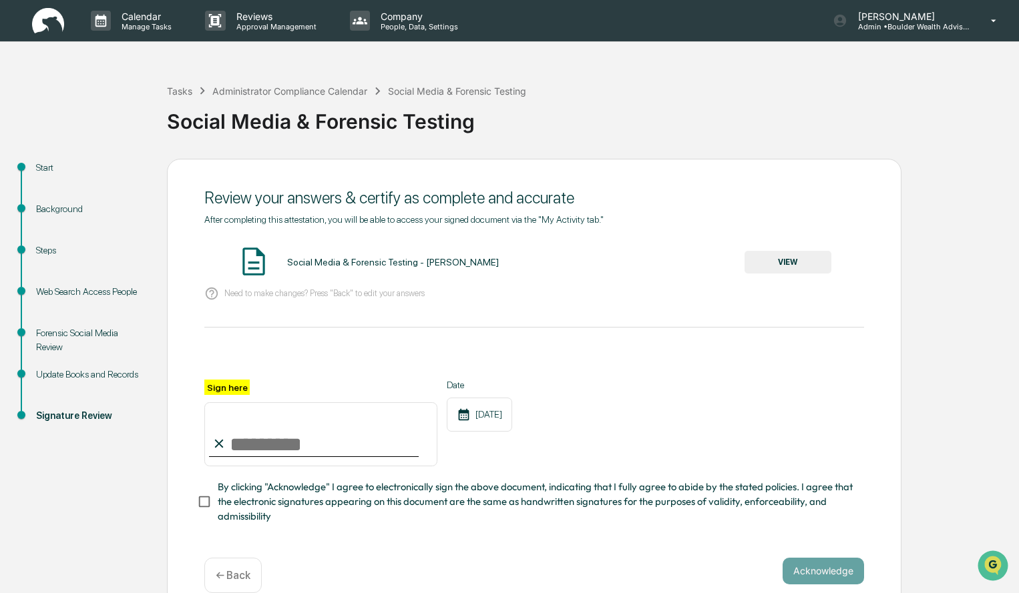
click at [304, 443] on input "Sign here" at bounding box center [320, 435] width 233 height 64
type input "**********"
click at [802, 574] on button "Acknowledge" at bounding box center [822, 571] width 81 height 27
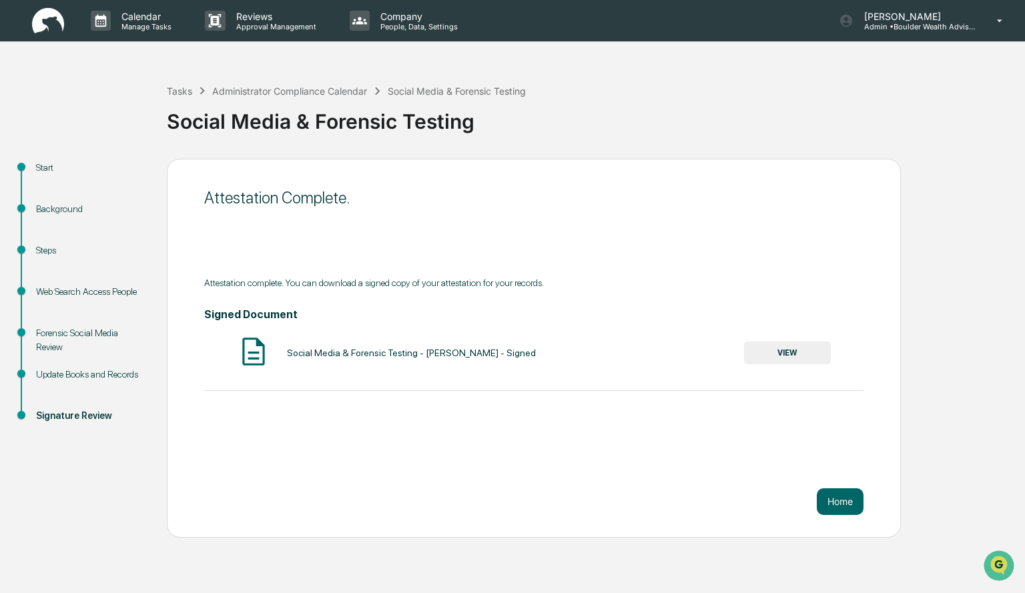
click at [772, 350] on button "VIEW" at bounding box center [787, 353] width 87 height 23
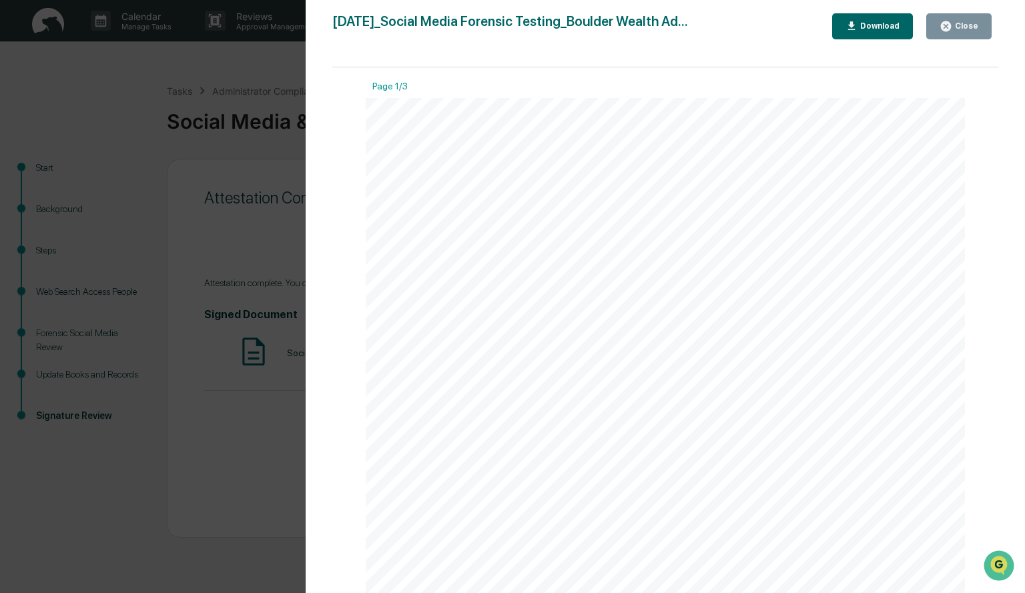
click at [887, 24] on div "Download" at bounding box center [879, 25] width 42 height 9
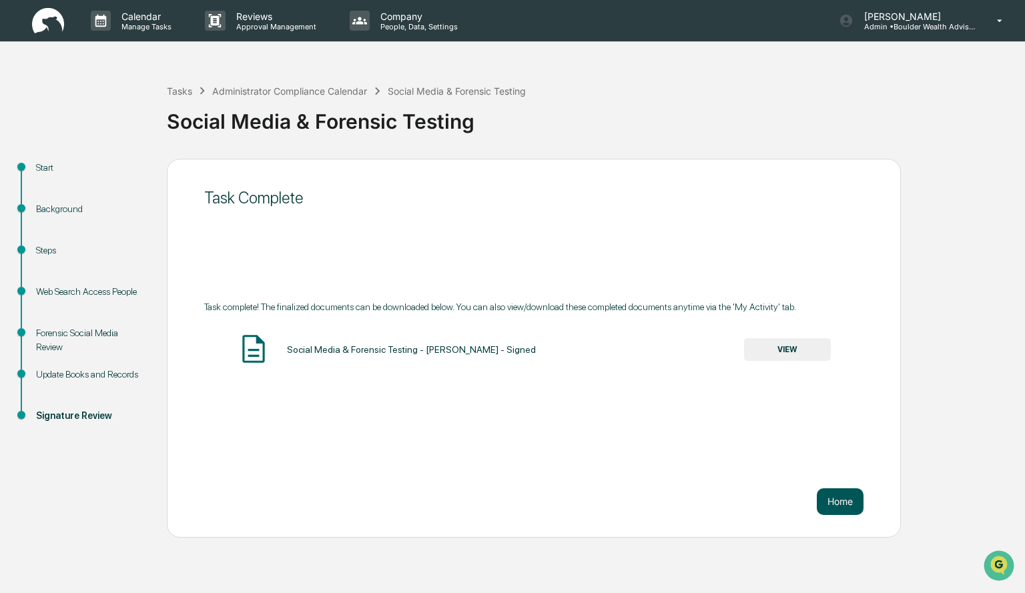
click at [839, 503] on button "Home" at bounding box center [840, 502] width 47 height 27
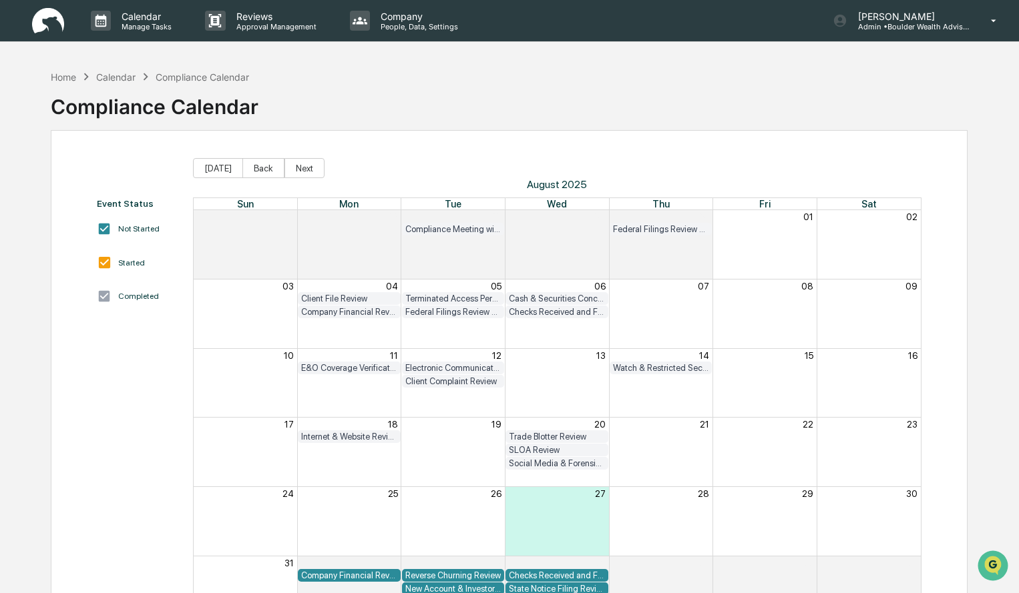
scroll to position [63, 0]
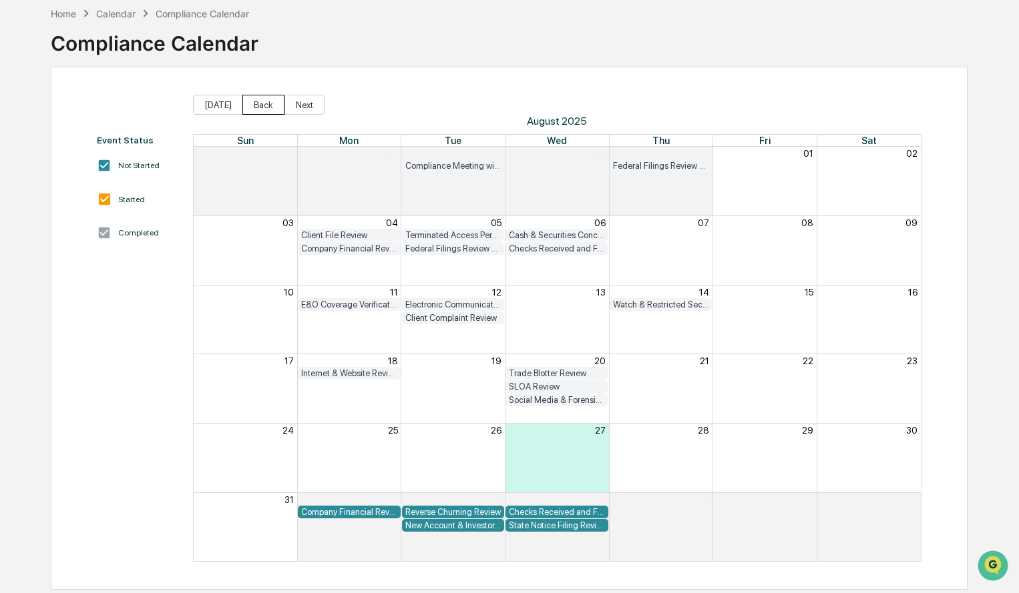
click at [263, 107] on button "Back" at bounding box center [263, 105] width 42 height 20
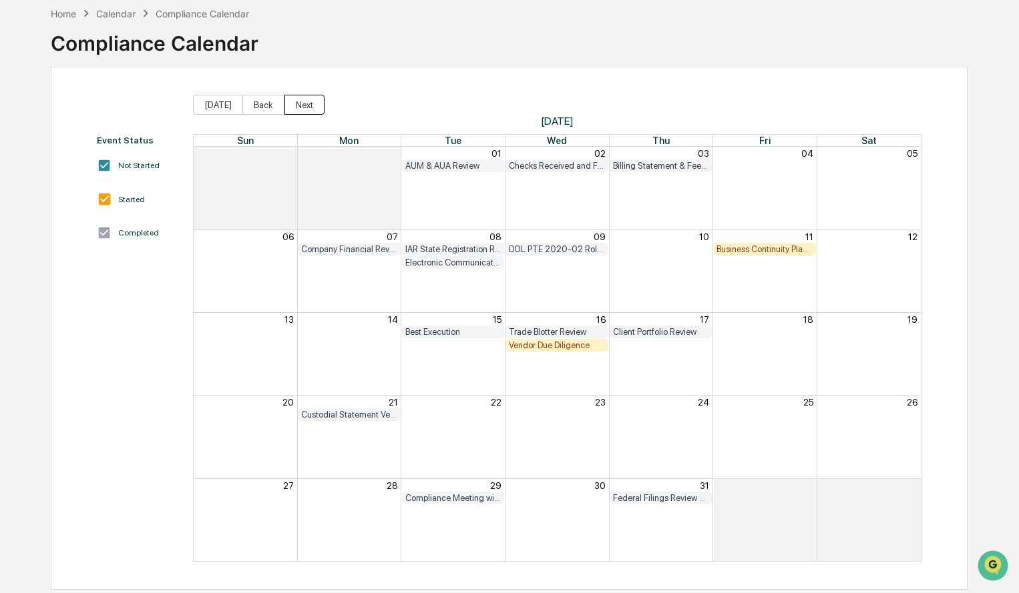
click at [296, 106] on button "Next" at bounding box center [304, 105] width 40 height 20
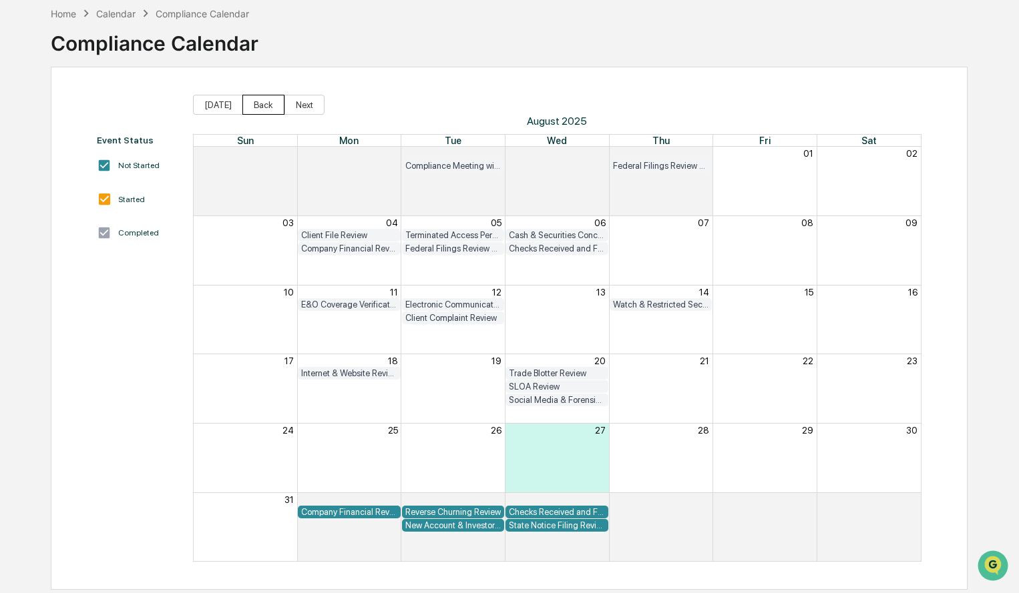
click at [246, 109] on button "Back" at bounding box center [263, 105] width 42 height 20
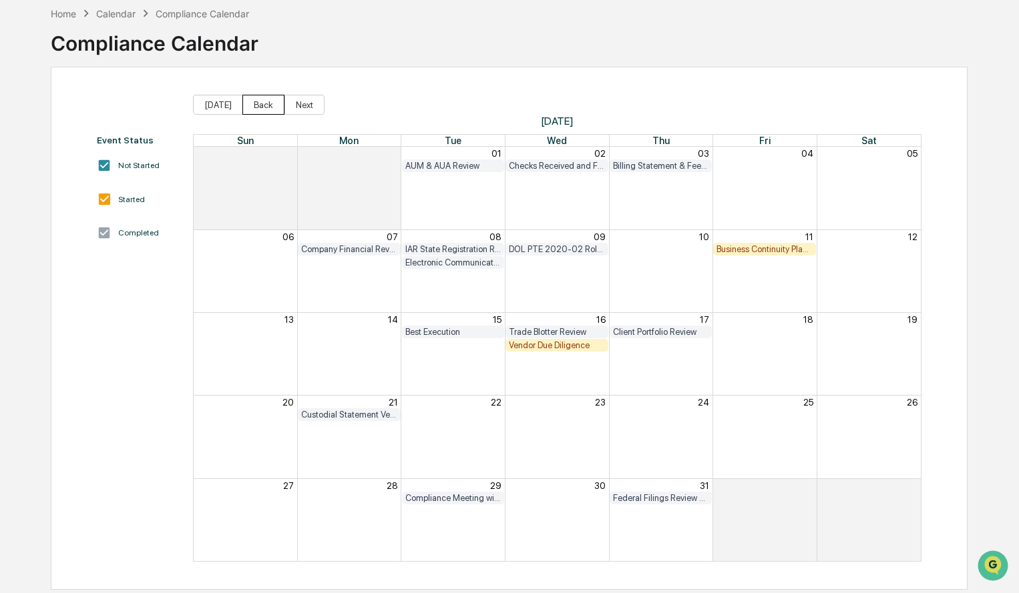
click at [250, 110] on button "Back" at bounding box center [263, 105] width 42 height 20
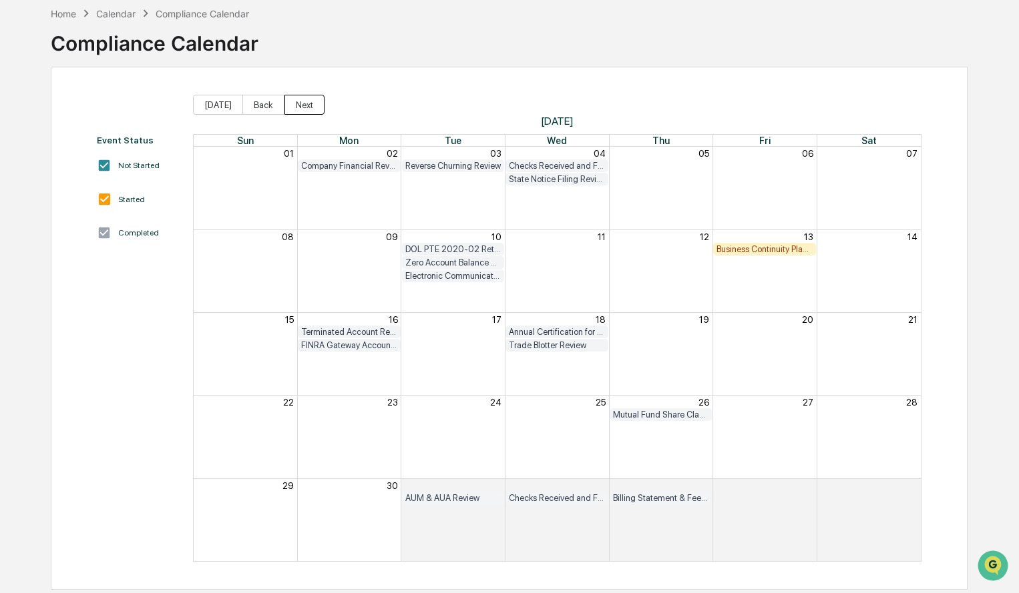
click at [296, 106] on button "Next" at bounding box center [304, 105] width 40 height 20
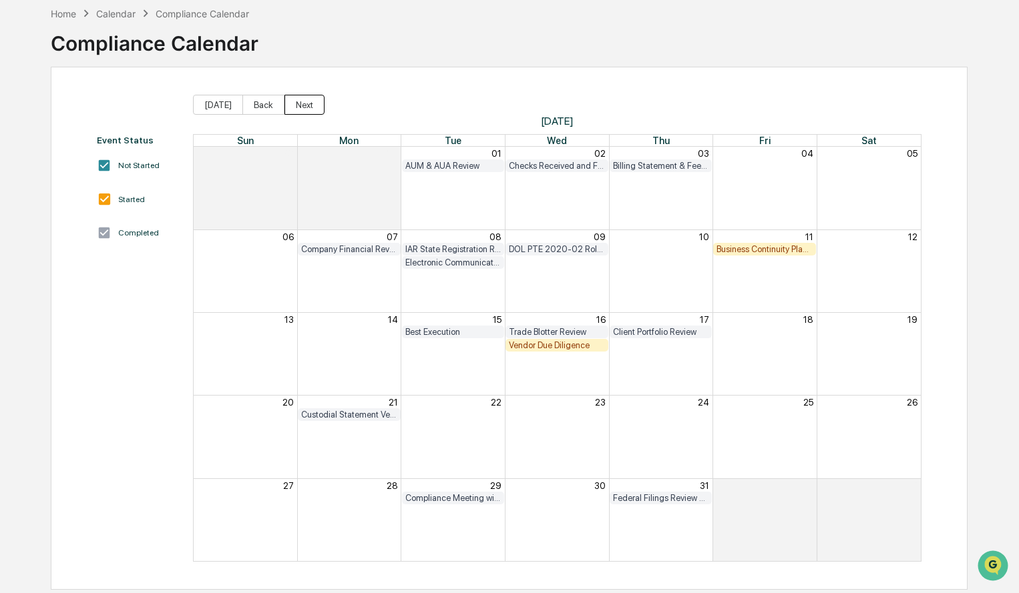
click at [296, 106] on button "Next" at bounding box center [304, 105] width 40 height 20
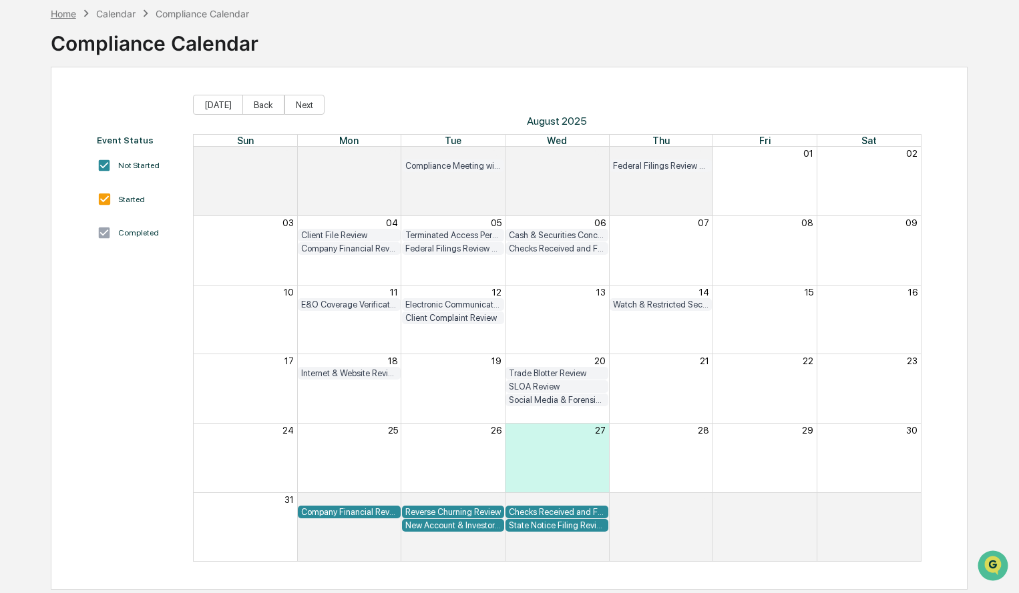
click at [57, 14] on div "Home" at bounding box center [63, 13] width 25 height 11
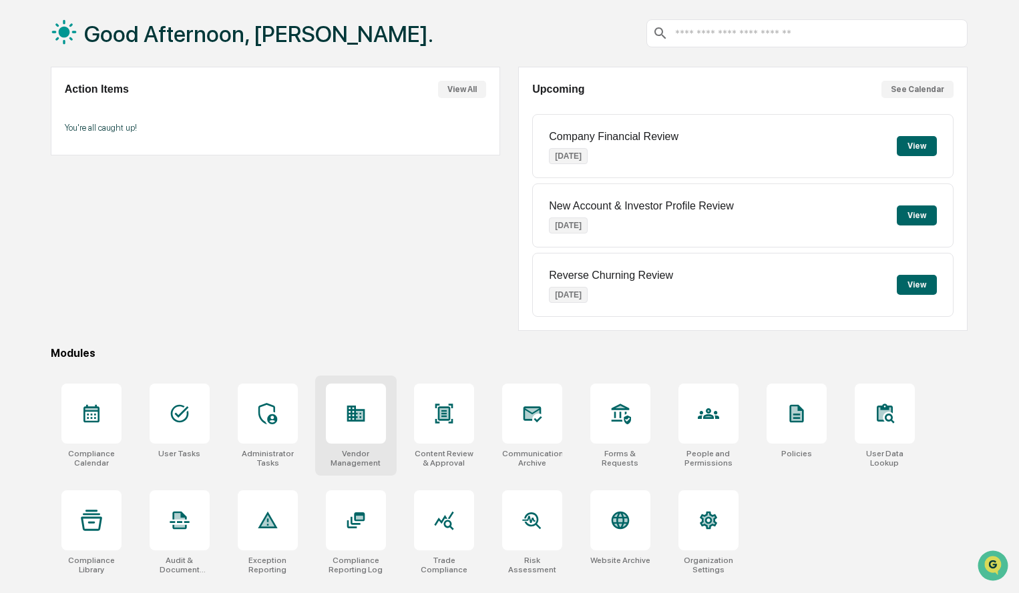
click at [358, 437] on div at bounding box center [356, 414] width 60 height 60
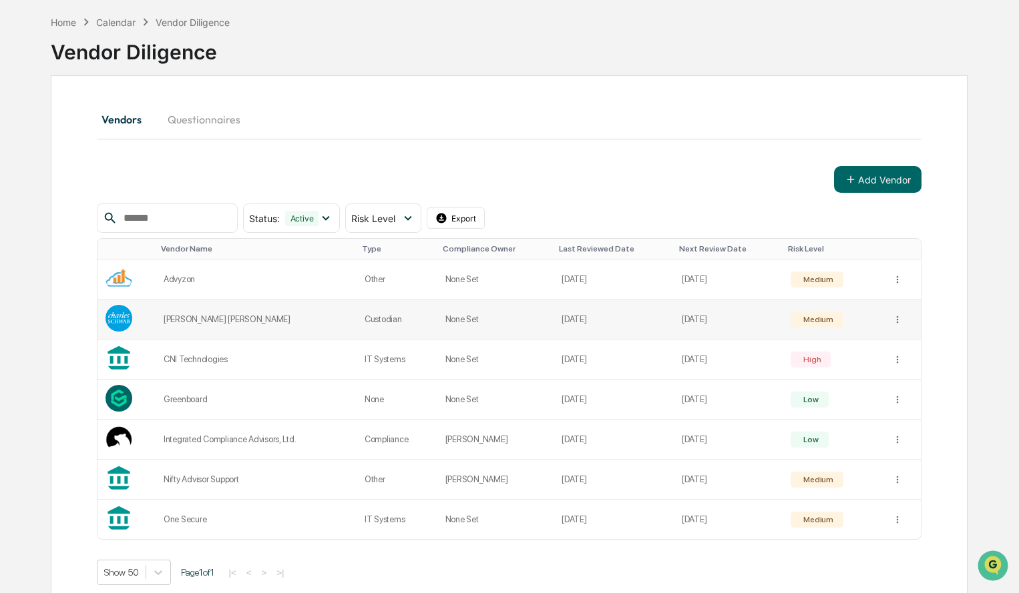
scroll to position [75, 0]
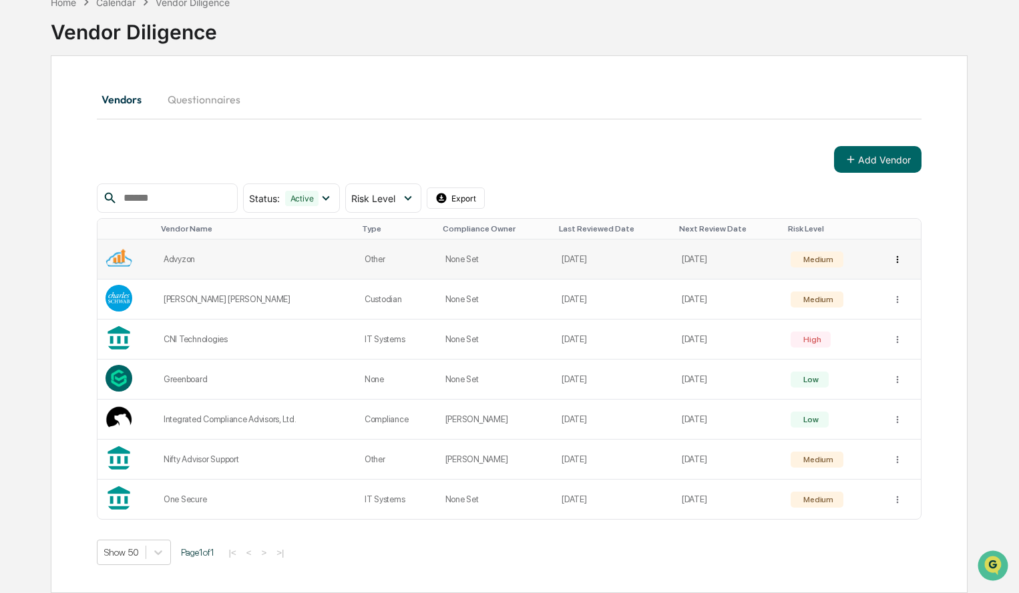
click at [896, 260] on html "Calendar Manage Tasks Reviews Approval Management Company People, Data, Setting…" at bounding box center [509, 221] width 1019 height 593
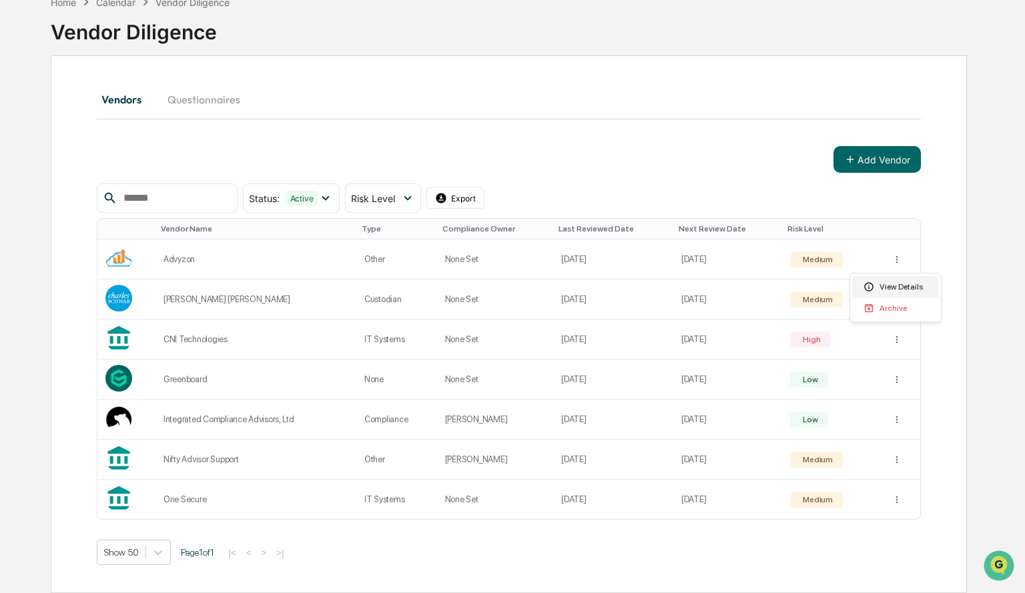
click at [891, 289] on div "View Details" at bounding box center [895, 286] width 85 height 21
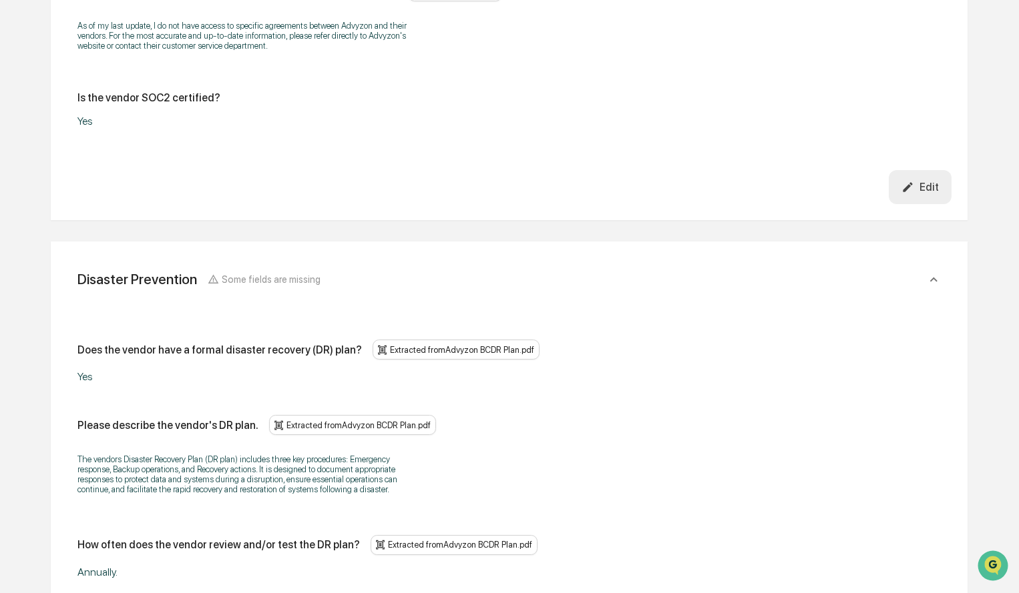
scroll to position [3605, 0]
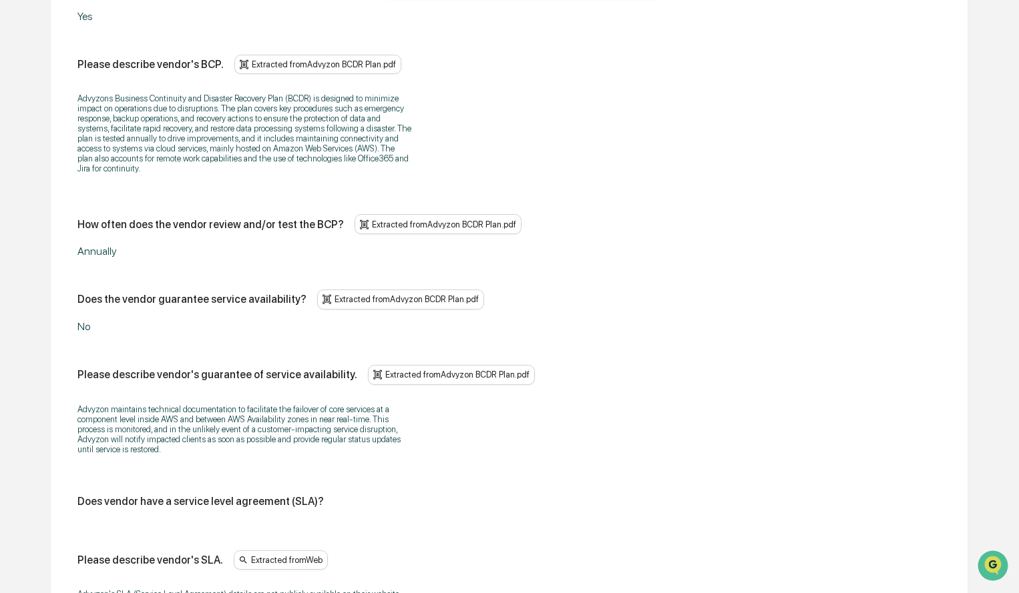
scroll to position [4749, 0]
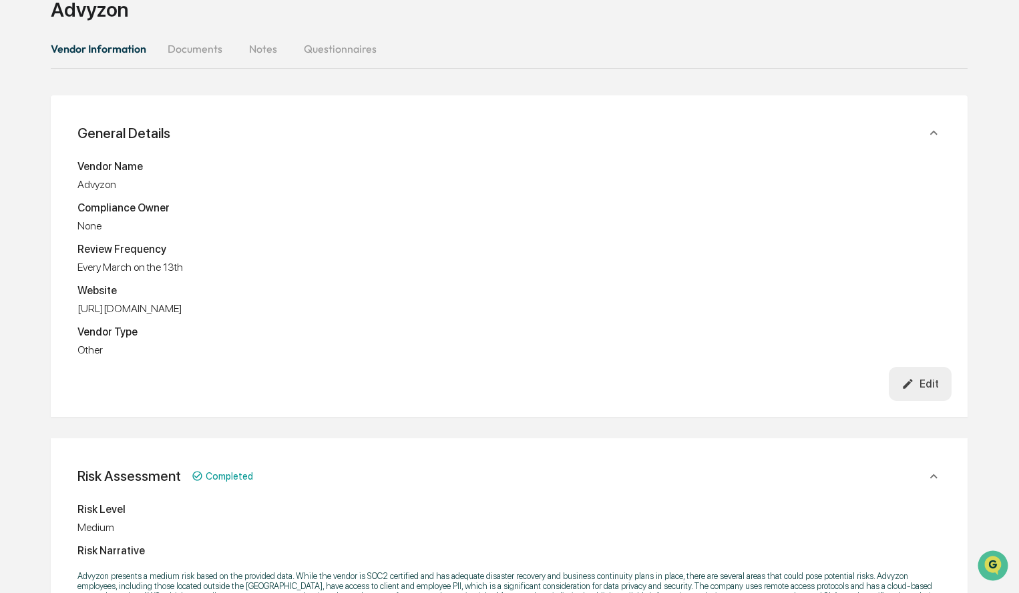
scroll to position [67, 0]
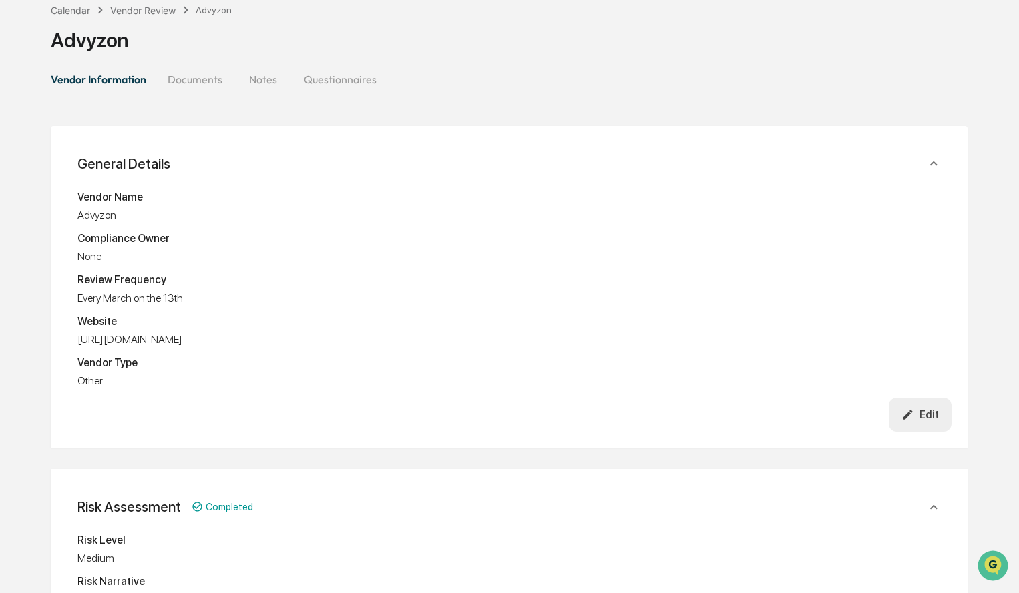
click at [198, 81] on button "Documents" at bounding box center [195, 79] width 76 height 32
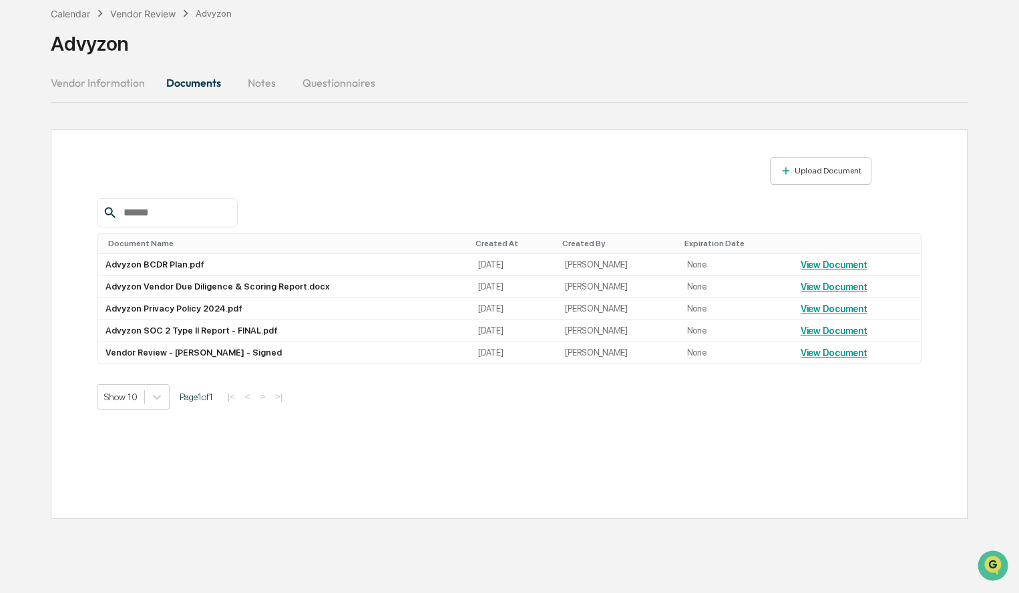
click at [75, 79] on button "Vendor Information" at bounding box center [103, 83] width 105 height 32
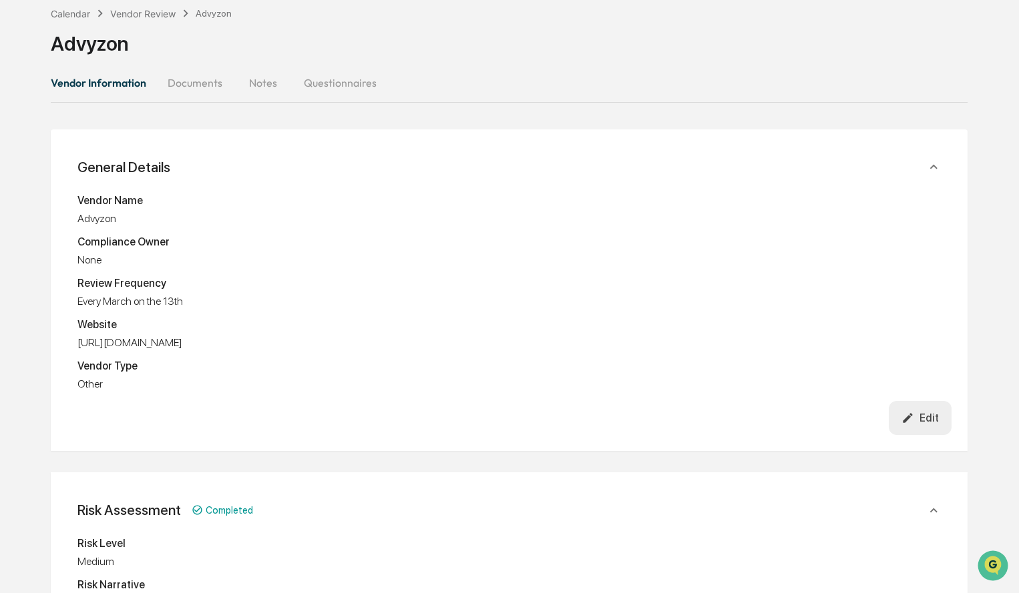
click at [262, 87] on button "Notes" at bounding box center [263, 83] width 60 height 32
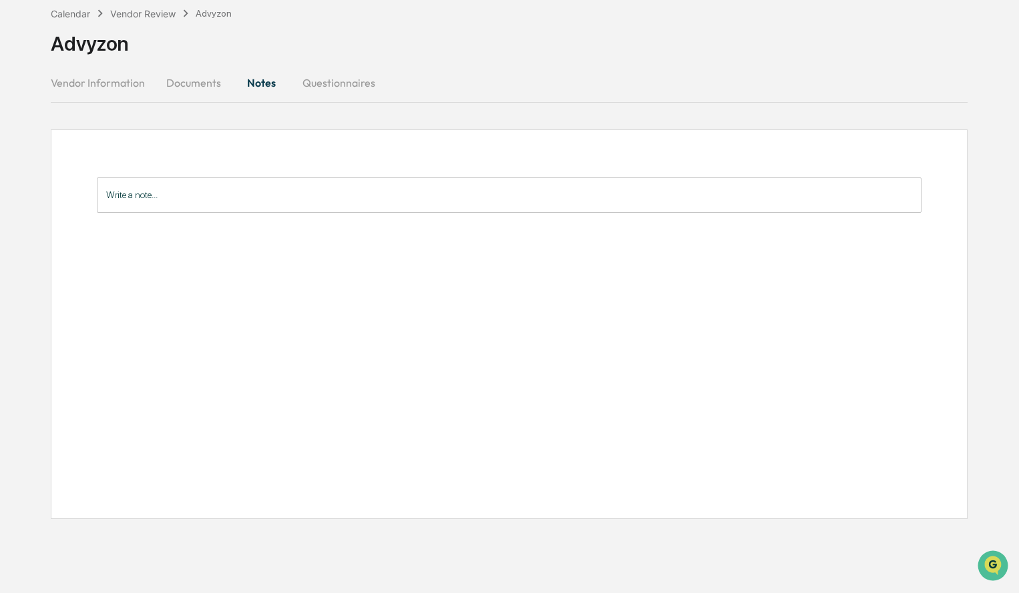
click at [184, 81] on button "Documents" at bounding box center [194, 83] width 76 height 32
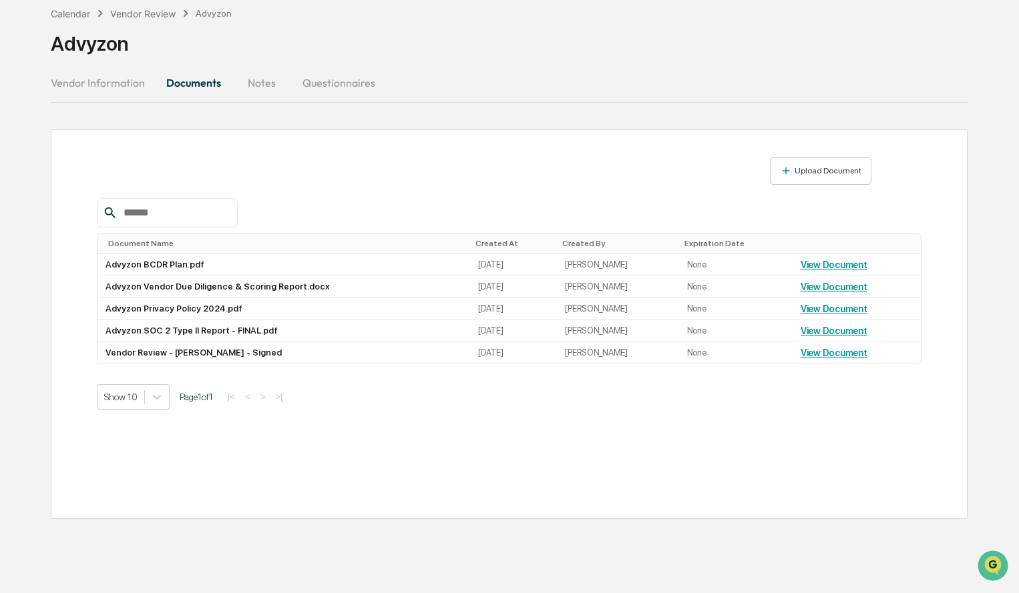
click at [108, 85] on button "Vendor Information" at bounding box center [103, 83] width 105 height 32
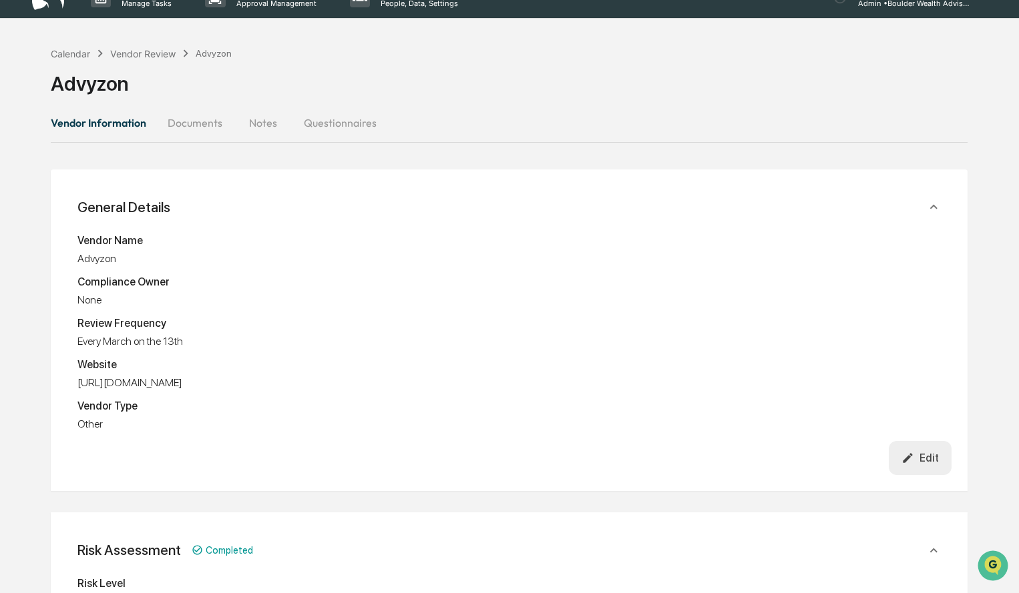
scroll to position [0, 0]
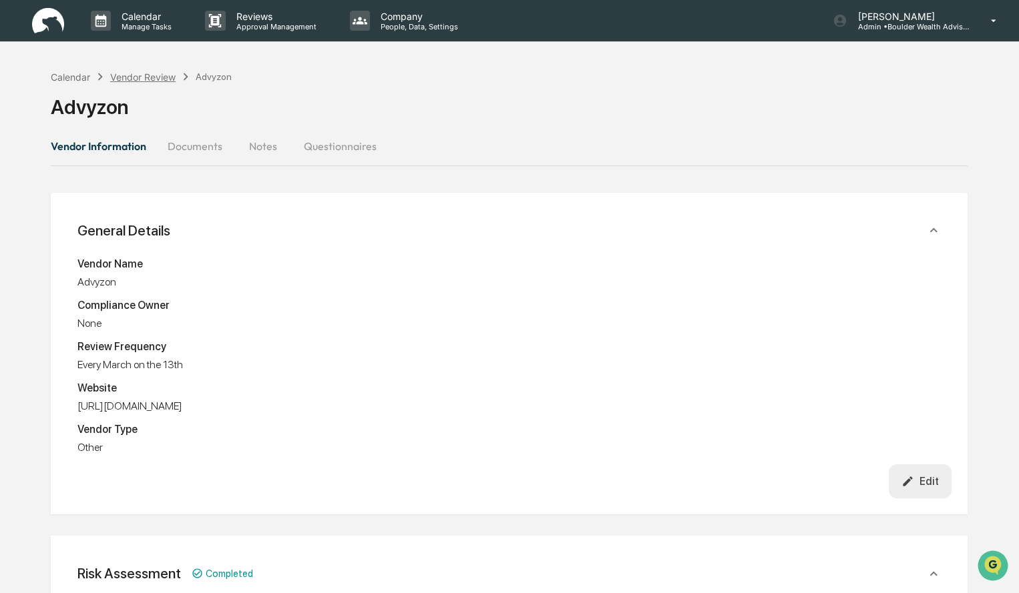
click at [154, 74] on div "Vendor Review" at bounding box center [142, 76] width 65 height 11
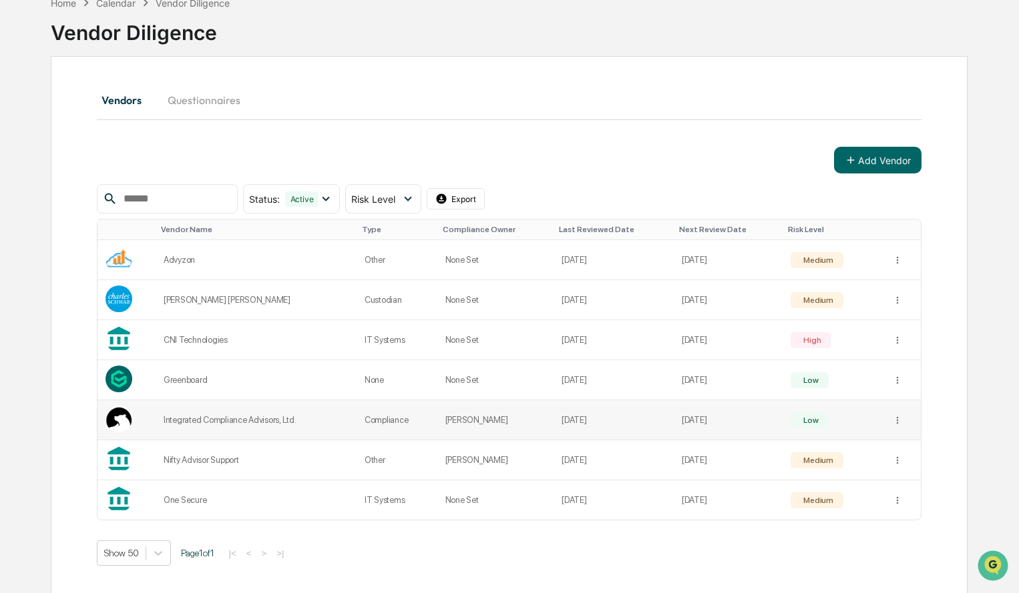
scroll to position [75, 0]
click at [825, 456] on div "Medium" at bounding box center [816, 459] width 32 height 9
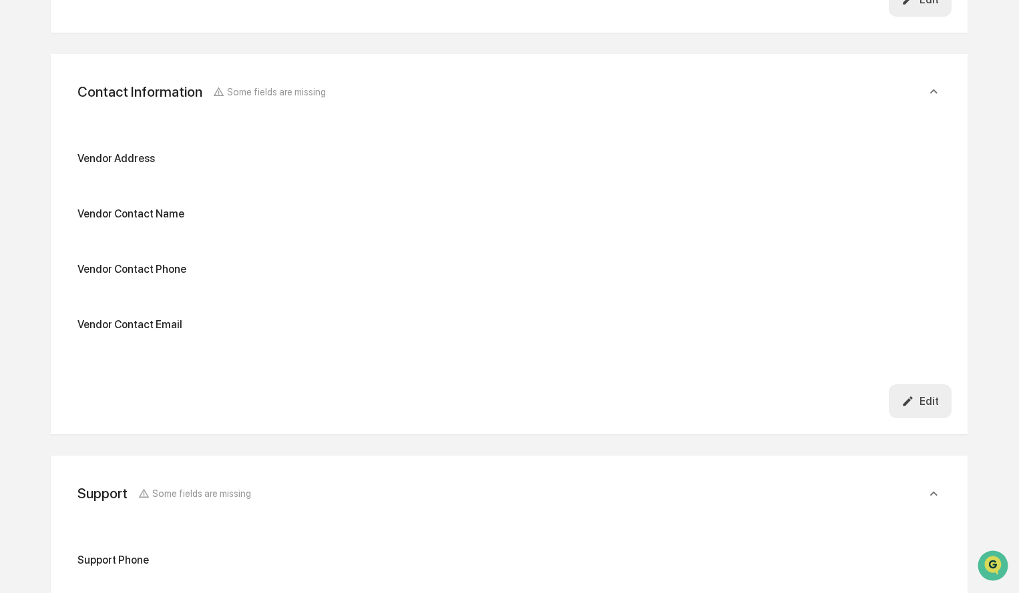
scroll to position [1328, 0]
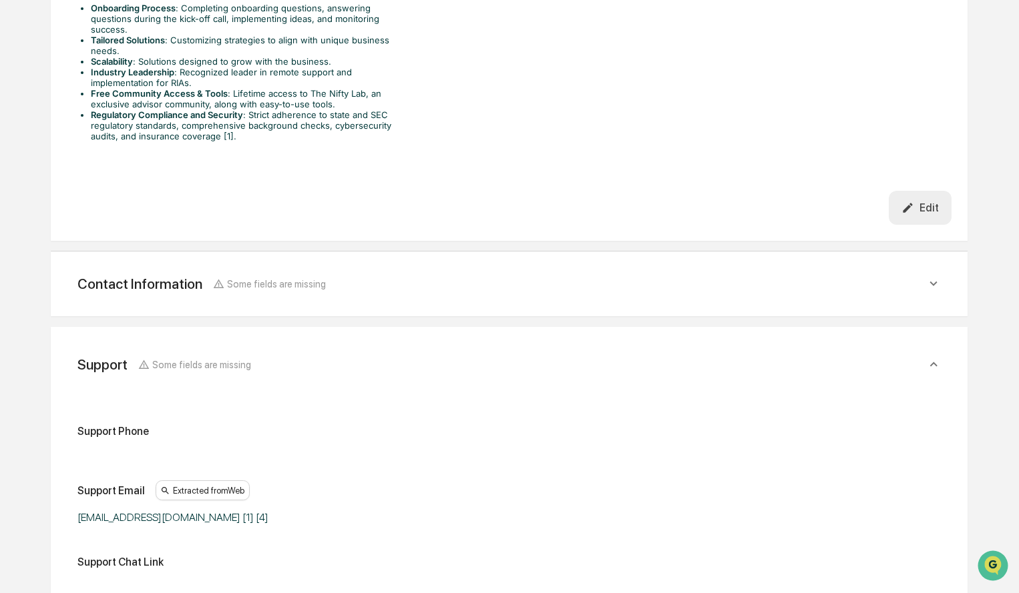
scroll to position [1061, 0]
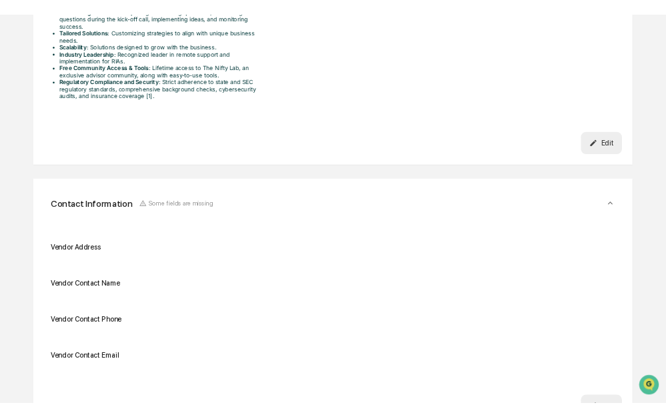
scroll to position [1195, 0]
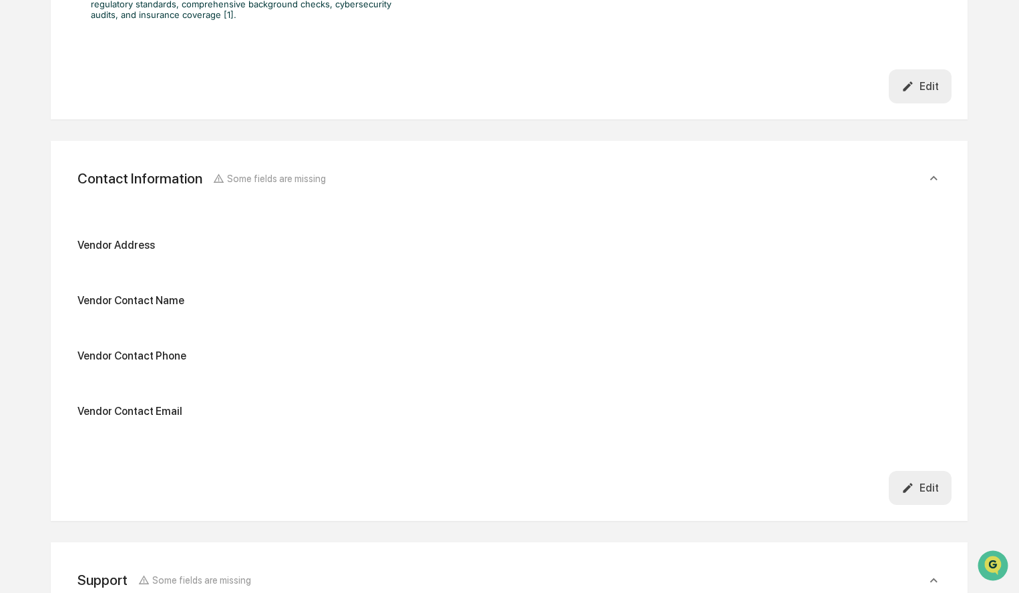
click at [923, 93] on div "Edit" at bounding box center [919, 86] width 37 height 13
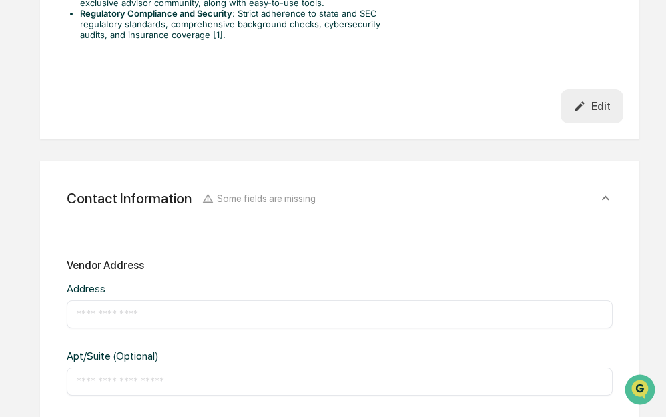
drag, startPoint x: 316, startPoint y: 61, endPoint x: 306, endPoint y: 80, distance: 21.5
click at [189, 308] on input "text" at bounding box center [340, 314] width 526 height 13
type input "**********"
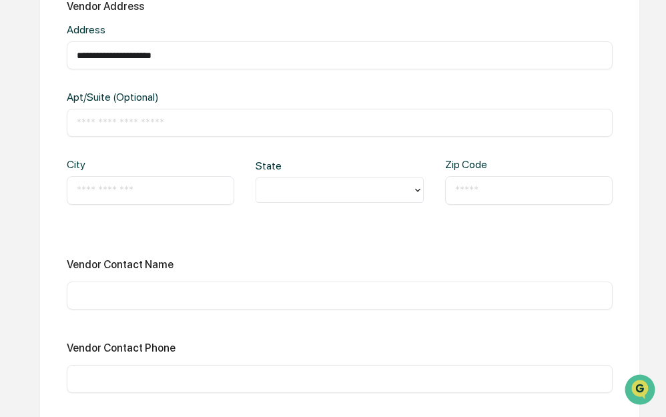
scroll to position [1462, 0]
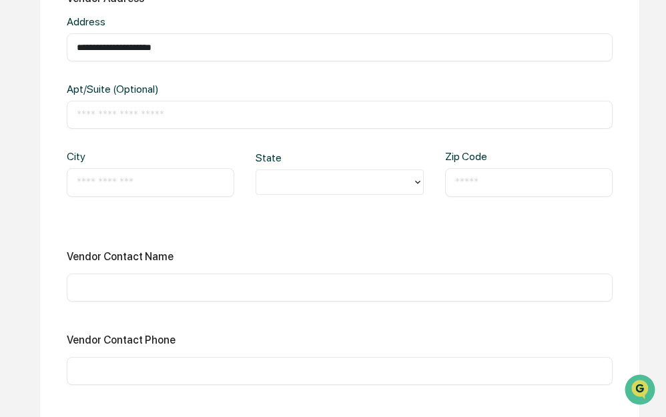
drag, startPoint x: 139, startPoint y: 192, endPoint x: 156, endPoint y: 177, distance: 22.7
click at [140, 190] on div "City ​ State Zip Code ​" at bounding box center [340, 183] width 546 height 67
click at [156, 177] on input "text" at bounding box center [151, 182] width 148 height 13
type input "**********"
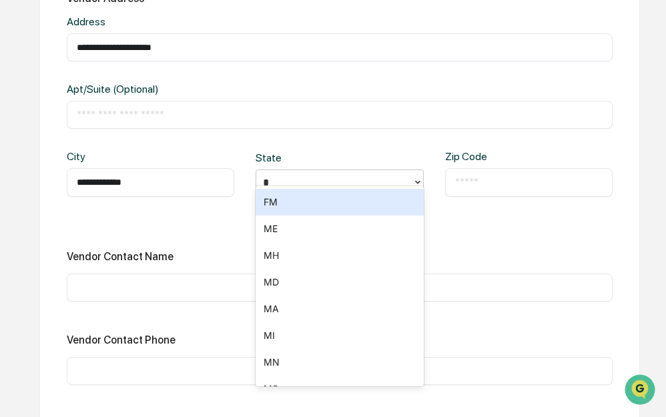
type input "**"
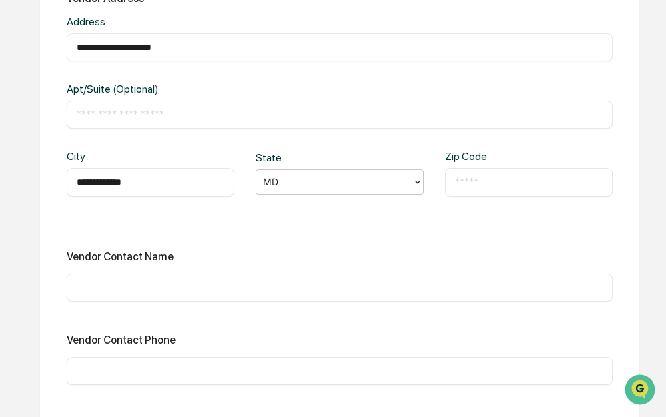
click at [472, 176] on input "text" at bounding box center [529, 182] width 148 height 13
type input "*****"
click at [316, 281] on input "text" at bounding box center [340, 287] width 526 height 13
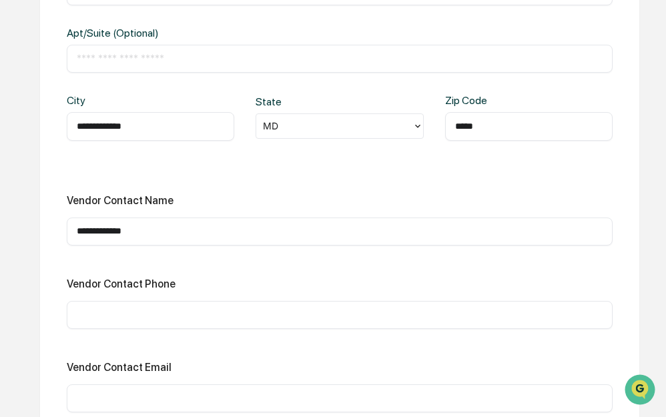
scroll to position [1596, 0]
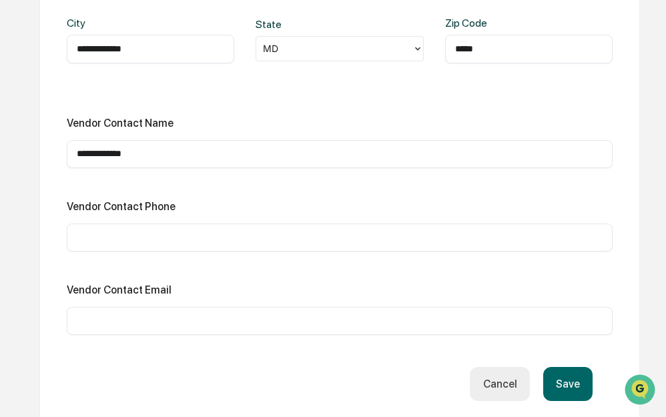
type input "**********"
click at [206, 231] on input "text" at bounding box center [340, 237] width 526 height 13
click at [134, 231] on input "**********" at bounding box center [340, 237] width 526 height 13
type input "**********"
click at [261, 314] on input "text" at bounding box center [340, 320] width 526 height 13
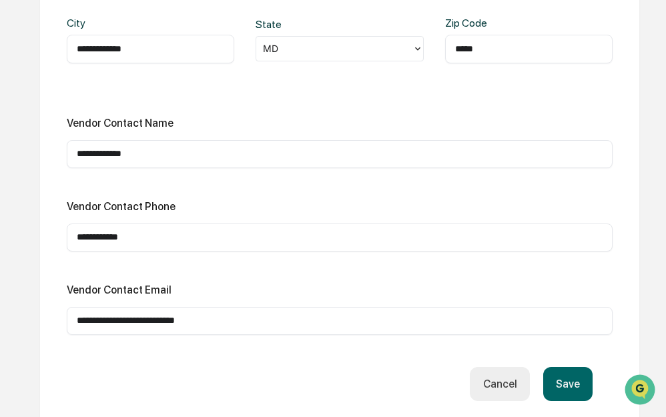
type input "**********"
click at [571, 371] on button "Save" at bounding box center [567, 384] width 49 height 34
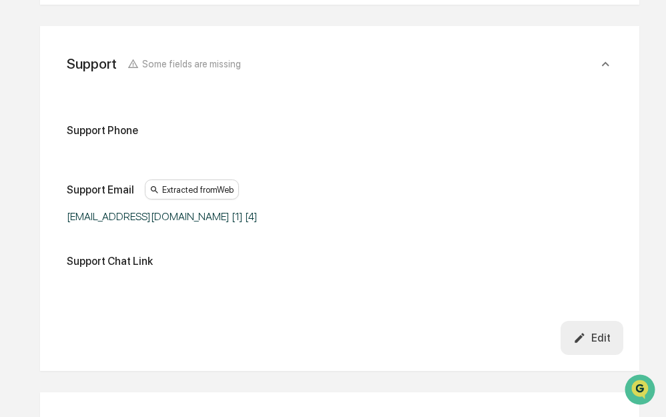
scroll to position [1796, 0]
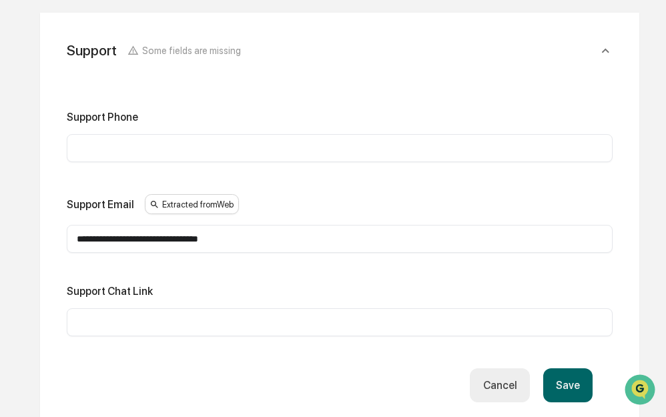
click at [286, 142] on input "text" at bounding box center [340, 148] width 526 height 13
type input "**********"
click at [563, 369] on button "Save" at bounding box center [567, 386] width 49 height 34
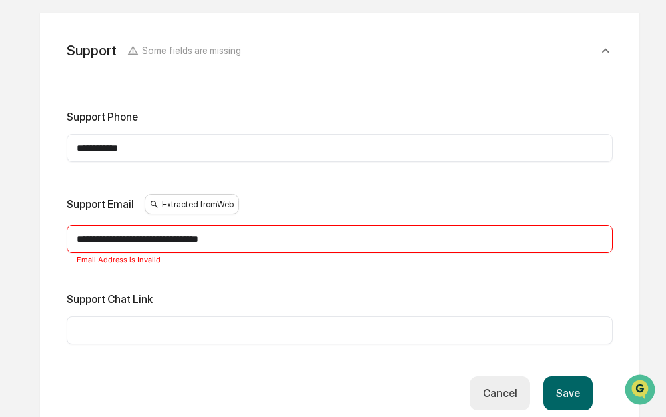
click at [276, 232] on input "**********" at bounding box center [340, 238] width 526 height 13
type input "**********"
click at [228, 232] on input "**********" at bounding box center [340, 238] width 526 height 13
click at [77, 232] on input "**********" at bounding box center [340, 238] width 526 height 13
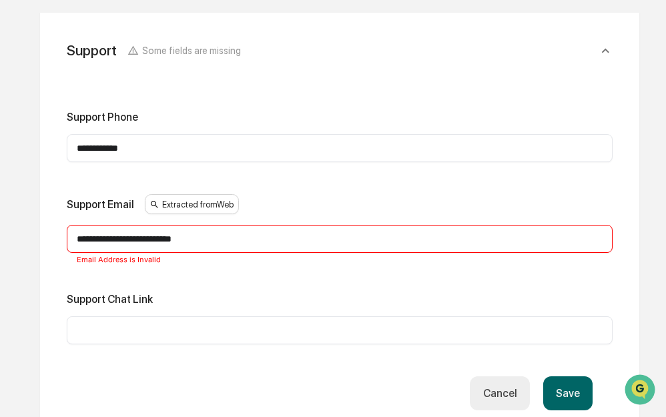
click at [577, 390] on button "Save" at bounding box center [567, 394] width 49 height 34
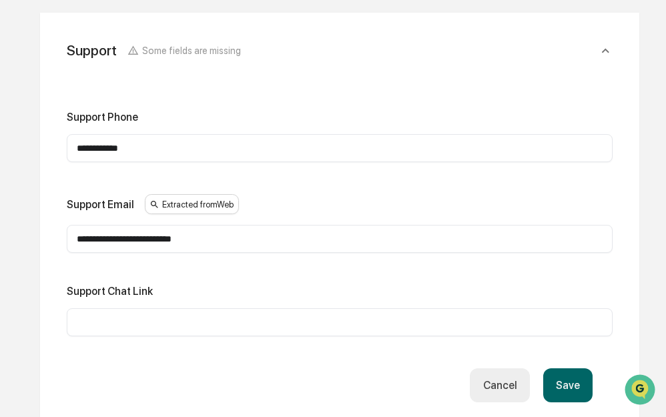
click at [218, 316] on input "text" at bounding box center [340, 322] width 526 height 13
type input "**"
click at [576, 381] on button "Save" at bounding box center [567, 386] width 49 height 34
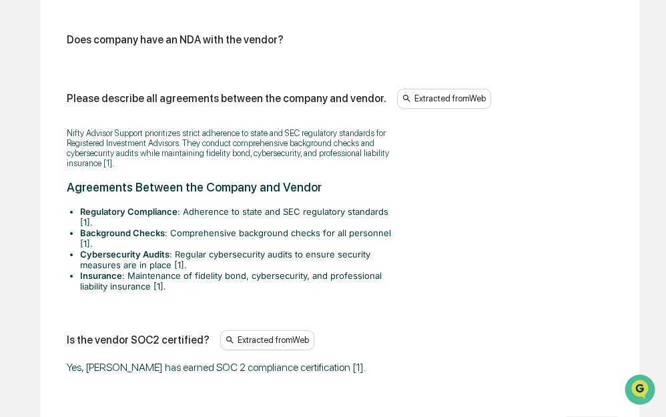
scroll to position [3532, 0]
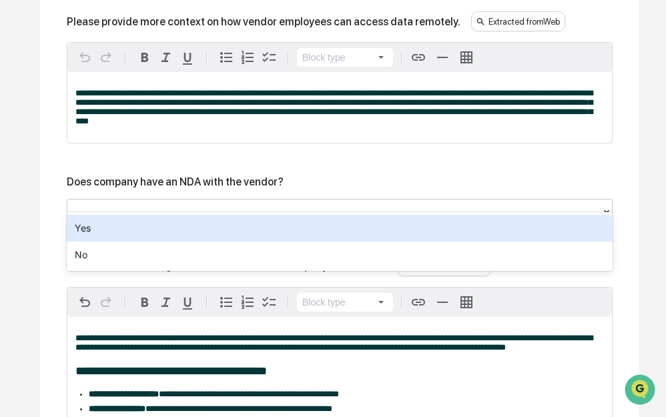
click at [568, 205] on div at bounding box center [334, 211] width 521 height 15
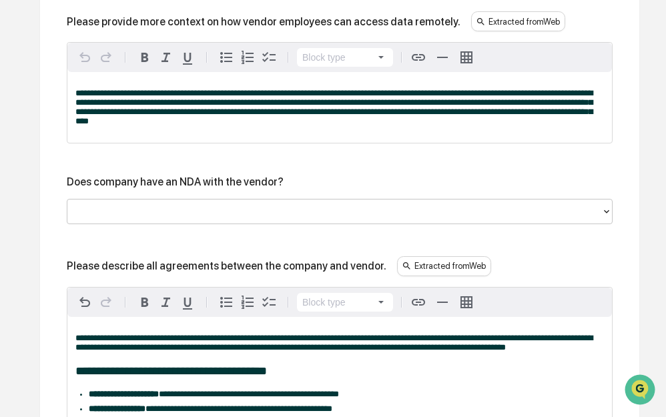
click at [568, 205] on div at bounding box center [334, 211] width 521 height 15
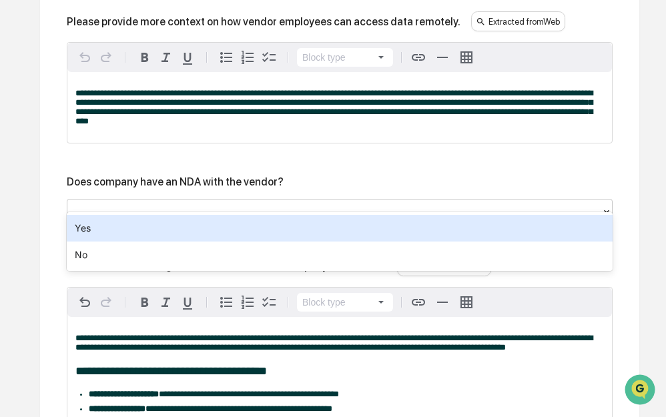
click at [522, 235] on div "Yes" at bounding box center [340, 228] width 546 height 27
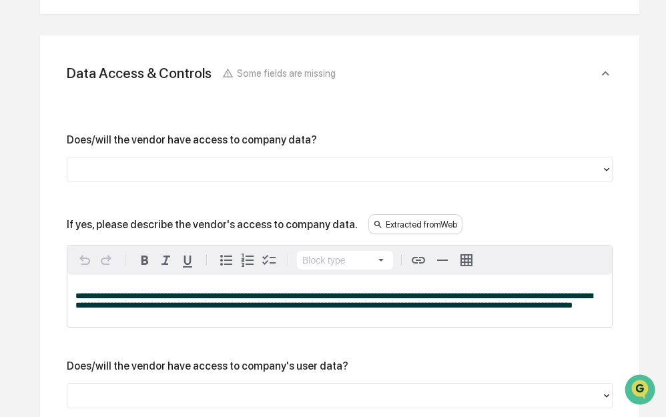
scroll to position [2196, 0]
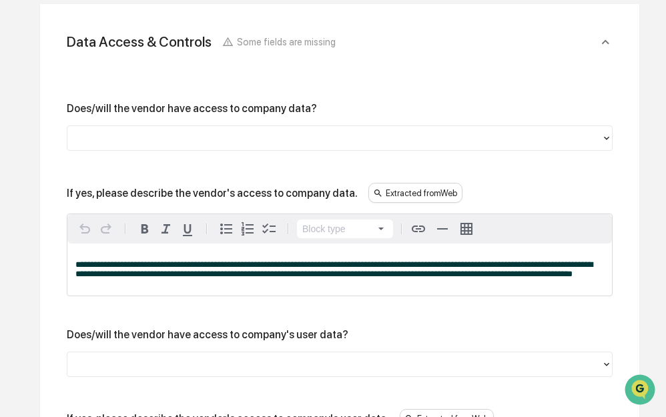
click at [601, 128] on div at bounding box center [334, 138] width 534 height 21
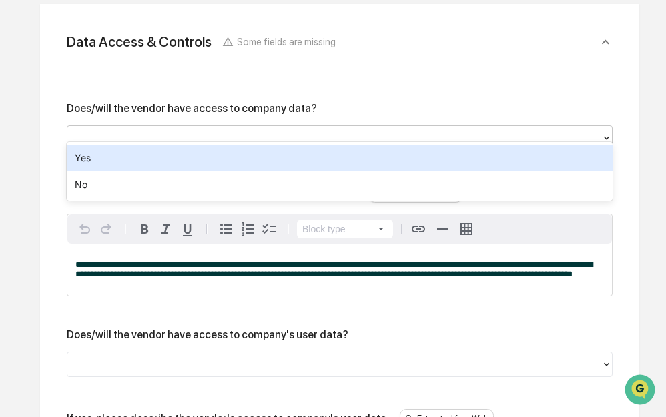
click at [512, 161] on div "Yes" at bounding box center [340, 158] width 546 height 27
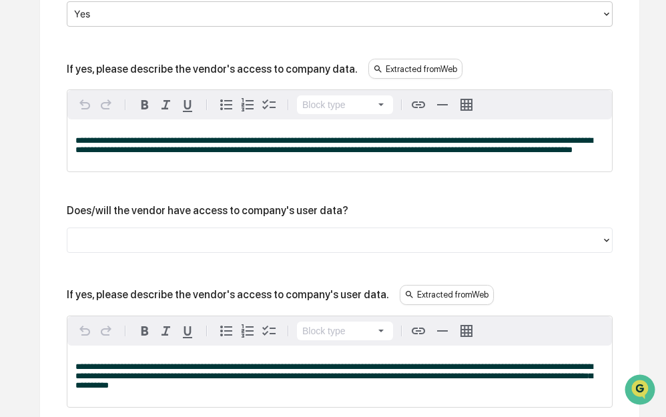
scroll to position [2263, 0]
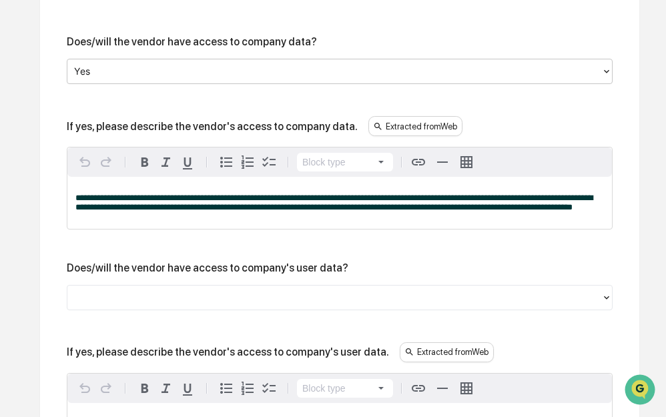
click at [446, 299] on div at bounding box center [334, 297] width 521 height 15
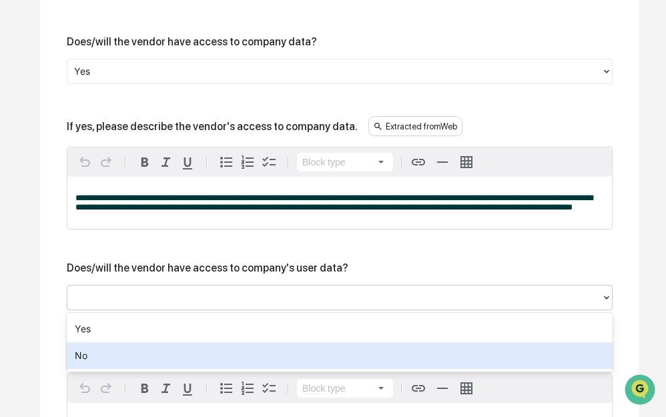
click at [336, 352] on div "No" at bounding box center [340, 355] width 546 height 27
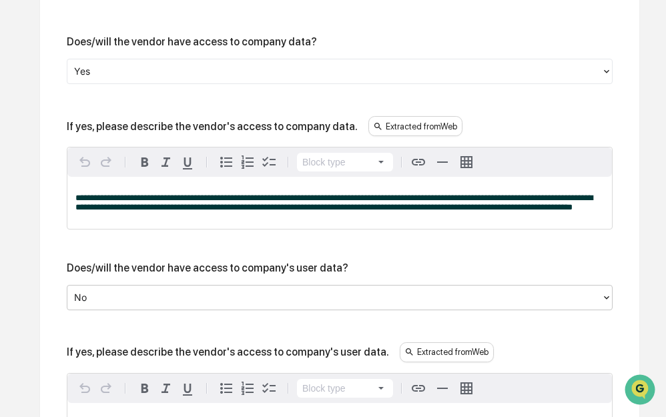
click at [587, 65] on div at bounding box center [334, 71] width 521 height 15
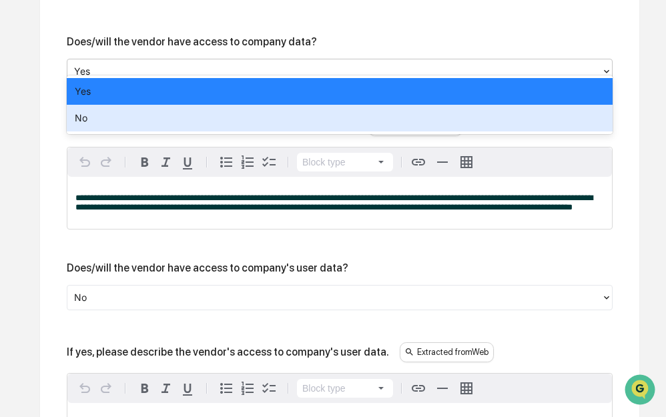
click at [509, 107] on div "No" at bounding box center [340, 118] width 546 height 27
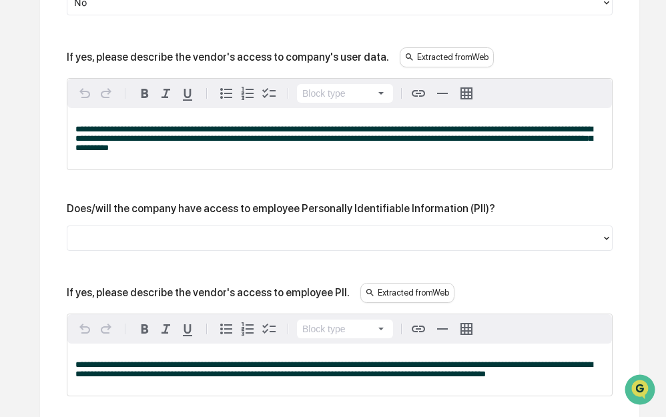
scroll to position [2597, 0]
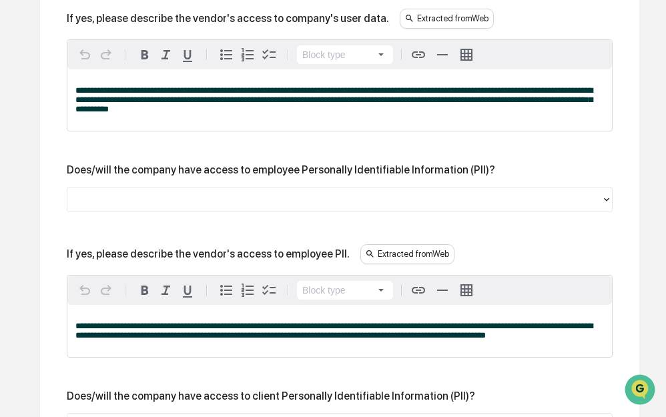
click at [485, 203] on div at bounding box center [334, 199] width 521 height 15
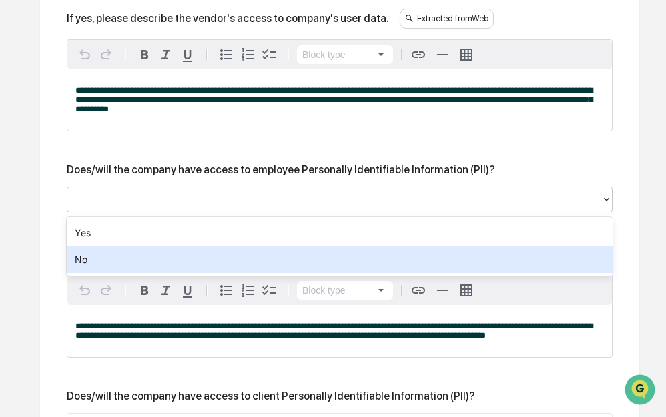
click at [429, 263] on div "No" at bounding box center [340, 259] width 546 height 27
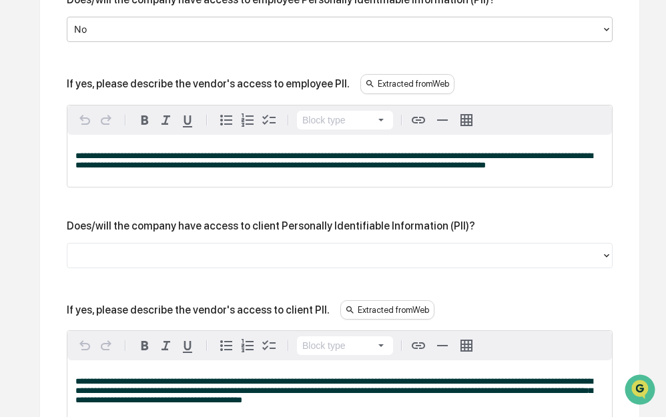
scroll to position [2797, 0]
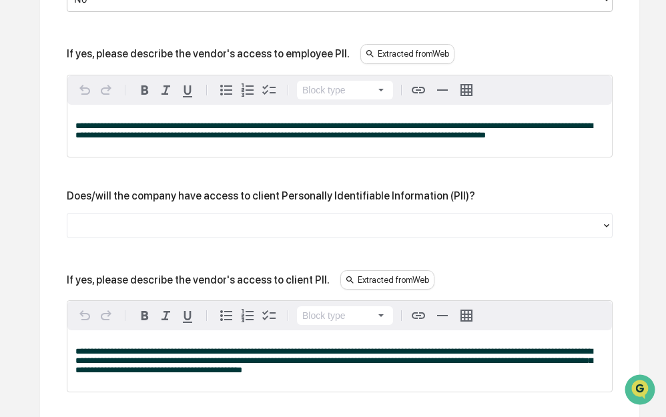
click at [408, 224] on div at bounding box center [334, 225] width 521 height 15
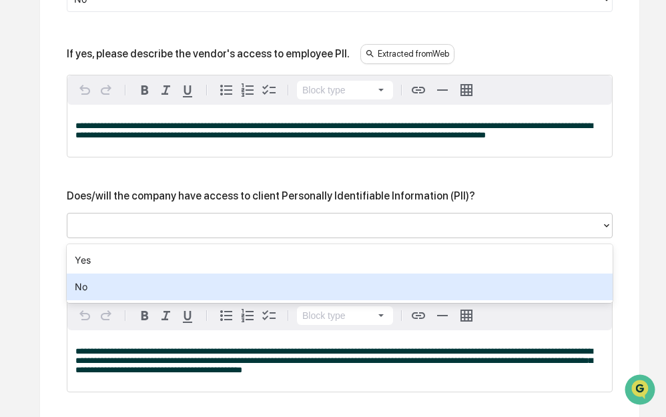
click at [374, 279] on div "No" at bounding box center [340, 287] width 546 height 27
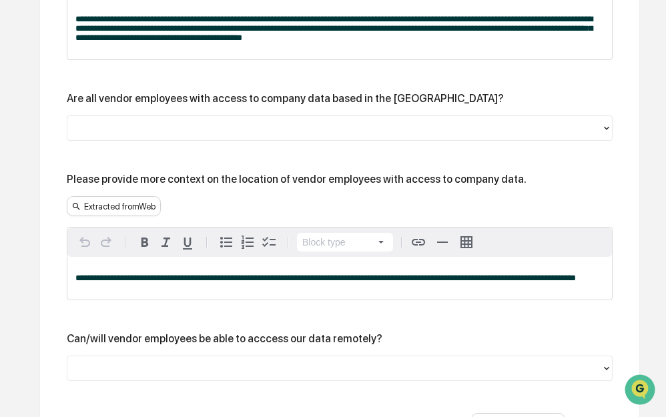
scroll to position [3131, 0]
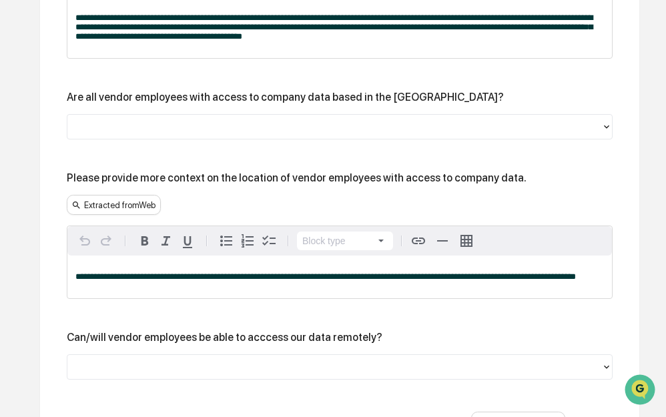
click at [468, 131] on div at bounding box center [334, 126] width 521 height 15
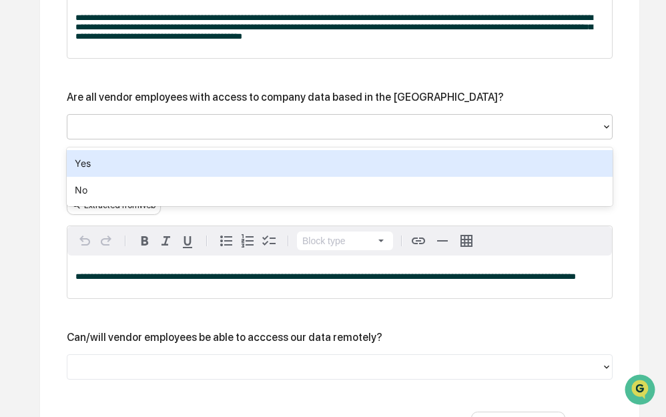
click at [449, 162] on div "Yes" at bounding box center [340, 163] width 546 height 27
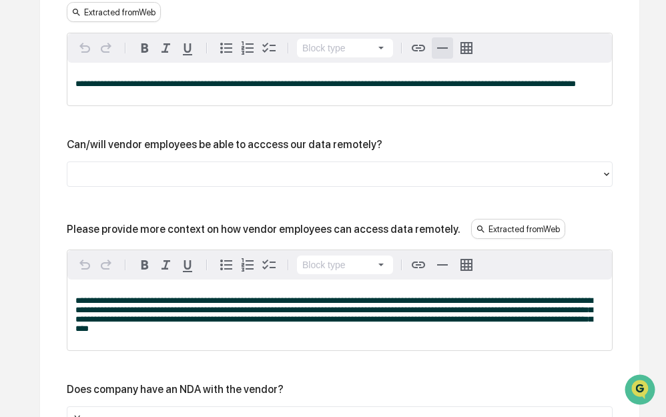
scroll to position [3331, 0]
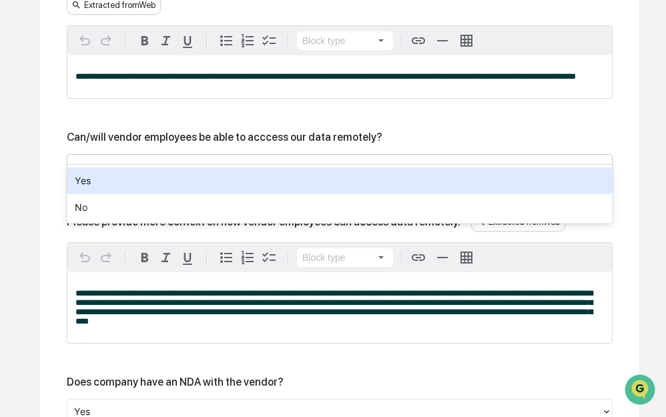
click at [432, 160] on div at bounding box center [334, 167] width 521 height 15
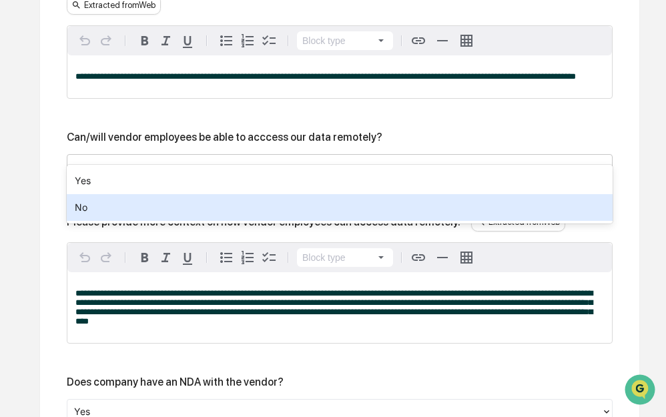
click at [385, 202] on div "No" at bounding box center [340, 207] width 546 height 27
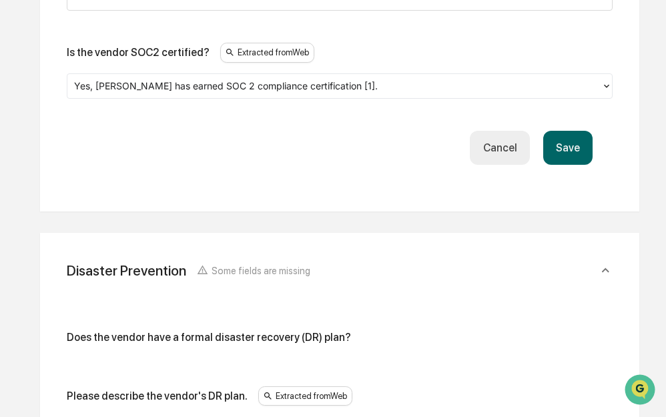
scroll to position [3999, 0]
click at [581, 146] on button "Save" at bounding box center [567, 149] width 49 height 34
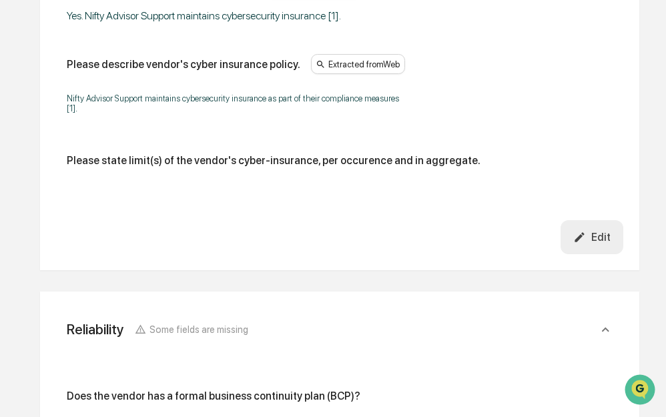
scroll to position [4266, 0]
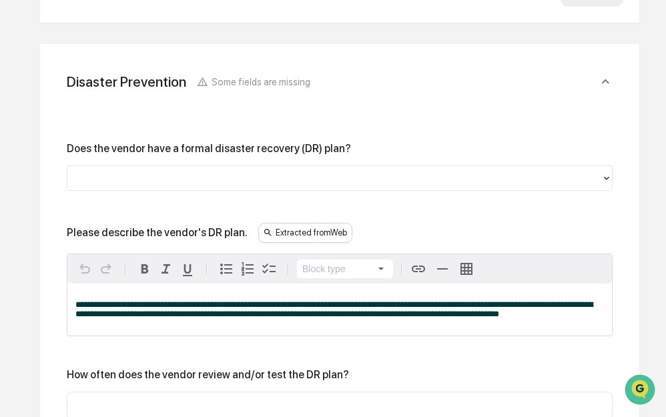
scroll to position [3865, 0]
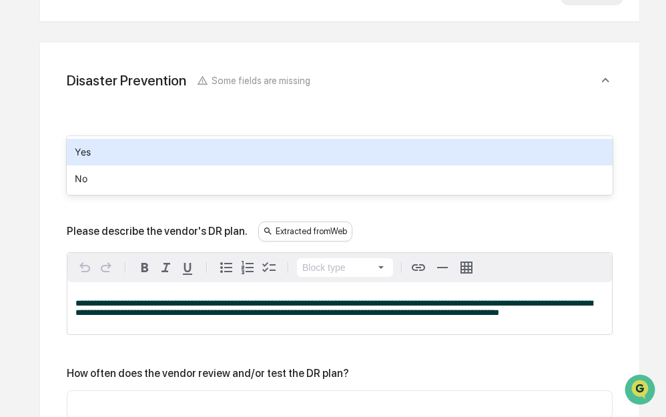
click at [499, 169] on div at bounding box center [334, 176] width 521 height 15
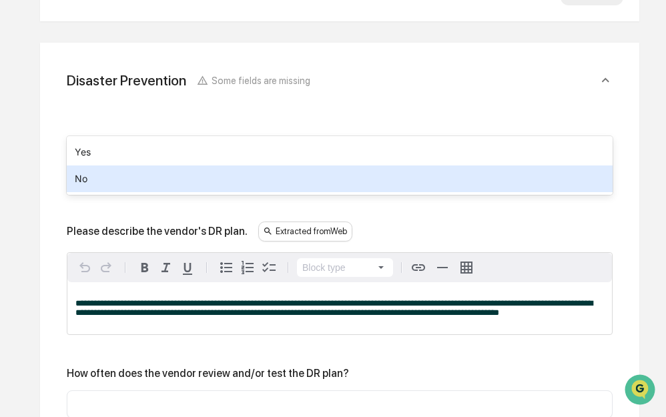
click at [389, 178] on div "No" at bounding box center [340, 179] width 546 height 27
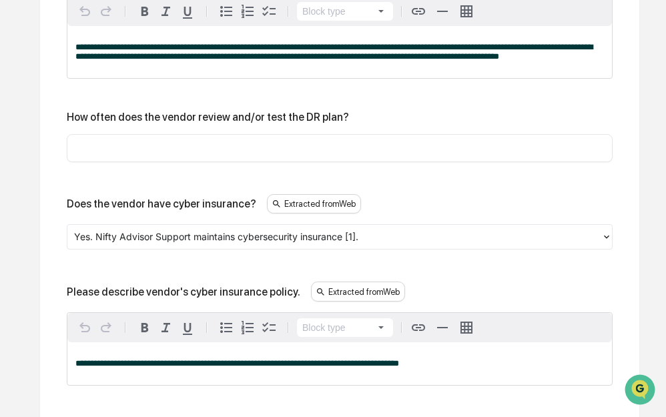
scroll to position [4132, 0]
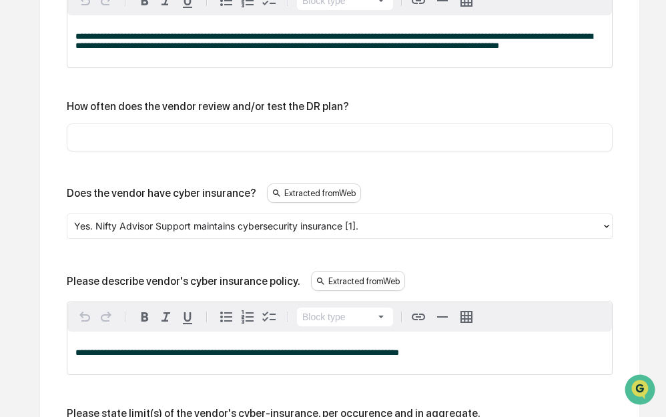
click at [439, 131] on input "text" at bounding box center [340, 137] width 526 height 13
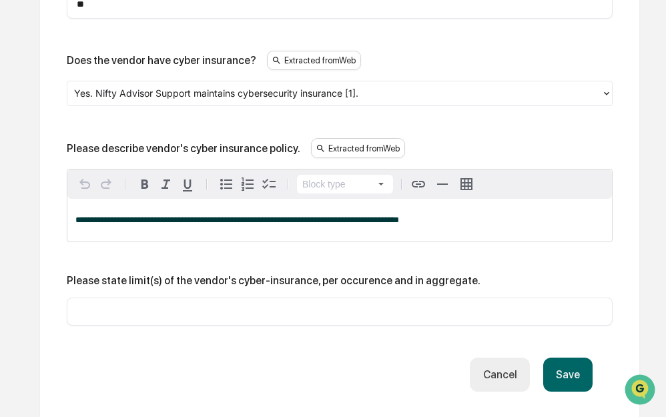
scroll to position [4266, 0]
type input "**"
click at [236, 304] on input "text" at bounding box center [340, 310] width 526 height 13
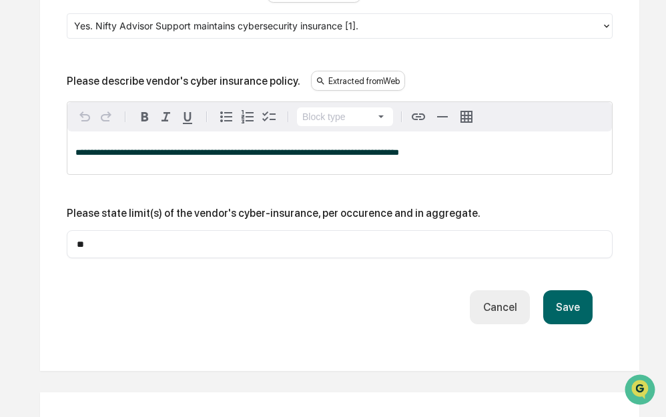
type input "**"
click at [587, 290] on button "Save" at bounding box center [567, 307] width 49 height 34
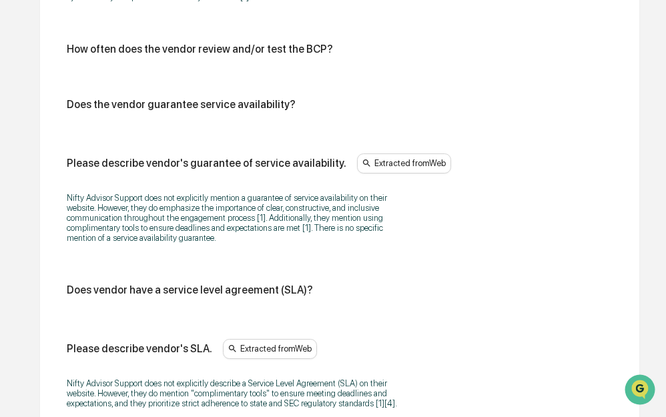
scroll to position [4856, 0]
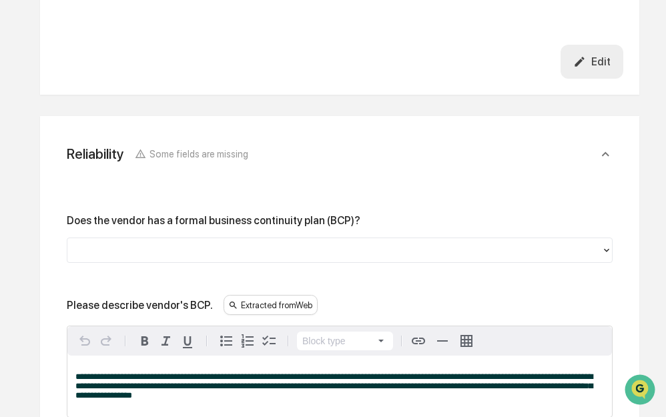
scroll to position [4455, 0]
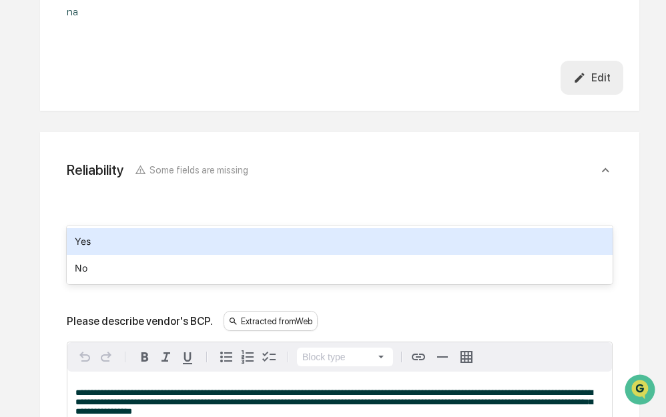
click at [242, 259] on div at bounding box center [334, 266] width 521 height 15
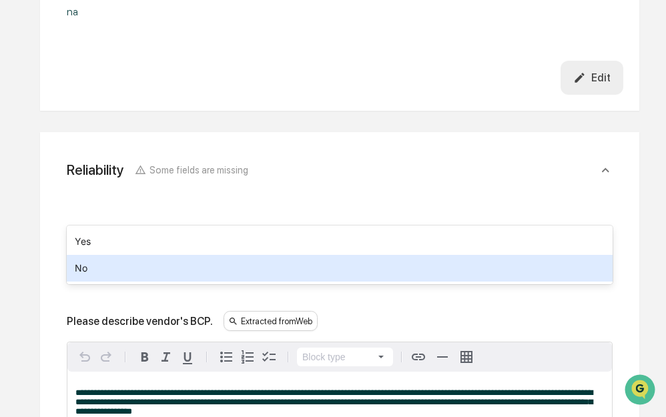
click at [164, 266] on div "No" at bounding box center [340, 268] width 546 height 27
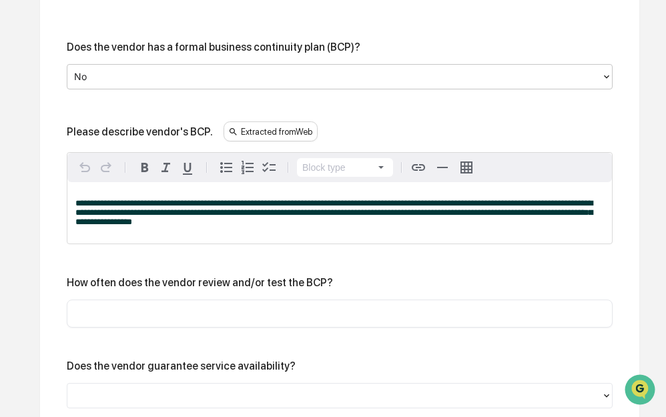
scroll to position [4656, 0]
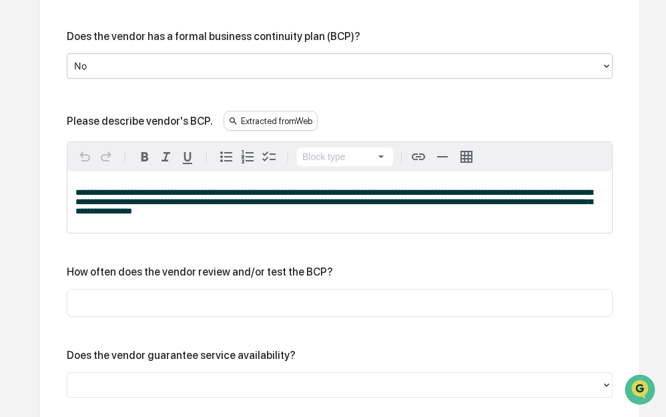
click at [290, 296] on input "text" at bounding box center [340, 302] width 526 height 13
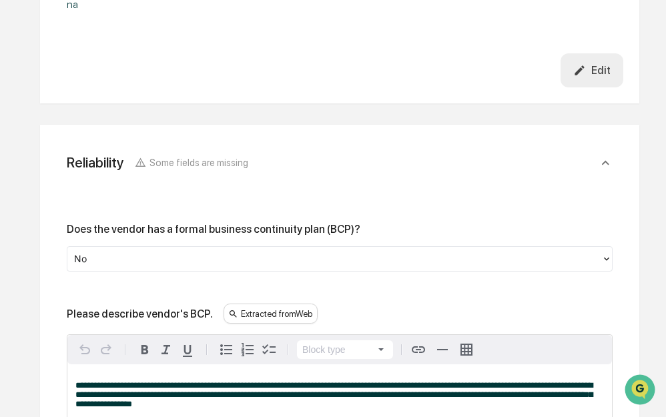
scroll to position [4455, 0]
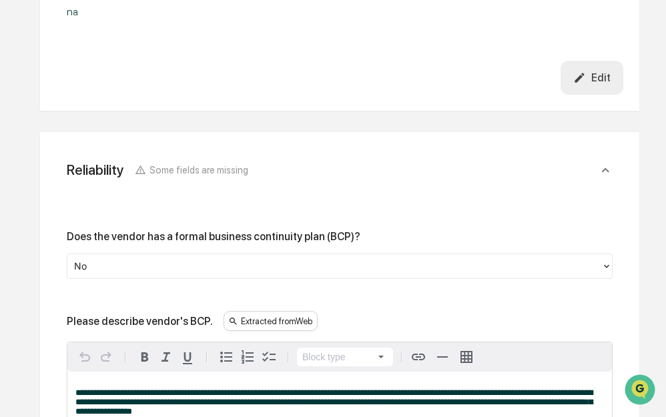
type input "**"
click at [309, 259] on div at bounding box center [334, 266] width 521 height 15
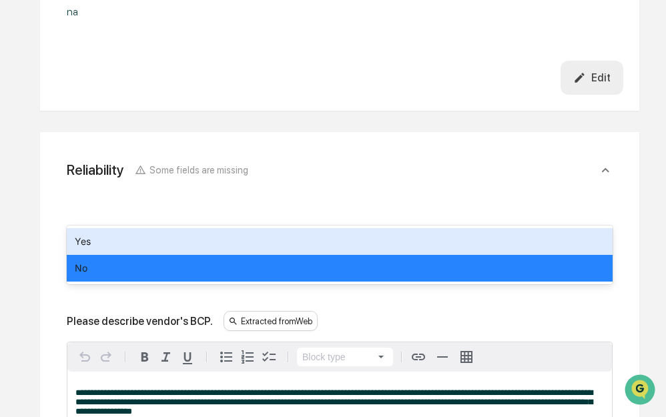
click at [247, 239] on div "Yes" at bounding box center [340, 241] width 546 height 27
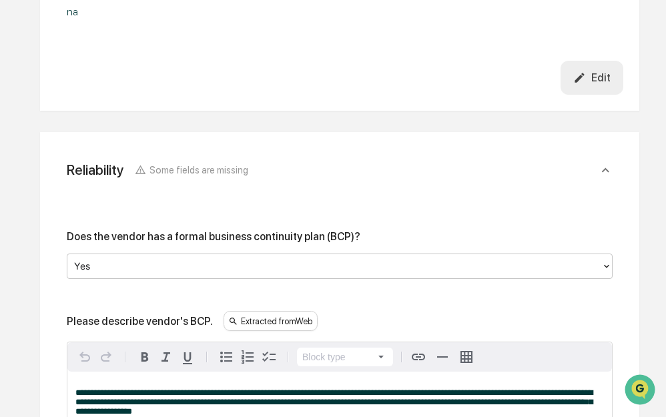
click at [254, 259] on div at bounding box center [334, 266] width 521 height 15
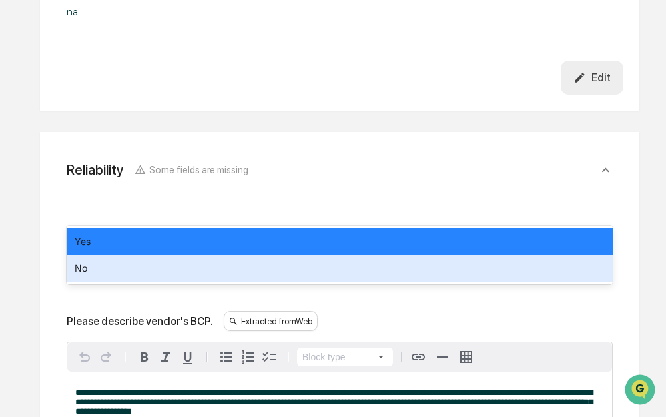
click at [188, 264] on div "No" at bounding box center [340, 268] width 546 height 27
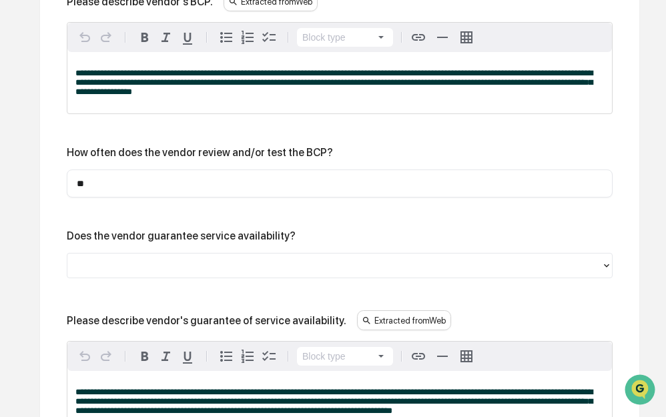
scroll to position [4789, 0]
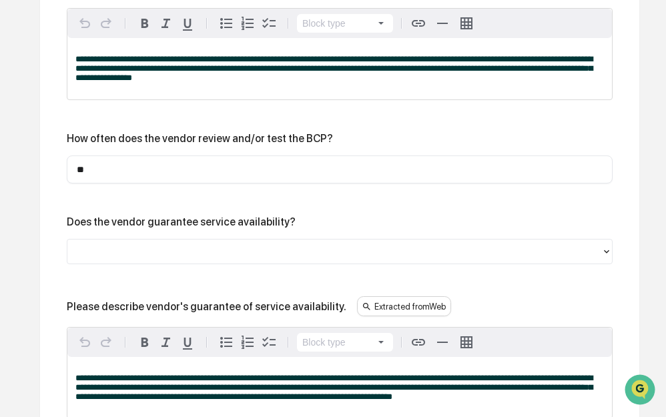
click at [291, 244] on div at bounding box center [334, 251] width 521 height 15
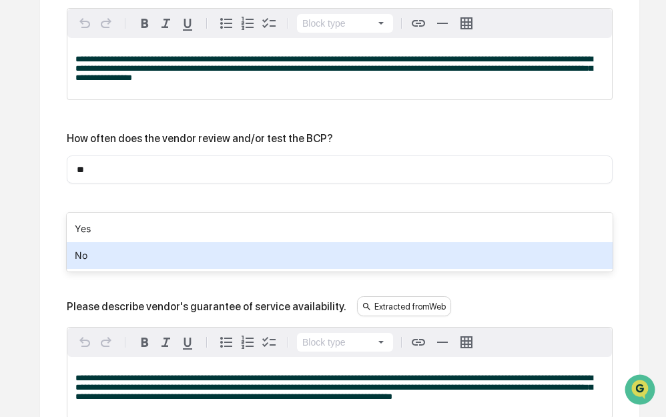
click at [266, 255] on div "No" at bounding box center [340, 255] width 546 height 27
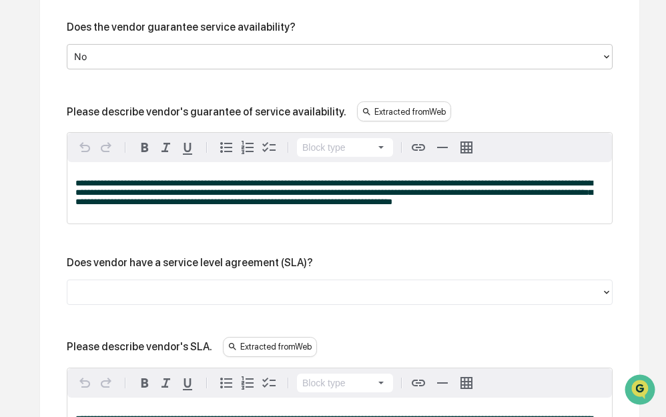
scroll to position [4990, 0]
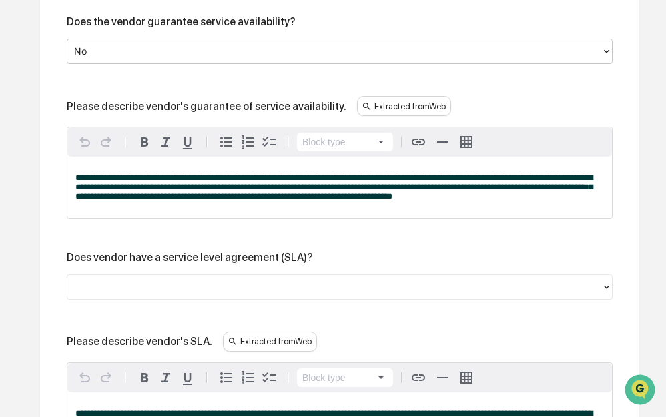
click at [246, 279] on div at bounding box center [334, 286] width 521 height 15
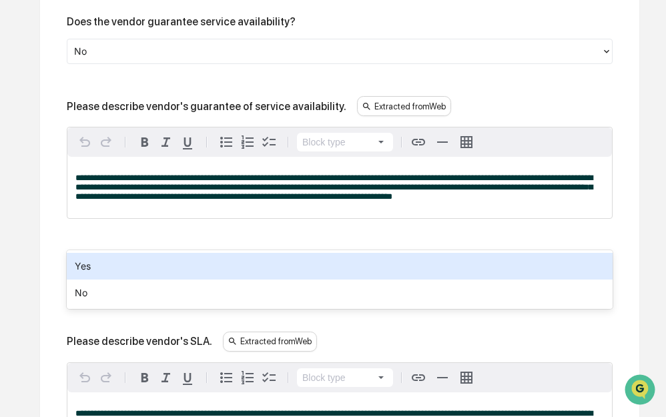
click at [223, 257] on div "Yes" at bounding box center [340, 266] width 546 height 27
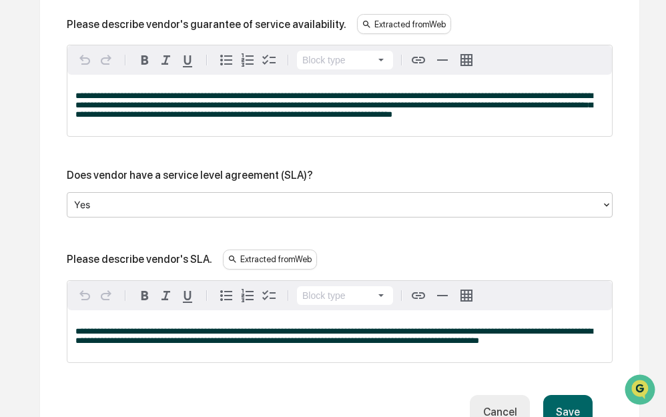
scroll to position [5080, 0]
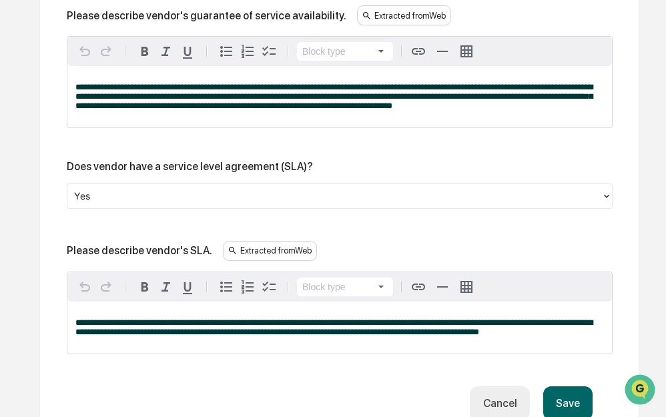
click at [562, 387] on button "Save" at bounding box center [567, 404] width 49 height 34
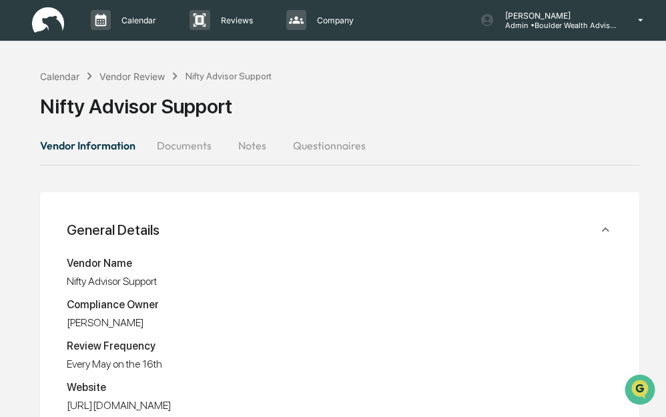
scroll to position [0, 0]
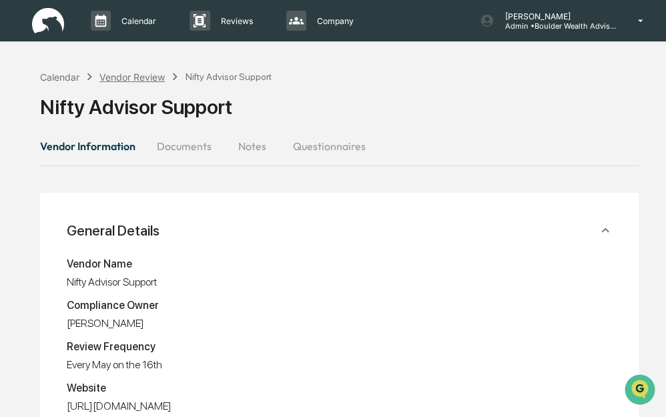
click at [152, 80] on div "Vendor Review" at bounding box center [131, 76] width 65 height 11
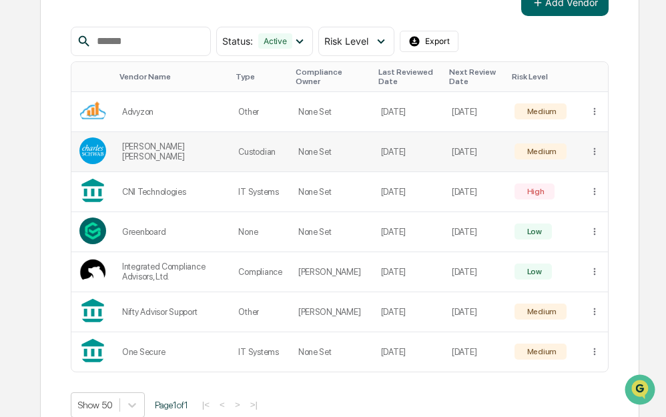
scroll to position [242, 0]
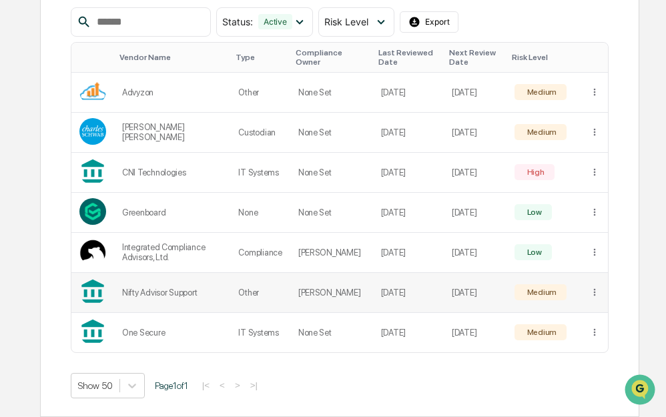
click at [551, 296] on div "Medium" at bounding box center [541, 292] width 32 height 9
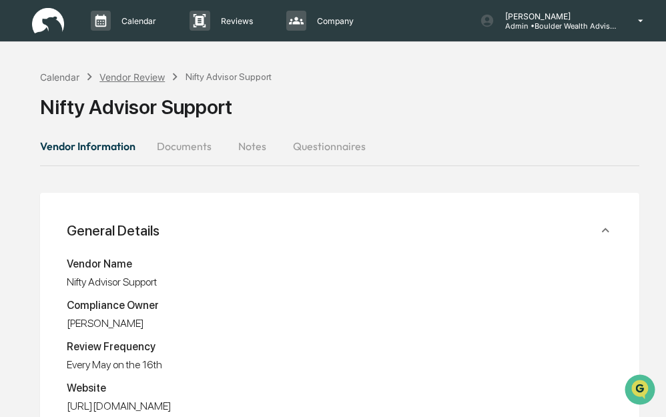
click at [124, 75] on div "Vendor Review" at bounding box center [131, 76] width 65 height 11
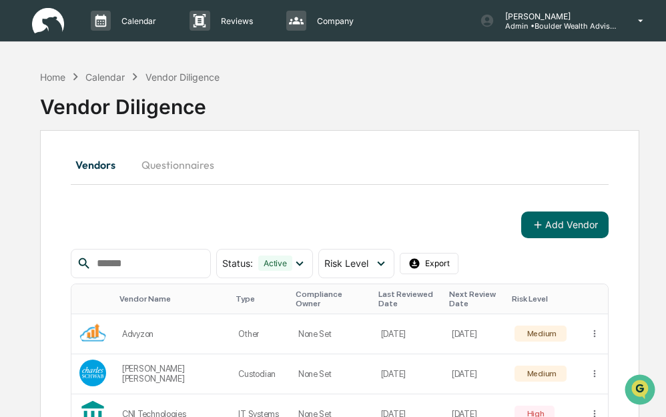
scroll to position [242, 0]
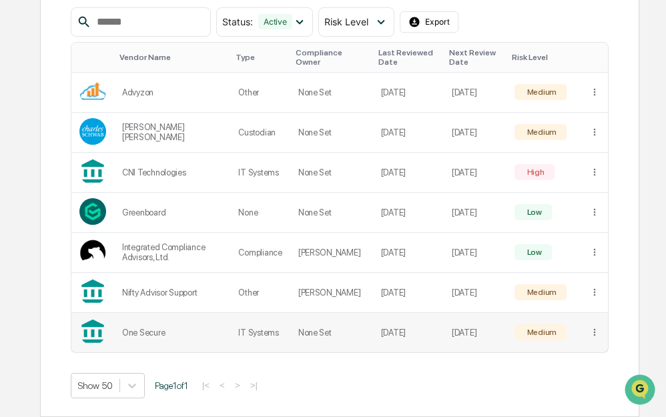
click at [400, 334] on td "[DATE]" at bounding box center [408, 332] width 71 height 39
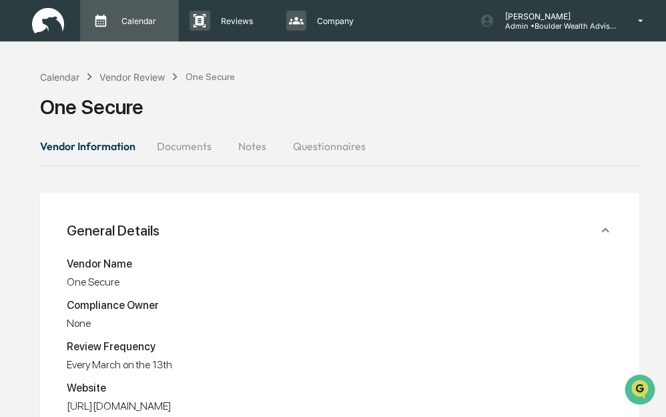
click at [159, 29] on div "Calendar Manage Tasks" at bounding box center [127, 21] width 85 height 20
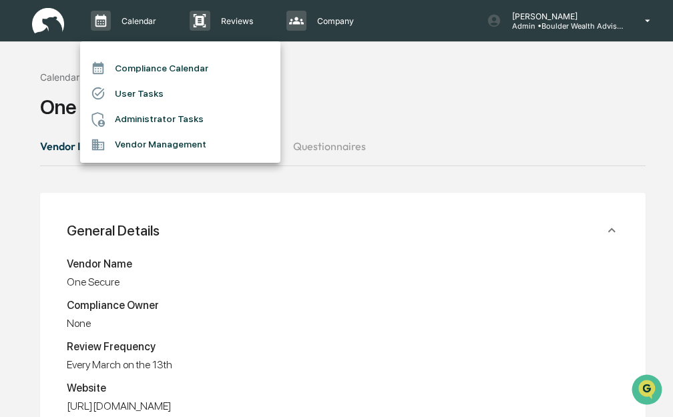
click at [152, 75] on li "Compliance Calendar" at bounding box center [180, 67] width 200 height 25
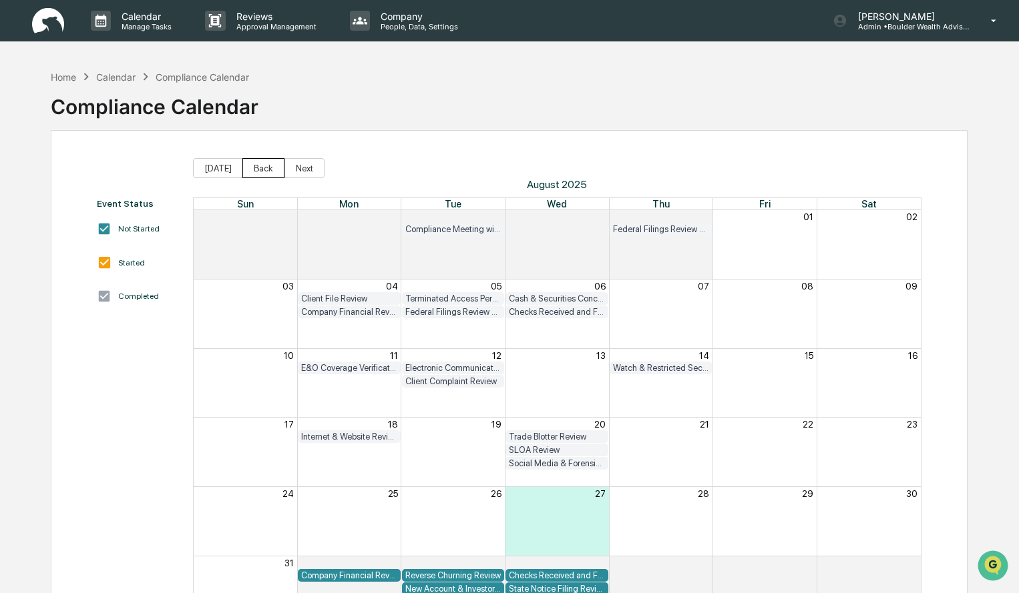
click at [245, 172] on button "Back" at bounding box center [263, 168] width 42 height 20
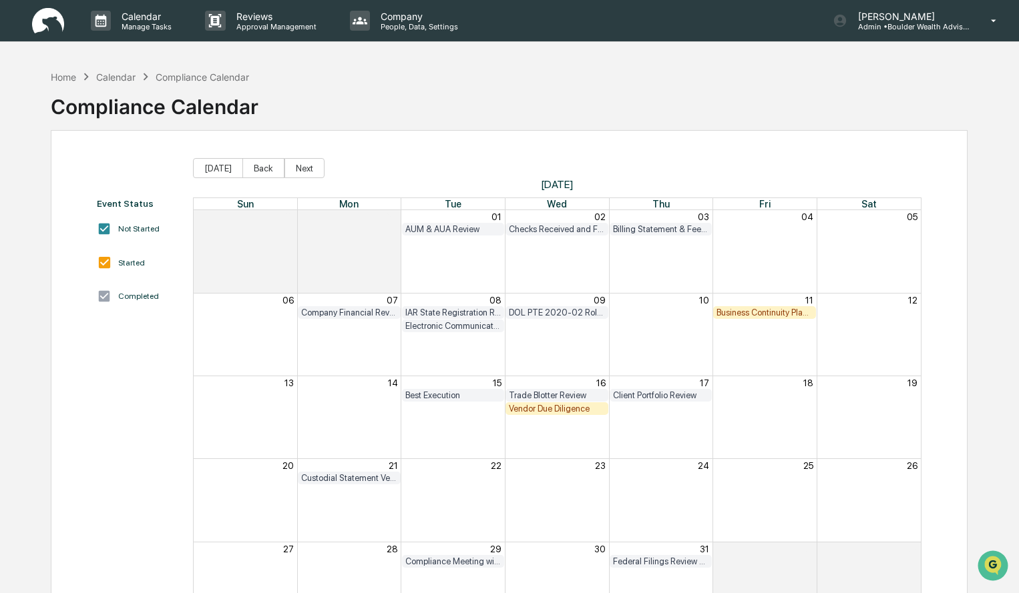
click at [574, 412] on div "Vendor Due Diligence" at bounding box center [557, 409] width 96 height 10
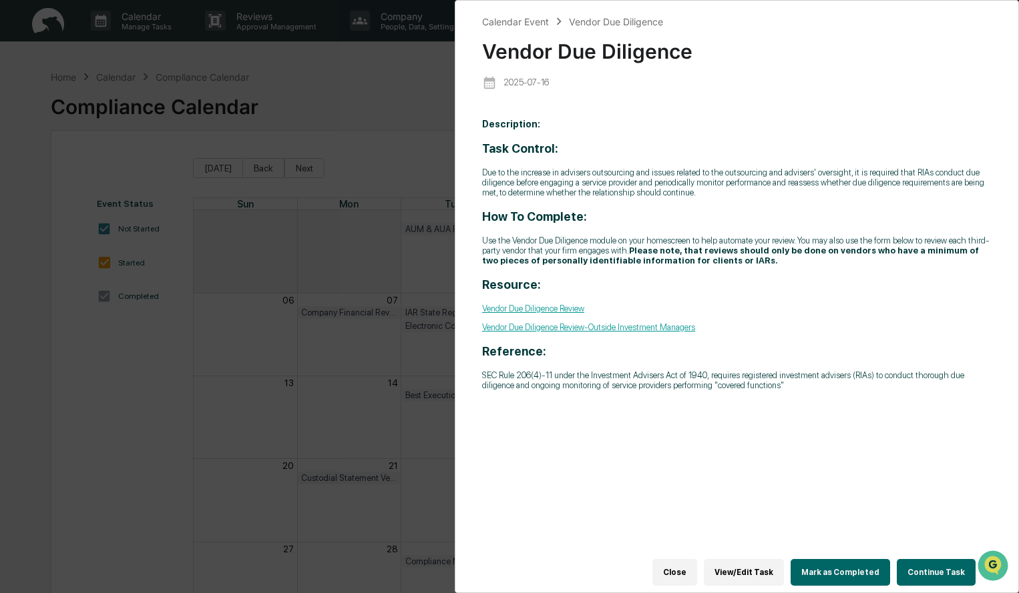
click at [697, 566] on button "Close" at bounding box center [674, 572] width 45 height 27
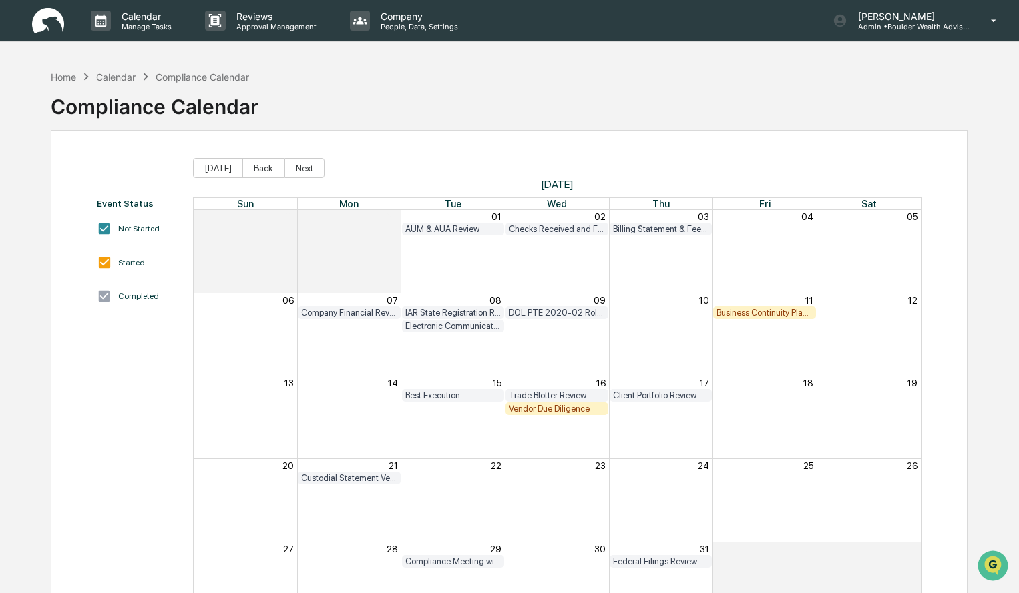
click at [47, 71] on div "Home Calendar Compliance Calendar Compliance Calendar Event Status Not Started …" at bounding box center [509, 359] width 957 height 593
click at [55, 79] on div "Home" at bounding box center [63, 76] width 25 height 11
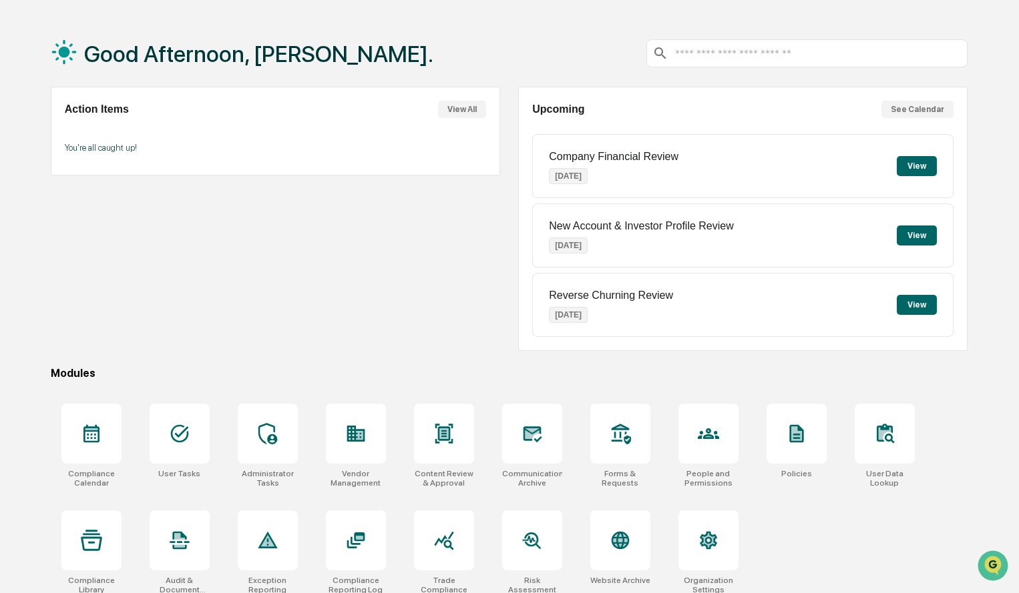
scroll to position [63, 0]
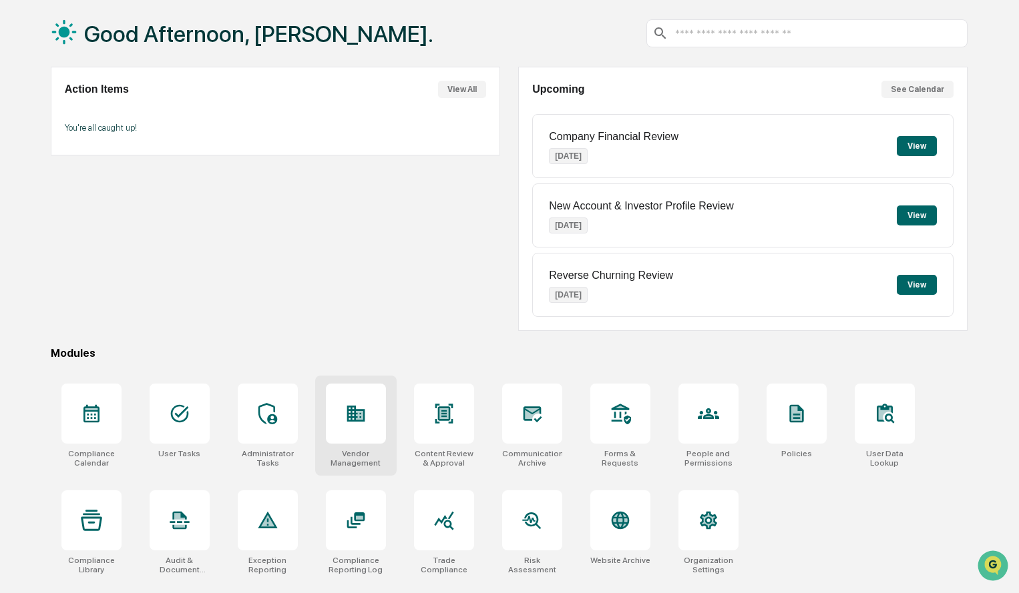
click at [368, 432] on div at bounding box center [356, 414] width 60 height 60
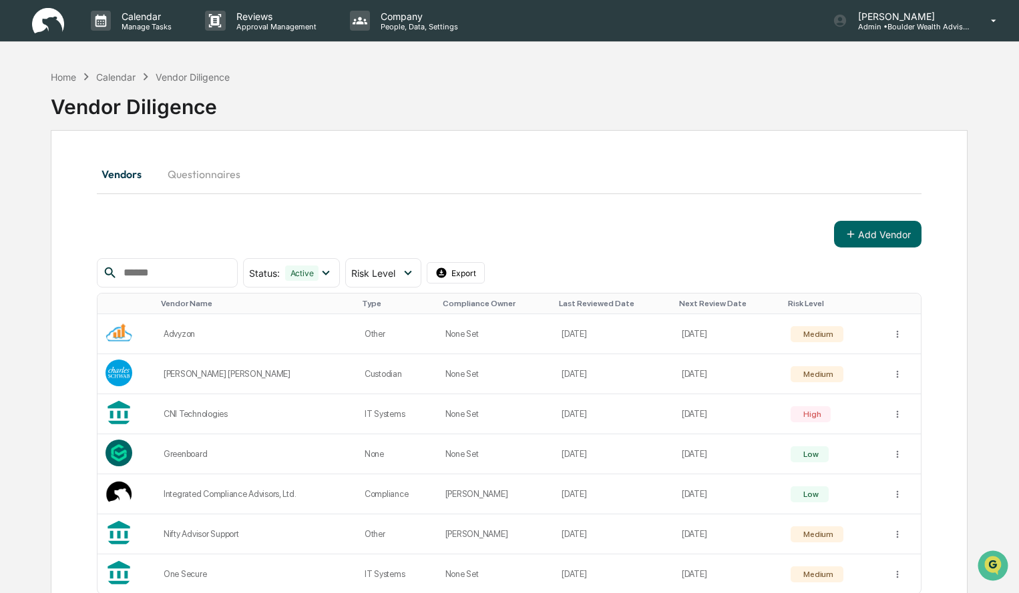
click at [126, 78] on div "Calendar" at bounding box center [115, 76] width 39 height 11
click at [115, 77] on div "Calendar" at bounding box center [115, 76] width 39 height 11
click at [150, 24] on p "Manage Tasks" at bounding box center [144, 26] width 67 height 9
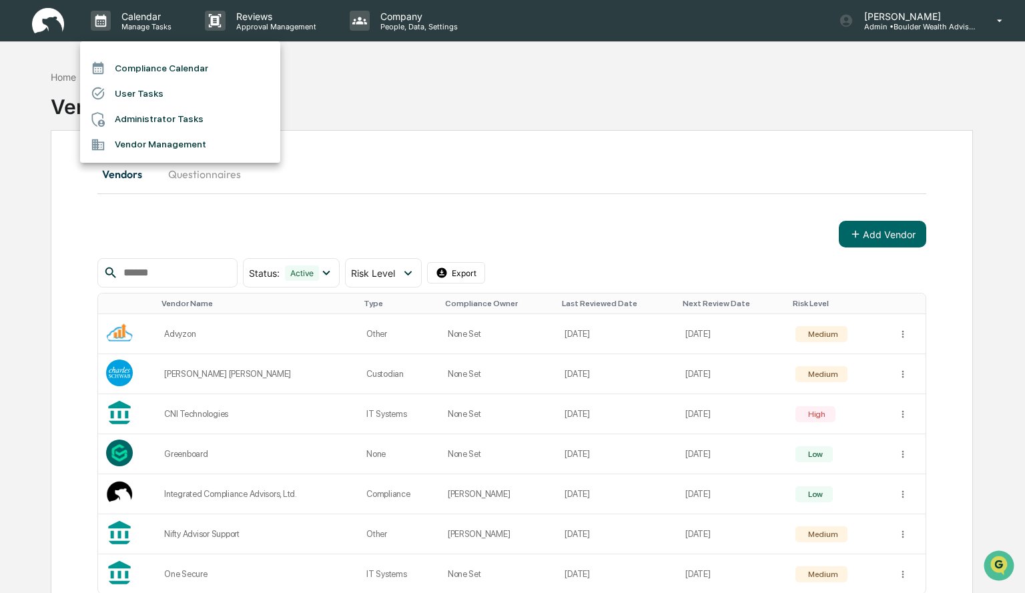
click at [147, 65] on li "Compliance Calendar" at bounding box center [180, 67] width 200 height 25
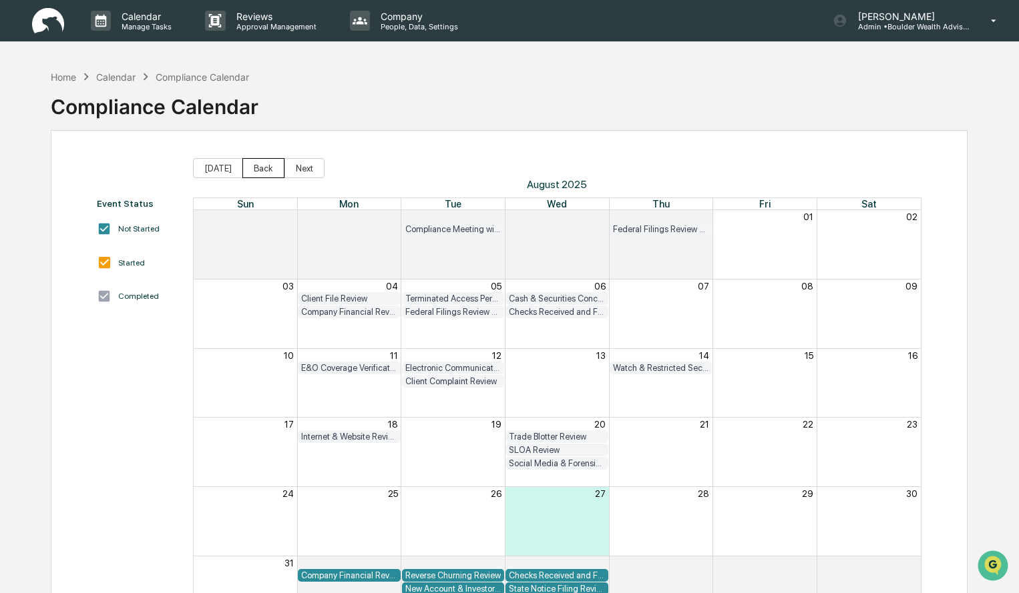
click at [270, 170] on button "Back" at bounding box center [263, 168] width 42 height 20
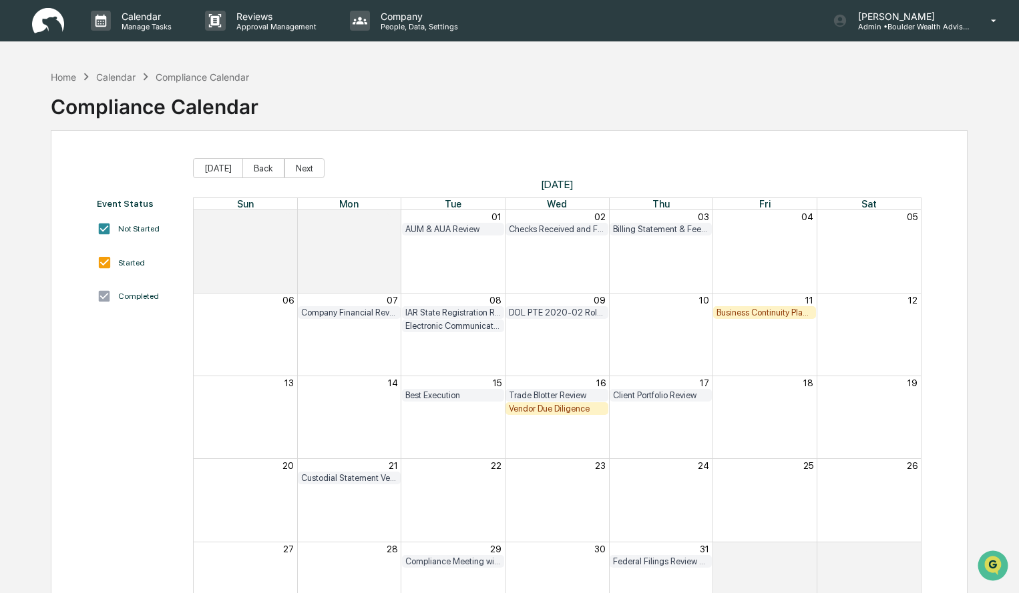
click at [549, 407] on div "Vendor Due Diligence" at bounding box center [557, 409] width 96 height 10
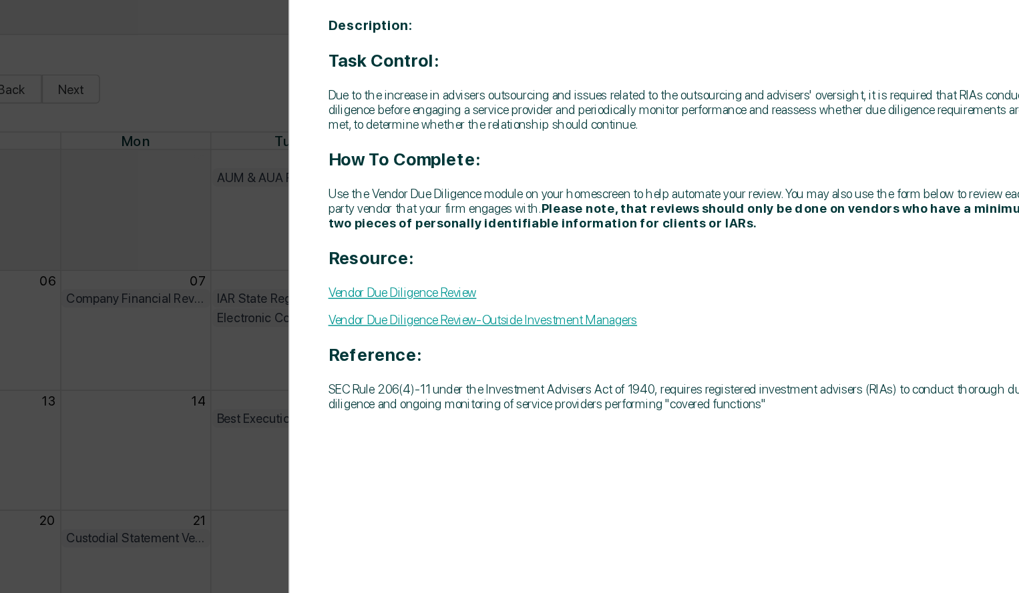
drag, startPoint x: 835, startPoint y: 490, endPoint x: 642, endPoint y: 300, distance: 270.5
click at [642, 300] on div "Task Control: Due to the increase in advisers outsourcing and issues related to…" at bounding box center [736, 266] width 509 height 249
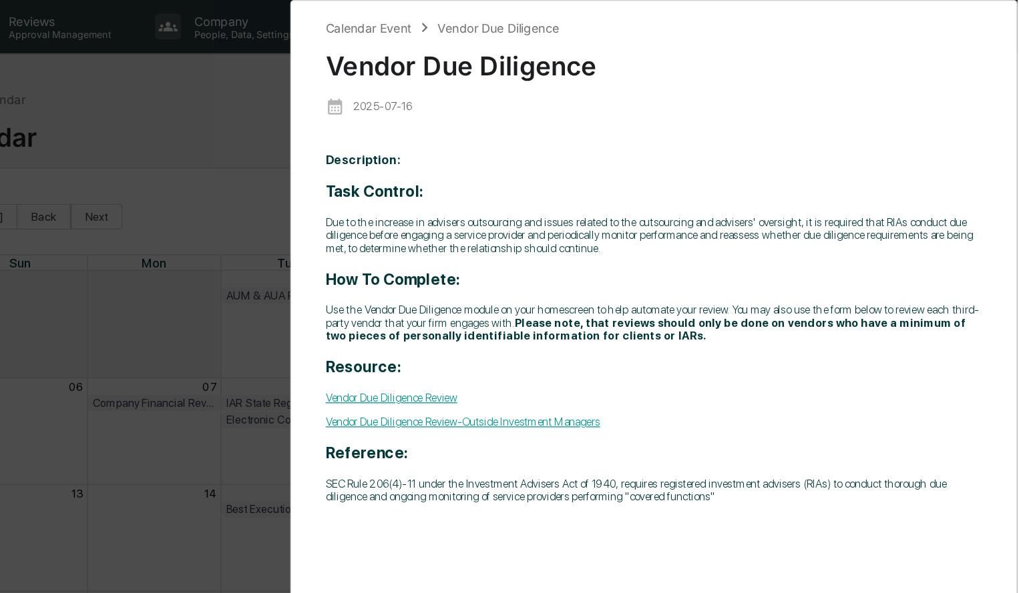
click at [594, 74] on div "2025-07-16" at bounding box center [736, 82] width 509 height 27
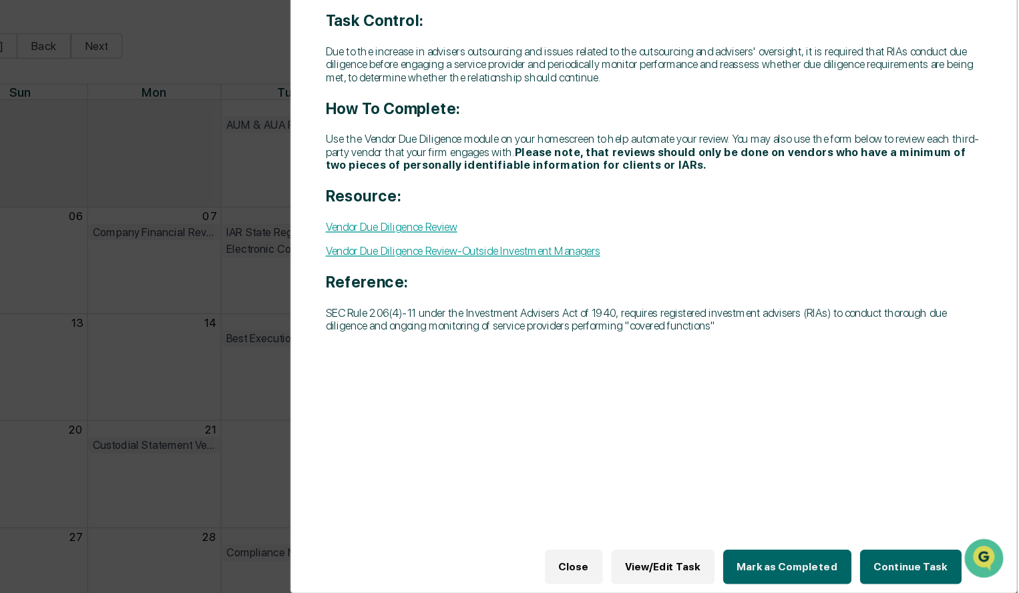
click at [927, 569] on button "Continue Task" at bounding box center [936, 572] width 79 height 27
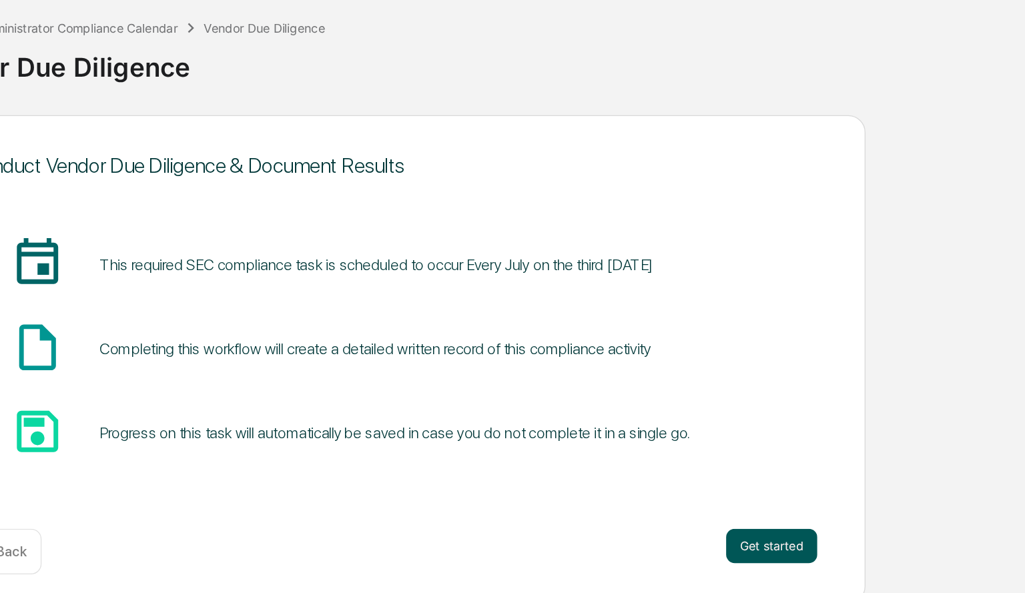
click at [826, 497] on button "Get started" at bounding box center [828, 493] width 71 height 27
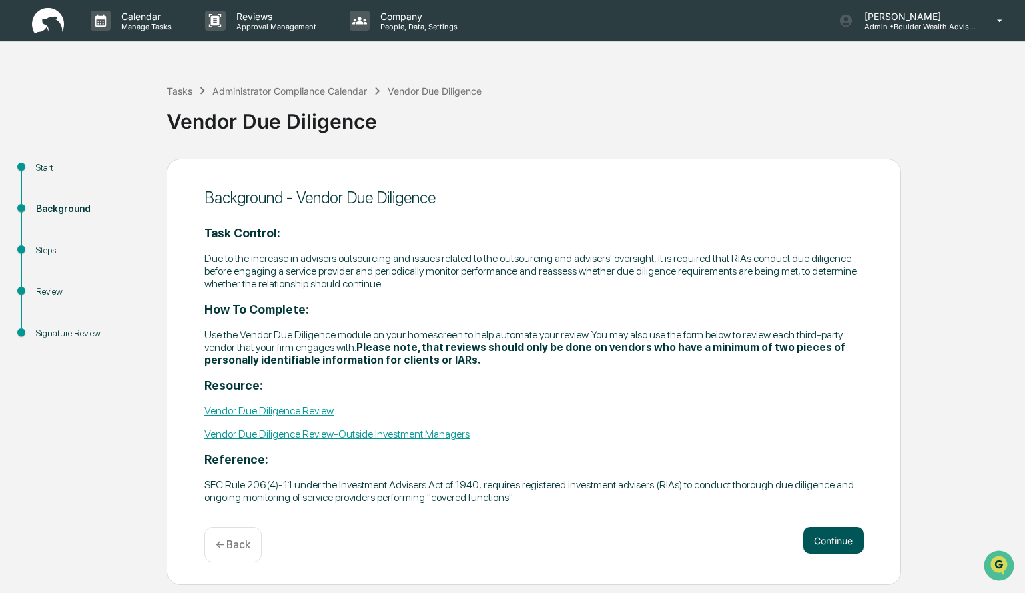
click at [848, 541] on button "Continue" at bounding box center [834, 540] width 60 height 27
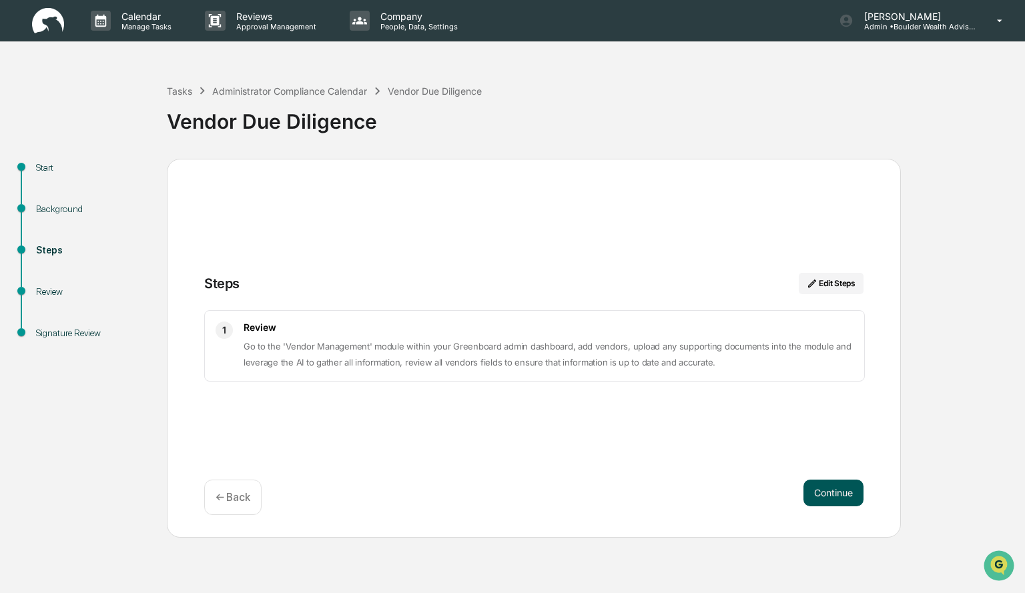
click at [828, 497] on button "Continue" at bounding box center [834, 493] width 60 height 27
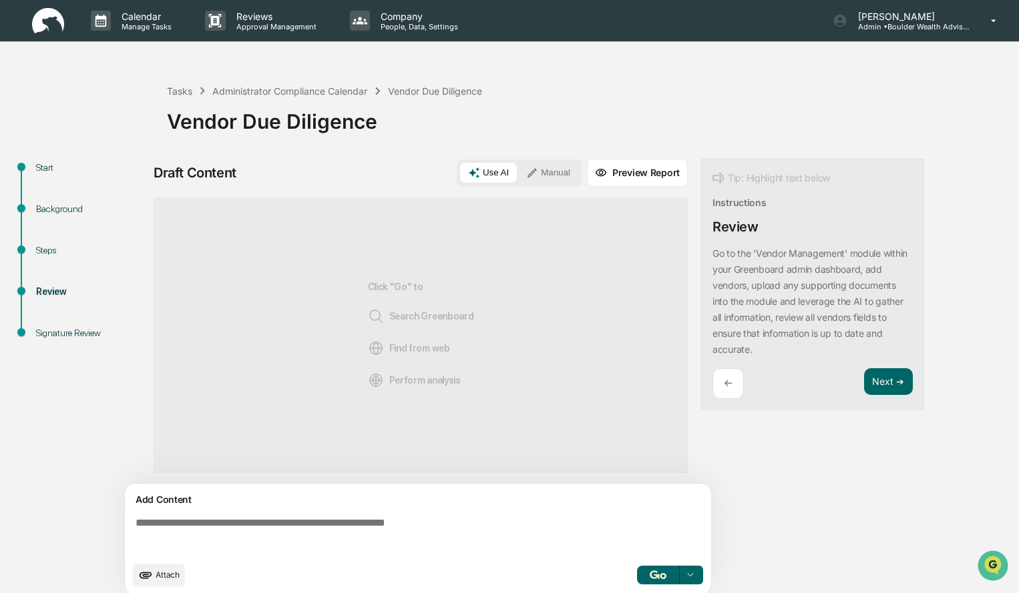
click at [547, 159] on div "Use AI Manual Preview Report" at bounding box center [572, 173] width 231 height 28
drag, startPoint x: 550, startPoint y: 168, endPoint x: 547, endPoint y: 179, distance: 11.2
click at [550, 169] on button "Manual" at bounding box center [548, 173] width 60 height 20
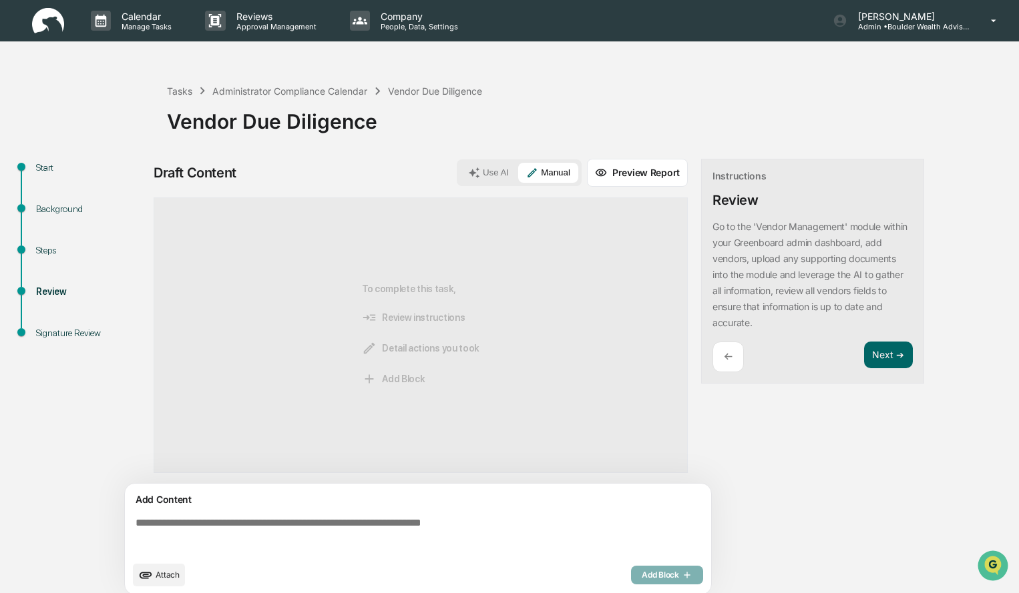
click at [280, 517] on textarea at bounding box center [420, 536] width 581 height 48
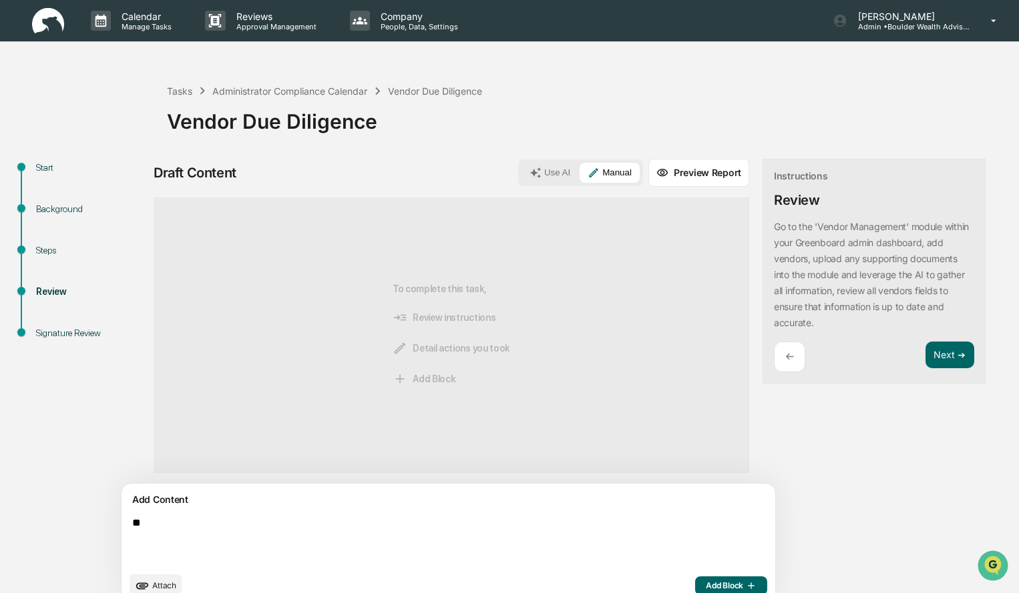
type textarea "*"
type textarea "**********"
click at [695, 579] on button "Add Block" at bounding box center [731, 586] width 72 height 19
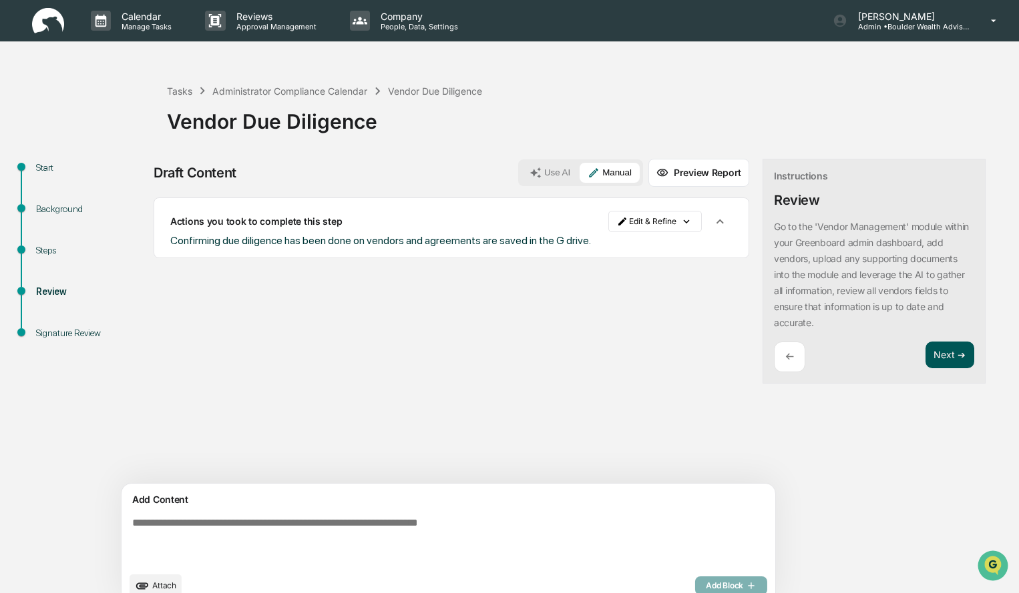
click at [925, 350] on button "Next ➔" at bounding box center [949, 355] width 49 height 27
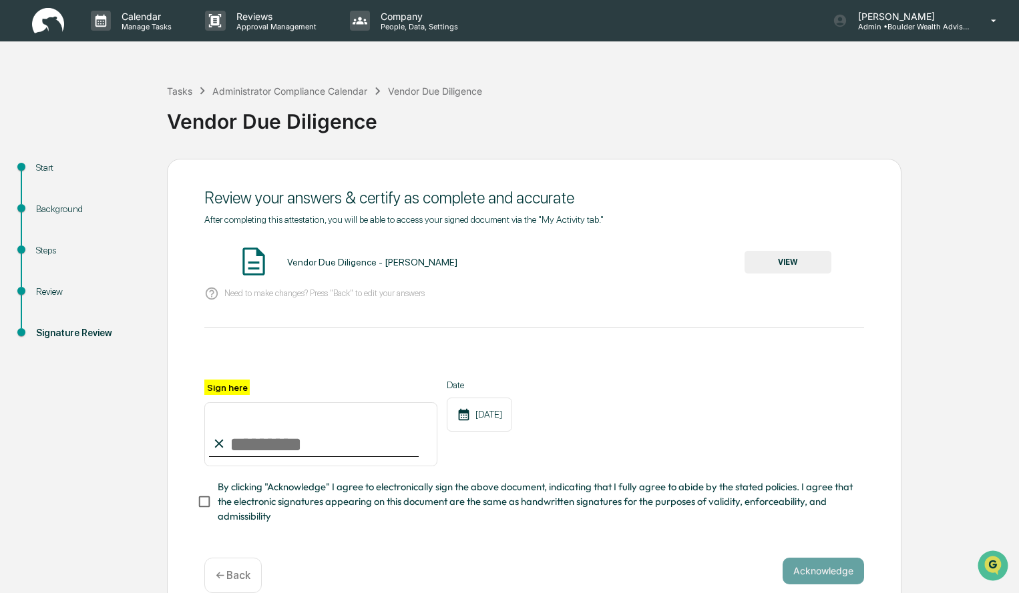
click at [770, 261] on button "VIEW" at bounding box center [787, 262] width 87 height 23
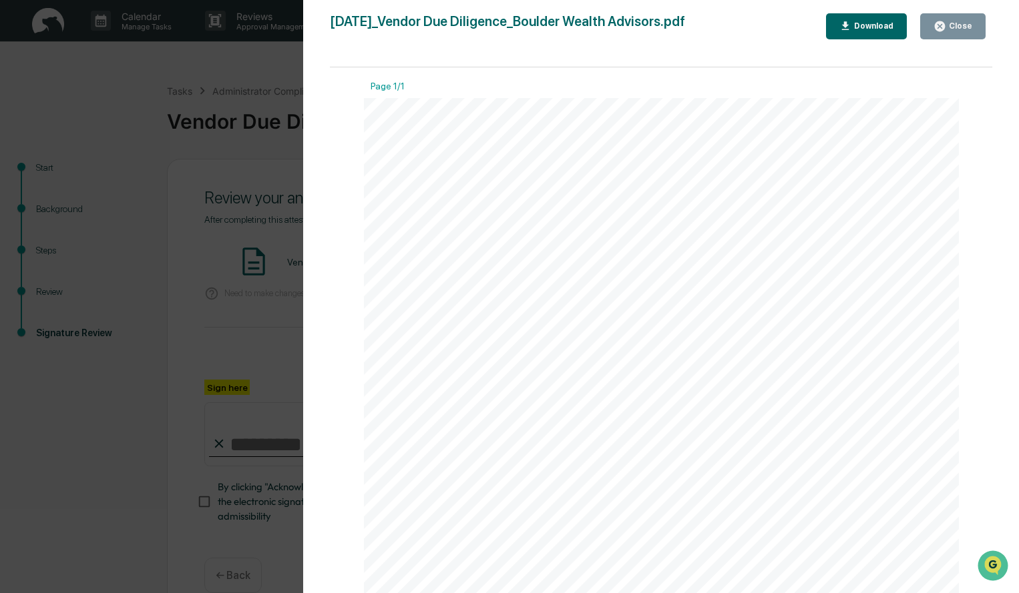
click at [952, 31] on div "Close" at bounding box center [959, 25] width 26 height 9
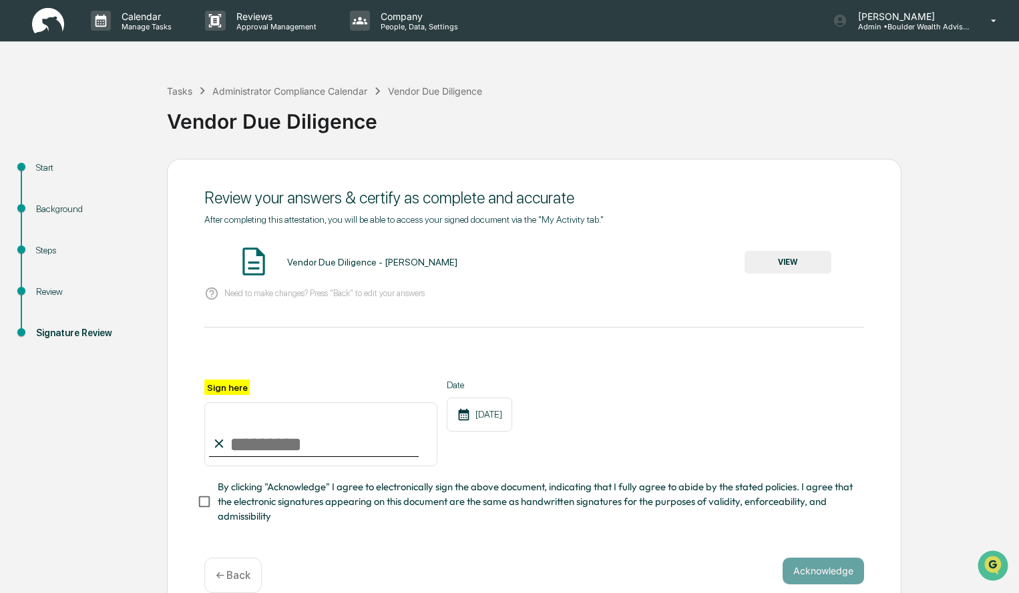
drag, startPoint x: 347, startPoint y: 448, endPoint x: 336, endPoint y: 452, distance: 12.0
click at [347, 448] on input "Sign here" at bounding box center [320, 435] width 233 height 64
type input "**********"
click at [822, 582] on button "Acknowledge" at bounding box center [822, 571] width 81 height 27
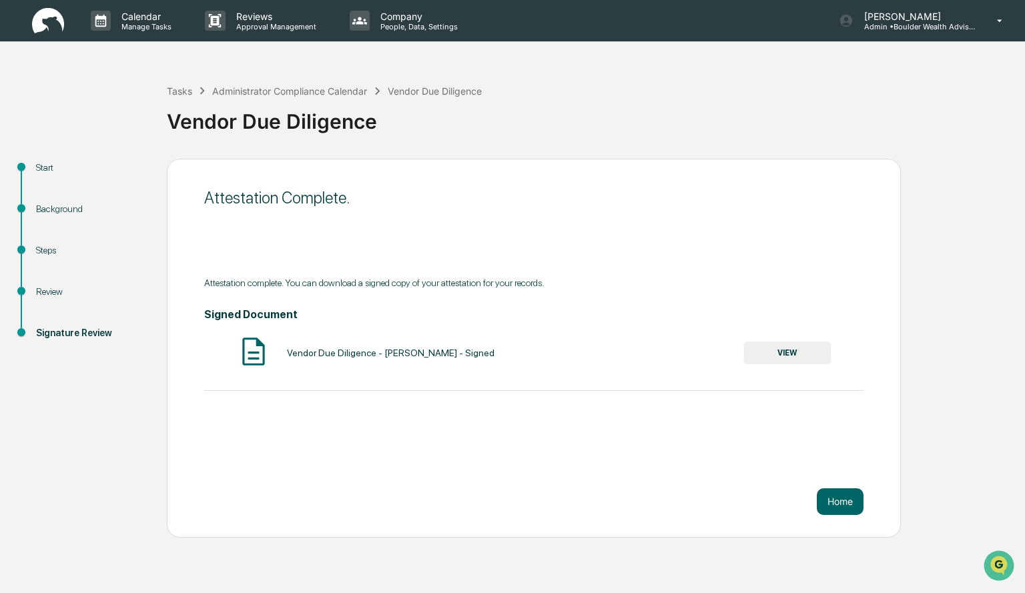
click at [802, 361] on button "VIEW" at bounding box center [787, 353] width 87 height 23
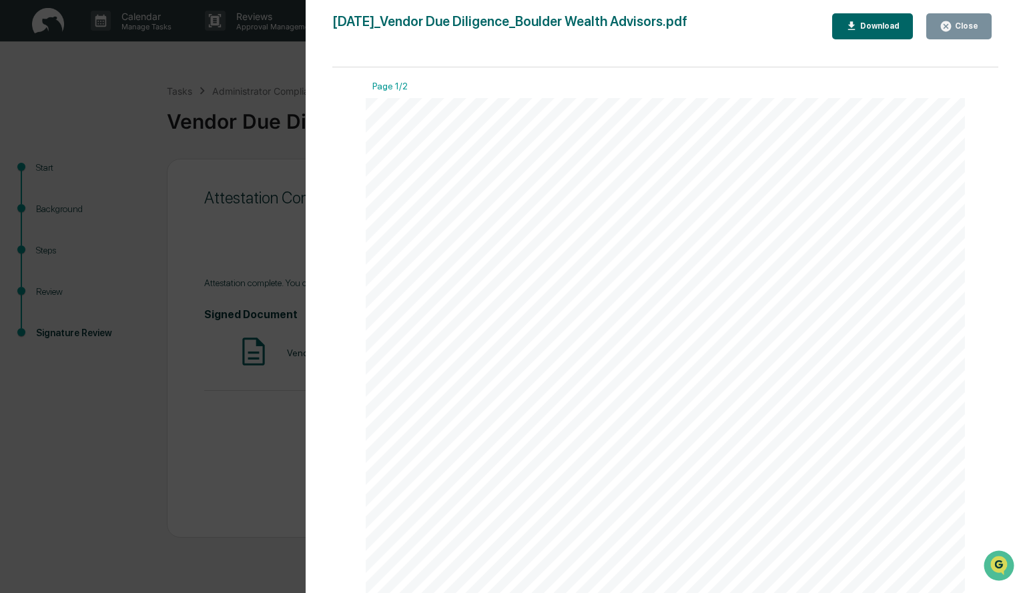
click at [873, 27] on div "Download" at bounding box center [879, 25] width 42 height 9
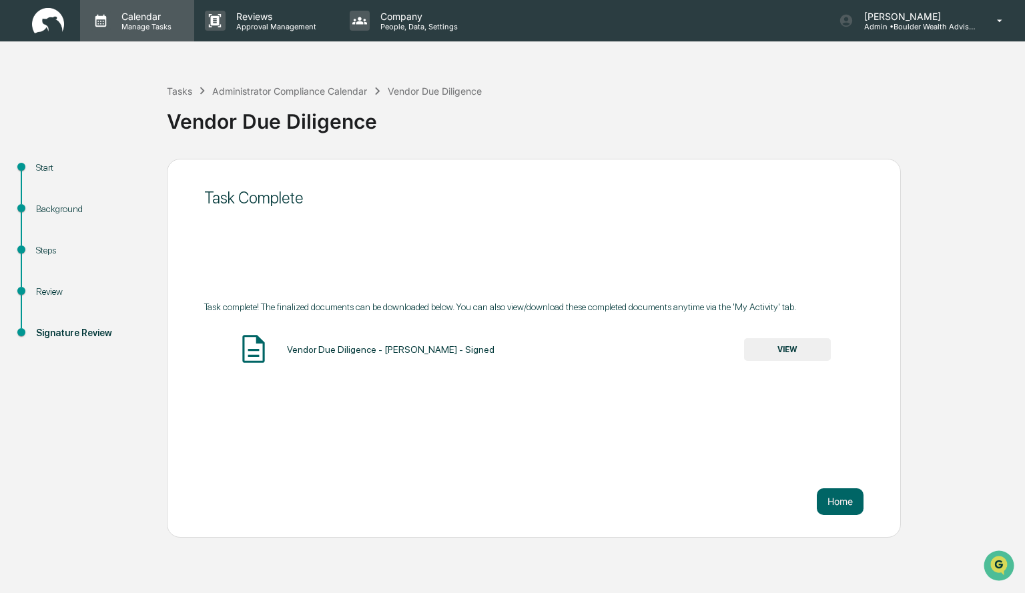
click at [142, 27] on p "Manage Tasks" at bounding box center [144, 26] width 67 height 9
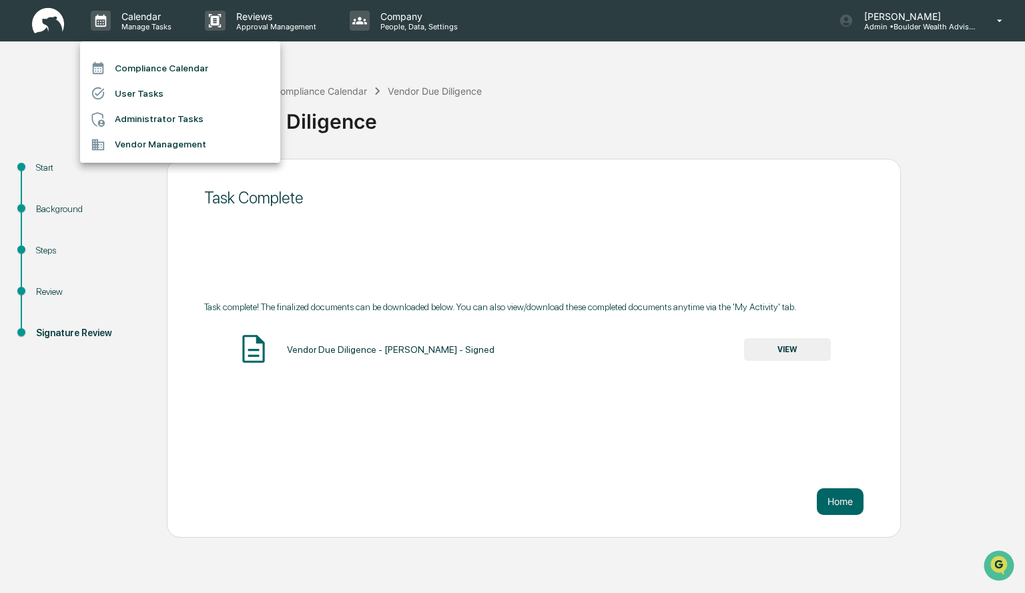
click at [151, 68] on li "Compliance Calendar" at bounding box center [180, 67] width 200 height 25
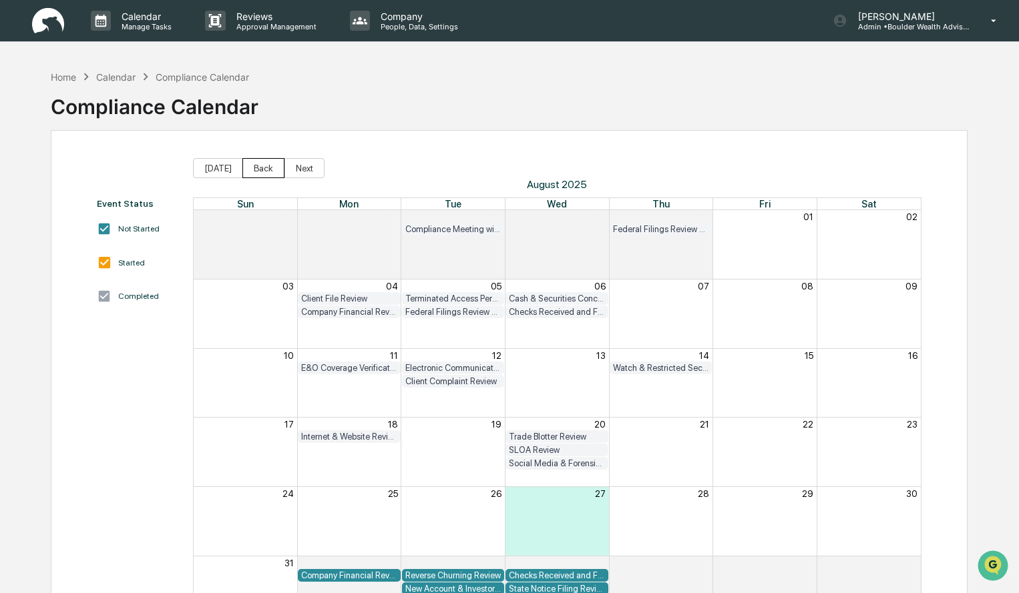
click at [264, 171] on button "Back" at bounding box center [263, 168] width 42 height 20
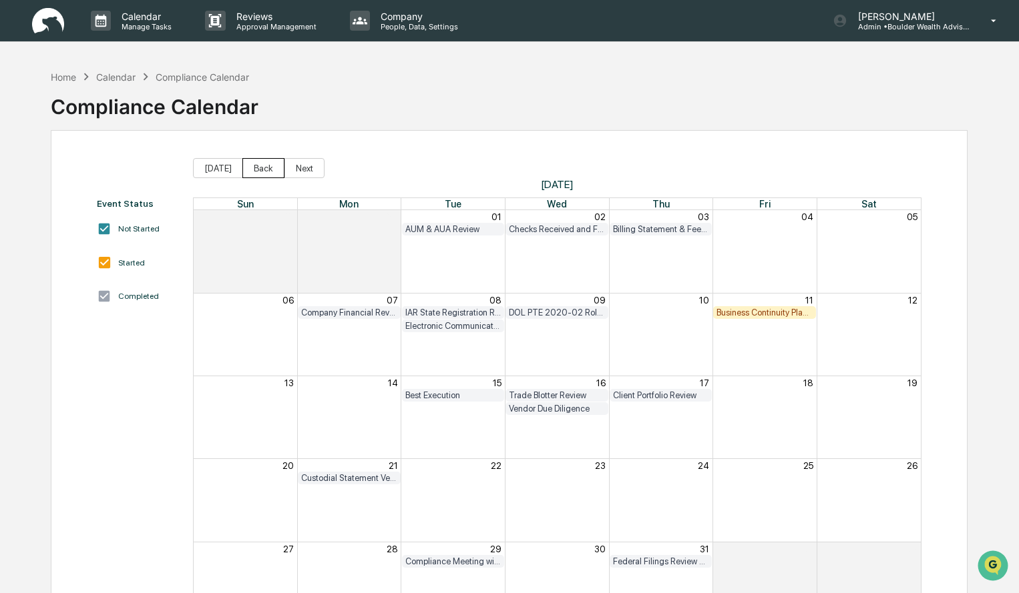
click at [265, 170] on button "Back" at bounding box center [263, 168] width 42 height 20
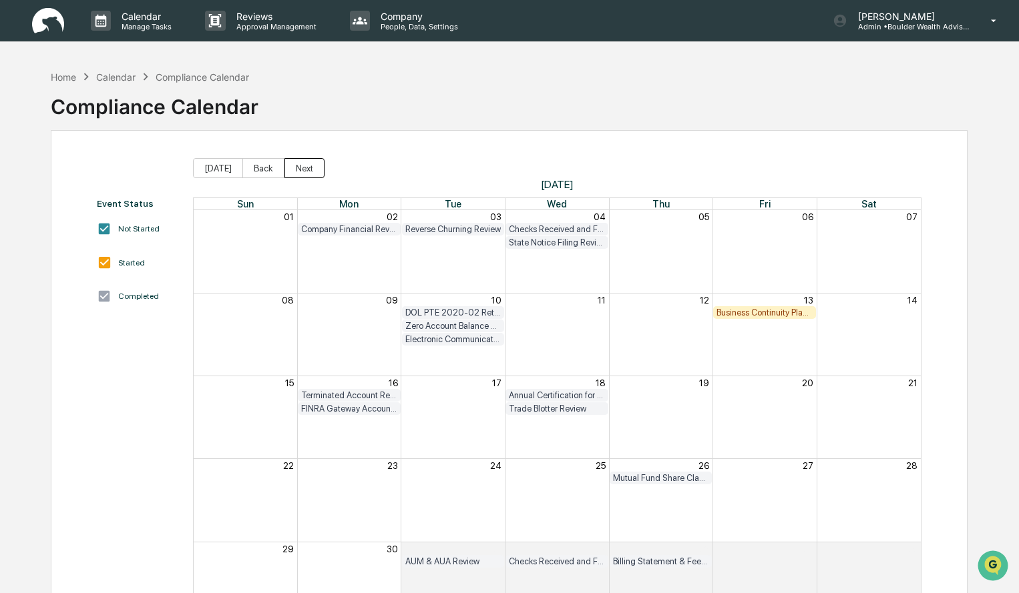
click at [290, 171] on button "Next" at bounding box center [304, 168] width 40 height 20
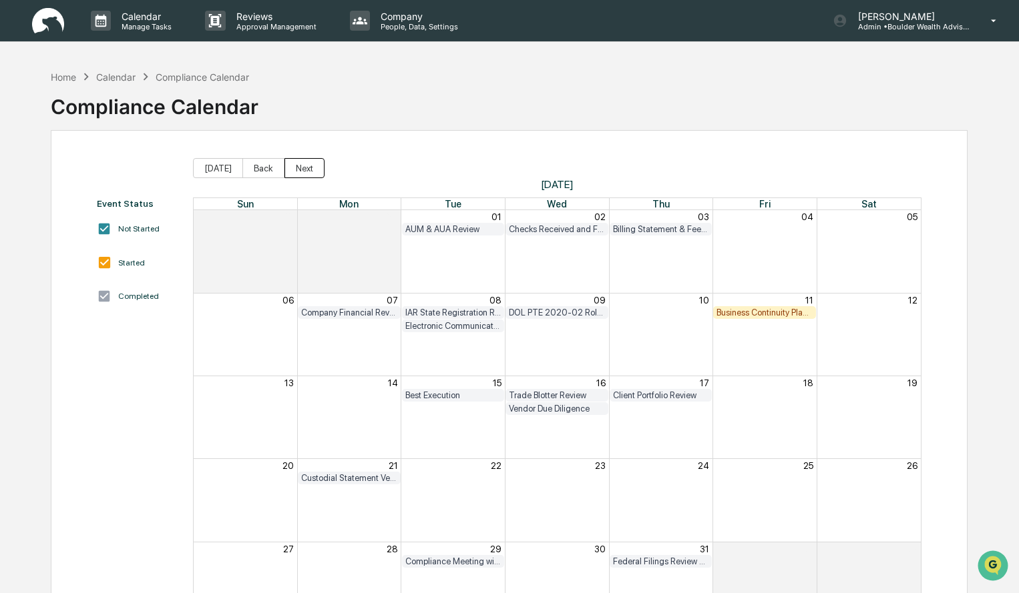
click at [290, 171] on button "Next" at bounding box center [304, 168] width 40 height 20
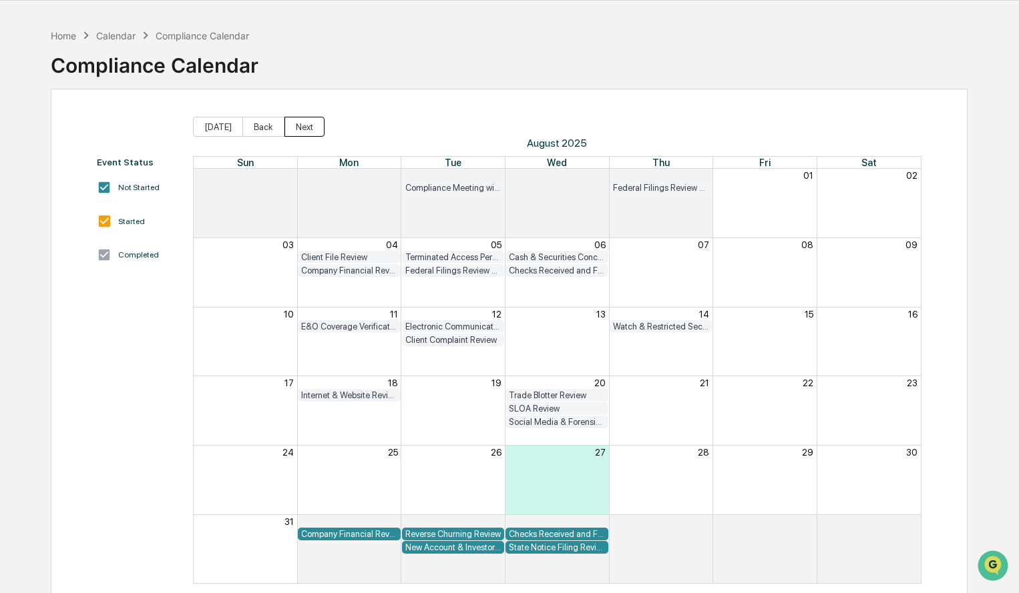
scroll to position [63, 0]
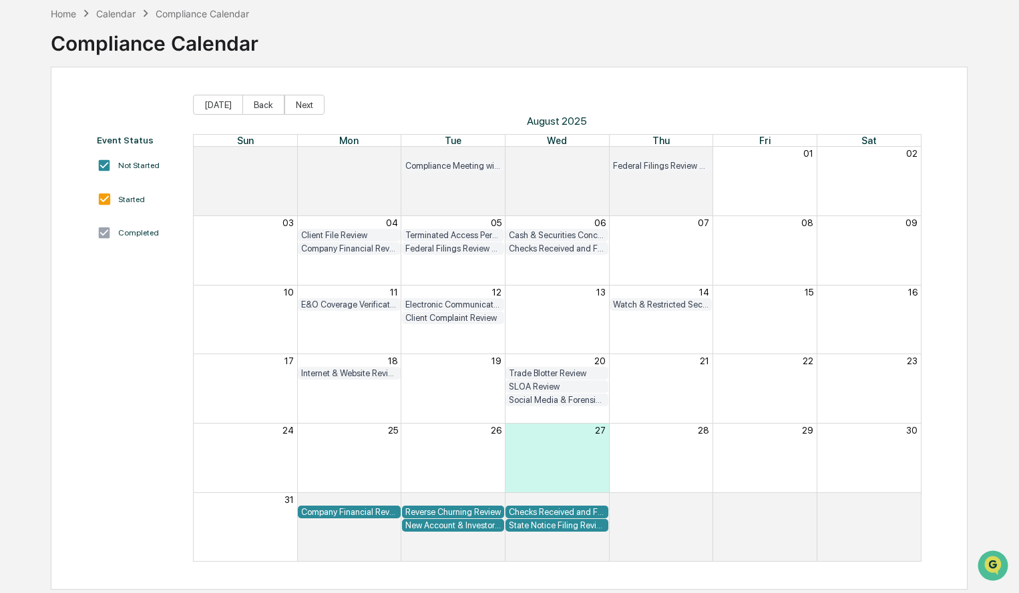
click at [401, 38] on div "Home Calendar Compliance Calendar Compliance Calendar" at bounding box center [509, 33] width 917 height 67
